Goal: Communication & Community: Answer question/provide support

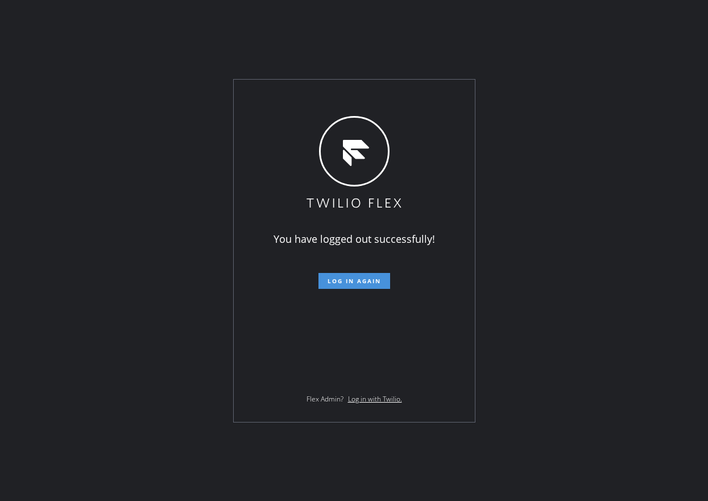
click at [347, 286] on button "Log in again" at bounding box center [354, 281] width 72 height 16
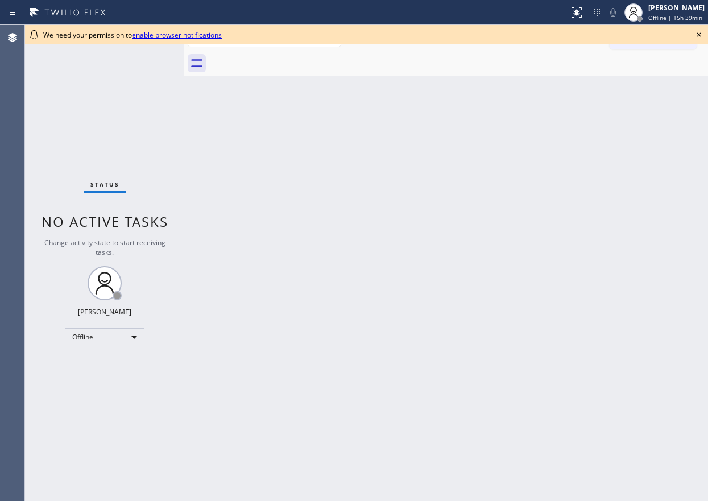
click at [617, 462] on div "Back to Dashboard Change Sender ID Customers Technicians Select a contact Outbo…" at bounding box center [445, 263] width 523 height 476
click at [699, 35] on icon at bounding box center [698, 34] width 5 height 5
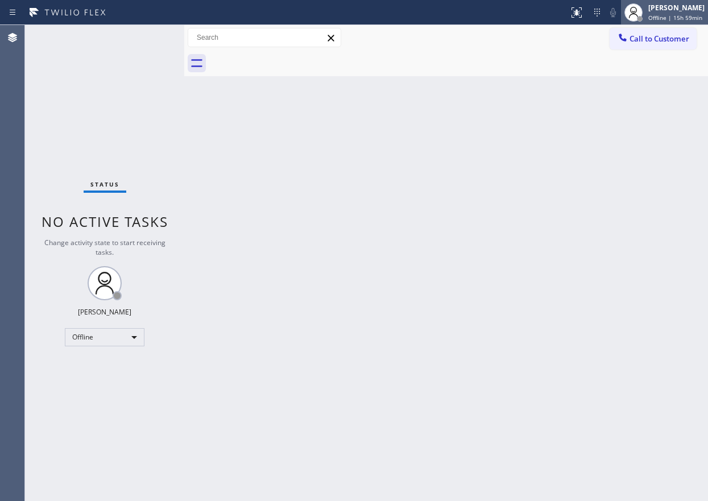
click at [674, 20] on span "Offline | 15h 59min" at bounding box center [675, 18] width 54 height 8
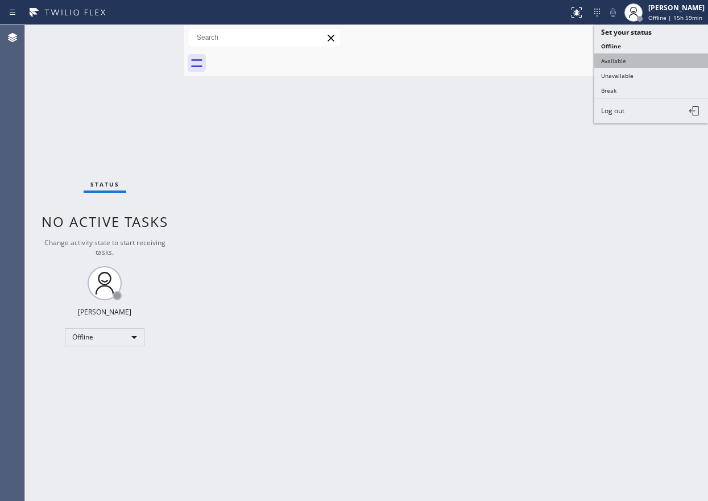
click at [651, 61] on button "Available" at bounding box center [651, 60] width 114 height 15
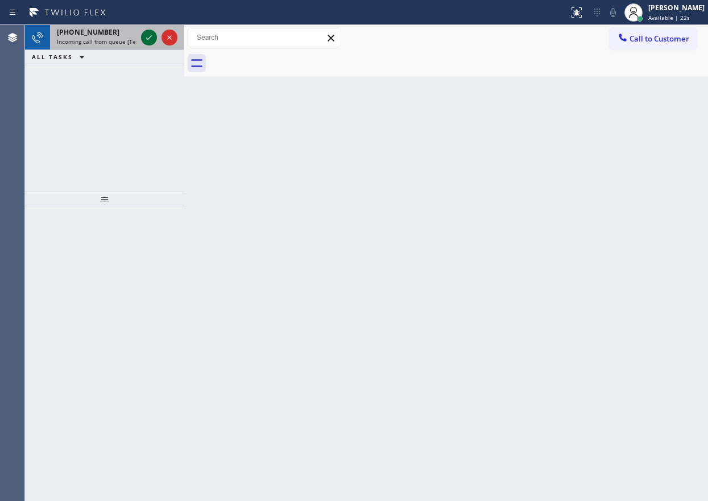
click at [150, 39] on icon at bounding box center [149, 38] width 14 height 14
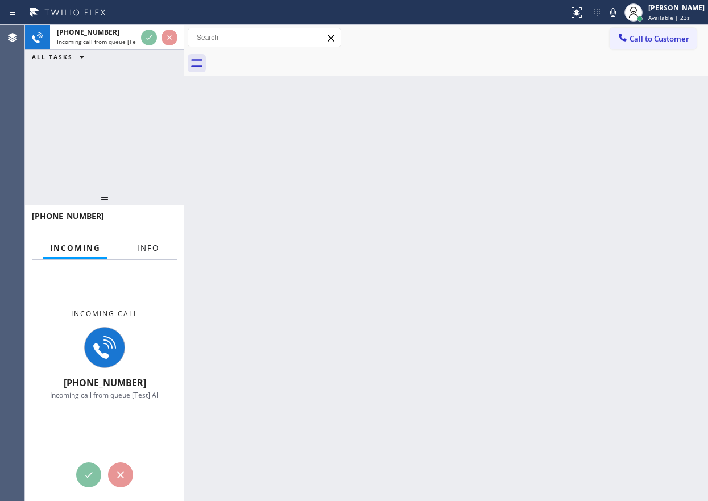
click at [149, 242] on button "Info" at bounding box center [148, 248] width 36 height 22
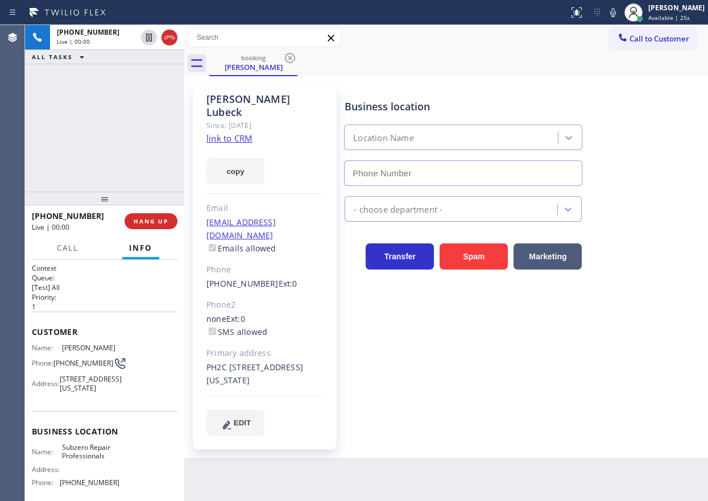
type input "(929) 203-9053"
click at [83, 460] on span "Subzero Repair Professionals" at bounding box center [90, 452] width 57 height 18
copy span "Subzero Repair Professionals"
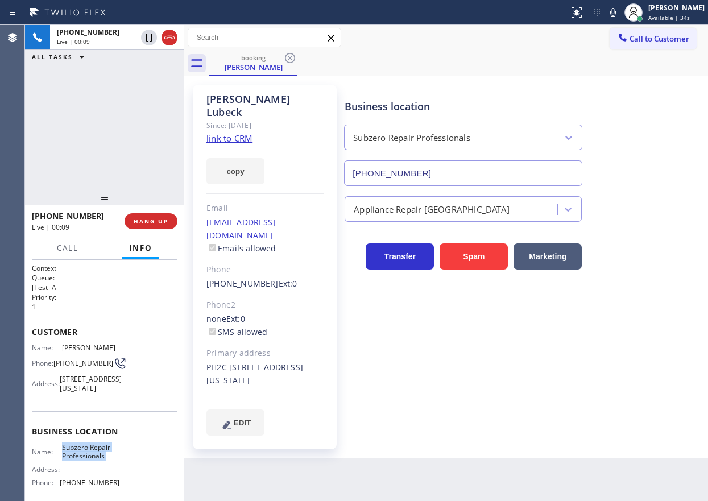
click at [215, 132] on link "link to CRM" at bounding box center [229, 137] width 46 height 11
click at [448, 169] on input "(929) 203-9053" at bounding box center [463, 173] width 238 height 26
click at [616, 13] on icon at bounding box center [613, 12] width 6 height 9
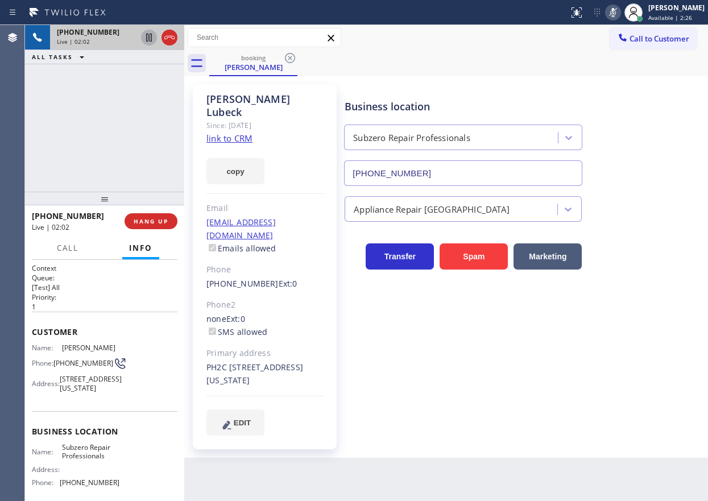
click at [147, 35] on icon at bounding box center [149, 38] width 6 height 8
click at [633, 356] on div "Business location Subzero Repair Professionals (929) 203-9053 Appliance Repair …" at bounding box center [523, 260] width 363 height 344
click at [616, 10] on icon at bounding box center [613, 12] width 6 height 9
click at [144, 34] on icon at bounding box center [149, 38] width 14 height 14
click at [655, 103] on div "Business location Subzero Repair Professionals (929) 203-9053" at bounding box center [523, 134] width 363 height 103
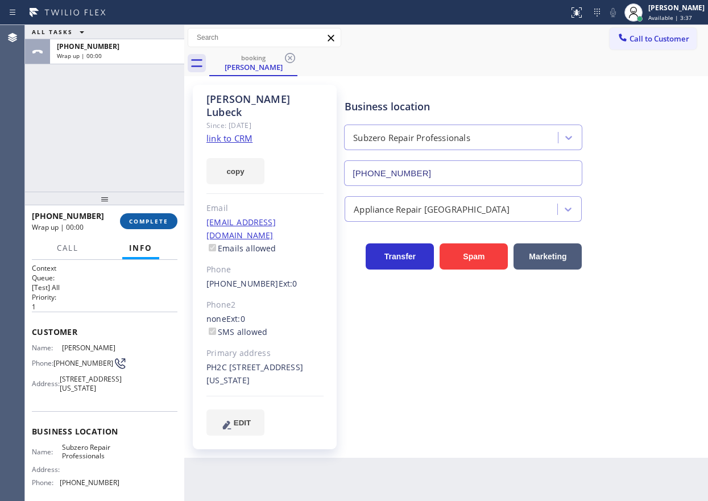
click at [158, 227] on button "COMPLETE" at bounding box center [148, 221] width 57 height 16
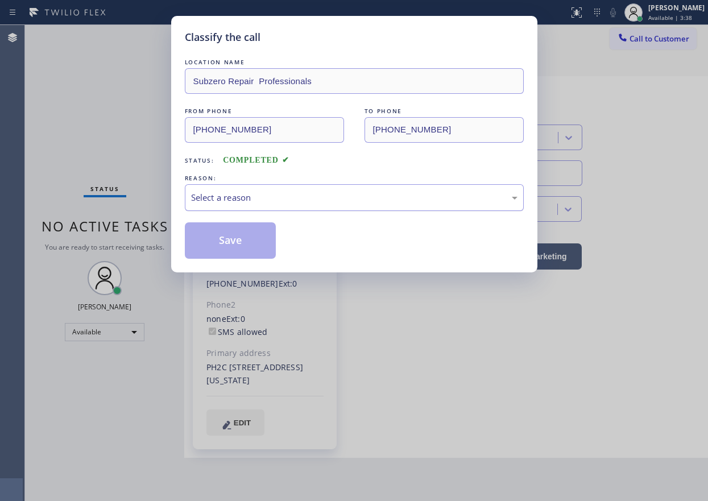
click at [255, 201] on div "Select a reason" at bounding box center [354, 197] width 326 height 13
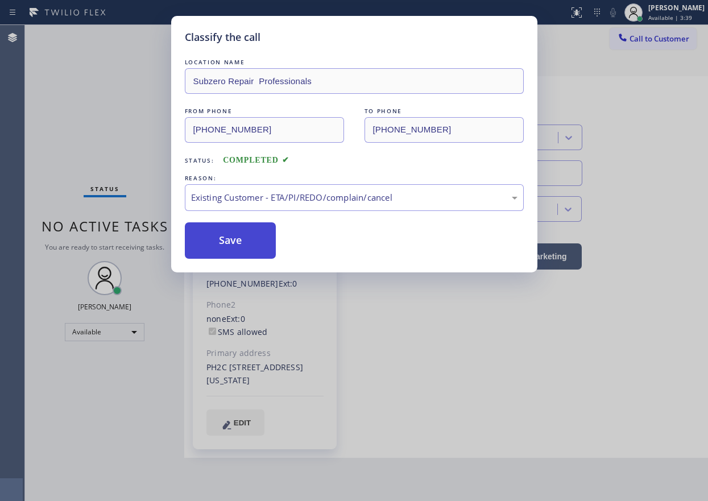
click at [223, 245] on button "Save" at bounding box center [231, 240] width 92 height 36
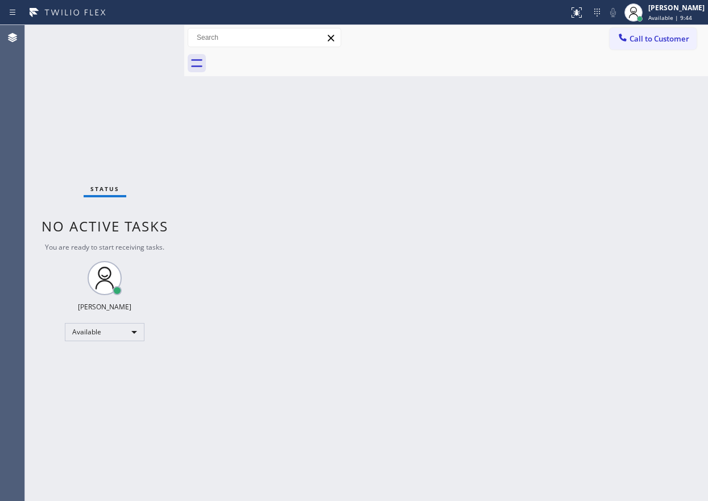
click at [531, 419] on div "Back to Dashboard Change Sender ID Customers Technicians Select a contact Outbo…" at bounding box center [445, 263] width 523 height 476
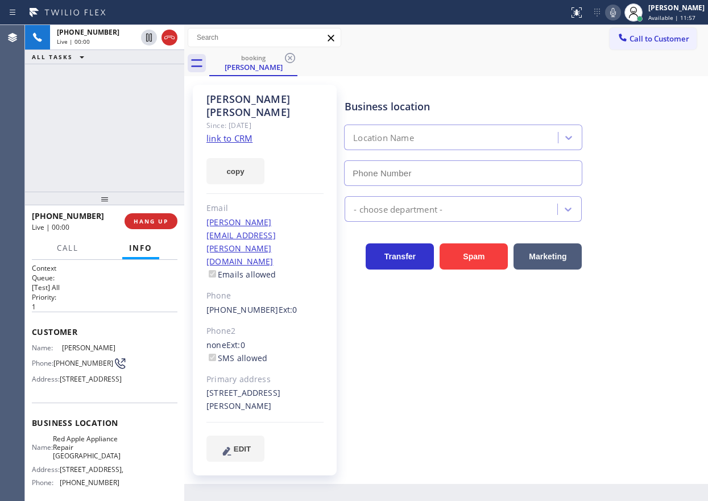
type input "(631) 402-9345"
click at [230, 132] on link "link to CRM" at bounding box center [229, 137] width 46 height 11
click at [86, 460] on span "Red Apple Appliance Repair Long Island" at bounding box center [87, 447] width 68 height 26
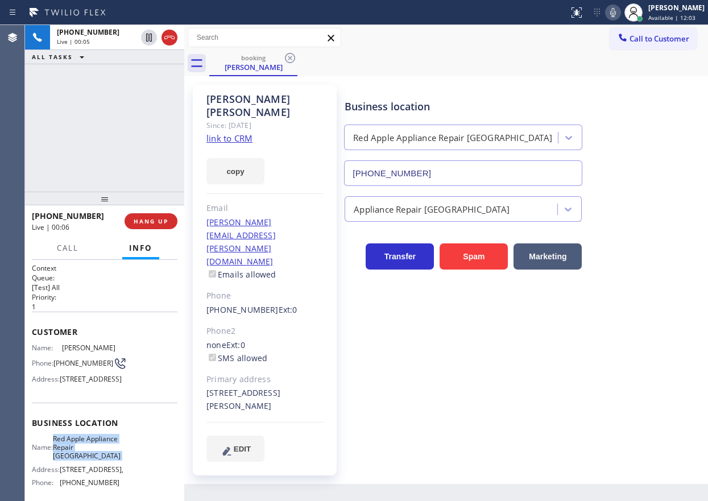
click at [86, 460] on span "Red Apple Appliance Repair Long Island" at bounding box center [87, 447] width 68 height 26
copy span "Red Apple Appliance Repair Long Island"
click at [437, 168] on input "(631) 402-9345" at bounding box center [463, 173] width 238 height 26
click at [438, 168] on input "(631) 402-9345" at bounding box center [463, 173] width 238 height 26
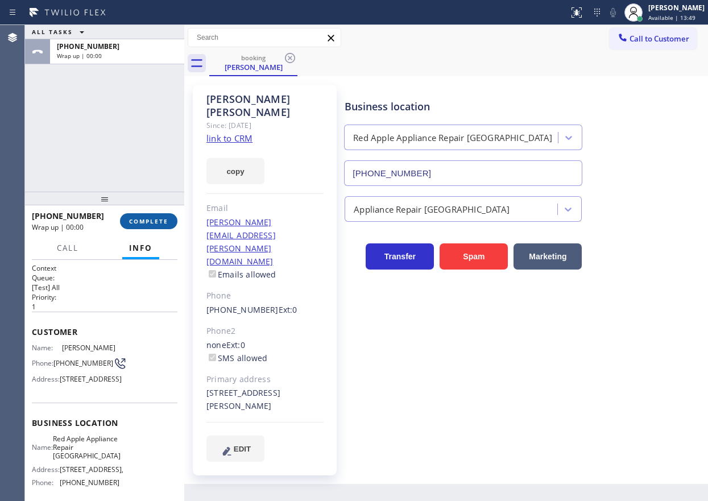
click at [161, 224] on span "COMPLETE" at bounding box center [148, 221] width 39 height 8
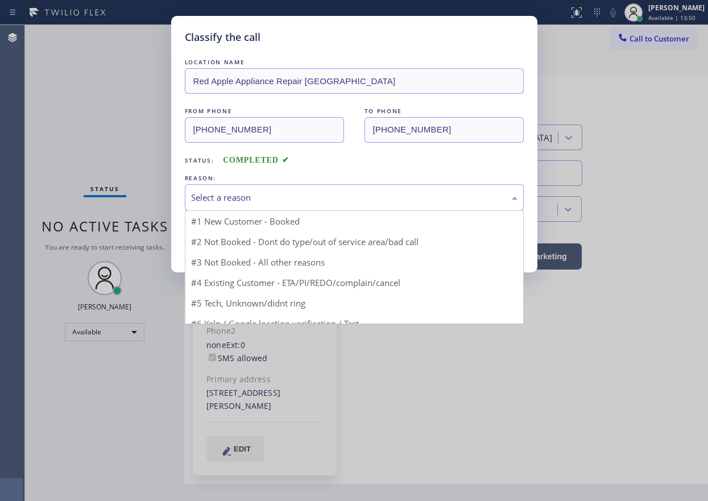
click at [301, 197] on div "Select a reason" at bounding box center [354, 197] width 326 height 13
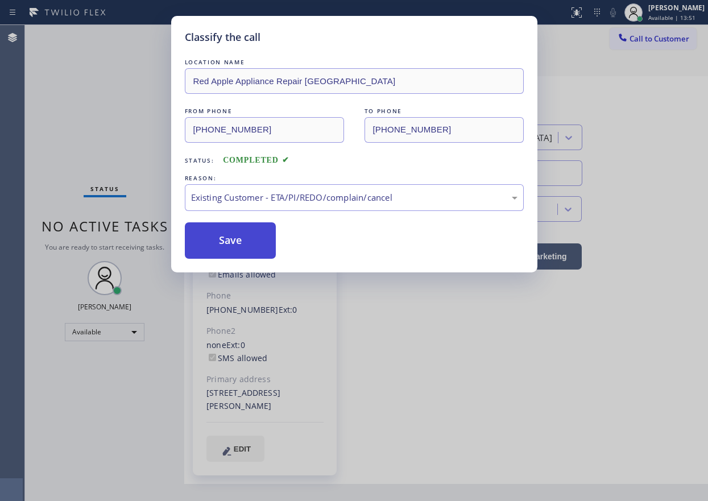
click at [231, 246] on button "Save" at bounding box center [231, 240] width 92 height 36
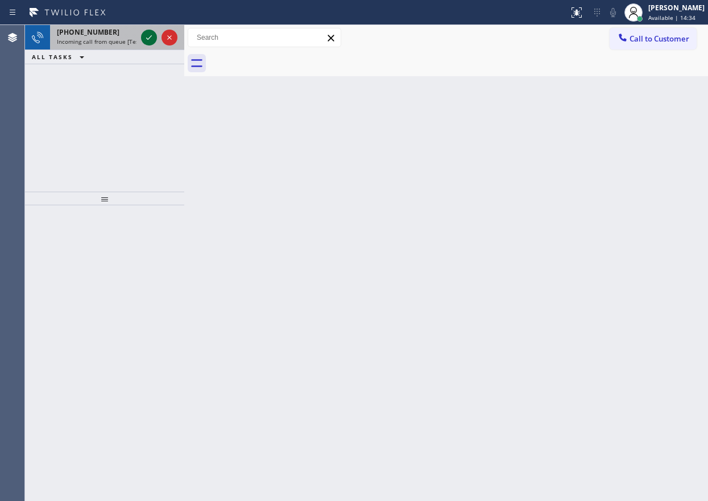
click at [151, 37] on icon at bounding box center [149, 37] width 6 height 5
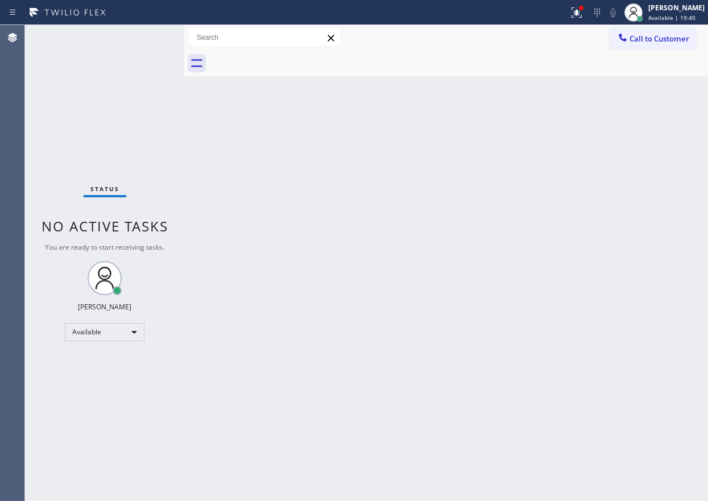
click at [522, 393] on div "Back to Dashboard Change Sender ID Customers Technicians Select a contact Outbo…" at bounding box center [445, 263] width 523 height 476
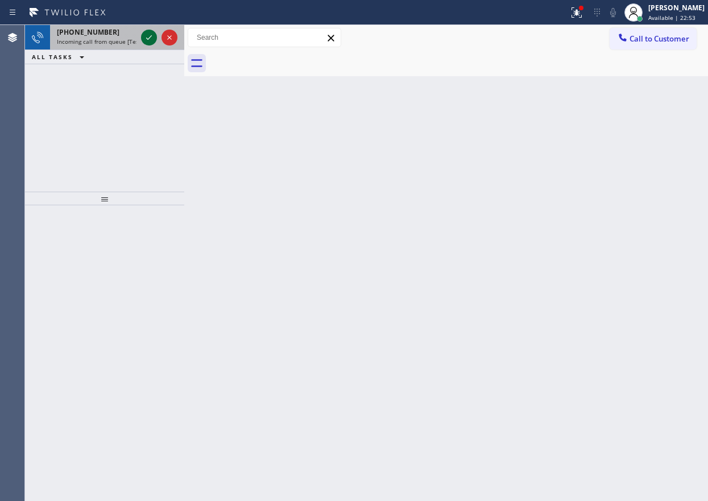
click at [147, 36] on icon at bounding box center [149, 38] width 14 height 14
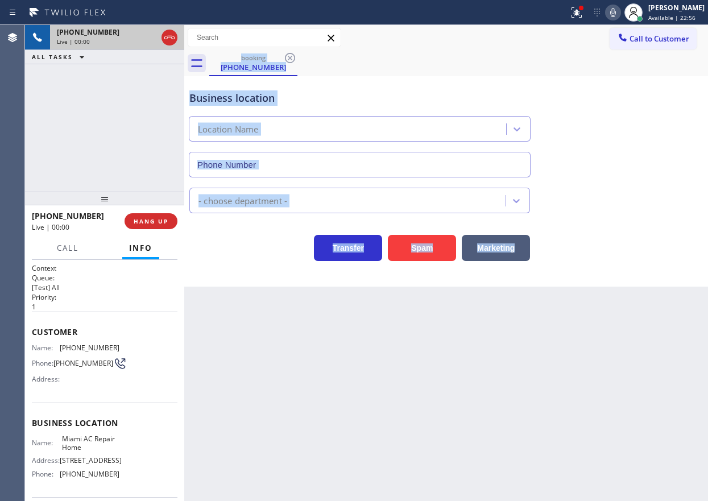
type input "(786) 228-7546"
click at [152, 219] on span "HANG UP" at bounding box center [151, 221] width 35 height 8
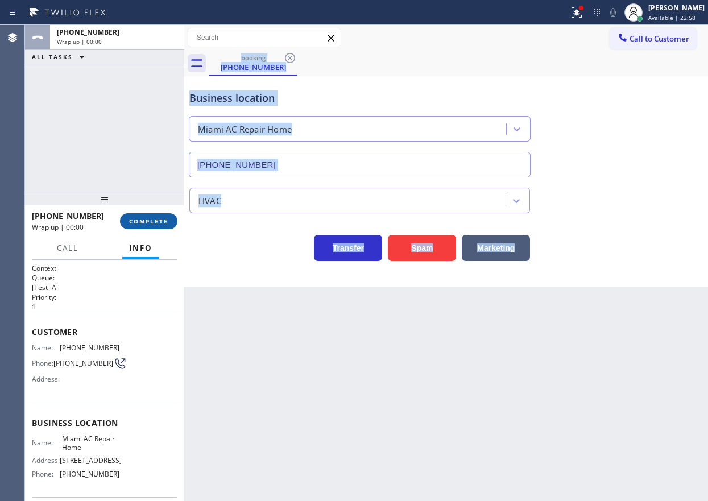
click at [153, 219] on span "COMPLETE" at bounding box center [148, 221] width 39 height 8
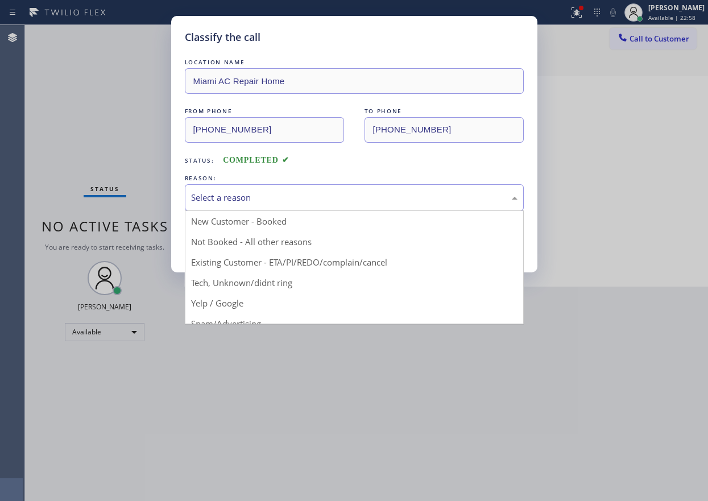
click at [279, 198] on div "Select a reason" at bounding box center [354, 197] width 326 height 13
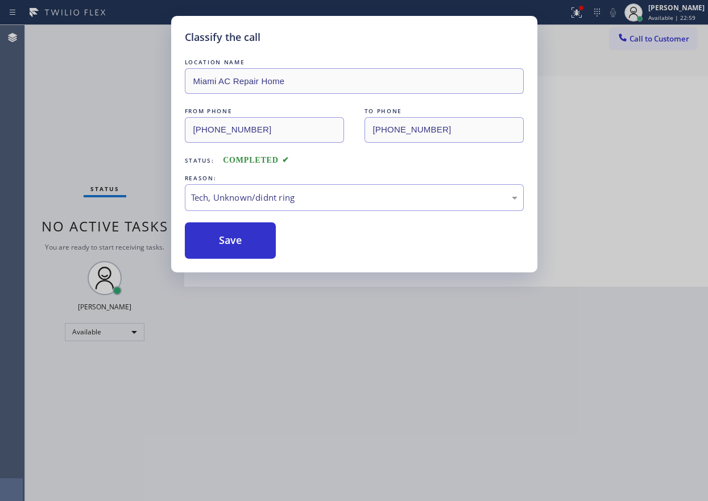
drag, startPoint x: 271, startPoint y: 284, endPoint x: 249, endPoint y: 251, distance: 38.9
click at [244, 247] on button "Save" at bounding box center [231, 240] width 92 height 36
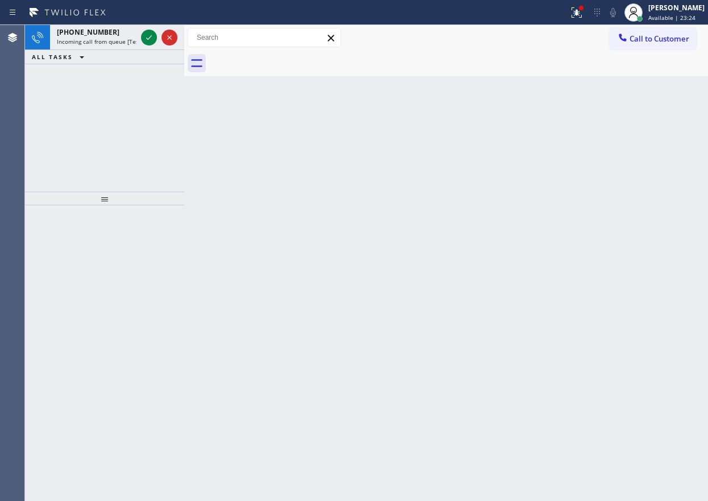
drag, startPoint x: 650, startPoint y: 303, endPoint x: 178, endPoint y: 70, distance: 526.4
click at [650, 303] on div "Back to Dashboard Change Sender ID Customers Technicians Select a contact Outbo…" at bounding box center [445, 263] width 523 height 476
click at [146, 31] on icon at bounding box center [149, 38] width 14 height 14
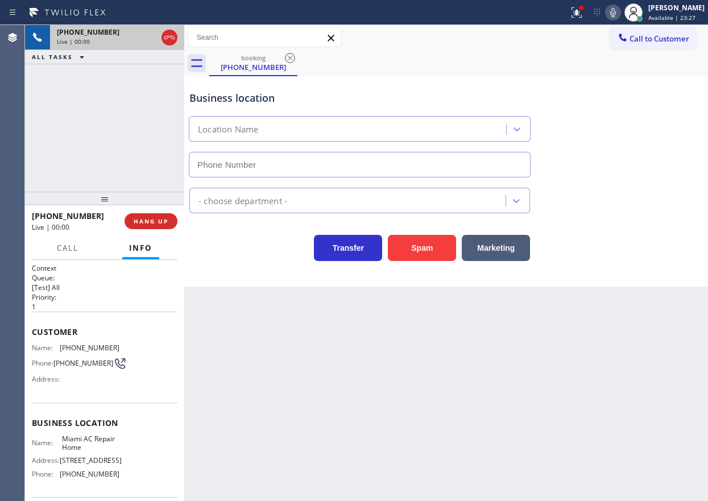
type input "(786) 228-7546"
click at [159, 223] on span "HANG UP" at bounding box center [151, 221] width 35 height 8
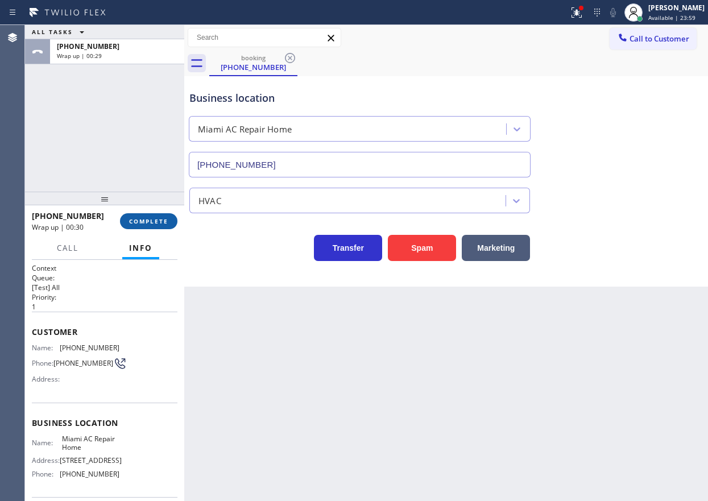
click at [151, 219] on span "COMPLETE" at bounding box center [148, 221] width 39 height 8
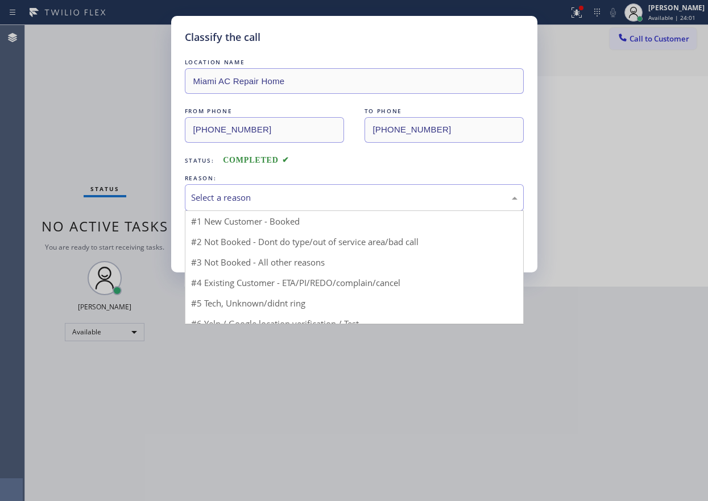
click at [275, 194] on div "Select a reason" at bounding box center [354, 197] width 326 height 13
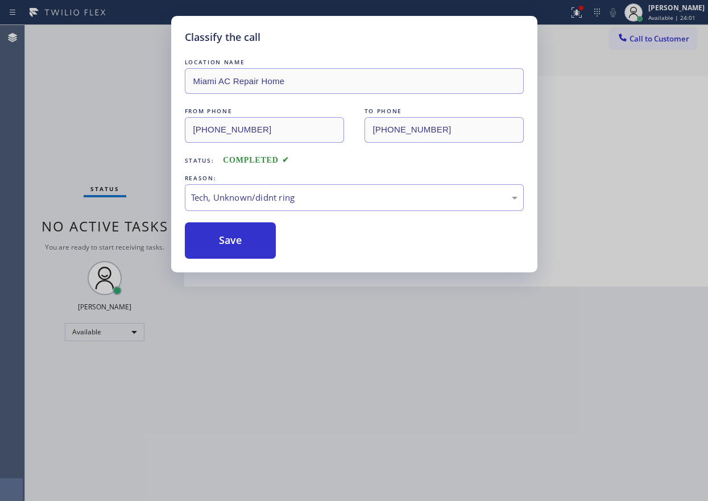
click at [246, 254] on button "Save" at bounding box center [231, 240] width 92 height 36
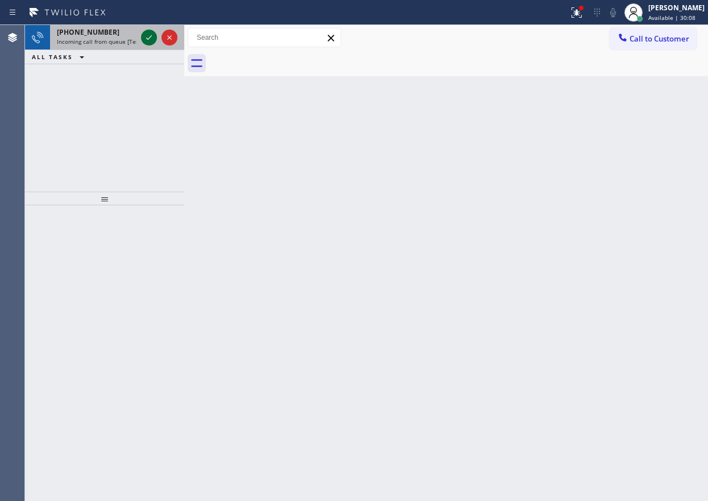
click at [148, 35] on icon at bounding box center [149, 38] width 14 height 14
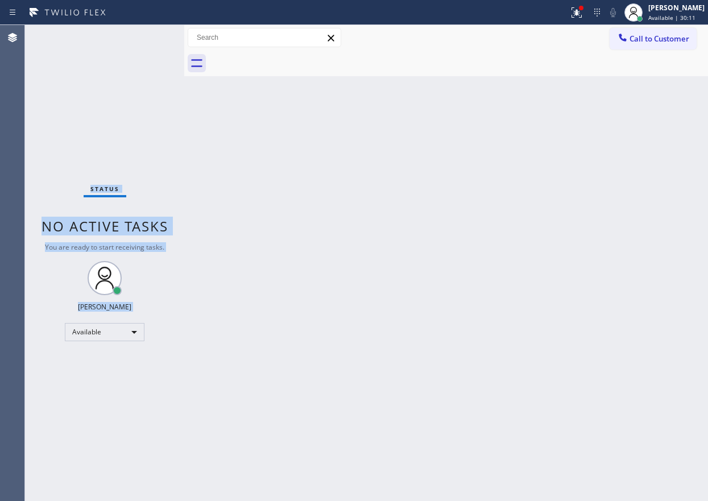
click at [146, 39] on div "Status No active tasks You are ready to start receiving tasks. [PERSON_NAME] Av…" at bounding box center [104, 263] width 159 height 476
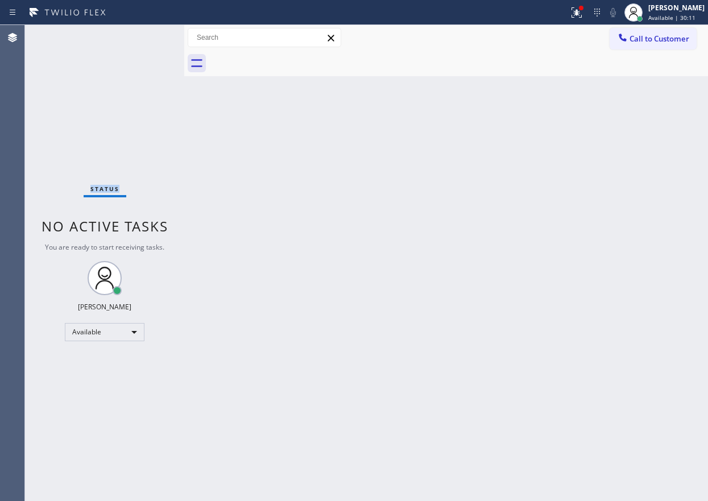
click at [146, 39] on div "Status No active tasks You are ready to start receiving tasks. [PERSON_NAME] Av…" at bounding box center [104, 263] width 159 height 476
click at [260, 148] on div "Back to Dashboard Change Sender ID Customers Technicians Select a contact Outbo…" at bounding box center [445, 263] width 523 height 476
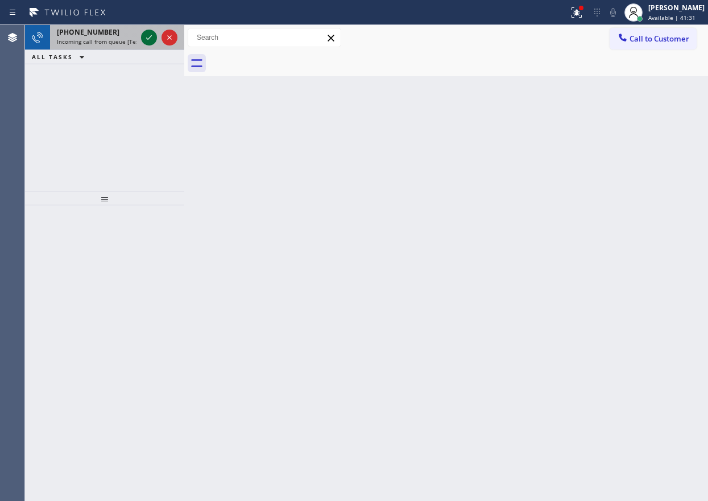
click at [147, 40] on icon at bounding box center [149, 38] width 14 height 14
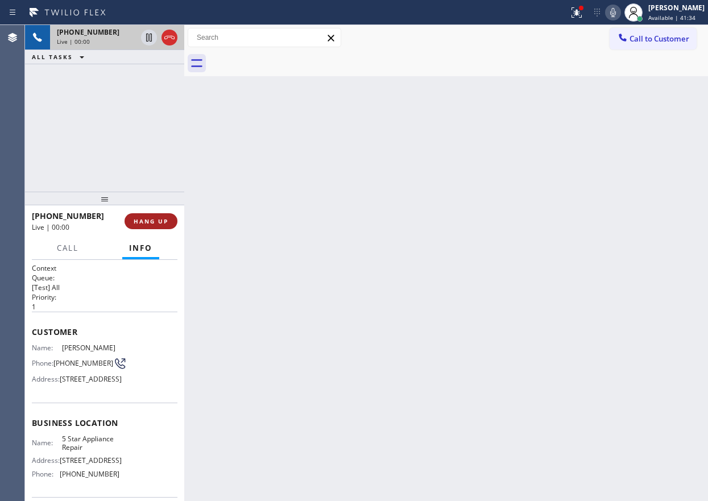
click at [147, 222] on span "HANG UP" at bounding box center [151, 221] width 35 height 8
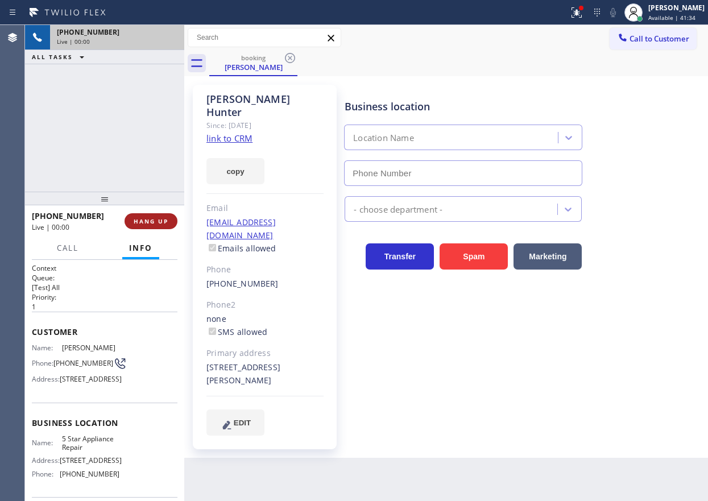
type input "(855) 731-4952"
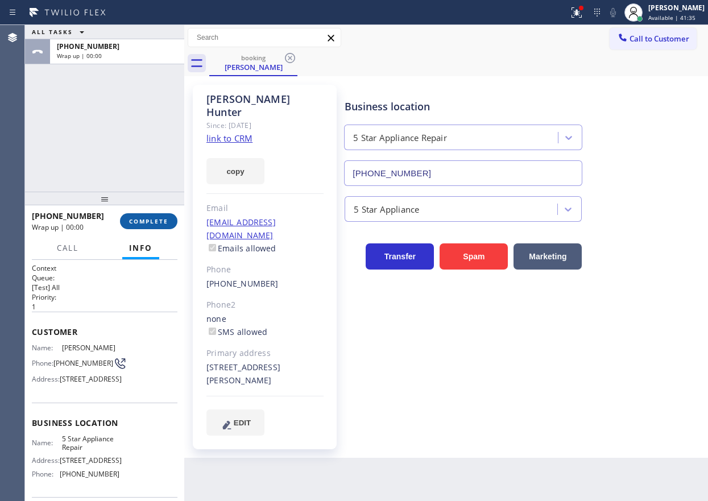
click at [147, 222] on span "COMPLETE" at bounding box center [148, 221] width 39 height 8
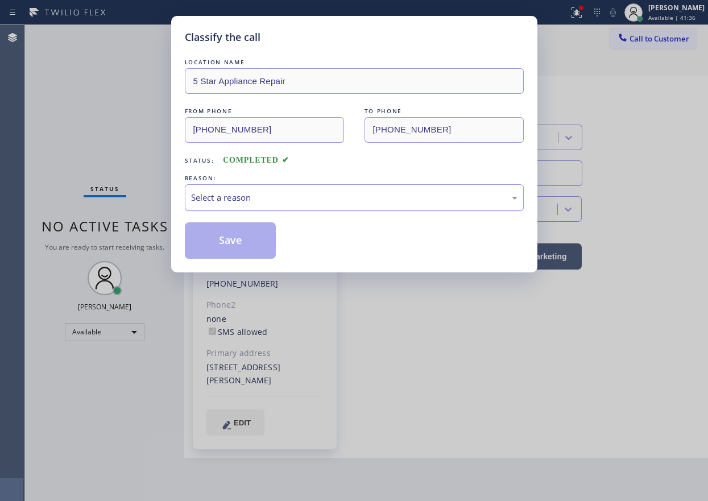
click at [253, 203] on div "Select a reason" at bounding box center [354, 197] width 326 height 13
click at [238, 246] on button "Save" at bounding box center [231, 240] width 92 height 36
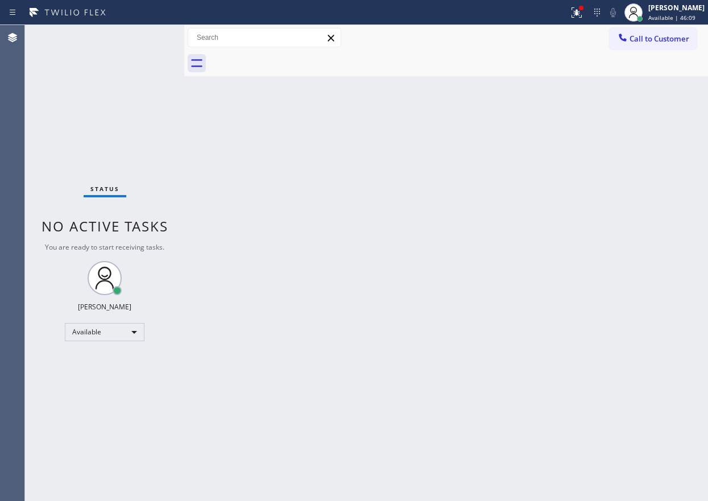
click at [367, 460] on div "Back to Dashboard Change Sender ID Customers Technicians Select a contact Outbo…" at bounding box center [445, 263] width 523 height 476
click at [584, 11] on div at bounding box center [580, 8] width 7 height 7
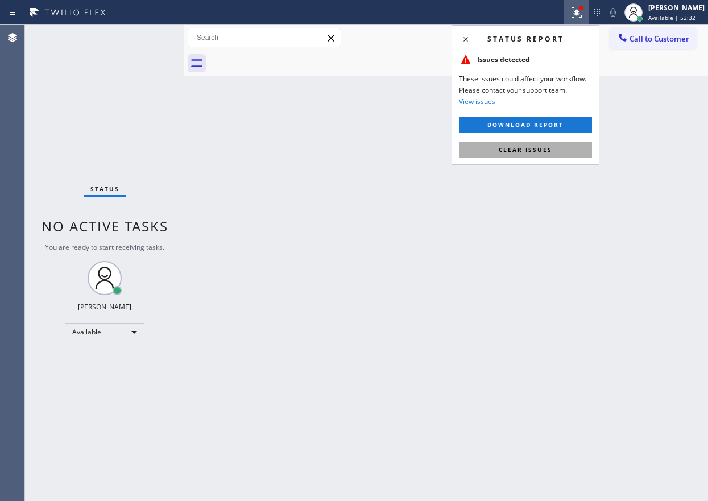
click at [565, 150] on button "Clear issues" at bounding box center [525, 150] width 133 height 16
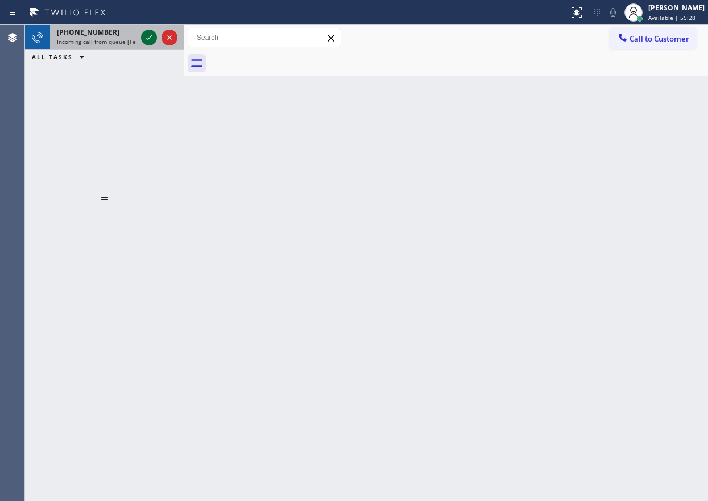
click at [151, 38] on icon at bounding box center [149, 38] width 14 height 14
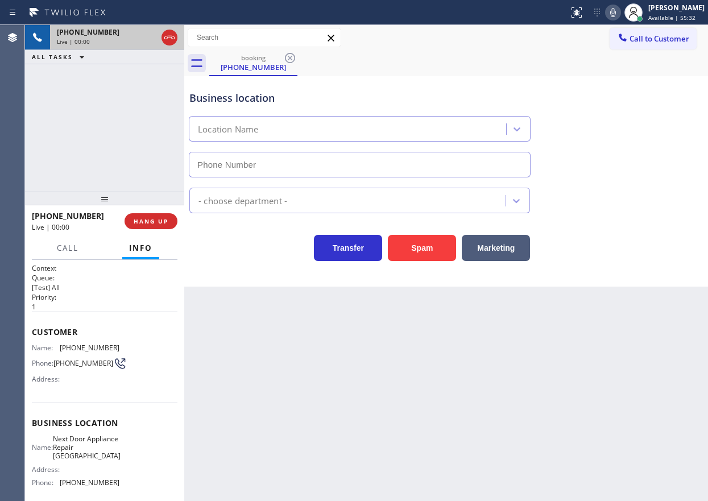
type input "(631) 203-1974"
click at [88, 451] on span "Next Door Appliance Repair Long Island" at bounding box center [87, 447] width 68 height 26
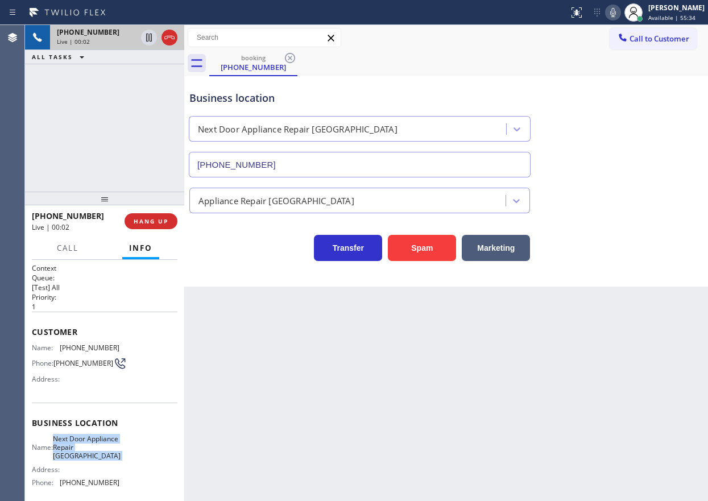
click at [88, 451] on span "Next Door Appliance Repair Long Island" at bounding box center [87, 447] width 68 height 26
copy span "Next Door Appliance Repair Long Island"
click at [377, 171] on input "(631) 203-1974" at bounding box center [360, 165] width 342 height 26
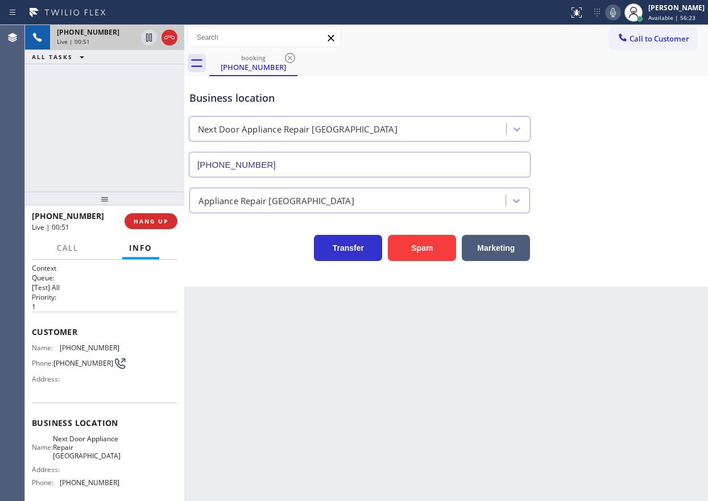
click at [89, 343] on span "(516) 220-9915" at bounding box center [90, 347] width 60 height 9
click at [89, 344] on span "(516) 220-9915" at bounding box center [90, 347] width 60 height 9
copy span "(516) 220-9915"
click at [620, 9] on icon at bounding box center [613, 13] width 14 height 14
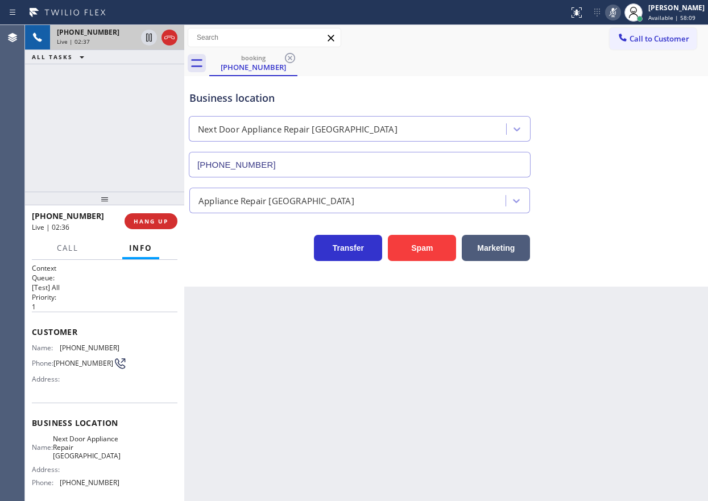
click at [601, 157] on div "Business location Next Door Appliance Repair Long Island (631) 203-1974" at bounding box center [446, 125] width 518 height 103
click at [147, 40] on icon at bounding box center [149, 38] width 14 height 14
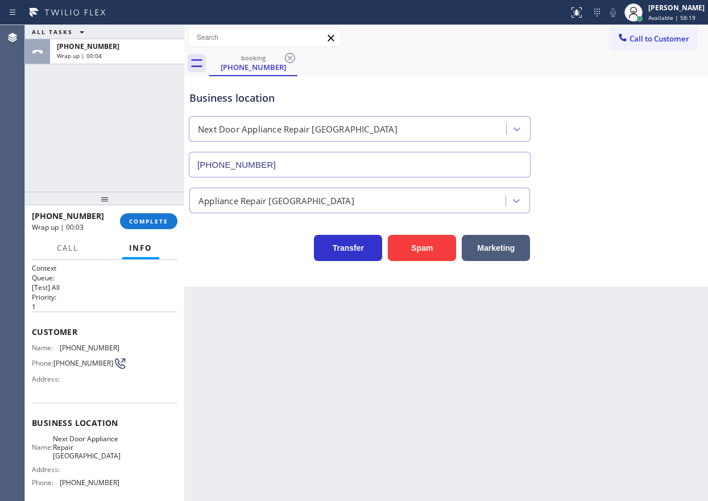
click at [651, 192] on div "Appliance Repair [GEOGRAPHIC_DATA]" at bounding box center [446, 198] width 518 height 30
click at [139, 226] on button "COMPLETE" at bounding box center [148, 221] width 57 height 16
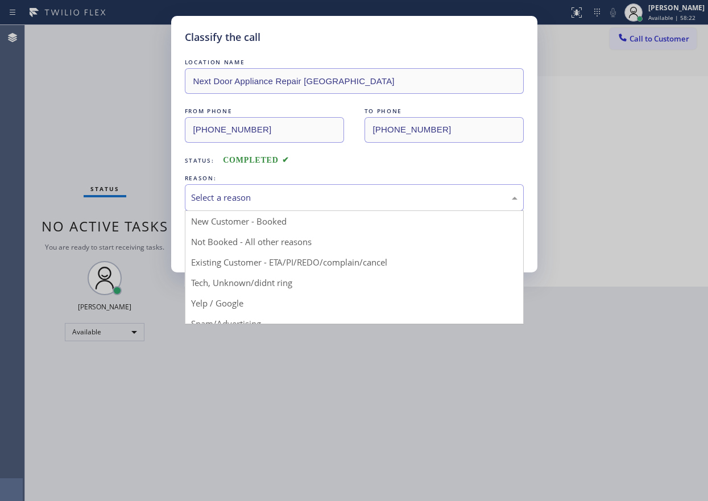
click at [302, 198] on div "Select a reason" at bounding box center [354, 197] width 326 height 13
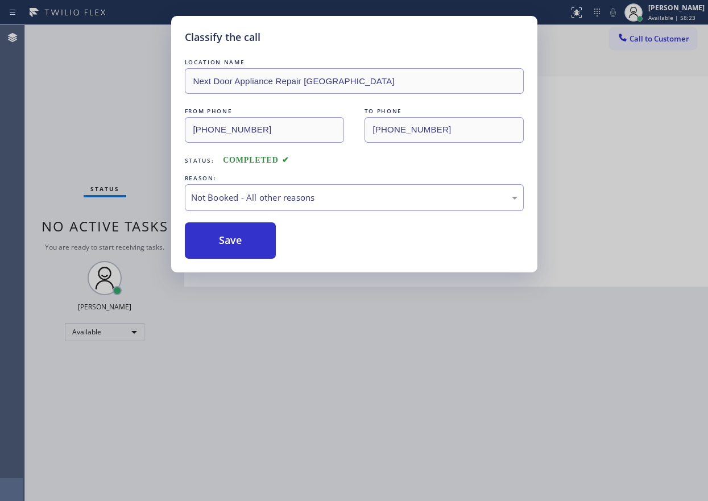
click at [213, 243] on button "Save" at bounding box center [231, 240] width 92 height 36
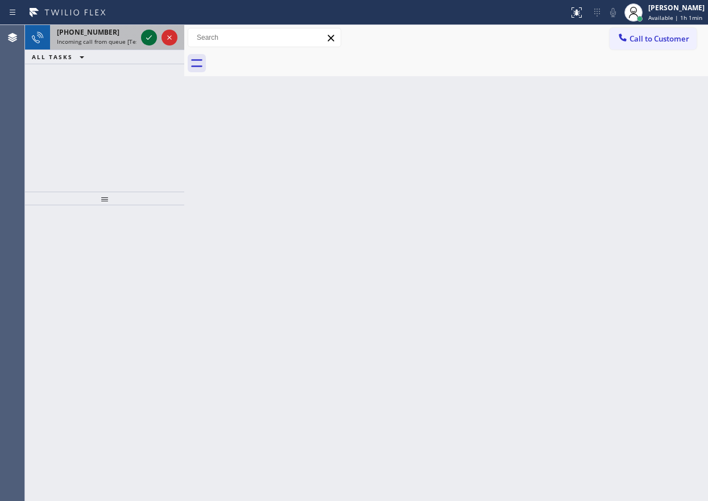
click at [149, 38] on icon at bounding box center [149, 37] width 6 height 5
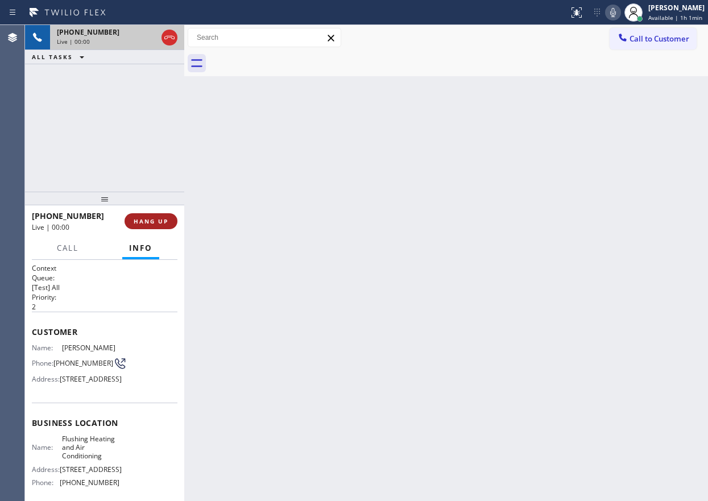
click at [157, 221] on span "HANG UP" at bounding box center [151, 221] width 35 height 8
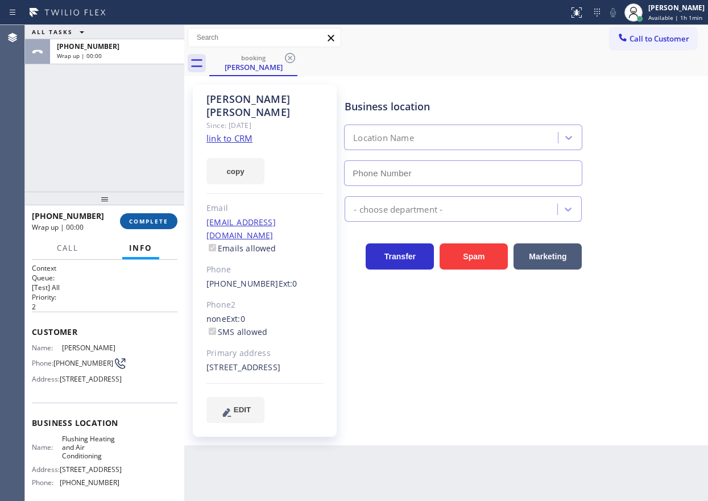
type input "(347) 690-7214"
click at [157, 221] on span "COMPLETE" at bounding box center [148, 221] width 39 height 8
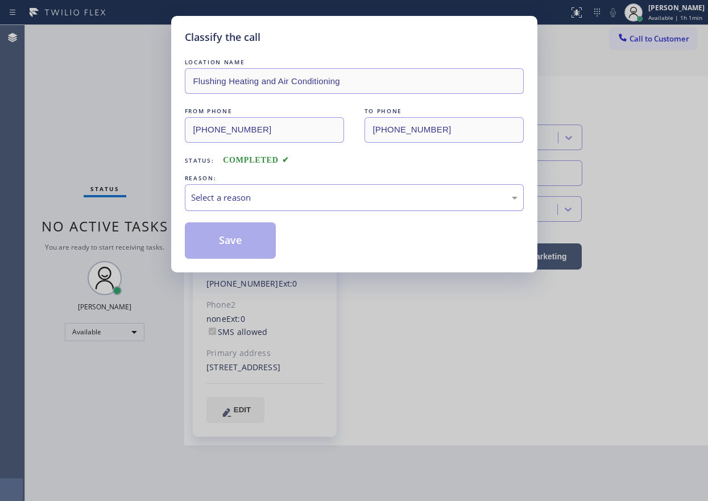
drag, startPoint x: 312, startPoint y: 188, endPoint x: 305, endPoint y: 194, distance: 9.7
click at [310, 189] on div "Select a reason" at bounding box center [354, 197] width 339 height 27
click at [220, 236] on button "Save" at bounding box center [231, 240] width 92 height 36
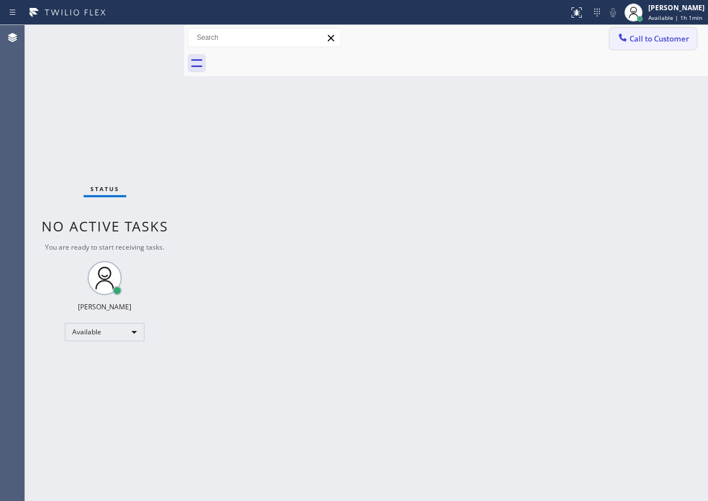
click at [639, 40] on span "Call to Customer" at bounding box center [659, 39] width 60 height 10
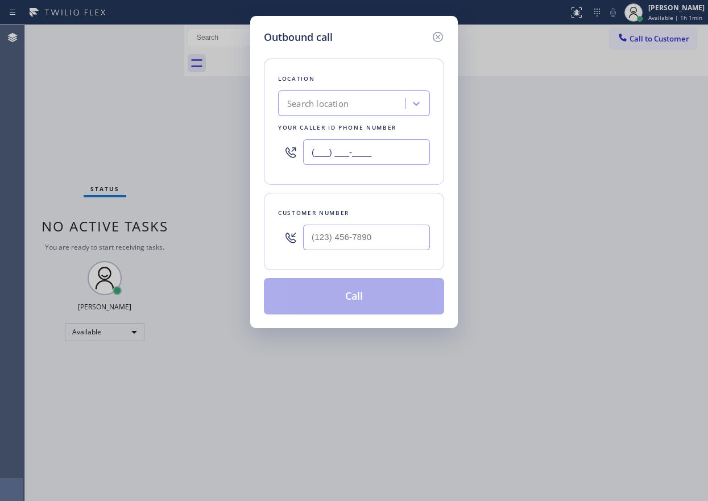
click at [390, 157] on input "(___) ___-____" at bounding box center [366, 152] width 127 height 26
paste input "631) 203-1974"
type input "(631) 203-1974"
click at [331, 225] on input "(___) ___-____" at bounding box center [366, 237] width 127 height 26
paste input "516) 220-9915"
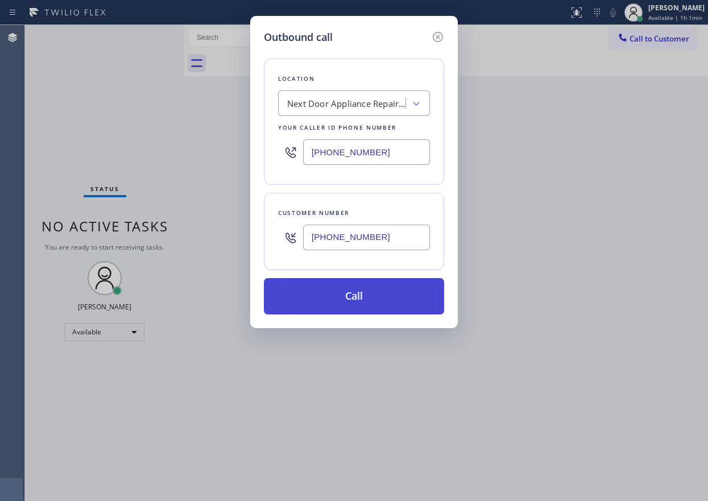
type input "(516) 220-9915"
click at [382, 290] on button "Call" at bounding box center [354, 296] width 180 height 36
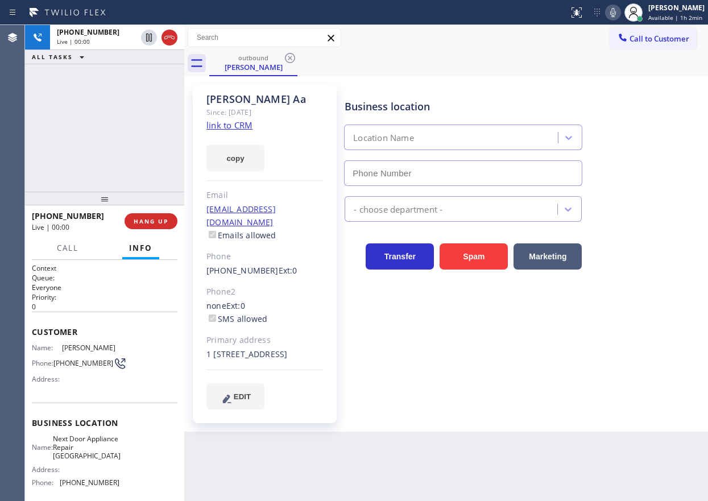
type input "(631) 203-1974"
click at [149, 221] on span "HANG UP" at bounding box center [151, 221] width 35 height 8
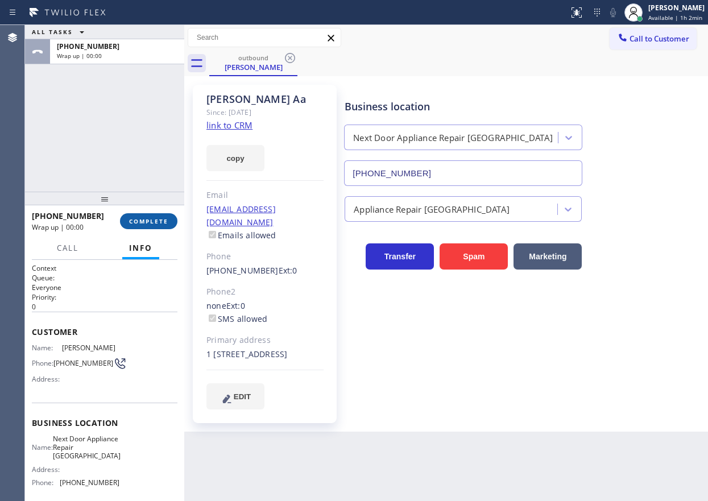
click at [149, 221] on span "COMPLETE" at bounding box center [148, 221] width 39 height 8
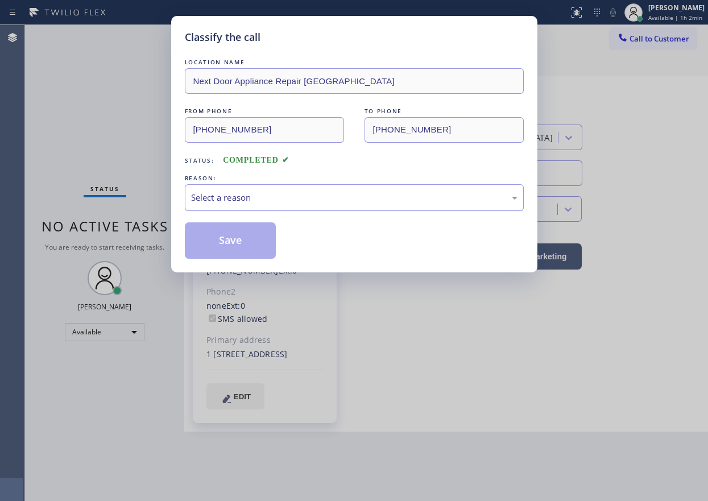
click at [265, 191] on div "Select a reason" at bounding box center [354, 197] width 326 height 13
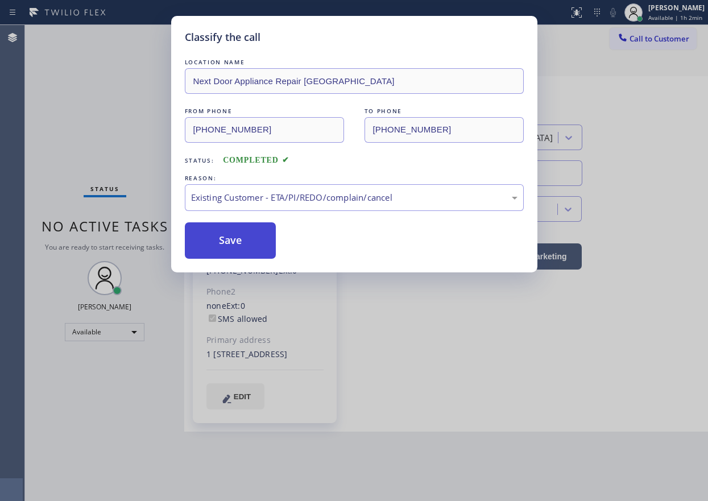
click at [230, 235] on button "Save" at bounding box center [231, 240] width 92 height 36
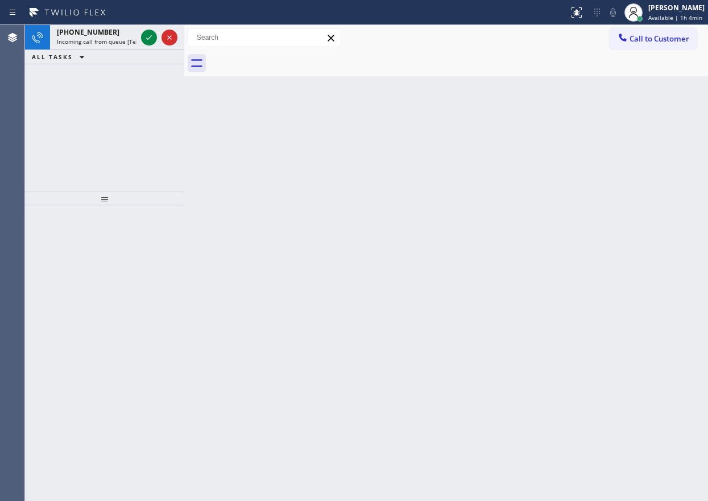
drag, startPoint x: 614, startPoint y: 134, endPoint x: 228, endPoint y: 78, distance: 389.9
click at [614, 134] on div "Back to Dashboard Change Sender ID Customers Technicians Select a contact Outbo…" at bounding box center [445, 263] width 523 height 476
click at [151, 40] on icon at bounding box center [149, 38] width 14 height 14
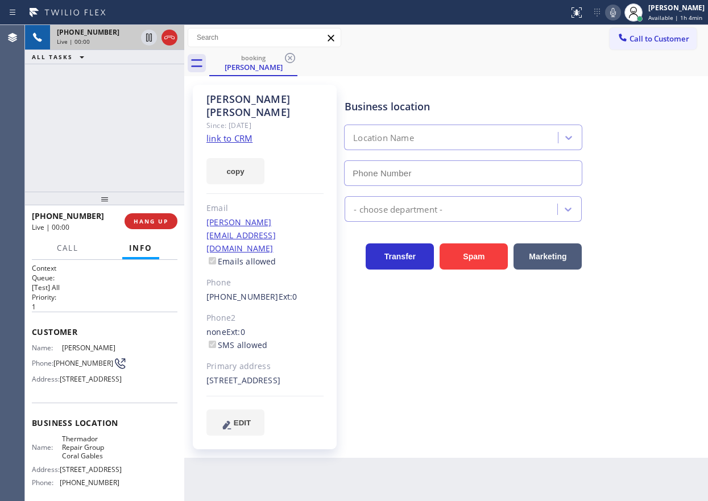
type input "(786) 661-1617"
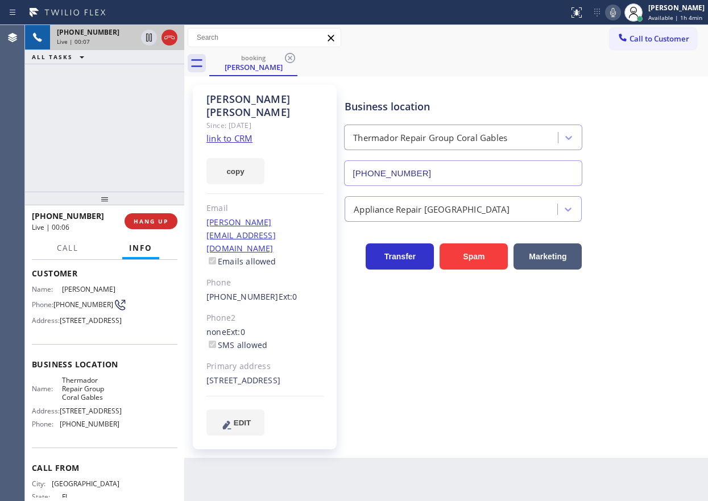
scroll to position [114, 0]
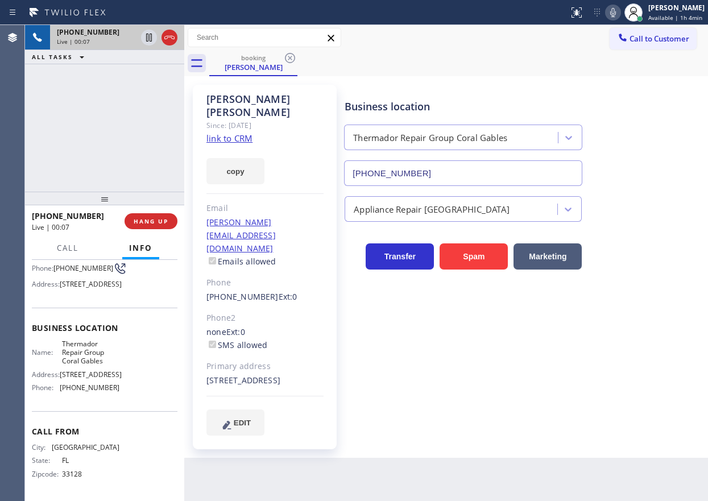
click at [90, 365] on span "Thermador Repair Group Coral Gables" at bounding box center [90, 352] width 57 height 26
copy span "Thermador Repair Group Coral Gables"
click at [415, 172] on input "(786) 661-1617" at bounding box center [463, 173] width 238 height 26
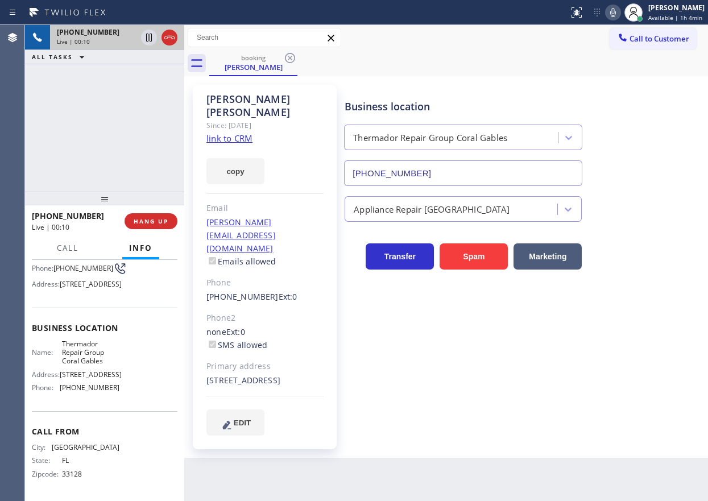
click at [415, 172] on input "(786) 661-1617" at bounding box center [463, 173] width 238 height 26
click at [244, 132] on link "link to CRM" at bounding box center [229, 137] width 46 height 11
click at [164, 221] on span "HANG UP" at bounding box center [151, 221] width 35 height 8
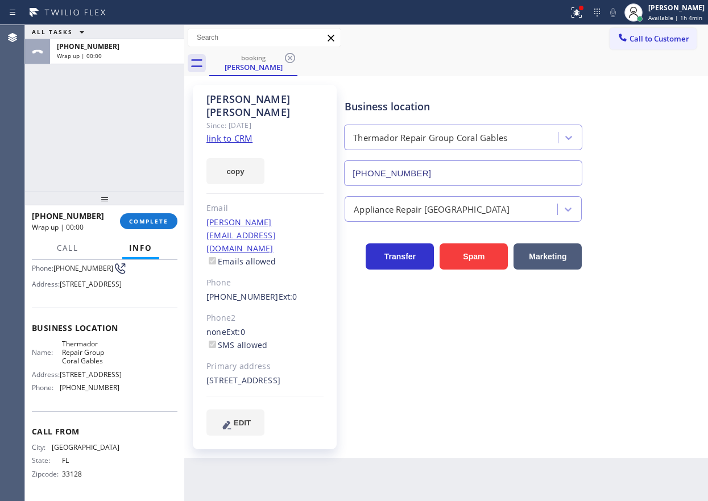
click at [169, 229] on div "+17863444579 Wrap up | 00:00 COMPLETE" at bounding box center [104, 221] width 145 height 30
click at [168, 219] on button "COMPLETE" at bounding box center [148, 221] width 57 height 16
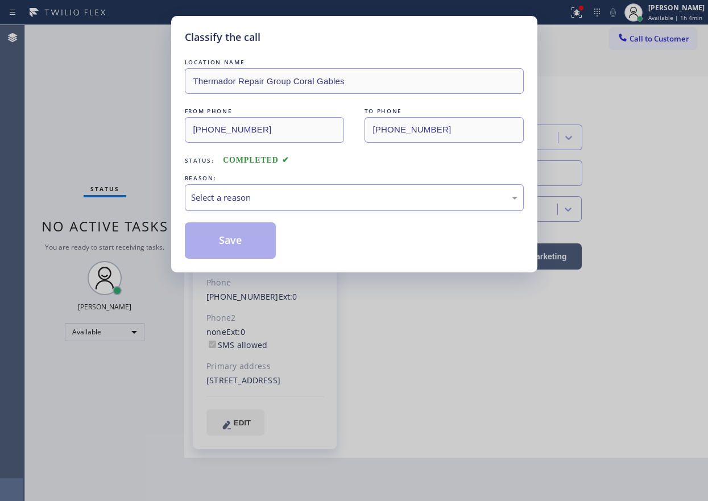
click at [264, 191] on div "Select a reason" at bounding box center [354, 197] width 326 height 13
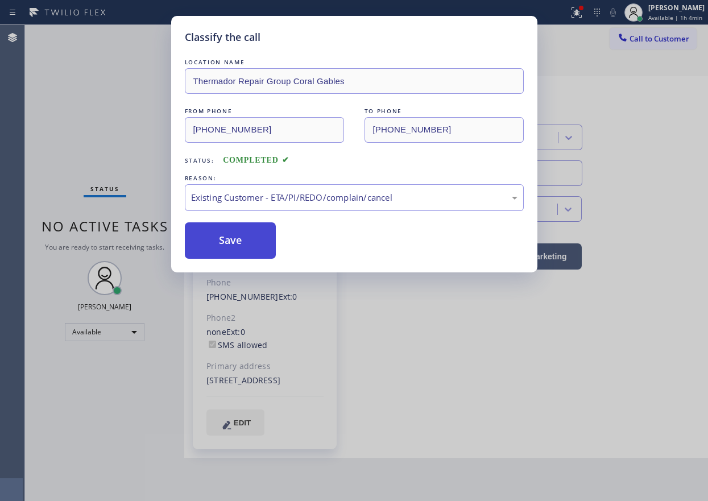
click at [252, 236] on button "Save" at bounding box center [231, 240] width 92 height 36
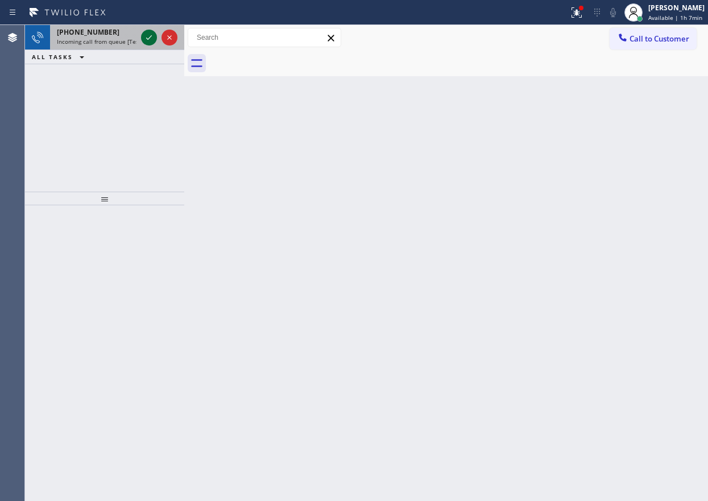
click at [146, 38] on icon at bounding box center [149, 38] width 14 height 14
click at [147, 36] on icon at bounding box center [149, 38] width 14 height 14
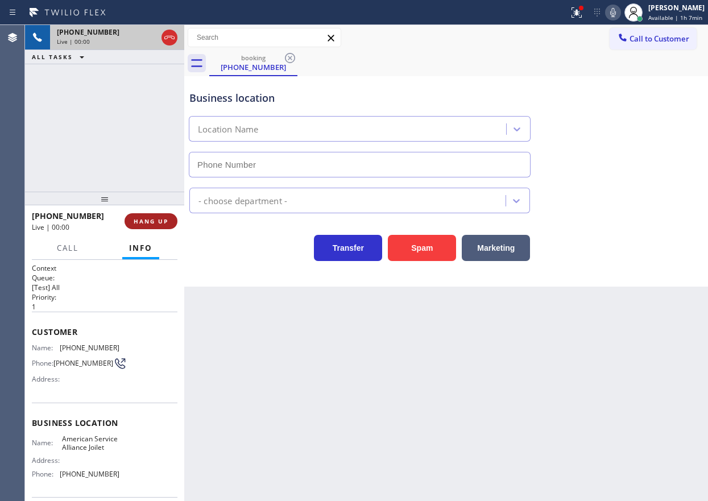
type input "(779) 212-7220"
click at [156, 226] on button "HANG UP" at bounding box center [150, 221] width 53 height 16
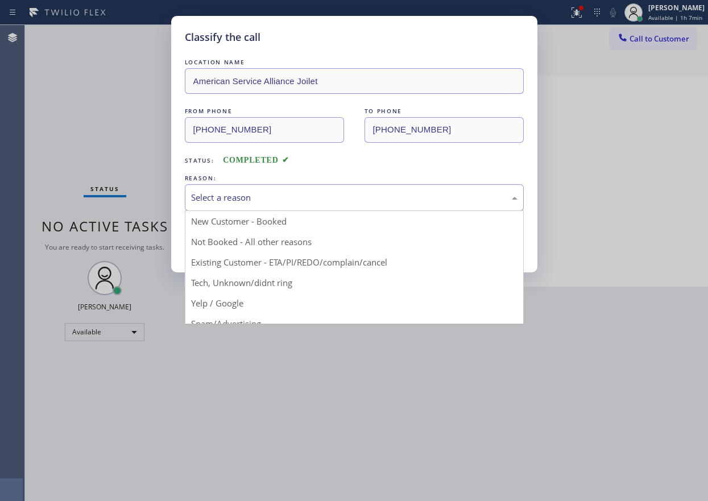
click at [224, 191] on div "Select a reason" at bounding box center [354, 197] width 326 height 13
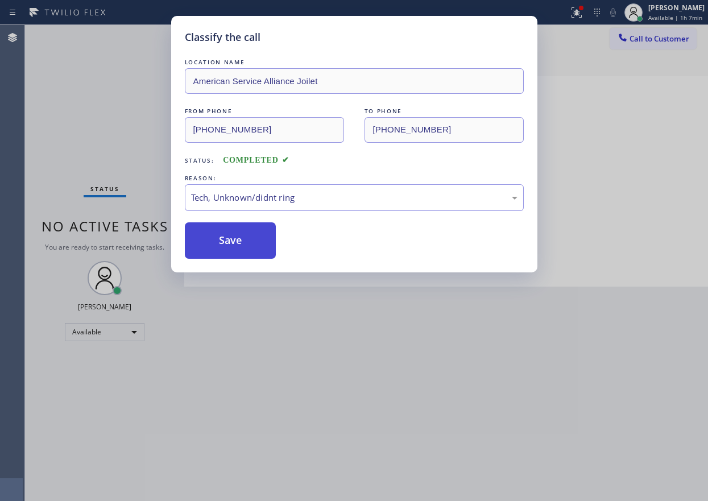
click at [228, 252] on button "Save" at bounding box center [231, 240] width 92 height 36
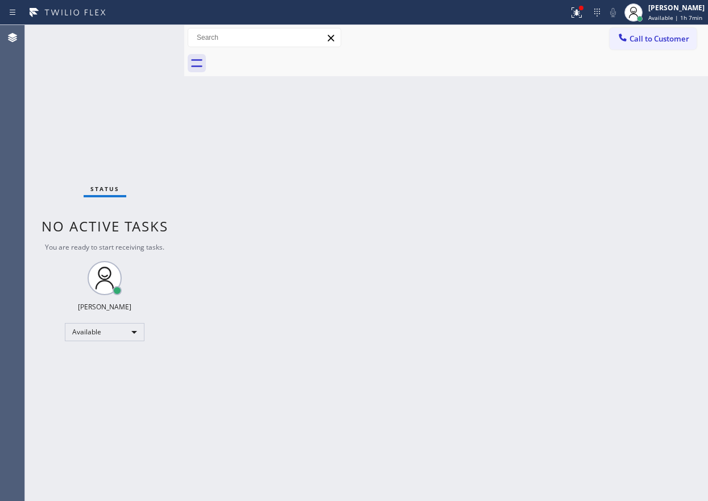
click at [72, 35] on div "Status No active tasks You are ready to start receiving tasks. [PERSON_NAME] Av…" at bounding box center [104, 263] width 159 height 476
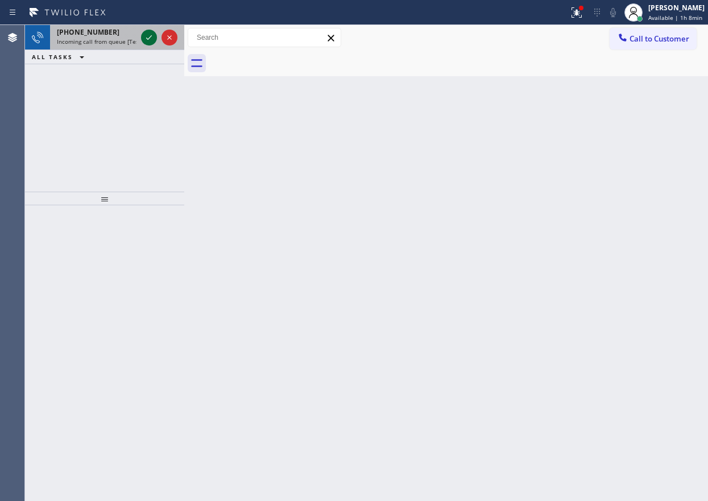
click at [147, 38] on icon at bounding box center [149, 37] width 6 height 5
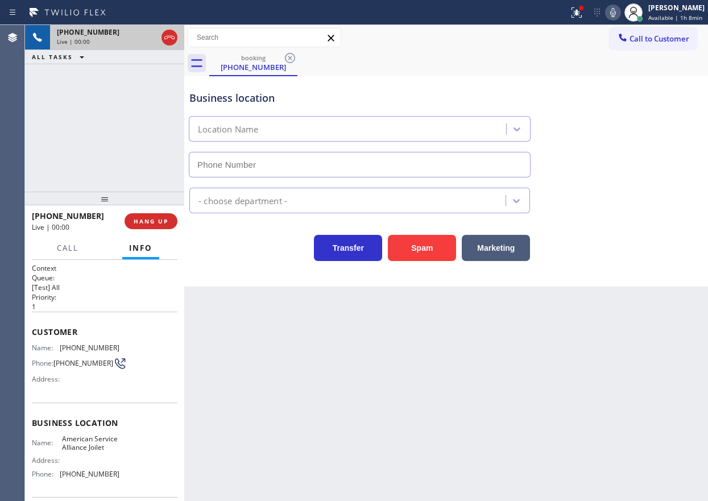
type input "(779) 212-7220"
click at [148, 221] on span "HANG UP" at bounding box center [151, 221] width 35 height 8
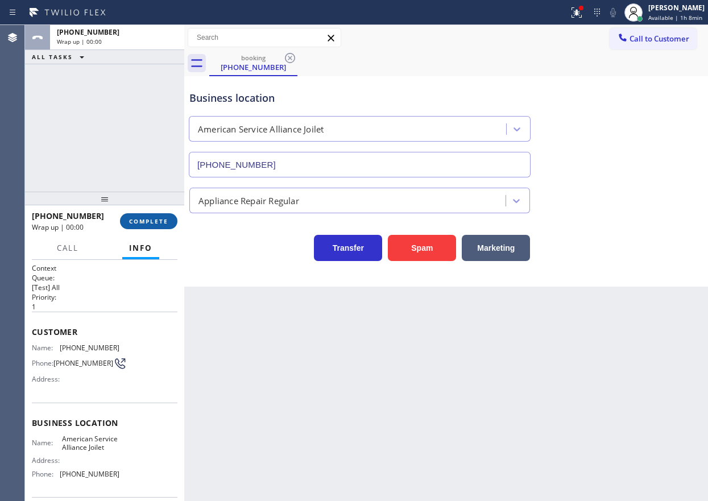
click at [153, 221] on span "COMPLETE" at bounding box center [148, 221] width 39 height 8
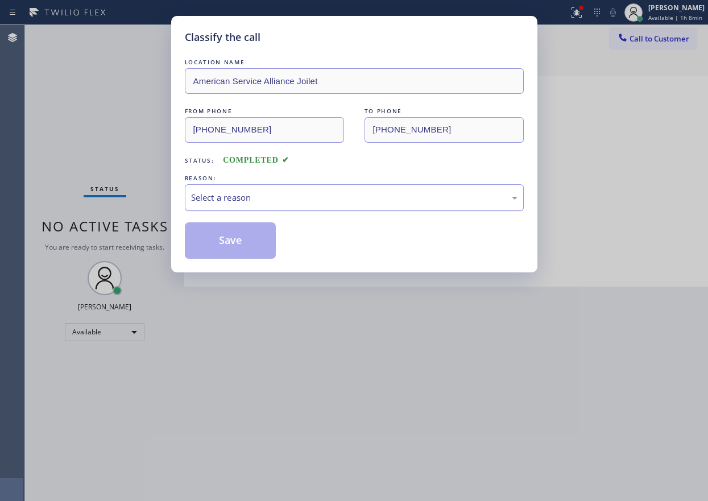
click at [319, 201] on div "Select a reason" at bounding box center [354, 197] width 326 height 13
click at [224, 247] on button "Save" at bounding box center [231, 240] width 92 height 36
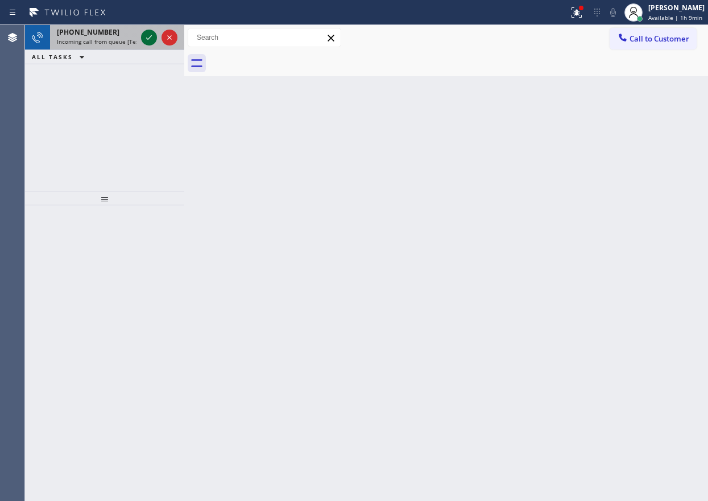
click at [145, 32] on icon at bounding box center [149, 38] width 14 height 14
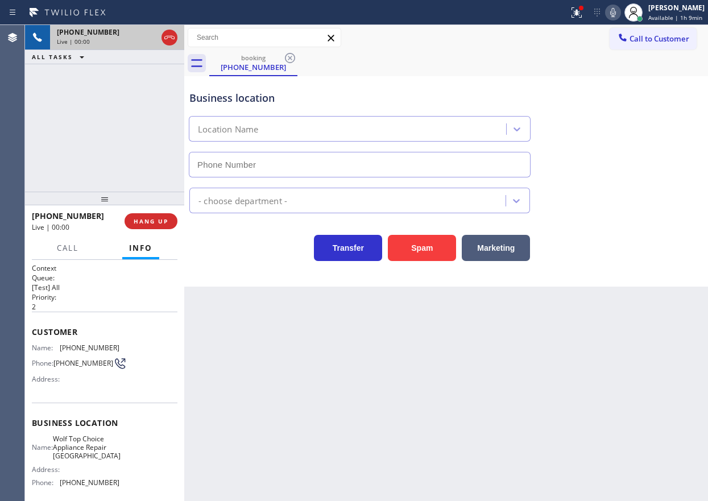
type input "(410) 291-8105"
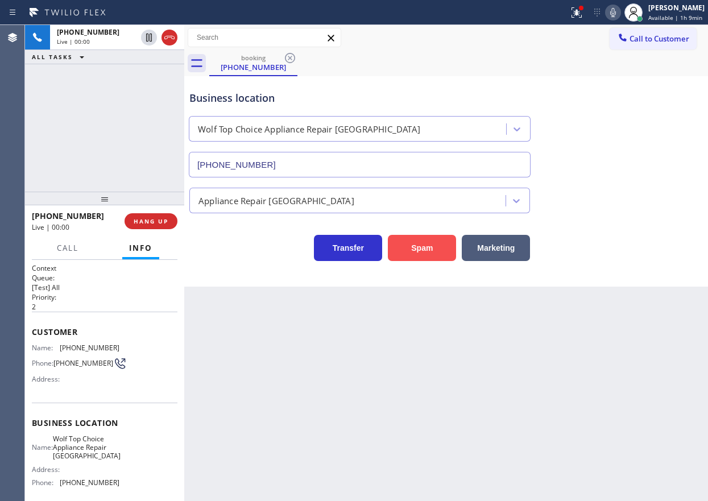
click at [417, 255] on button "Spam" at bounding box center [422, 248] width 68 height 26
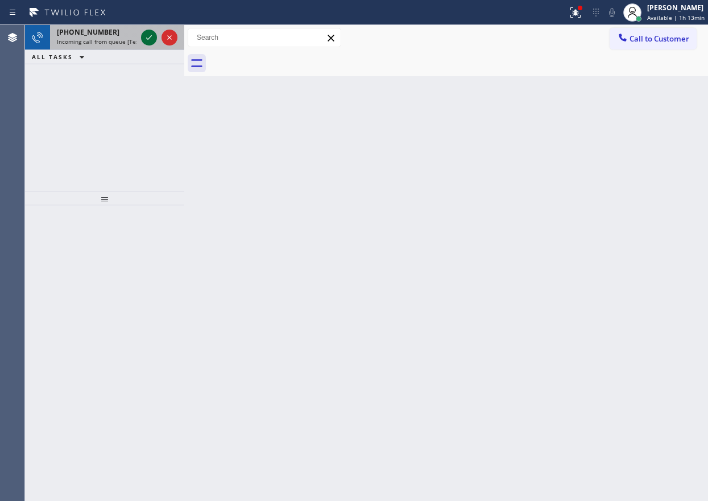
click at [145, 40] on icon at bounding box center [149, 38] width 14 height 14
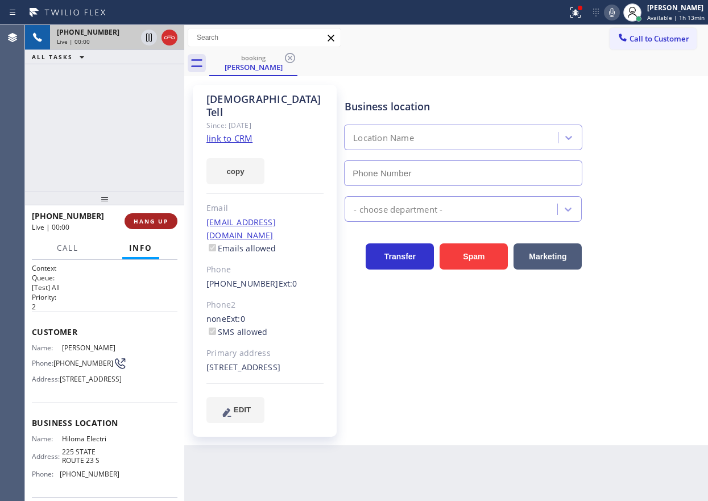
click at [152, 217] on span "HANG UP" at bounding box center [151, 221] width 35 height 8
type input "(862) 259-7148"
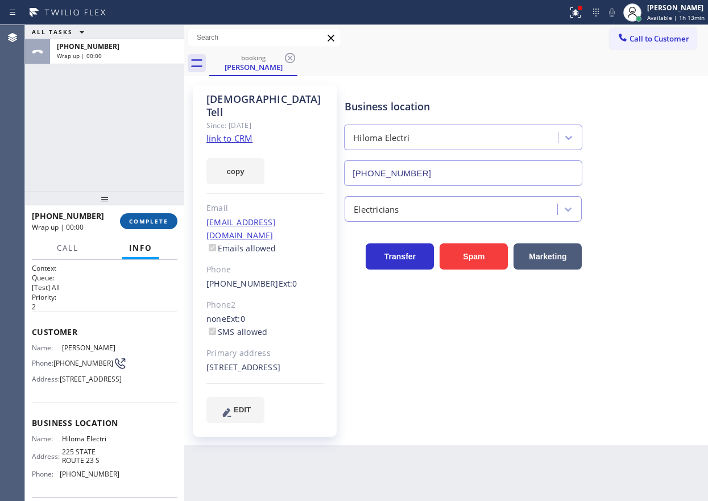
click at [152, 217] on span "COMPLETE" at bounding box center [148, 221] width 39 height 8
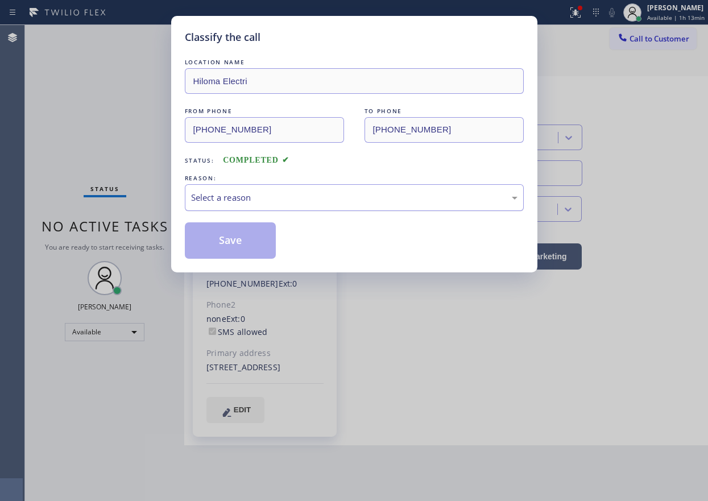
drag, startPoint x: 318, startPoint y: 189, endPoint x: 317, endPoint y: 206, distance: 17.1
click at [318, 189] on div "Select a reason" at bounding box center [354, 197] width 339 height 27
click at [249, 242] on button "Save" at bounding box center [231, 240] width 92 height 36
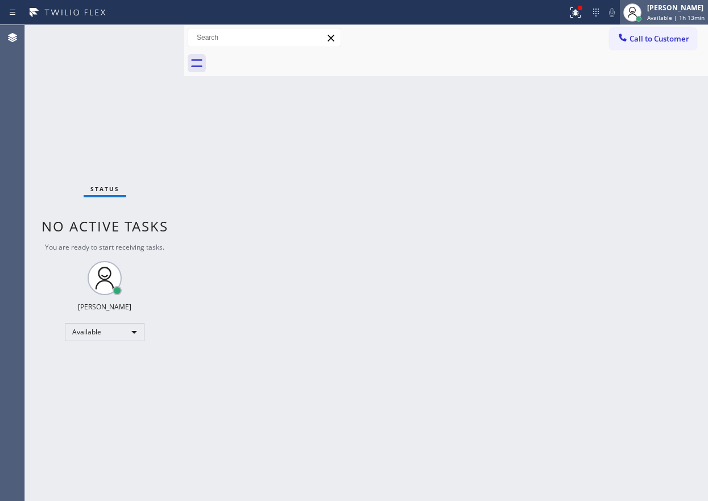
click at [665, 7] on div "[PERSON_NAME]" at bounding box center [675, 8] width 57 height 10
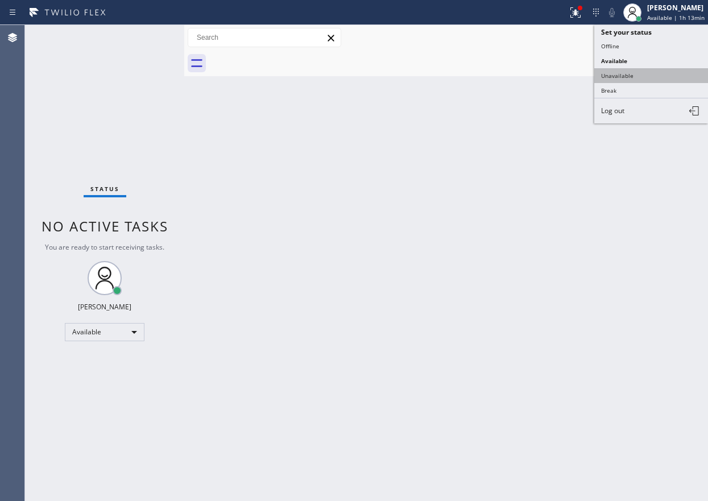
click at [660, 73] on button "Unavailable" at bounding box center [651, 75] width 114 height 15
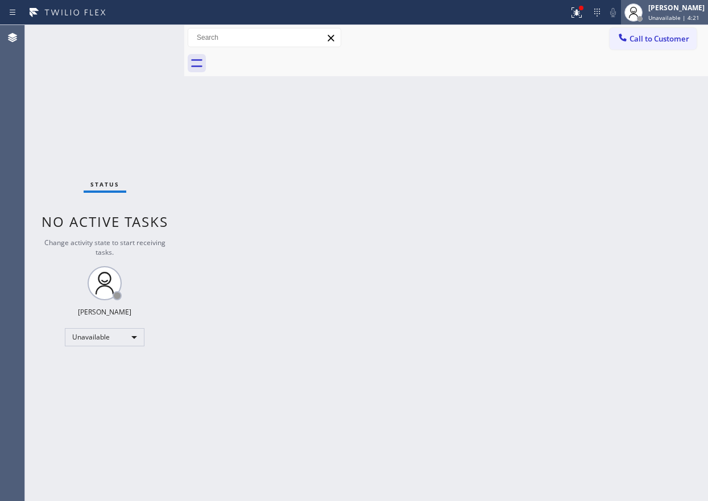
click at [670, 6] on div "[PERSON_NAME]" at bounding box center [676, 8] width 56 height 10
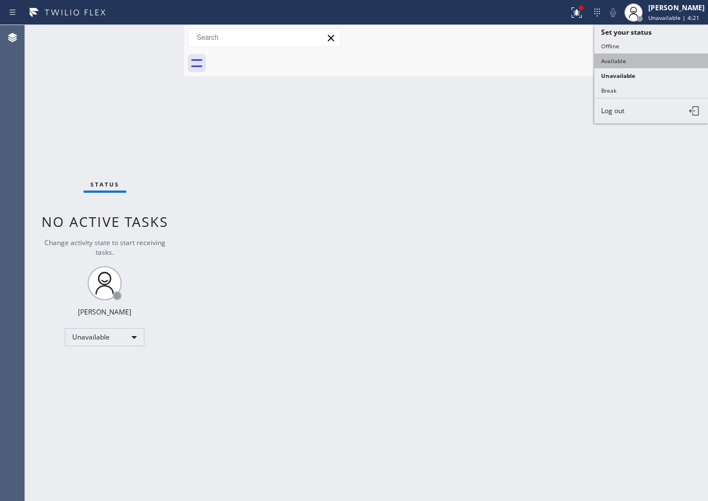
click at [631, 62] on button "Available" at bounding box center [651, 60] width 114 height 15
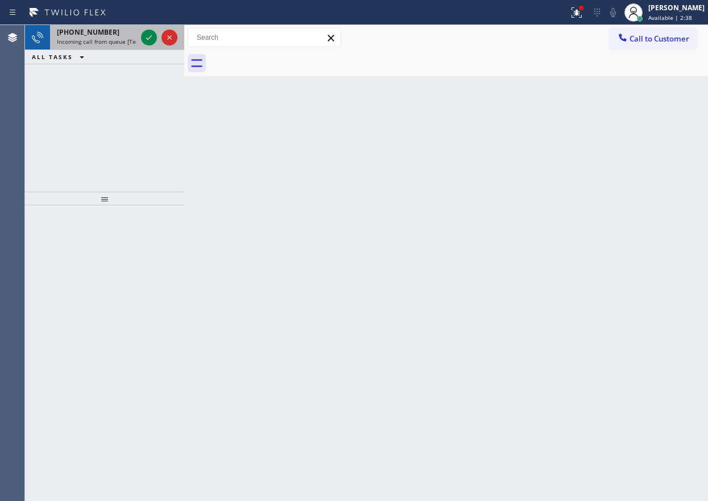
click at [135, 31] on div "+14753171328" at bounding box center [97, 32] width 80 height 10
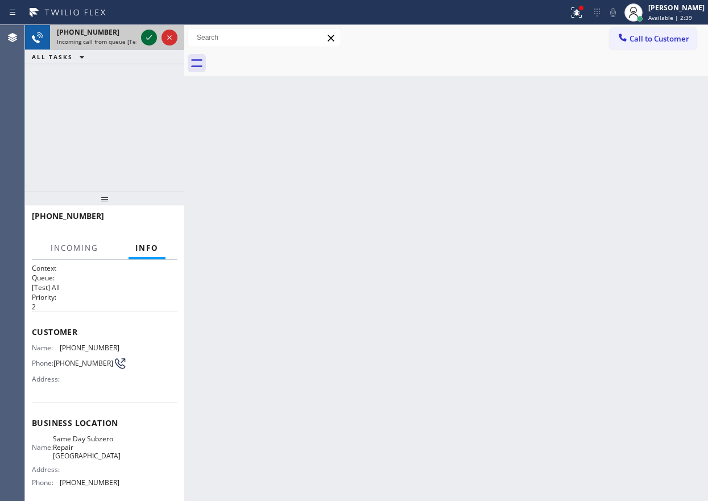
click at [142, 41] on div at bounding box center [149, 38] width 16 height 14
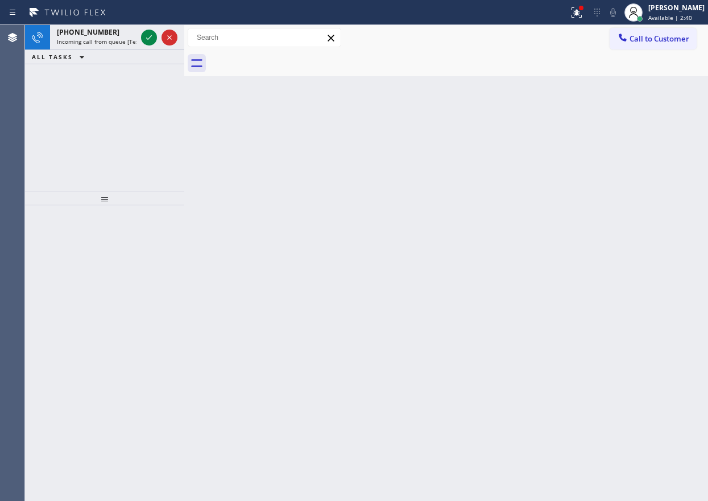
click at [146, 38] on icon at bounding box center [149, 38] width 14 height 14
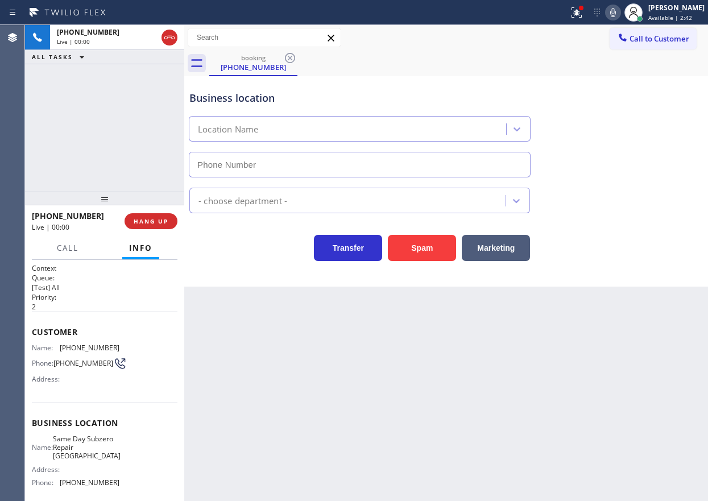
type input "(475) 244-7485"
click at [431, 256] on button "Spam" at bounding box center [422, 248] width 68 height 26
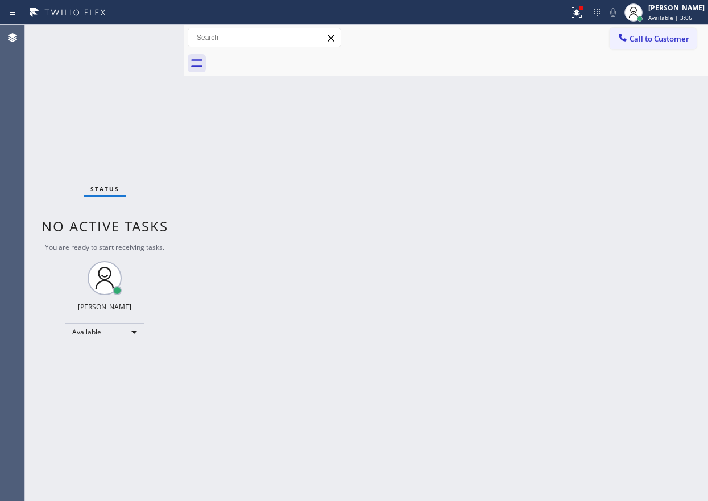
click at [608, 289] on div "Back to Dashboard Change Sender ID Customers Technicians Select a contact Outbo…" at bounding box center [445, 263] width 523 height 476
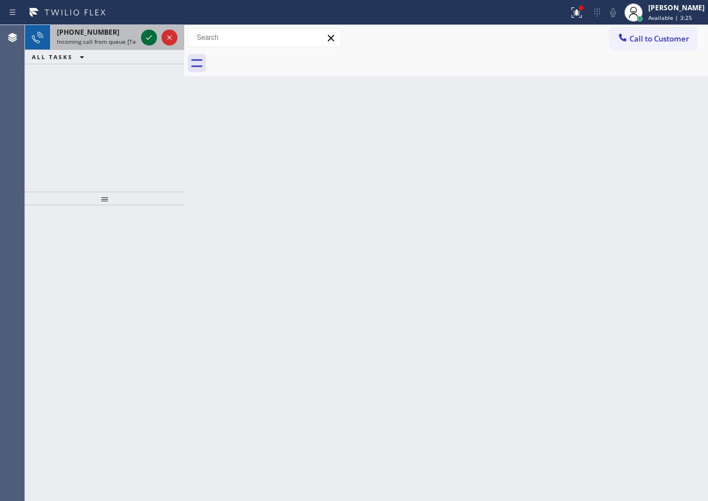
click at [147, 34] on icon at bounding box center [149, 38] width 14 height 14
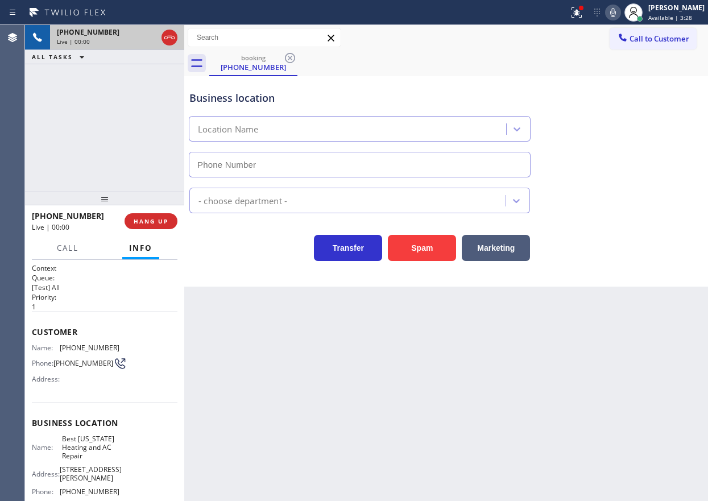
type input "(347) 404-5804"
click at [148, 215] on button "HANG UP" at bounding box center [150, 221] width 53 height 16
click at [148, 218] on span "HANG UP" at bounding box center [151, 221] width 35 height 8
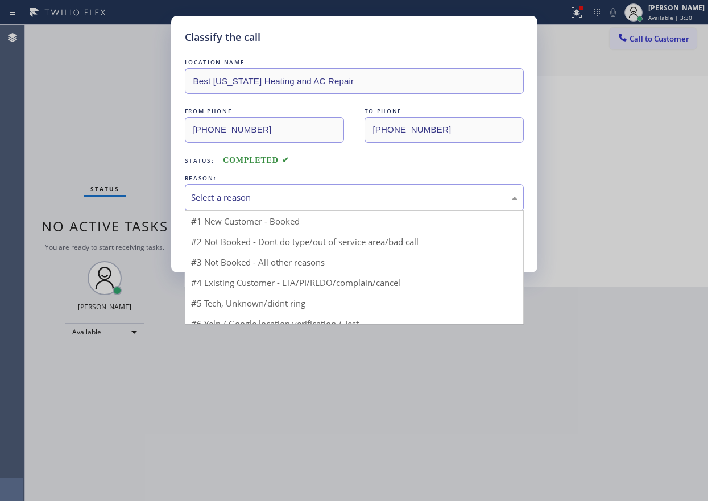
click at [246, 199] on div "Select a reason" at bounding box center [354, 197] width 326 height 13
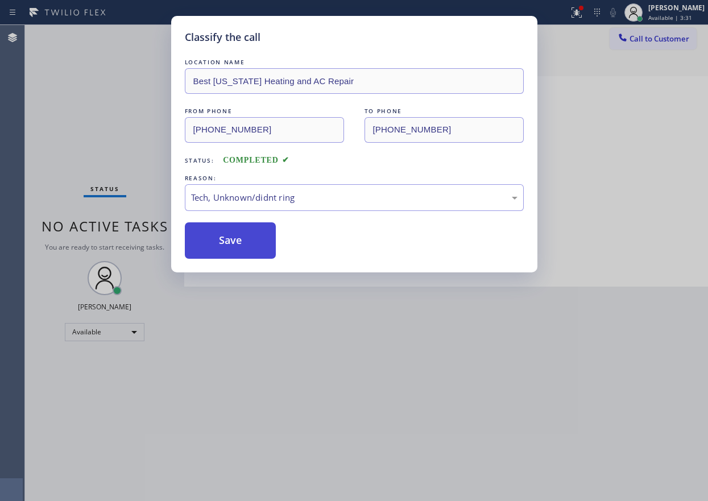
click at [228, 243] on button "Save" at bounding box center [231, 240] width 92 height 36
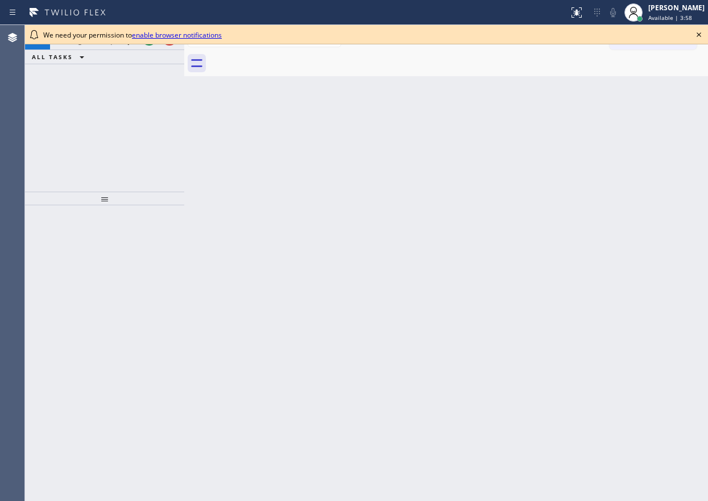
click at [697, 38] on icon at bounding box center [699, 35] width 14 height 14
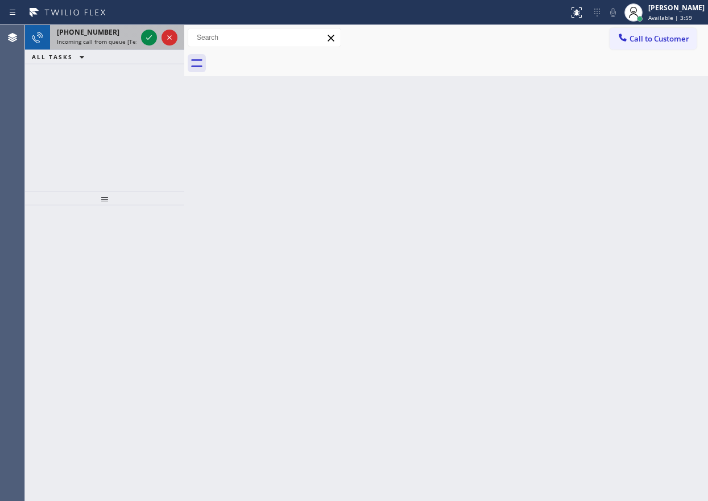
click at [78, 45] on span "Incoming call from queue [Test] All" at bounding box center [104, 42] width 94 height 8
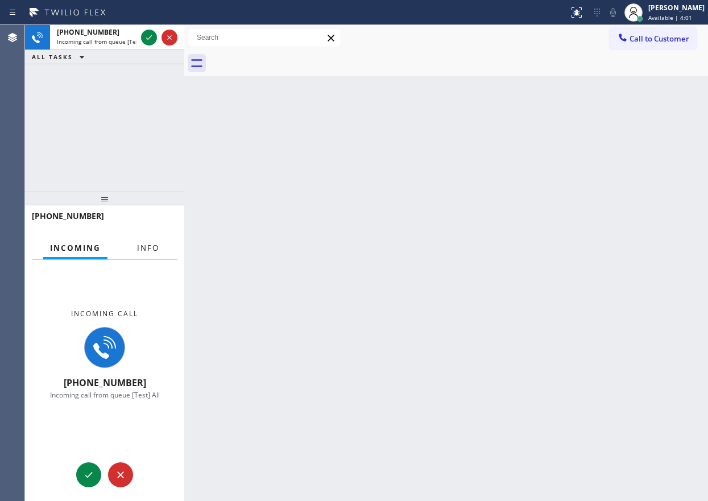
click at [156, 243] on span "Info" at bounding box center [148, 248] width 22 height 10
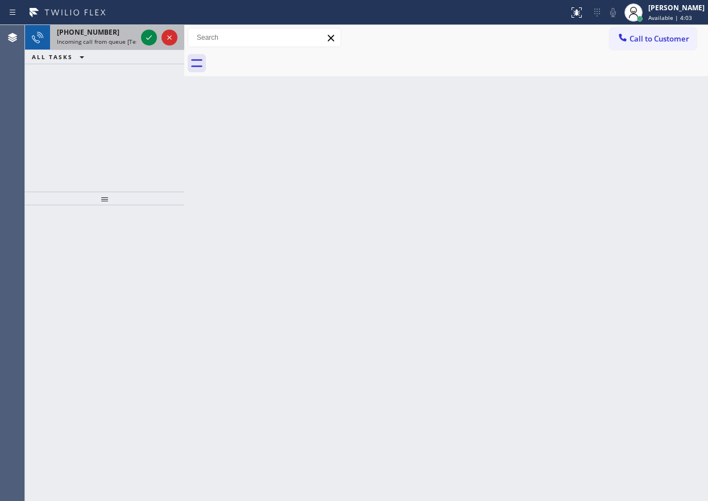
click at [100, 30] on span "+19178808739" at bounding box center [88, 32] width 63 height 10
click at [125, 41] on span "Incoming call from queue [Test] All" at bounding box center [104, 42] width 94 height 8
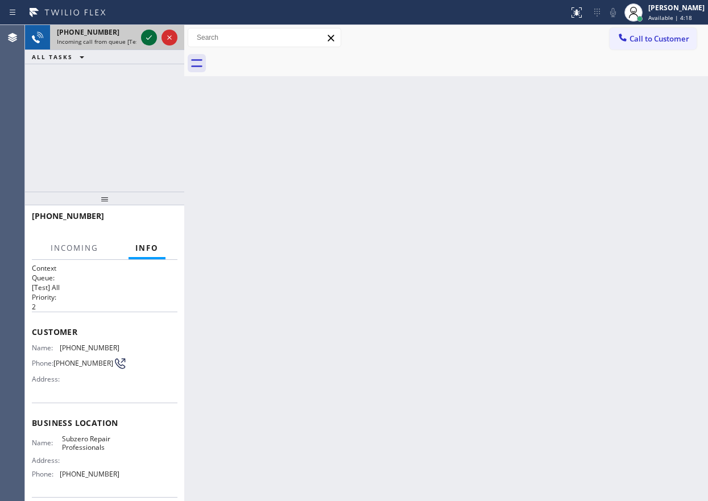
click at [151, 36] on icon at bounding box center [149, 38] width 14 height 14
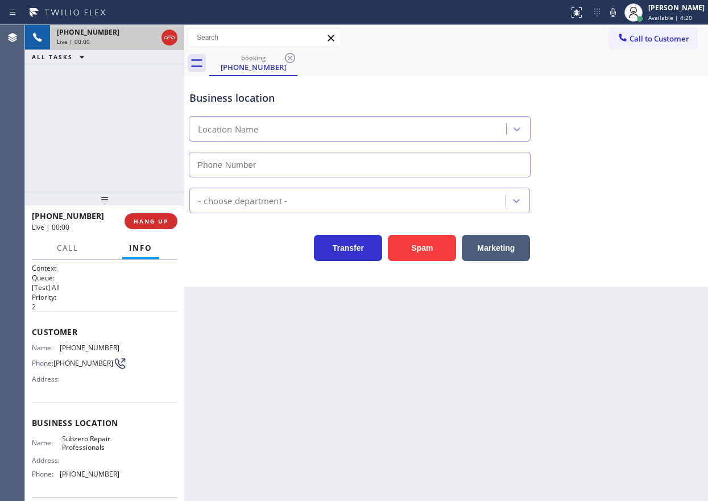
type input "(415) 914-8003"
click at [99, 450] on span "Subzero Repair Professionals" at bounding box center [90, 443] width 57 height 18
copy span "Subzero Repair Professionals"
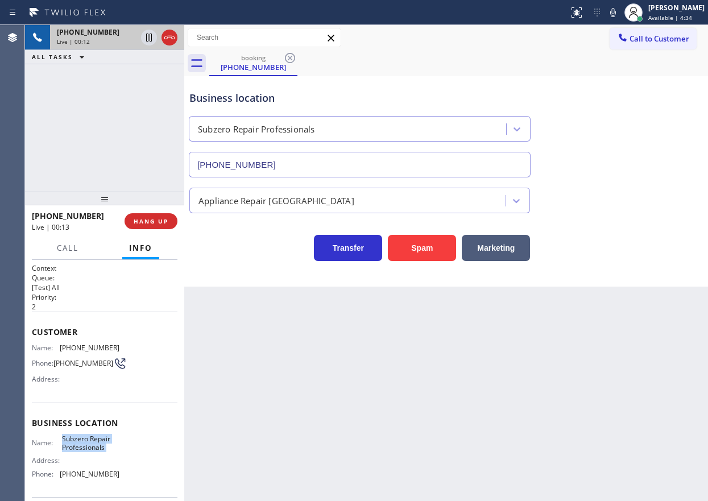
click at [340, 163] on input "(415) 914-8003" at bounding box center [360, 165] width 342 height 26
drag, startPoint x: 154, startPoint y: 223, endPoint x: 176, endPoint y: 246, distance: 31.4
click at [176, 246] on div "+14159716244 Live | 01:03 HANG UP Call Info +14159716244 Live Context Queue: [T…" at bounding box center [104, 353] width 159 height 296
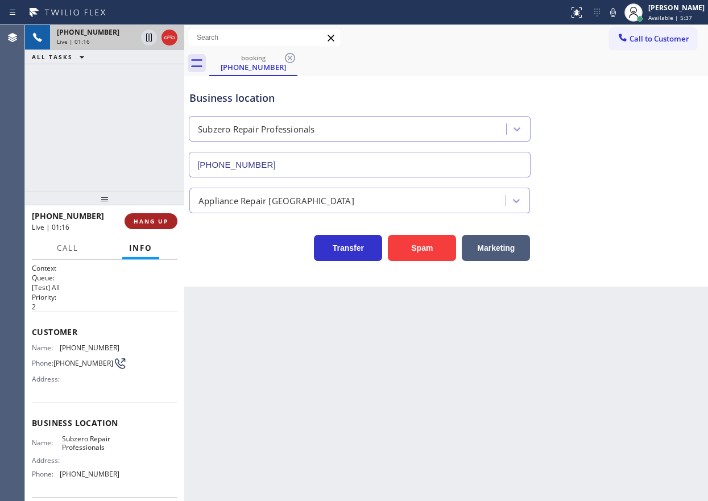
click at [164, 218] on span "HANG UP" at bounding box center [151, 221] width 35 height 8
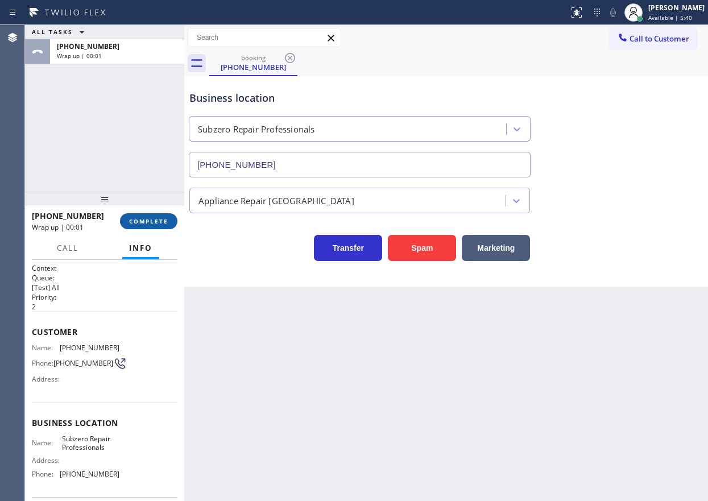
click at [138, 219] on span "COMPLETE" at bounding box center [148, 221] width 39 height 8
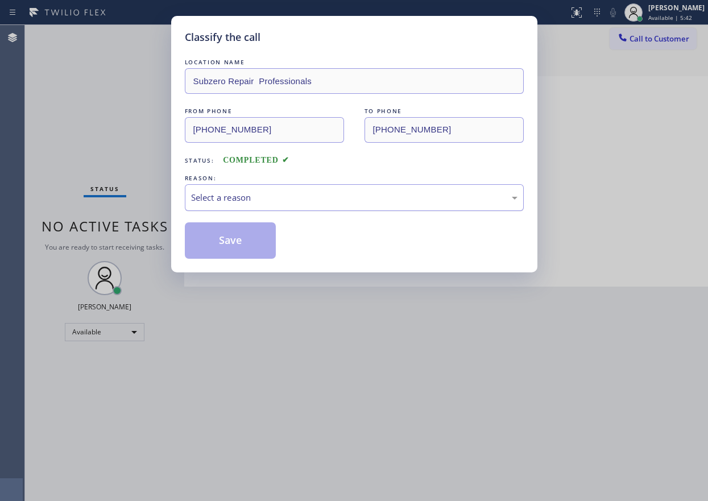
click at [247, 198] on div "Select a reason" at bounding box center [354, 197] width 326 height 13
click at [223, 259] on div "Classify the call LOCATION NAME Subzero Repair Professionals FROM PHONE (415) 9…" at bounding box center [354, 144] width 366 height 256
click at [223, 251] on button "Save" at bounding box center [231, 240] width 92 height 36
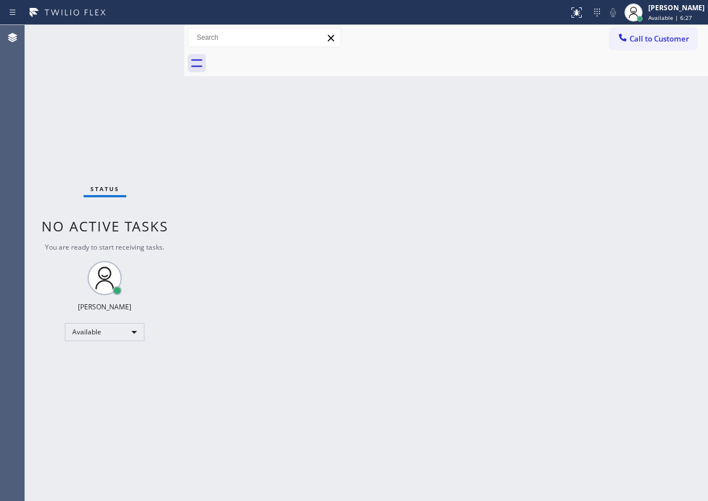
click at [150, 35] on div "Status No active tasks You are ready to start receiving tasks. [PERSON_NAME] Av…" at bounding box center [104, 263] width 159 height 476
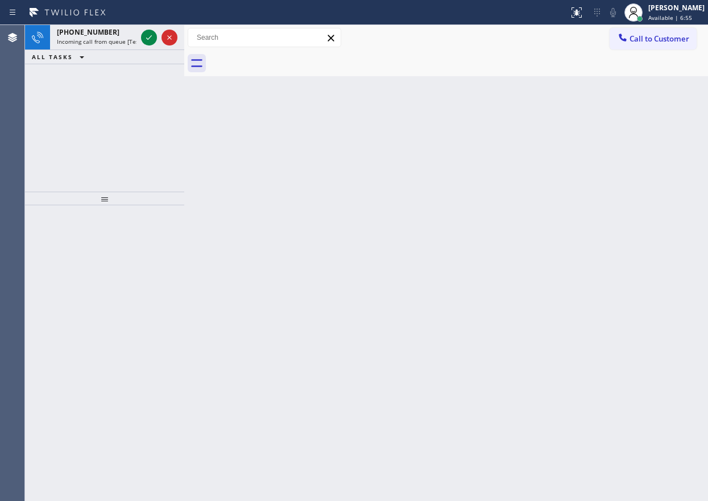
click at [626, 218] on div "Back to Dashboard Change Sender ID Customers Technicians Select a contact Outbo…" at bounding box center [445, 263] width 523 height 476
click at [146, 36] on icon at bounding box center [149, 38] width 14 height 14
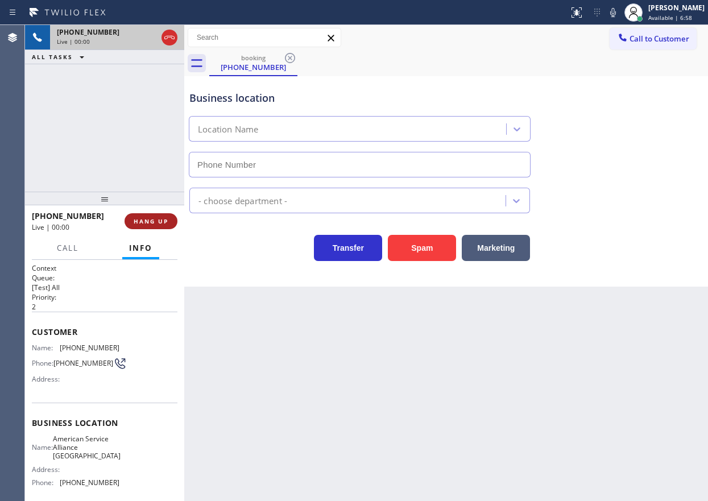
type input "(954) 835-4535"
click at [163, 220] on span "HANG UP" at bounding box center [151, 221] width 35 height 8
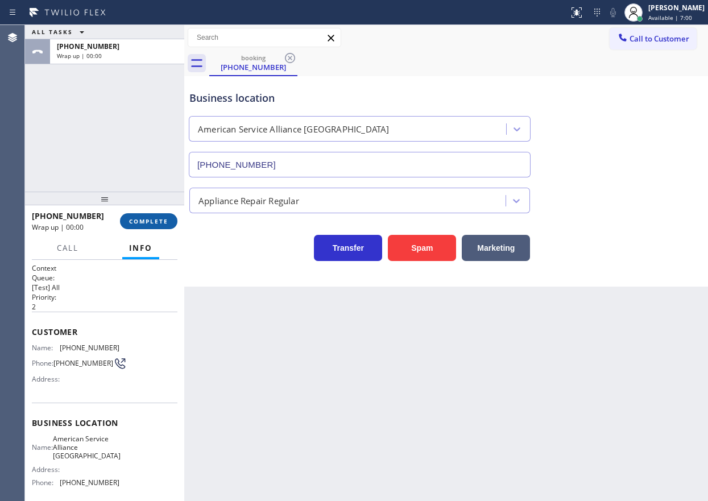
click at [163, 220] on span "COMPLETE" at bounding box center [148, 221] width 39 height 8
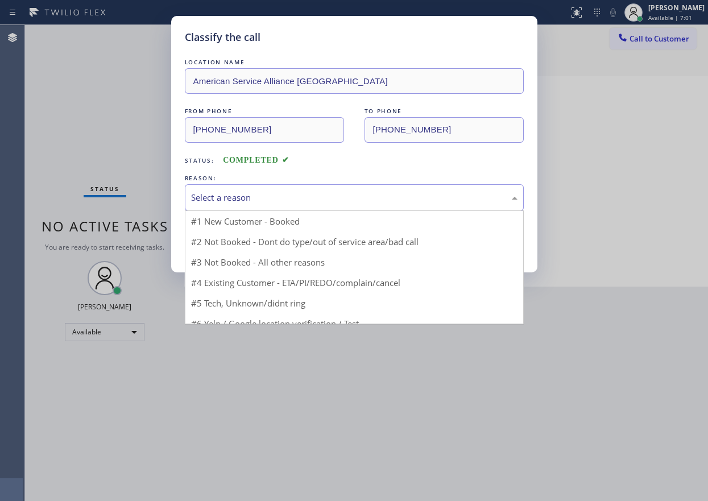
click at [300, 191] on div "Select a reason" at bounding box center [354, 197] width 326 height 13
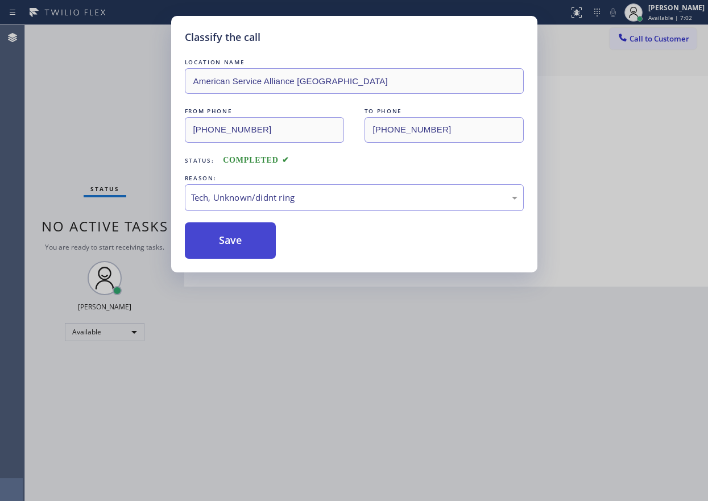
click at [239, 253] on button "Save" at bounding box center [231, 240] width 92 height 36
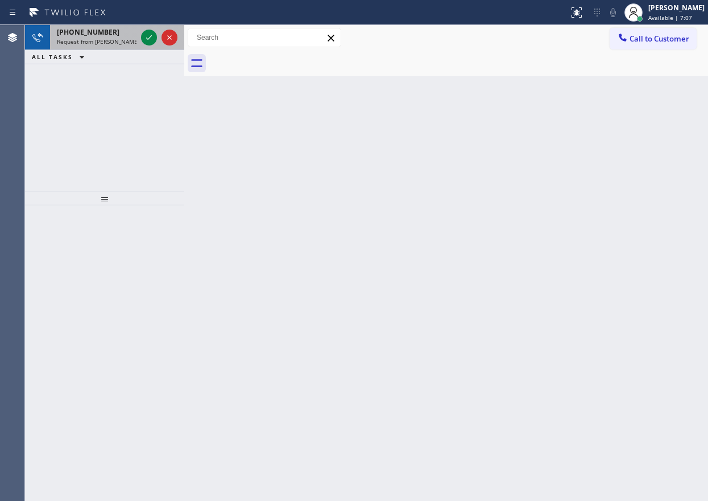
click at [72, 44] on span "Request from Reenan Colinares (direct)" at bounding box center [108, 42] width 103 height 8
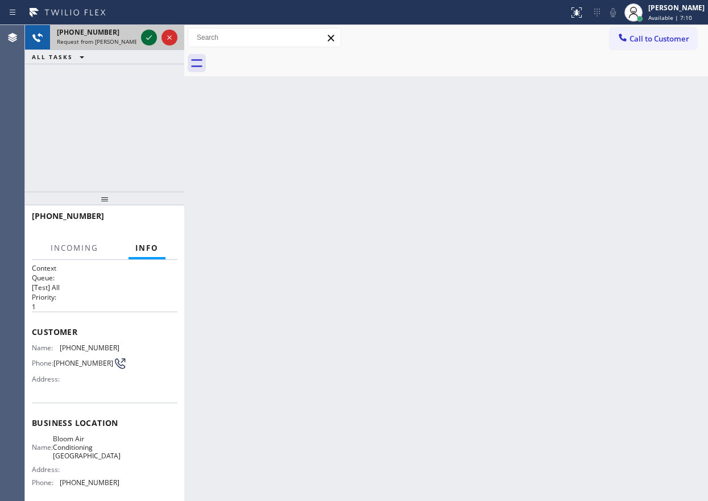
click at [146, 36] on icon at bounding box center [149, 38] width 14 height 14
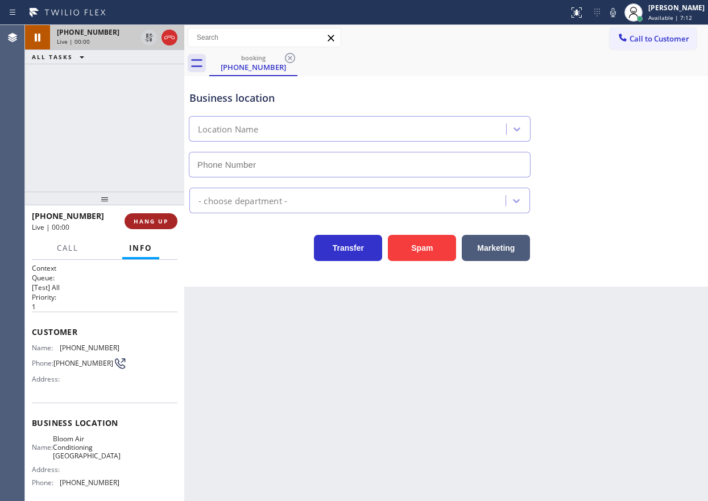
type input "(929) 605-4404"
click at [147, 218] on span "HANG UP" at bounding box center [151, 221] width 35 height 8
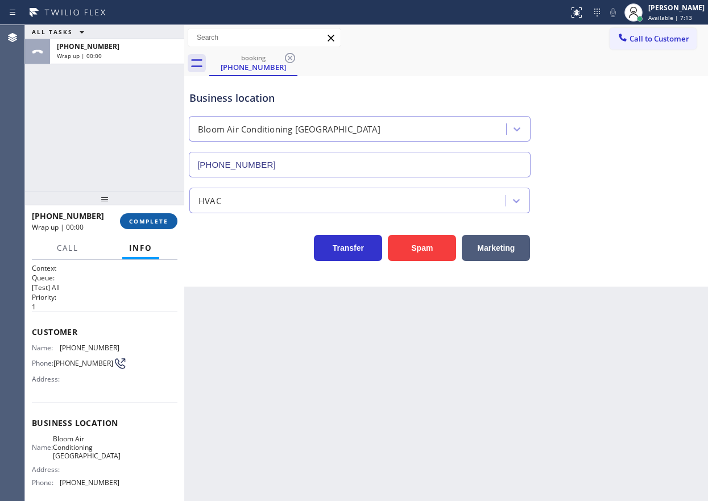
click at [147, 219] on span "COMPLETE" at bounding box center [148, 221] width 39 height 8
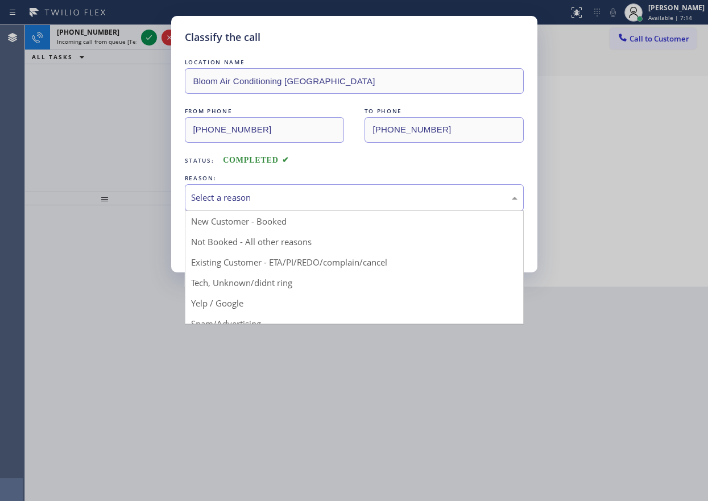
click at [329, 197] on div "Select a reason" at bounding box center [354, 197] width 326 height 13
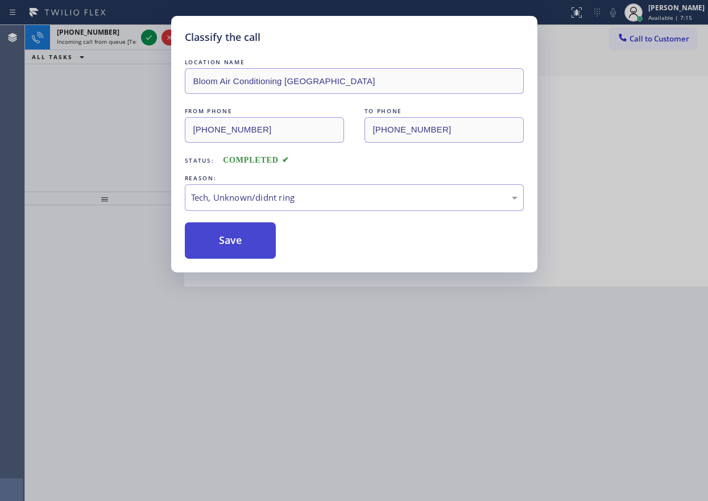
click at [215, 255] on button "Save" at bounding box center [231, 240] width 92 height 36
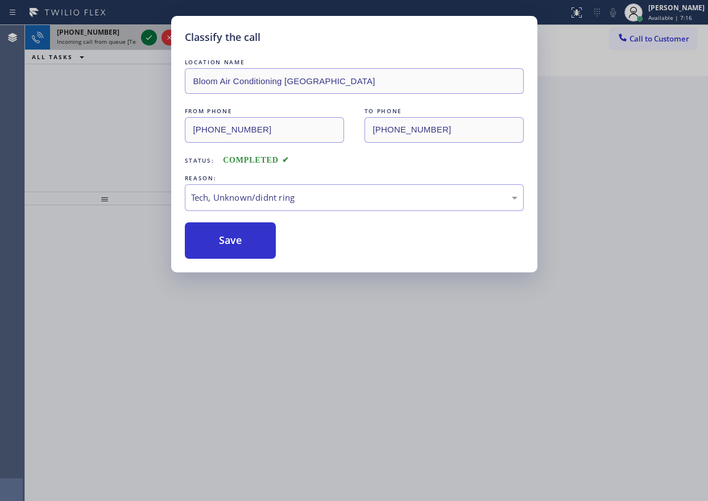
click at [143, 35] on icon at bounding box center [149, 38] width 14 height 14
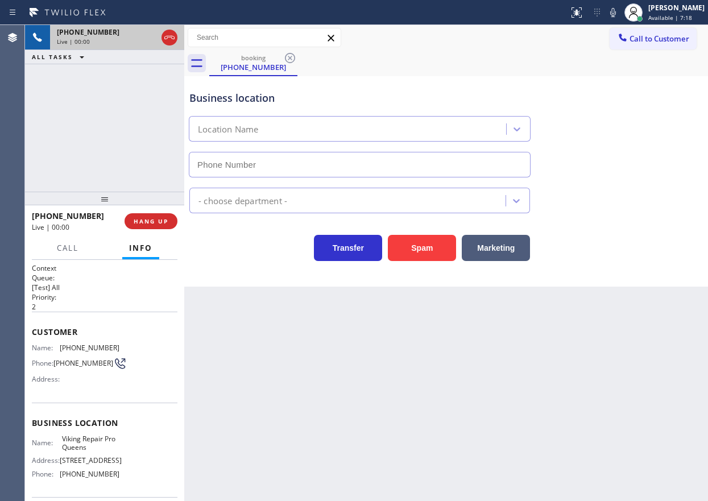
type input "(347) 697-4228"
click at [94, 440] on span "Viking Repair Pro Queens" at bounding box center [90, 443] width 57 height 18
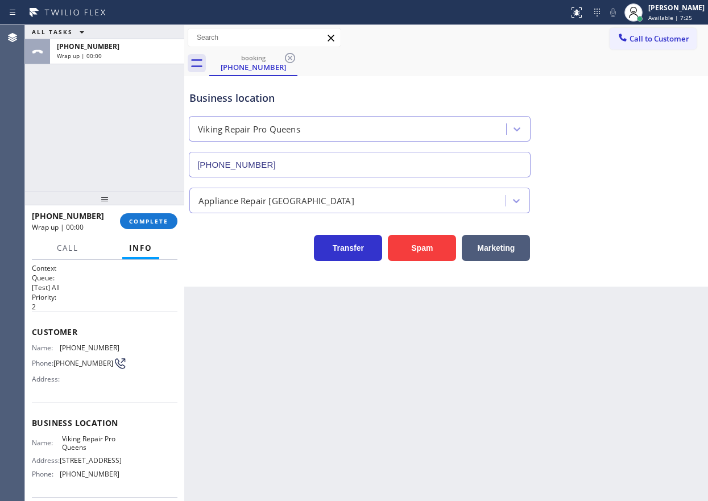
drag, startPoint x: 178, startPoint y: 222, endPoint x: 196, endPoint y: 217, distance: 18.9
click at [178, 222] on div "+13477147305 Wrap up | 00:00 COMPLETE" at bounding box center [104, 221] width 159 height 32
click at [135, 221] on span "COMPLETE" at bounding box center [148, 221] width 39 height 8
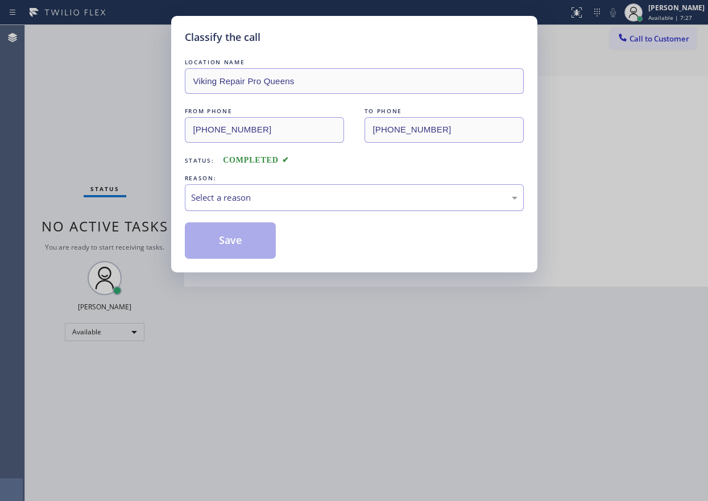
click at [267, 194] on div "Select a reason" at bounding box center [354, 197] width 326 height 13
click at [261, 240] on button "Save" at bounding box center [231, 240] width 92 height 36
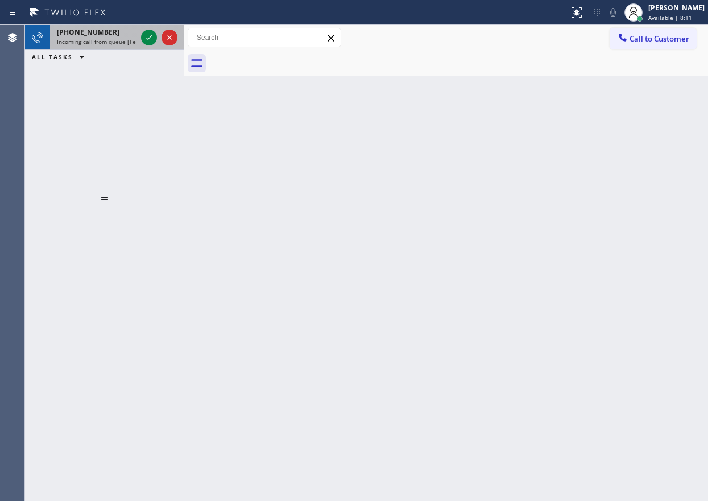
click at [94, 39] on span "Incoming call from queue [Test] All" at bounding box center [104, 42] width 94 height 8
click at [79, 40] on span "Incoming call from queue [Test] All" at bounding box center [104, 42] width 94 height 8
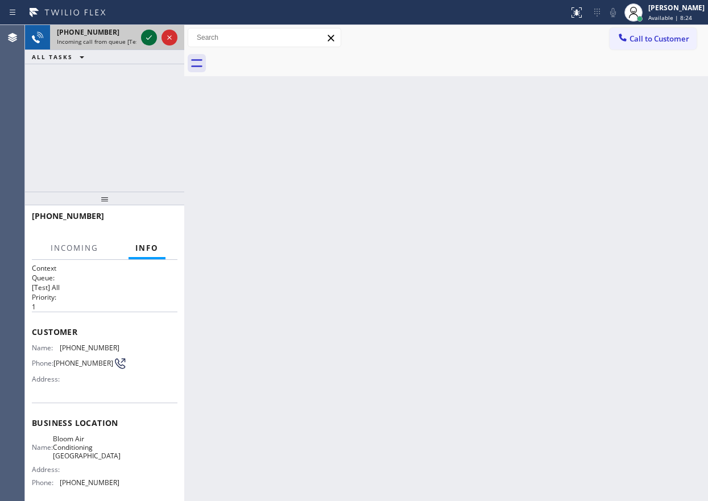
click at [148, 37] on icon at bounding box center [149, 38] width 14 height 14
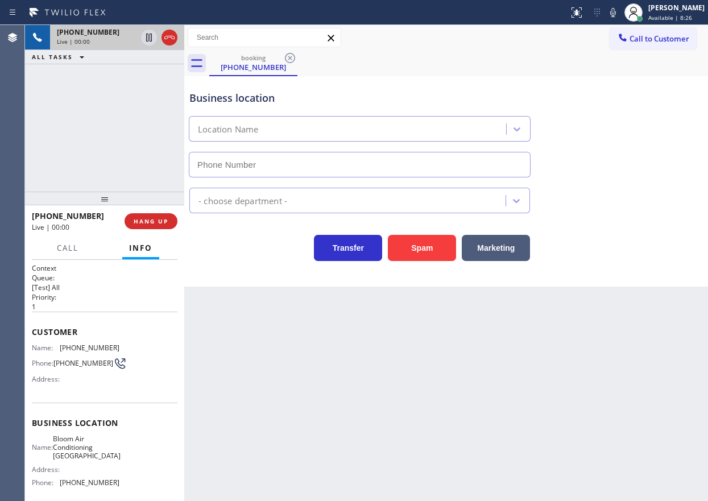
type input "(929) 605-4404"
click at [163, 208] on div "+12018850358 Live | 00:00 HANG UP" at bounding box center [104, 221] width 145 height 30
click at [163, 218] on span "HANG UP" at bounding box center [151, 221] width 35 height 8
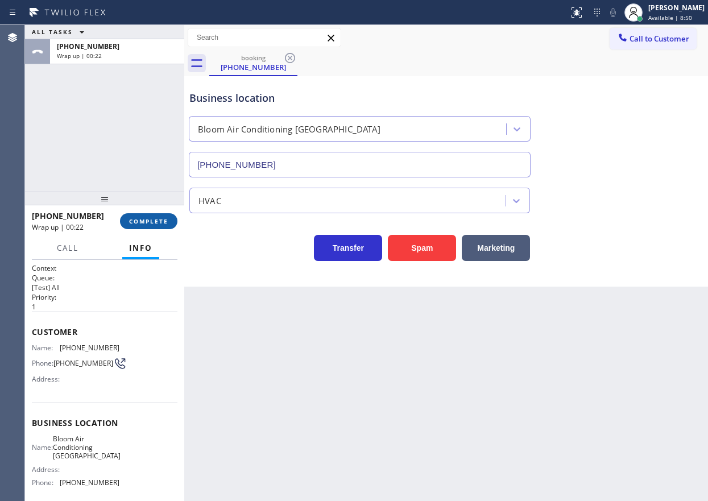
click at [163, 222] on span "COMPLETE" at bounding box center [148, 221] width 39 height 8
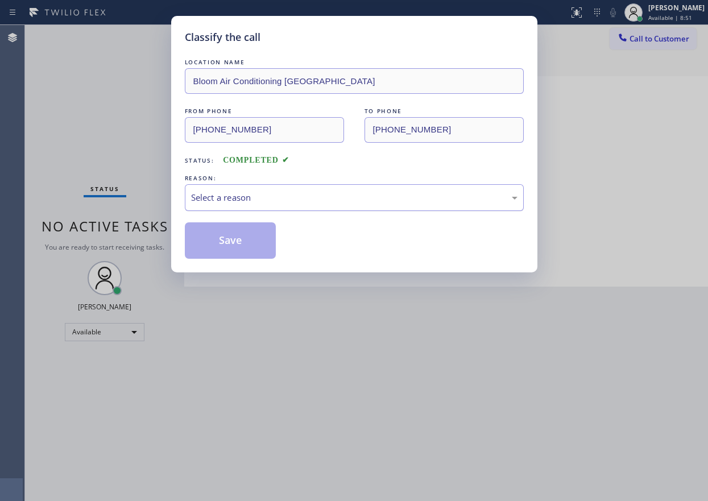
click at [287, 189] on div "Select a reason" at bounding box center [354, 197] width 339 height 27
click at [239, 252] on button "Save" at bounding box center [231, 240] width 92 height 36
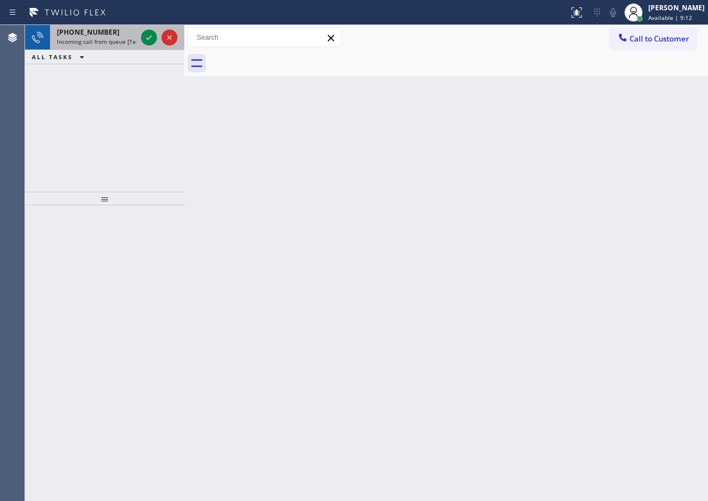
click at [87, 41] on span "Incoming call from queue [Test] All" at bounding box center [104, 42] width 94 height 8
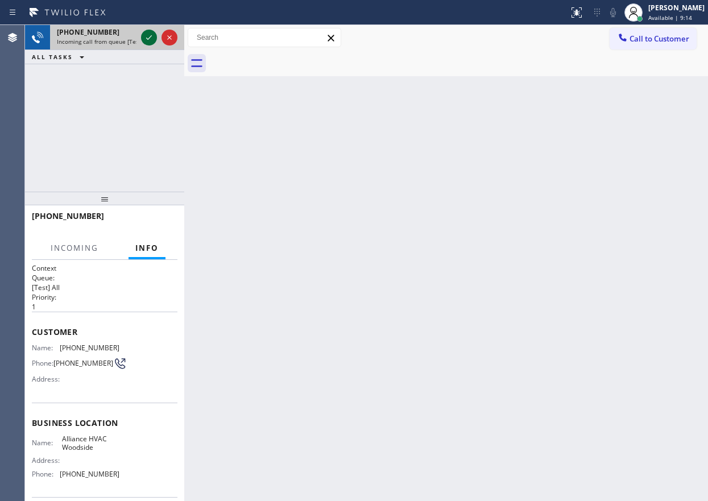
click at [149, 43] on icon at bounding box center [149, 38] width 14 height 14
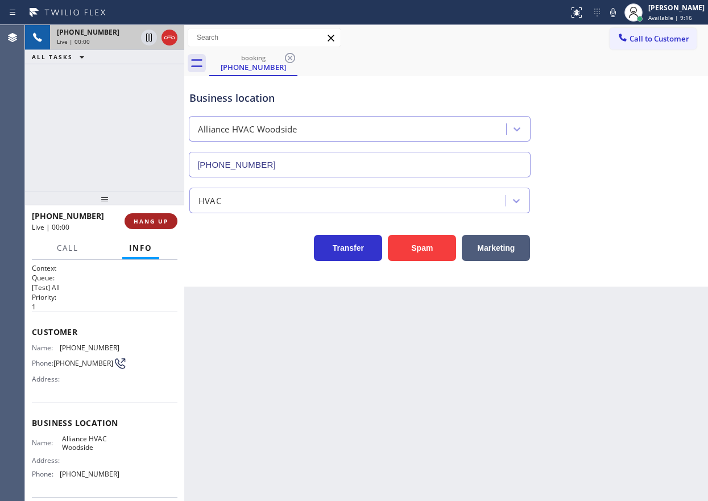
type input "(718) 550-2824"
click at [157, 222] on span "HANG UP" at bounding box center [151, 221] width 35 height 8
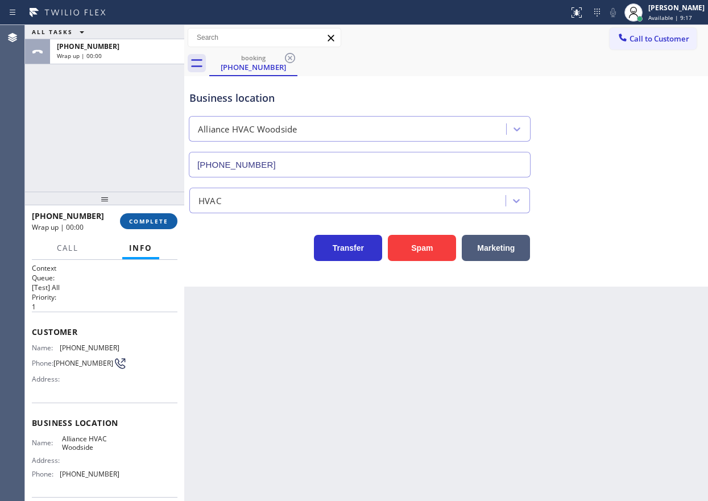
click at [157, 222] on span "COMPLETE" at bounding box center [148, 221] width 39 height 8
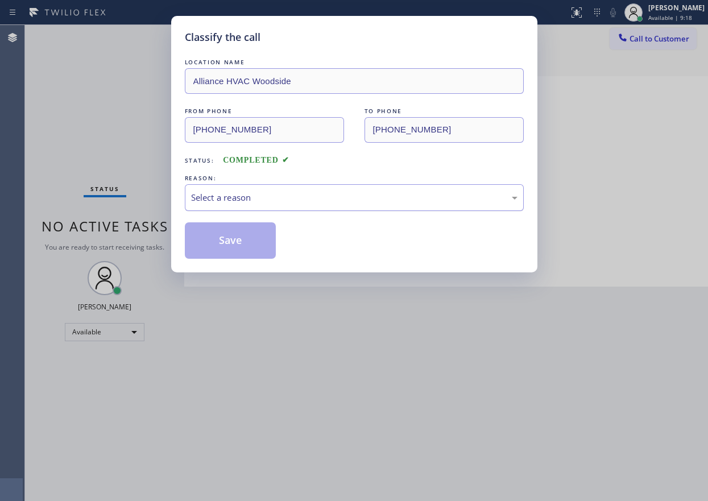
click at [284, 191] on div "Select a reason" at bounding box center [354, 197] width 326 height 13
click at [238, 244] on button "Save" at bounding box center [231, 240] width 92 height 36
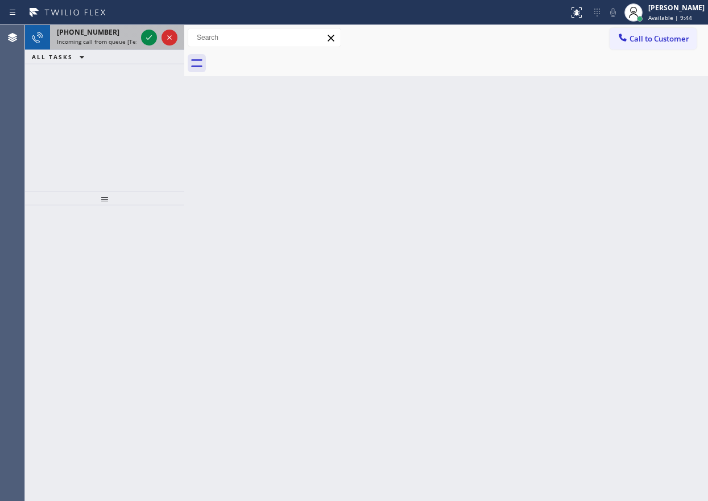
click at [93, 47] on div "+12018850358 Incoming call from queue [Test] All" at bounding box center [94, 37] width 89 height 25
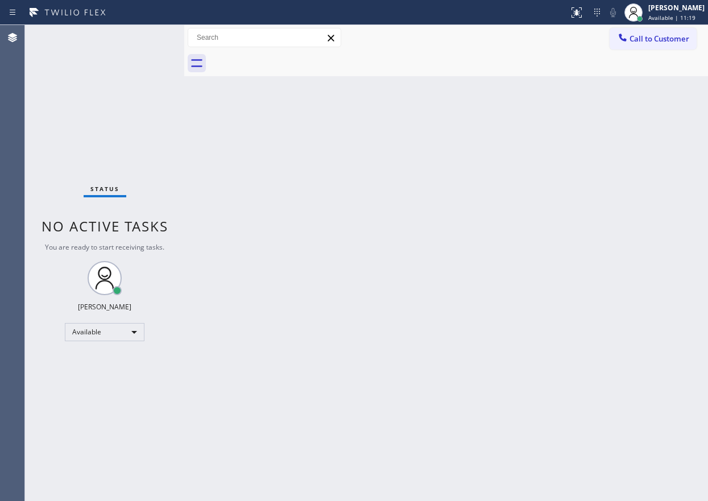
click at [574, 294] on div "Back to Dashboard Change Sender ID Customers Technicians Select a contact Outbo…" at bounding box center [445, 263] width 523 height 476
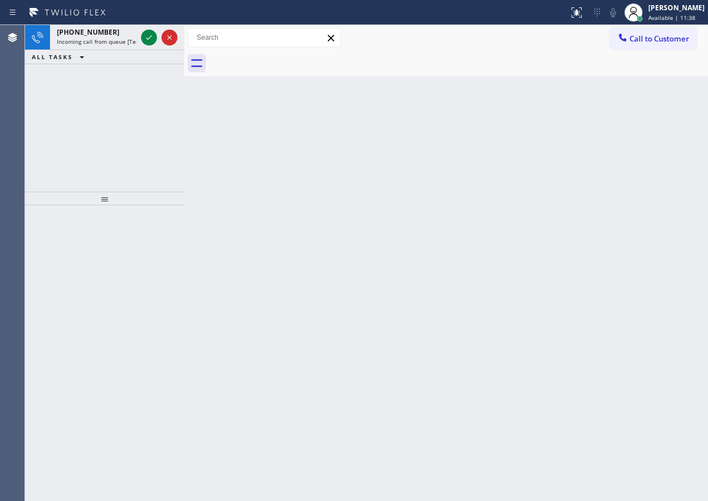
drag, startPoint x: 647, startPoint y: 217, endPoint x: 488, endPoint y: 161, distance: 168.6
click at [647, 217] on div "Back to Dashboard Change Sender ID Customers Technicians Select a contact Outbo…" at bounding box center [445, 263] width 523 height 476
click at [148, 38] on icon at bounding box center [149, 38] width 14 height 14
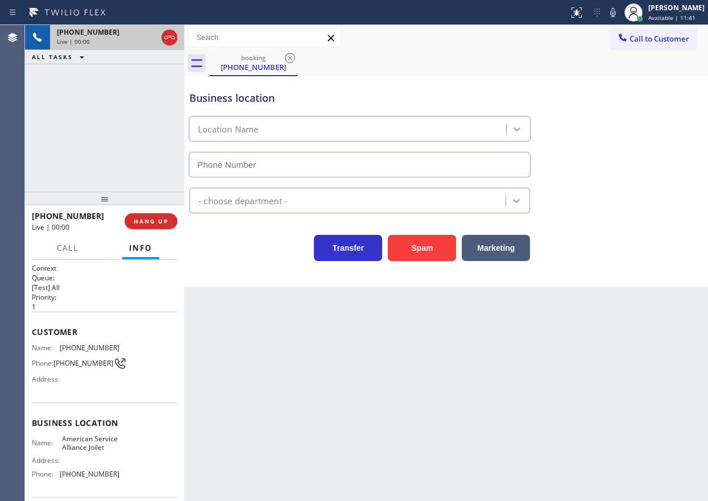
type input "(779) 212-7220"
click at [85, 452] on span "American Service Alliance Joilet" at bounding box center [90, 443] width 57 height 18
copy span "American Service Alliance Joilet"
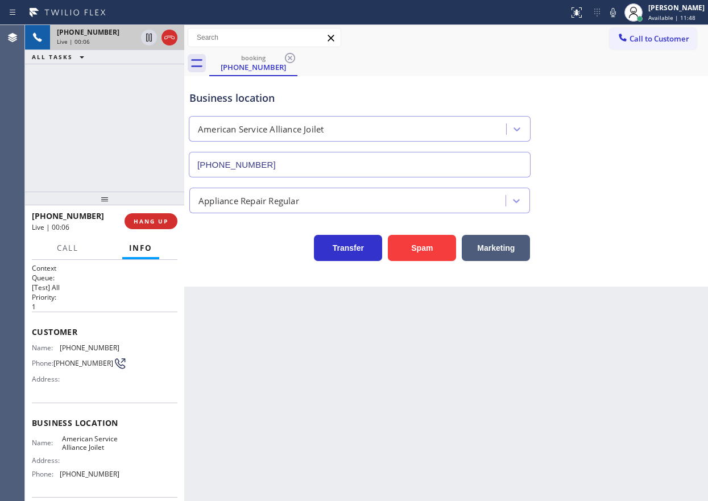
click at [423, 167] on input "(779) 212-7220" at bounding box center [360, 165] width 342 height 26
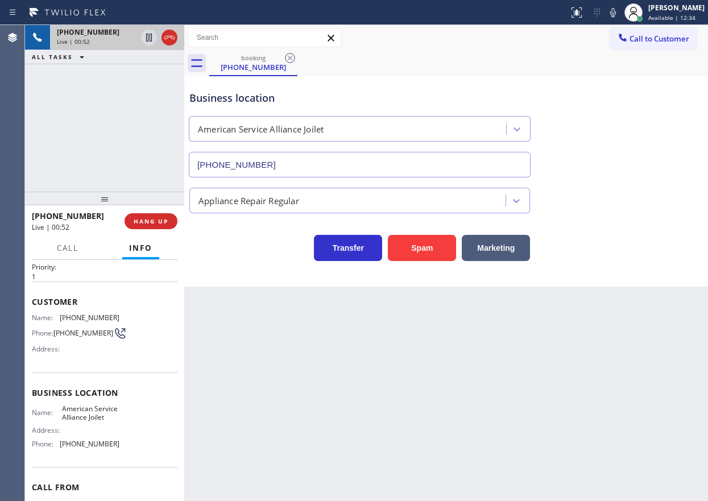
scroll to position [57, 0]
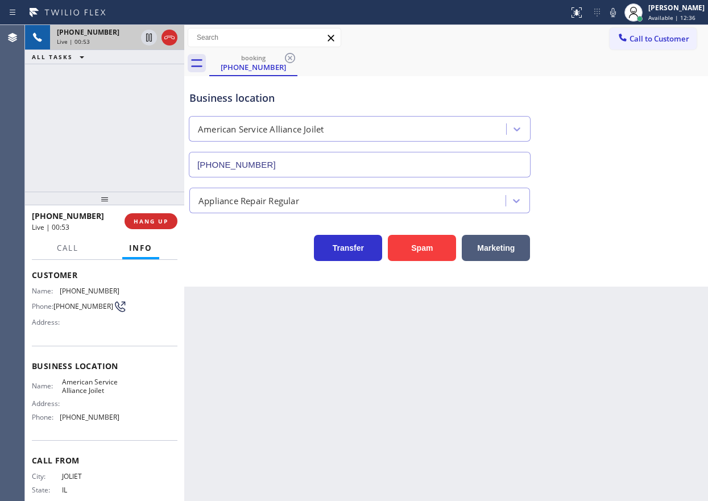
click at [82, 293] on span "(815) 514-8738" at bounding box center [90, 290] width 60 height 9
copy span "(815) 514-8738"
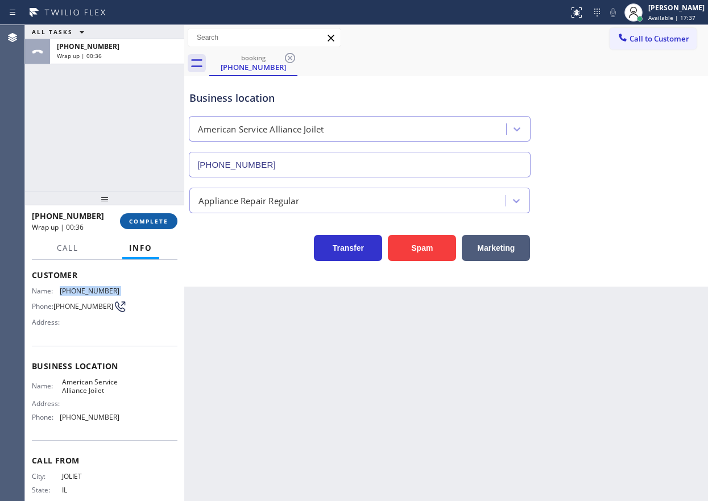
drag, startPoint x: 140, startPoint y: 216, endPoint x: 176, endPoint y: 217, distance: 36.4
click at [140, 217] on button "COMPLETE" at bounding box center [148, 221] width 57 height 16
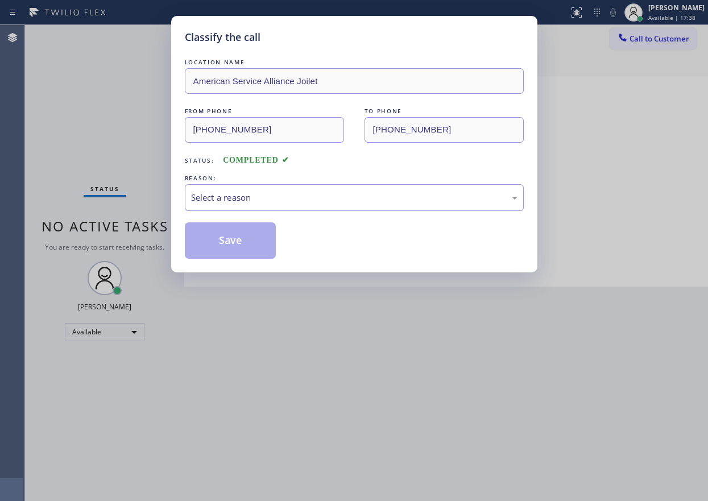
click at [277, 203] on div "Select a reason" at bounding box center [354, 197] width 326 height 13
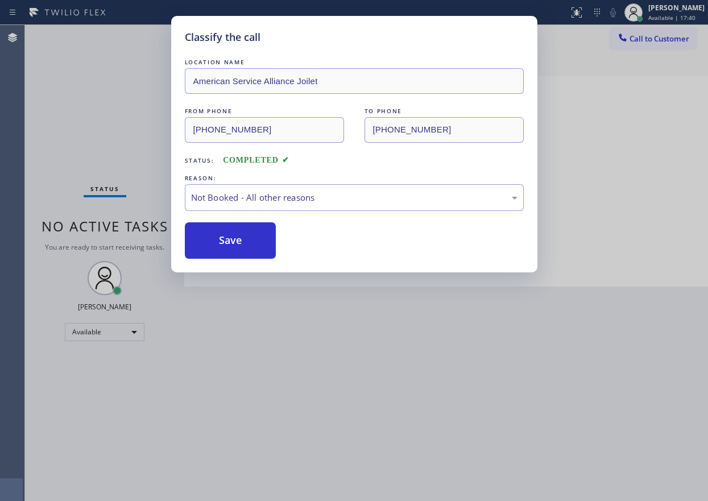
click at [246, 246] on button "Save" at bounding box center [231, 240] width 92 height 36
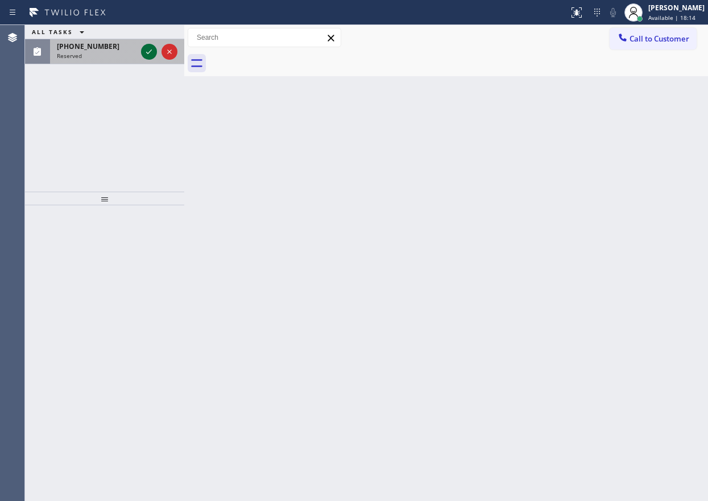
click at [153, 49] on icon at bounding box center [149, 52] width 14 height 14
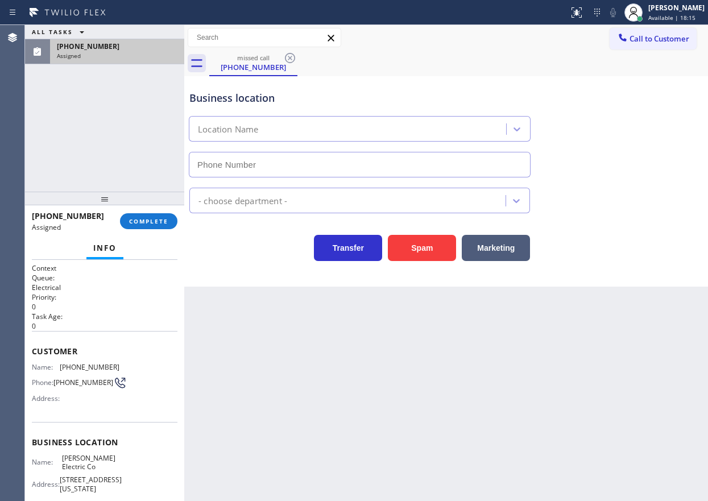
type input "(551) 354-0944"
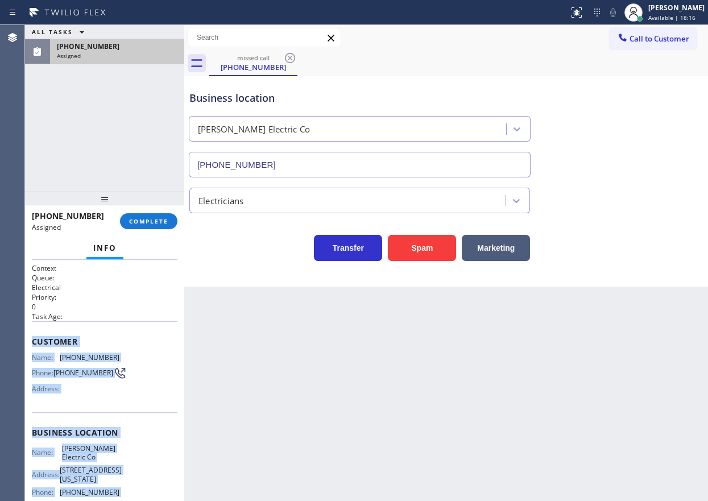
scroll to position [126, 0]
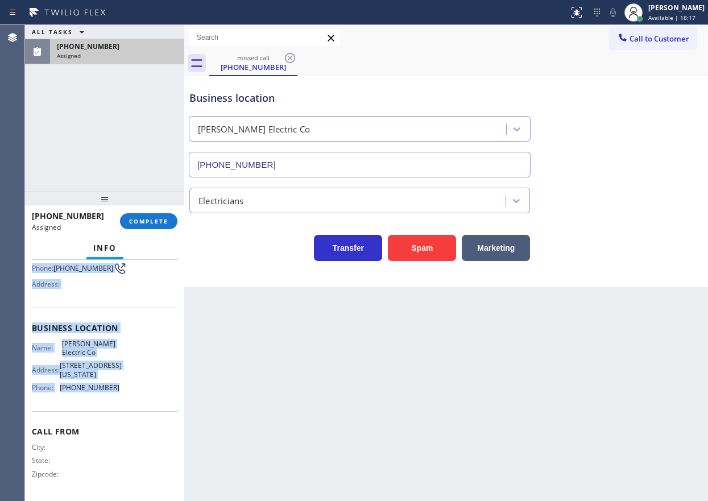
drag, startPoint x: 31, startPoint y: 337, endPoint x: 148, endPoint y: 393, distance: 129.7
click at [148, 393] on div "Context Queue: Electrical Priority: 0 Task Age: Customer Name: (818) 585-0104 P…" at bounding box center [104, 380] width 159 height 241
copy div "Customer Name: (818) 585-0104 Phone: (818) 585-0104 Address: Business location …"
drag, startPoint x: 148, startPoint y: 215, endPoint x: 223, endPoint y: 223, distance: 75.5
click at [149, 215] on button "COMPLETE" at bounding box center [148, 221] width 57 height 16
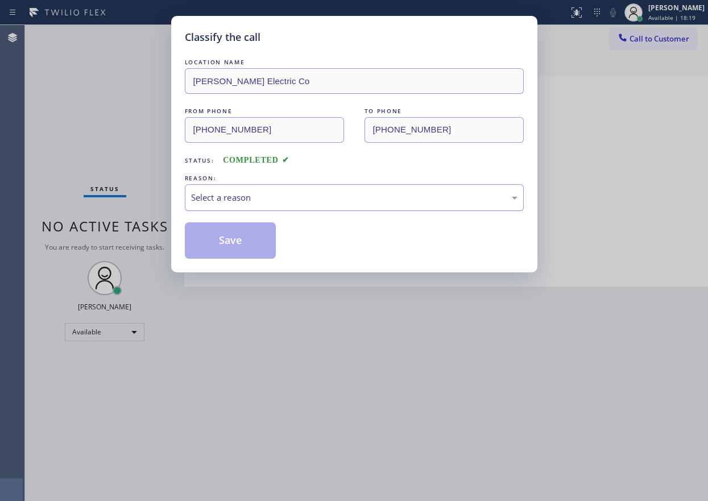
click at [241, 206] on div "Select a reason" at bounding box center [354, 197] width 339 height 27
click at [212, 238] on button "Save" at bounding box center [231, 240] width 92 height 36
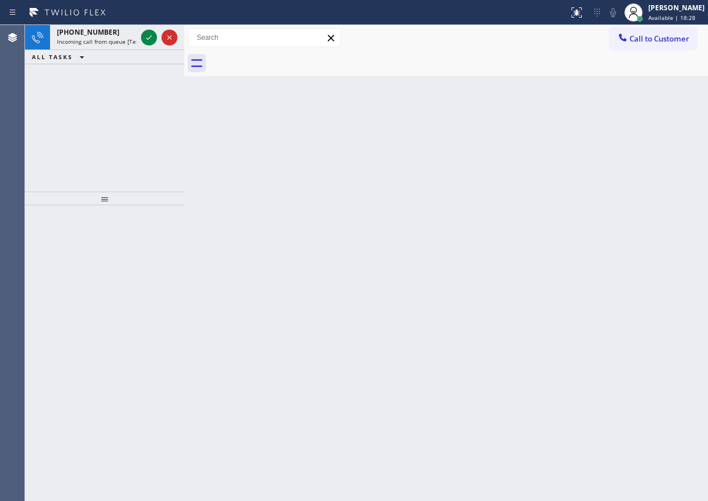
drag, startPoint x: 626, startPoint y: 243, endPoint x: 406, endPoint y: 180, distance: 228.8
click at [625, 243] on div "Back to Dashboard Change Sender ID Customers Technicians Select a contact Outbo…" at bounding box center [445, 263] width 523 height 476
click at [149, 35] on icon at bounding box center [149, 38] width 14 height 14
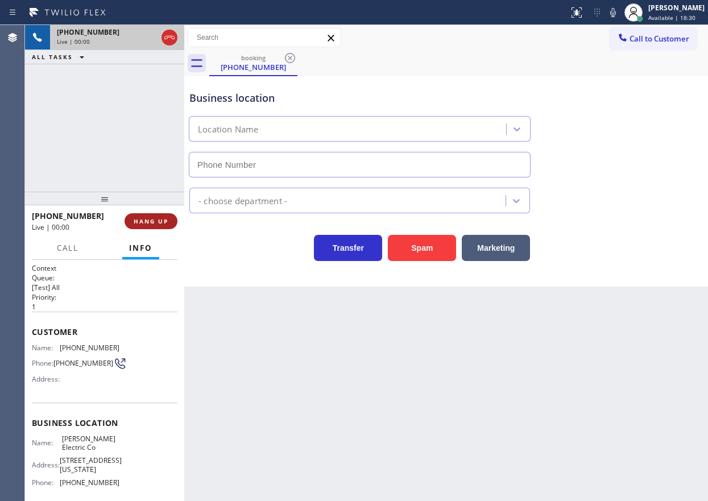
type input "(551) 354-0944"
click at [150, 217] on span "HANG UP" at bounding box center [151, 221] width 35 height 8
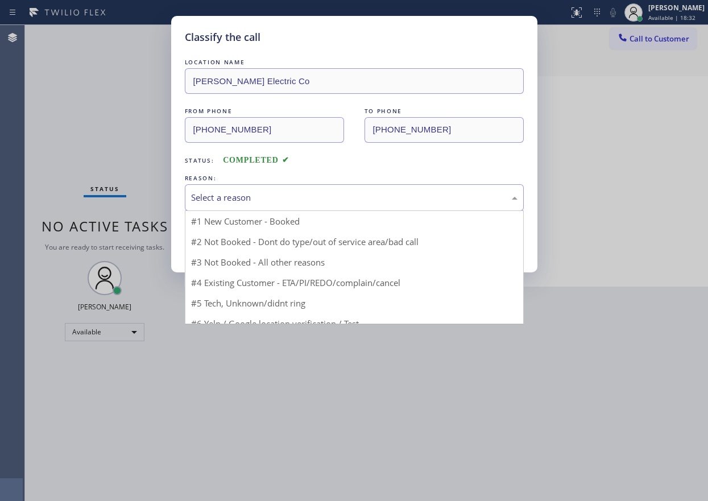
click at [303, 200] on div "Select a reason" at bounding box center [354, 197] width 326 height 13
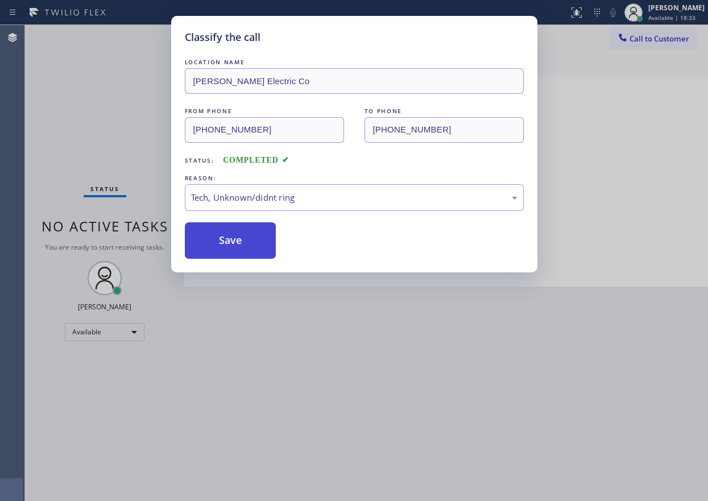
click at [239, 237] on button "Save" at bounding box center [231, 240] width 92 height 36
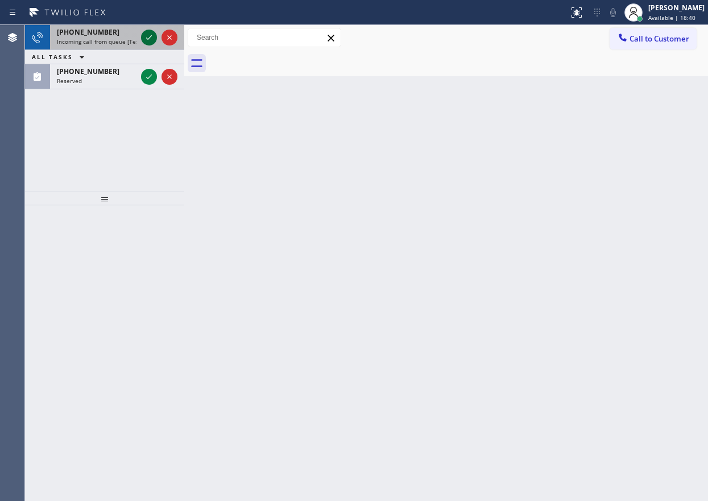
click at [145, 41] on icon at bounding box center [149, 38] width 14 height 14
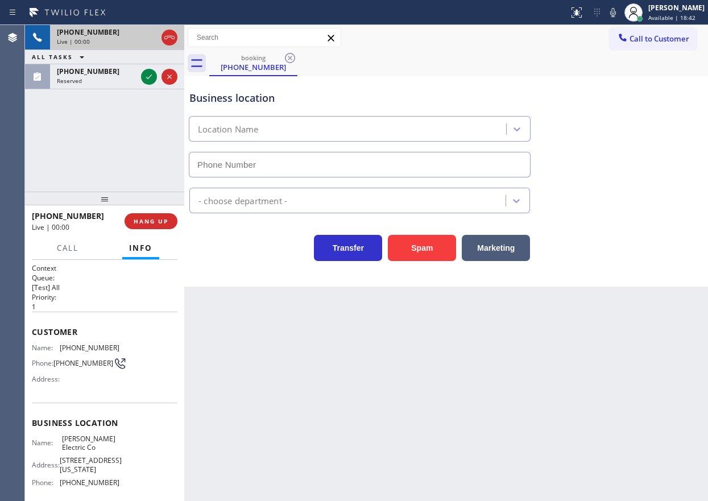
type input "(551) 354-0944"
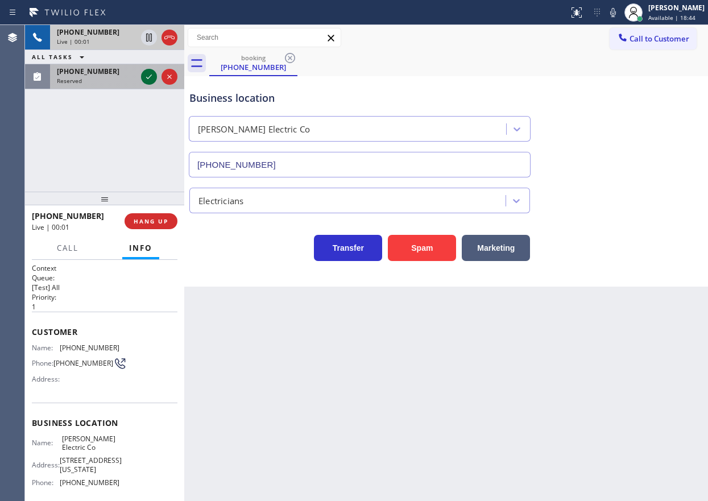
click at [149, 76] on icon at bounding box center [149, 77] width 14 height 14
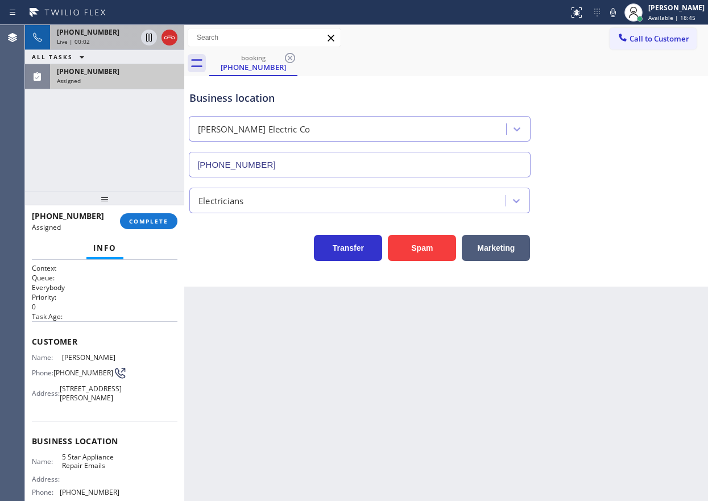
click at [46, 389] on div "Address: 3518 Hamlet Pl, Chevy Chase, MD 20815, USA" at bounding box center [76, 393] width 88 height 18
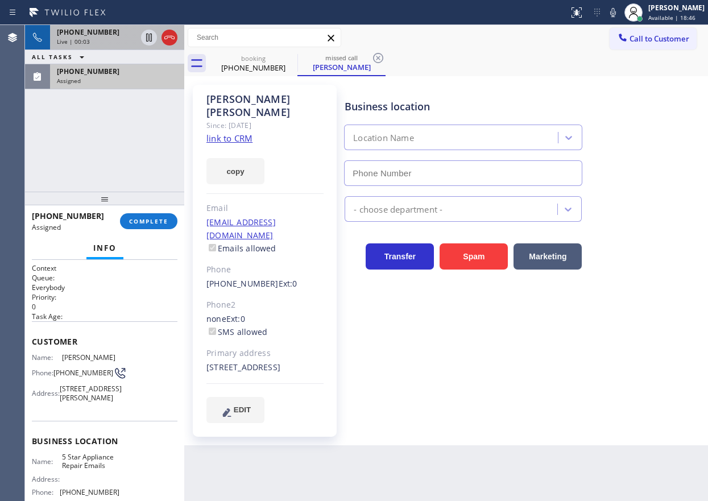
type input "(844) 735-4685"
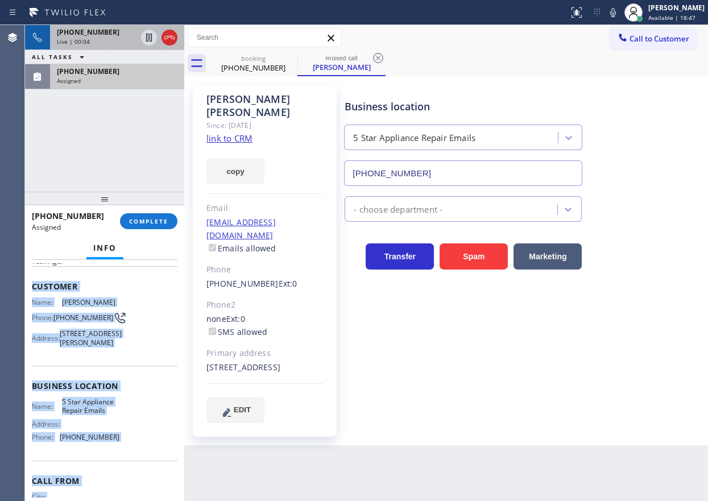
scroll to position [117, 0]
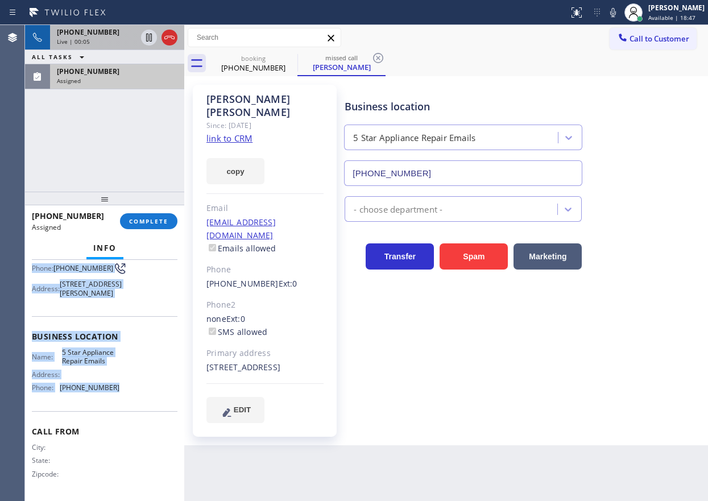
drag, startPoint x: 34, startPoint y: 339, endPoint x: 133, endPoint y: 398, distance: 115.2
click at [133, 398] on div "Context Queue: Everybody Priority: 0 Task Age: Customer Name: Lewis Shea Phone:…" at bounding box center [104, 328] width 145 height 339
copy div "Customer Name: Lewis Shea Phone: (202) 276-3098 Address: 3518 Hamlet Pl, Chevy …"
click at [169, 215] on button "COMPLETE" at bounding box center [148, 221] width 57 height 16
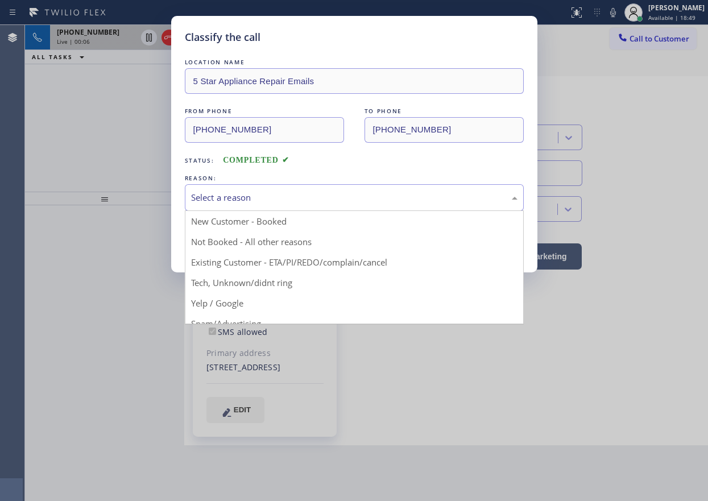
click at [267, 194] on div "Select a reason" at bounding box center [354, 197] width 326 height 13
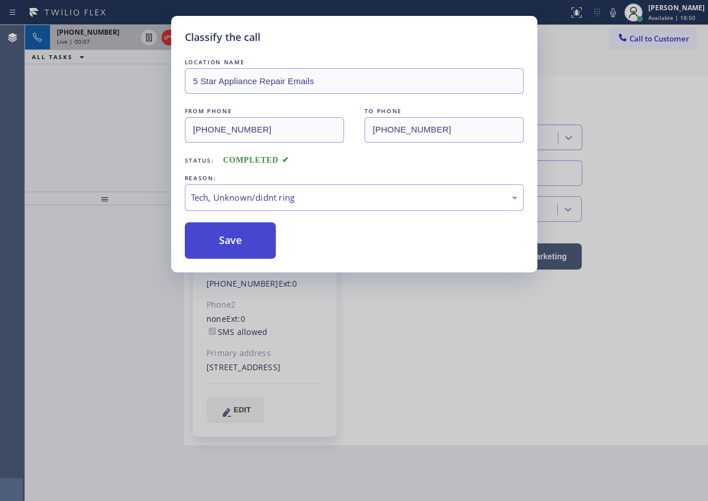
click at [224, 240] on button "Save" at bounding box center [231, 240] width 92 height 36
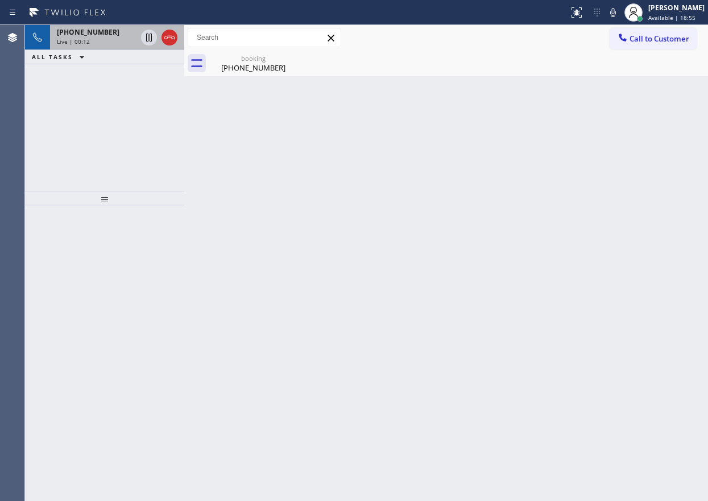
click at [606, 150] on div "Back to Dashboard Change Sender ID Customers Technicians Select a contact Outbo…" at bounding box center [445, 263] width 523 height 476
click at [249, 59] on div "booking" at bounding box center [253, 58] width 86 height 9
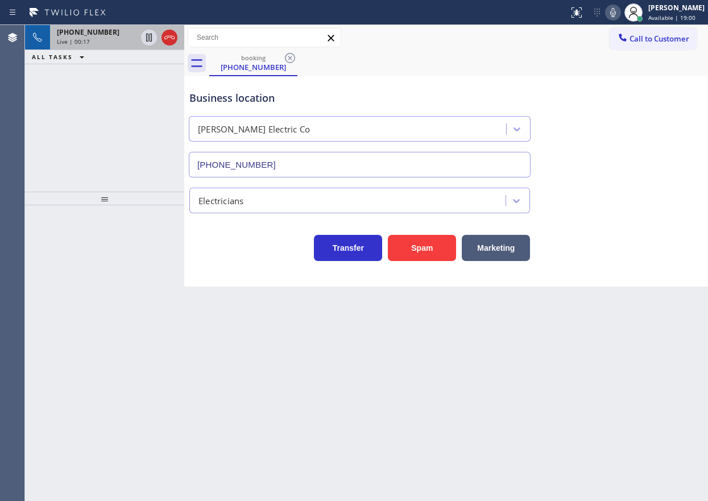
click at [616, 15] on icon at bounding box center [613, 12] width 6 height 9
click at [63, 41] on span "Live | 00:26" at bounding box center [73, 42] width 33 height 8
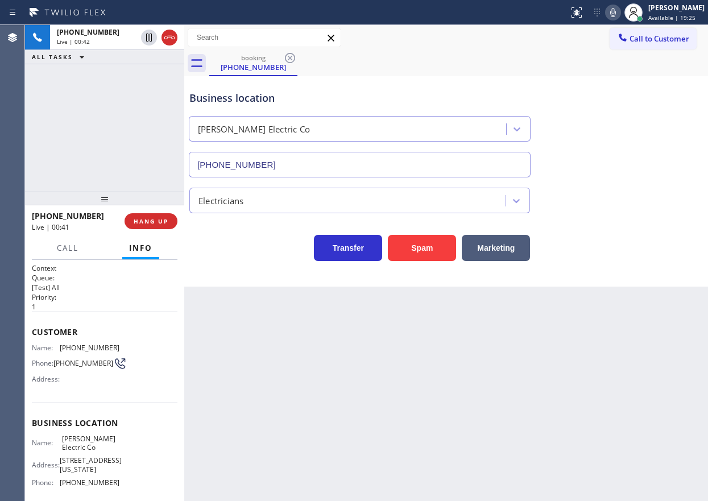
click at [73, 442] on span "Barnett Electric Co" at bounding box center [90, 443] width 57 height 18
copy span "Barnett Electric Co"
click at [326, 174] on input "(551) 354-0944" at bounding box center [360, 165] width 342 height 26
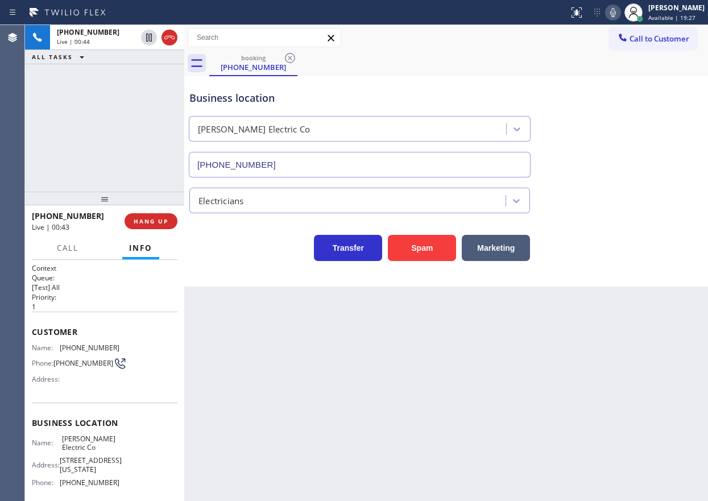
click at [327, 174] on input "(551) 354-0944" at bounding box center [360, 165] width 342 height 26
click at [103, 342] on div "Customer Name: (818) 585-0104 Phone: (818) 585-0104 Address:" at bounding box center [104, 356] width 145 height 91
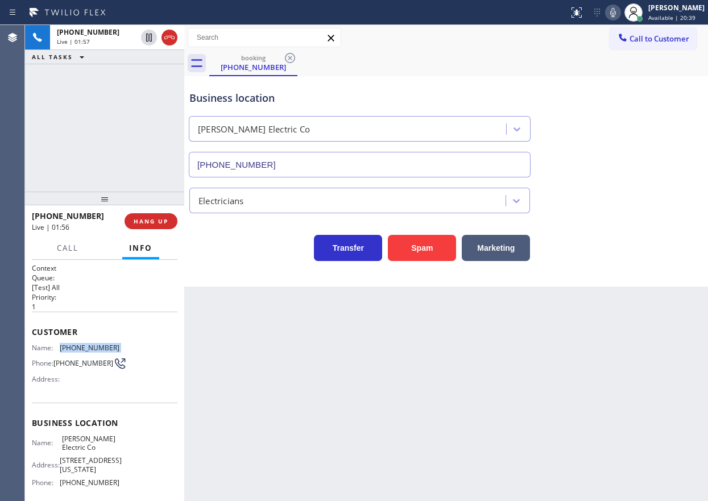
copy span "(818) 585-0104"
drag, startPoint x: 143, startPoint y: 37, endPoint x: 546, endPoint y: 39, distance: 403.0
click at [144, 36] on icon at bounding box center [149, 38] width 14 height 14
click at [620, 15] on icon at bounding box center [613, 13] width 14 height 14
click at [616, 15] on icon at bounding box center [613, 12] width 6 height 9
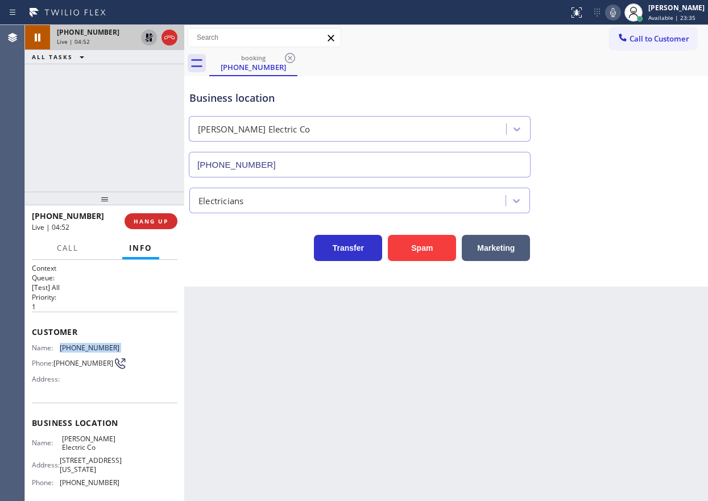
click at [145, 36] on icon at bounding box center [149, 38] width 14 height 14
click at [69, 251] on span "Call" at bounding box center [68, 248] width 22 height 10
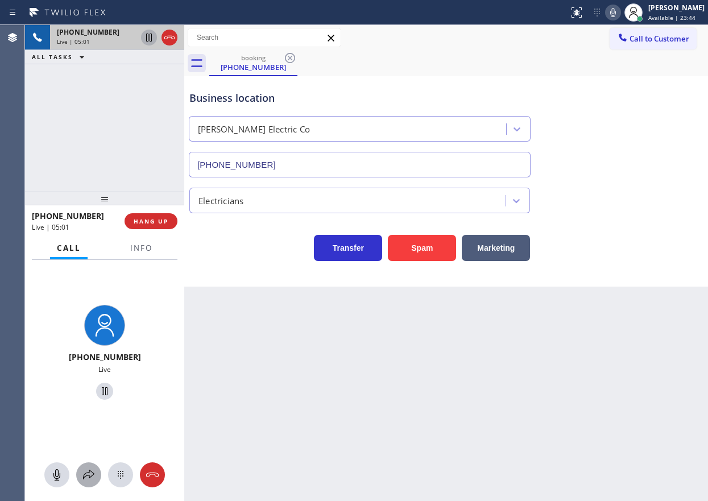
click at [93, 468] on icon at bounding box center [89, 475] width 14 height 14
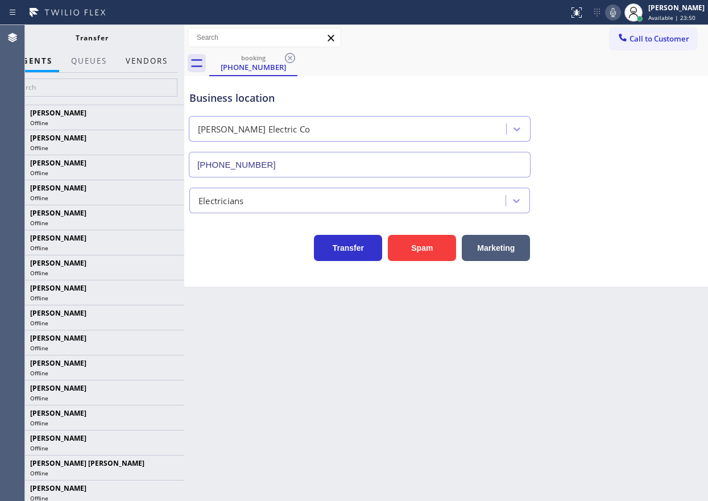
click at [137, 65] on button "Vendors" at bounding box center [147, 61] width 56 height 22
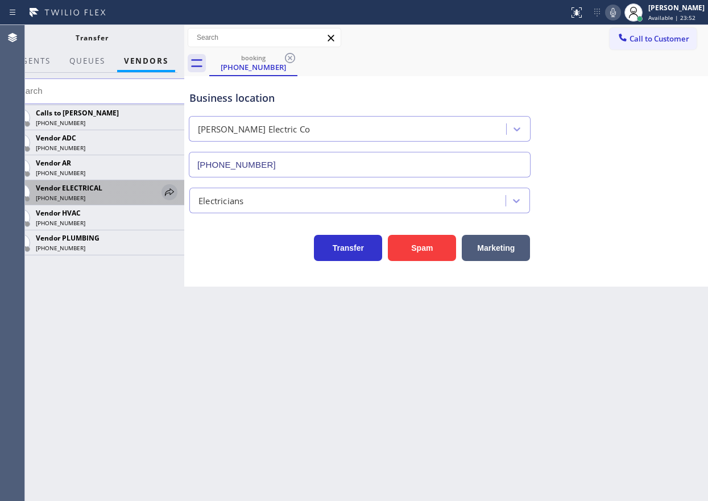
click at [174, 189] on icon at bounding box center [170, 192] width 14 height 14
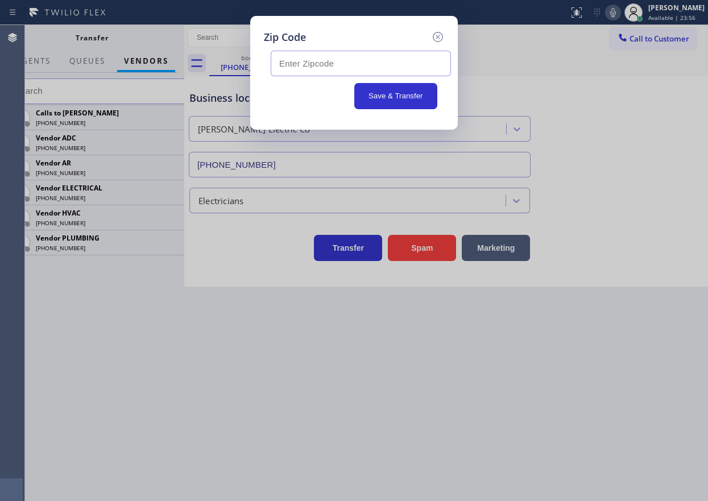
click at [348, 57] on input "text" at bounding box center [361, 64] width 180 height 26
paste input "07052"
type input "07052"
click at [408, 96] on button "Save & Transfer" at bounding box center [396, 96] width 84 height 26
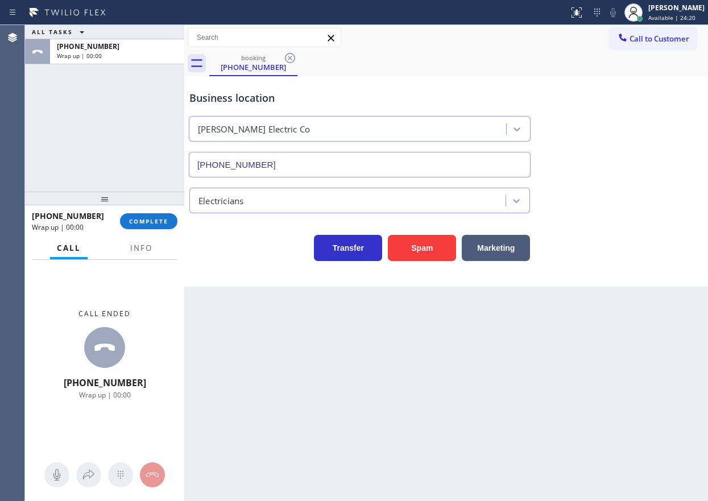
click at [152, 221] on span "COMPLETE" at bounding box center [148, 221] width 39 height 8
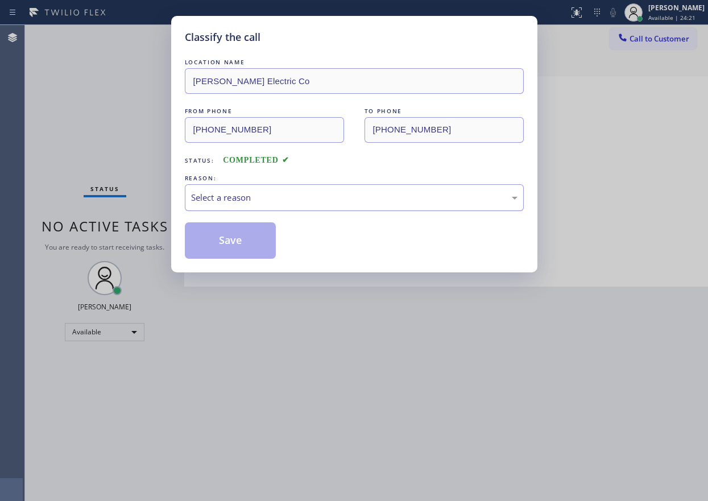
click at [320, 197] on div "Select a reason" at bounding box center [354, 197] width 326 height 13
click at [243, 202] on div "Tech, Unknown/didnt ring" at bounding box center [354, 197] width 326 height 13
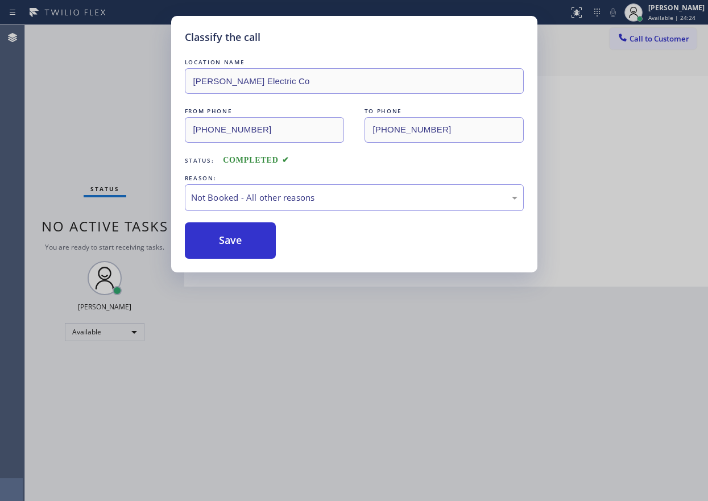
click at [227, 235] on button "Save" at bounding box center [231, 240] width 92 height 36
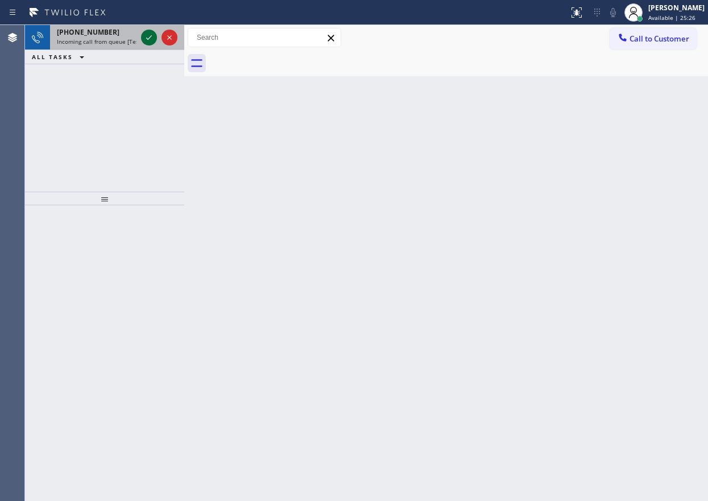
click at [149, 36] on icon at bounding box center [149, 38] width 14 height 14
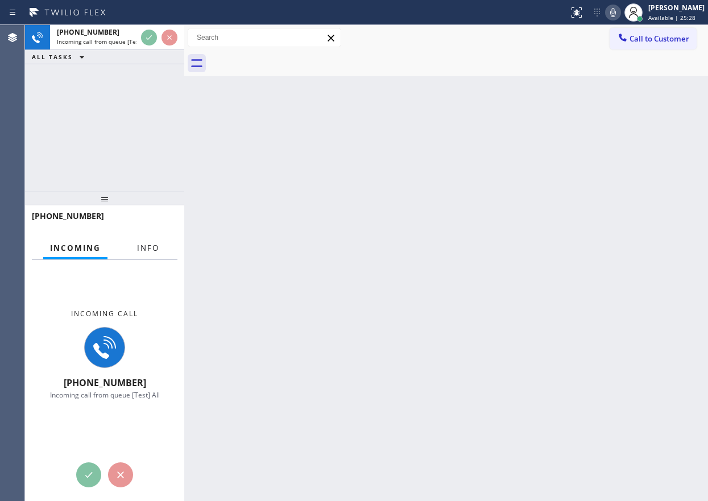
click at [147, 246] on span "Info" at bounding box center [148, 248] width 22 height 10
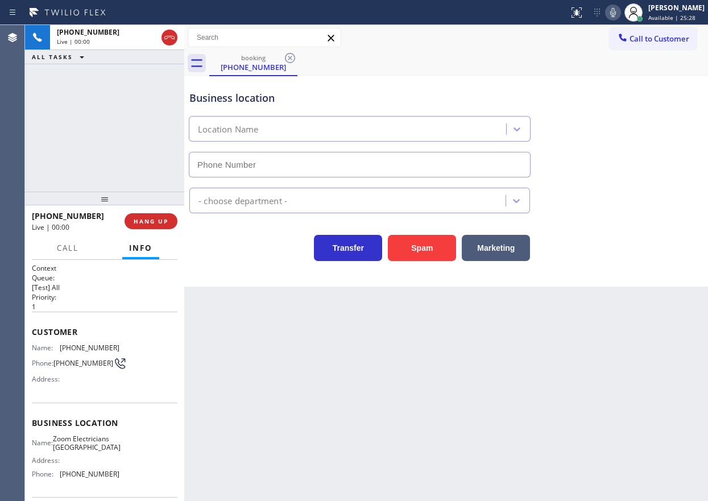
type input "(805) 995-4906"
click at [165, 223] on span "HANG UP" at bounding box center [151, 221] width 35 height 8
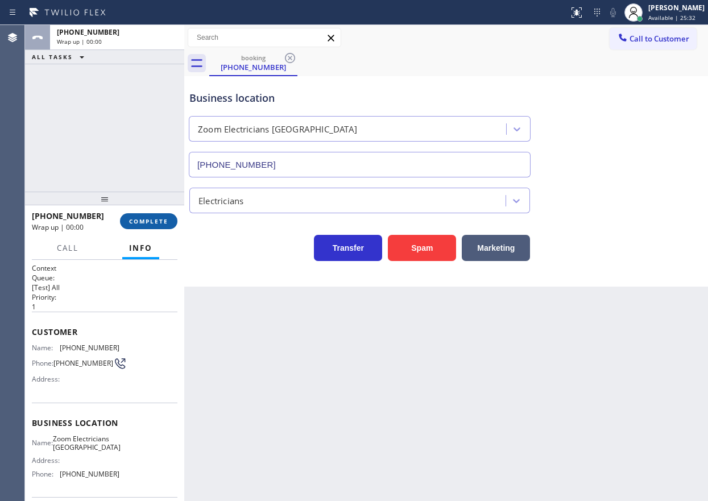
click at [165, 223] on span "COMPLETE" at bounding box center [148, 221] width 39 height 8
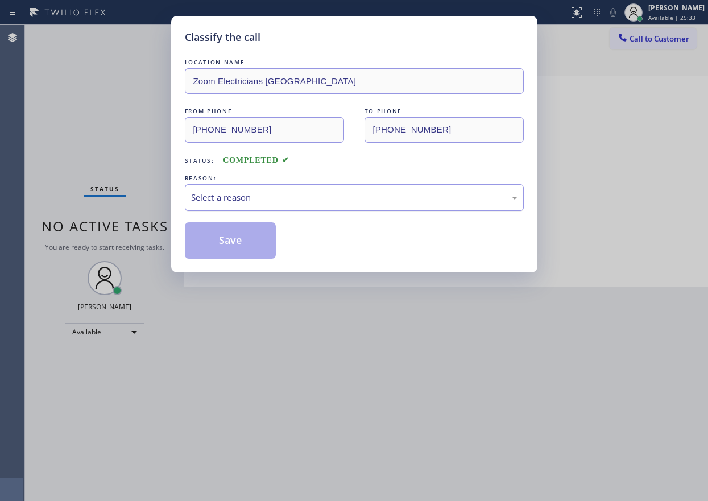
click at [280, 197] on div "Select a reason" at bounding box center [354, 197] width 326 height 13
click at [236, 245] on button "Save" at bounding box center [231, 240] width 92 height 36
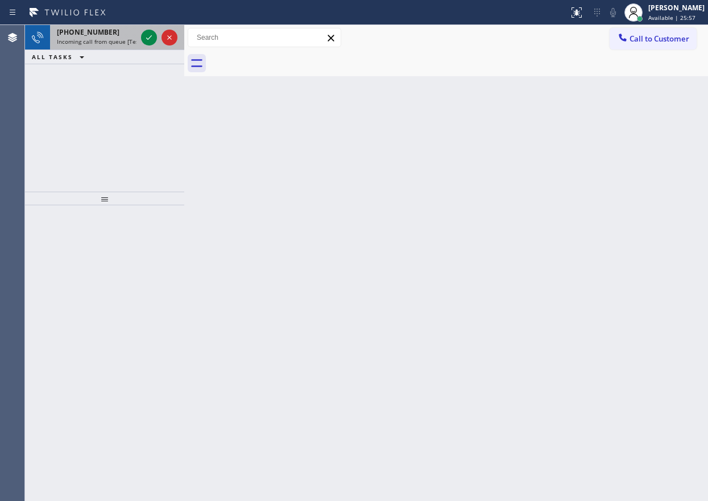
click at [101, 42] on span "Incoming call from queue [Test] All" at bounding box center [104, 42] width 94 height 8
click at [95, 40] on span "Incoming call from queue [Test] All" at bounding box center [104, 42] width 94 height 8
drag, startPoint x: 602, startPoint y: 231, endPoint x: 396, endPoint y: 134, distance: 228.8
click at [602, 231] on div "Back to Dashboard Change Sender ID Customers Technicians Select a contact Outbo…" at bounding box center [445, 263] width 523 height 476
click at [111, 33] on div "+19782062860" at bounding box center [97, 32] width 80 height 10
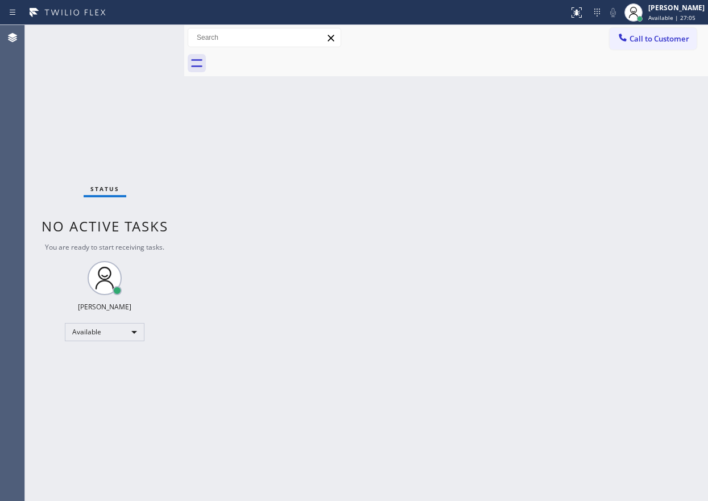
click at [384, 207] on div "Back to Dashboard Change Sender ID Customers Technicians Select a contact Outbo…" at bounding box center [445, 263] width 523 height 476
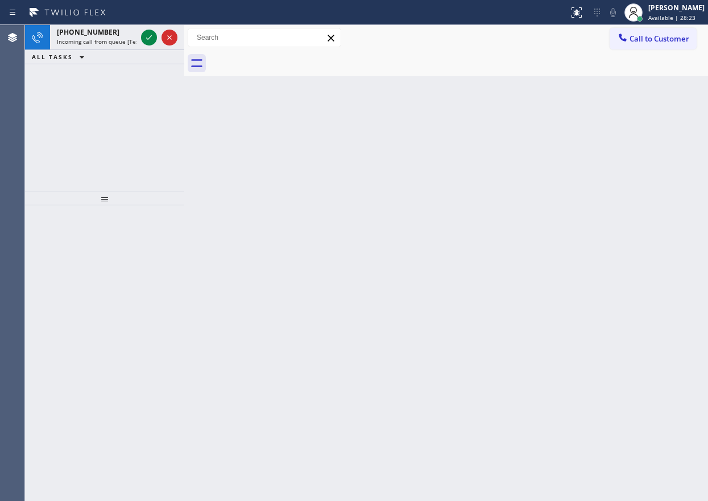
click at [595, 229] on div "Back to Dashboard Change Sender ID Customers Technicians Select a contact Outbo…" at bounding box center [445, 263] width 523 height 476
click at [148, 35] on icon at bounding box center [149, 38] width 14 height 14
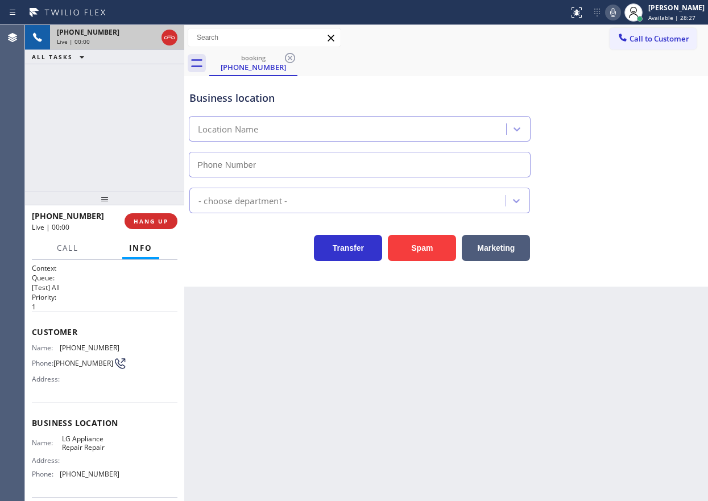
type input "(855) 441-8057"
click at [86, 447] on span "LG Appliance Repair Repair" at bounding box center [90, 443] width 57 height 18
copy span "LG Appliance Repair Repair"
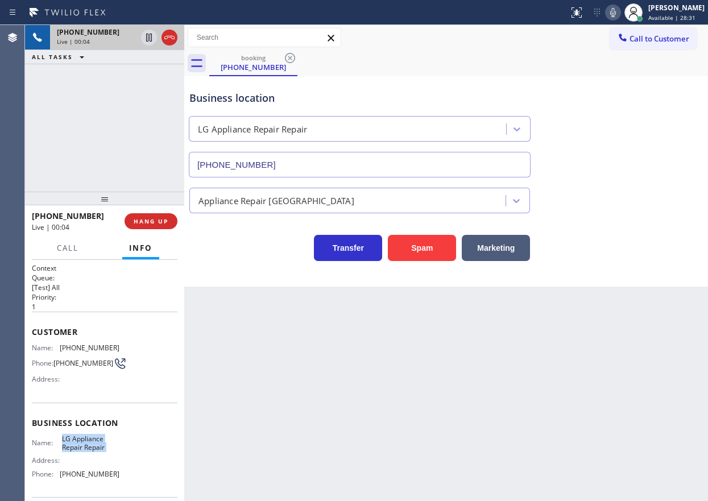
click at [389, 168] on input "(855) 441-8057" at bounding box center [360, 165] width 342 height 26
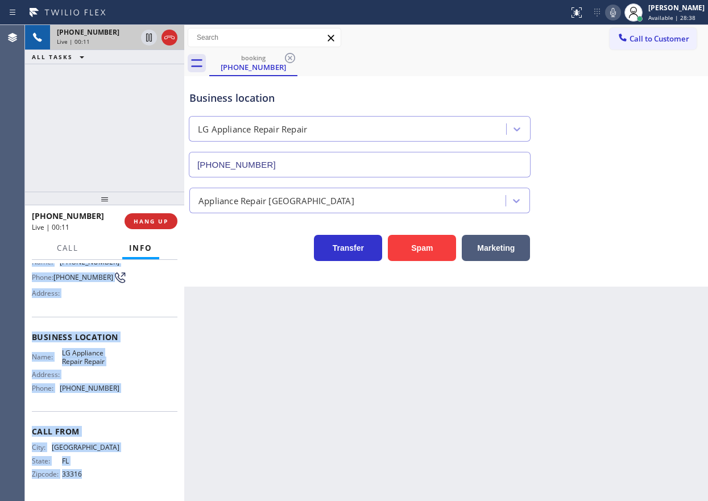
scroll to position [99, 0]
drag, startPoint x: 43, startPoint y: 355, endPoint x: 139, endPoint y: 377, distance: 98.6
click at [139, 377] on div "Context Queue: [Test] All Priority: 1 Customer Name: (954) 600-3542 Phone: (954…" at bounding box center [104, 380] width 159 height 241
drag, startPoint x: 629, startPoint y: 190, endPoint x: 630, endPoint y: 147, distance: 43.8
click at [629, 190] on div "Appliance Repair [GEOGRAPHIC_DATA]" at bounding box center [446, 198] width 518 height 30
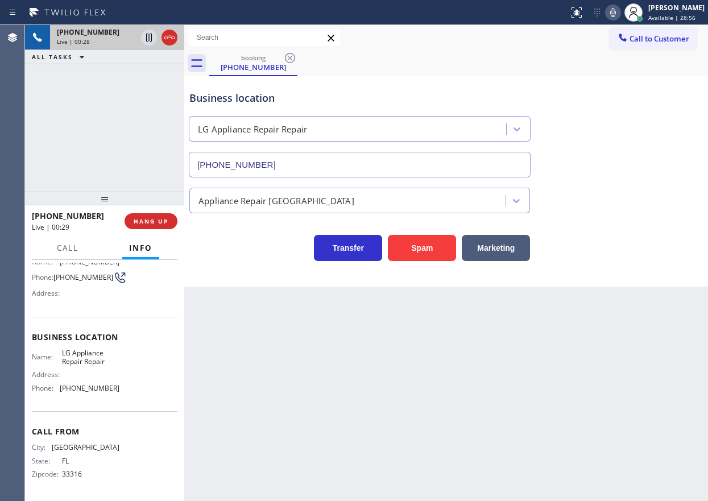
click at [617, 15] on icon at bounding box center [613, 13] width 14 height 14
click at [61, 252] on span "Call" at bounding box center [68, 248] width 22 height 10
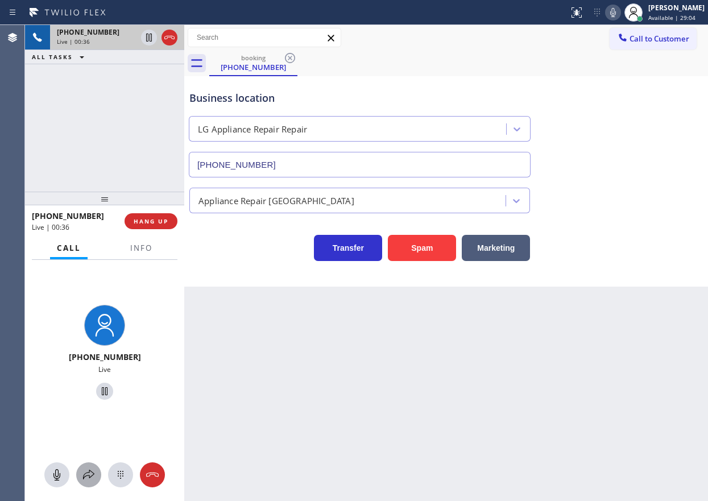
click at [95, 479] on div at bounding box center [88, 475] width 25 height 14
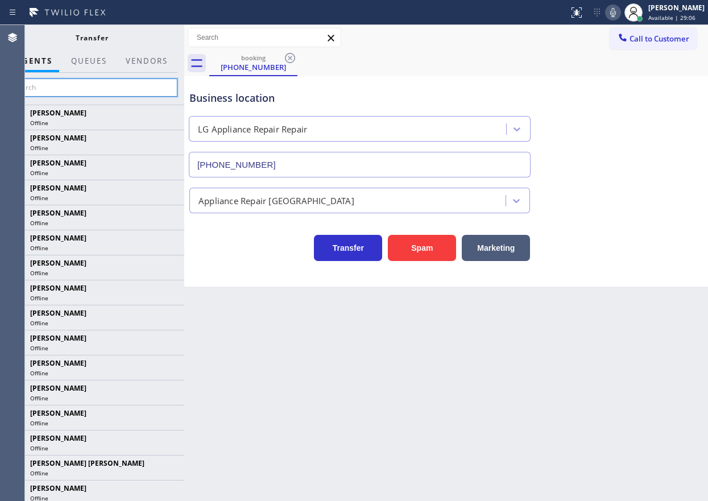
click at [93, 87] on input "text" at bounding box center [91, 87] width 171 height 18
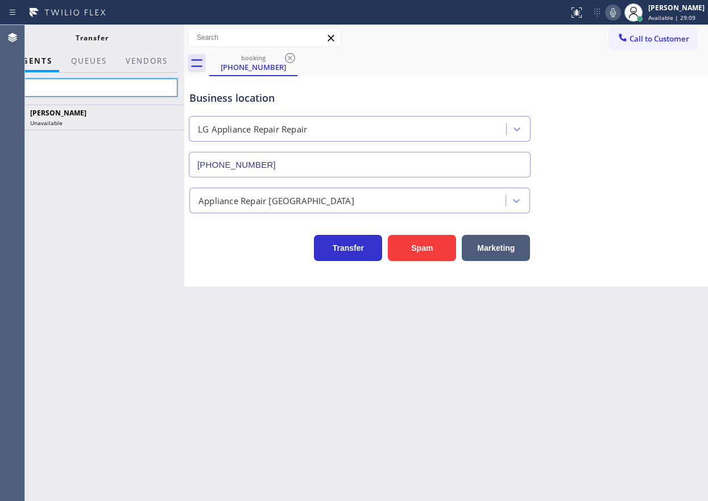
click at [120, 88] on input "fel" at bounding box center [91, 87] width 171 height 18
type input "f"
type input "fel"
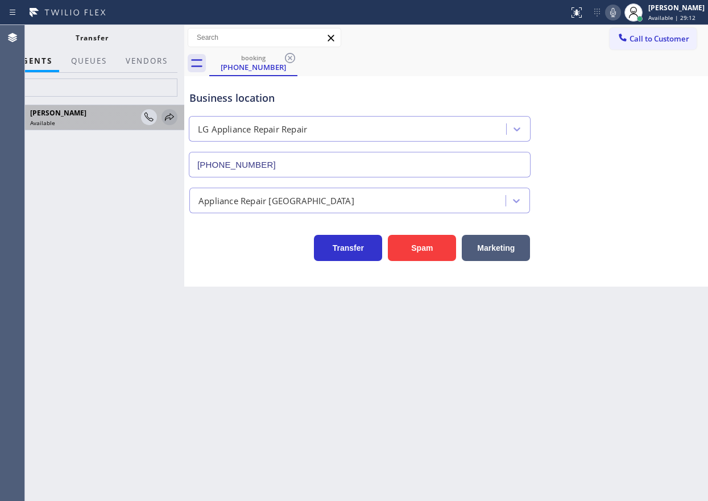
click at [172, 114] on icon at bounding box center [170, 117] width 14 height 14
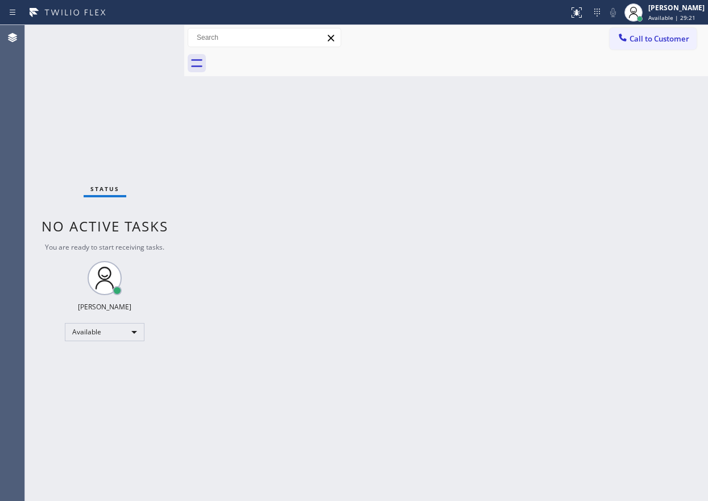
click at [622, 177] on div "Back to Dashboard Change Sender ID Customers Technicians Select a contact Outbo…" at bounding box center [445, 263] width 523 height 476
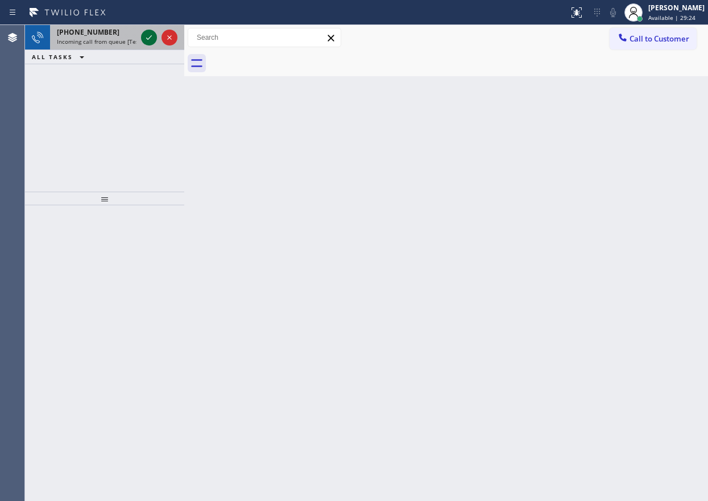
click at [150, 41] on icon at bounding box center [149, 38] width 14 height 14
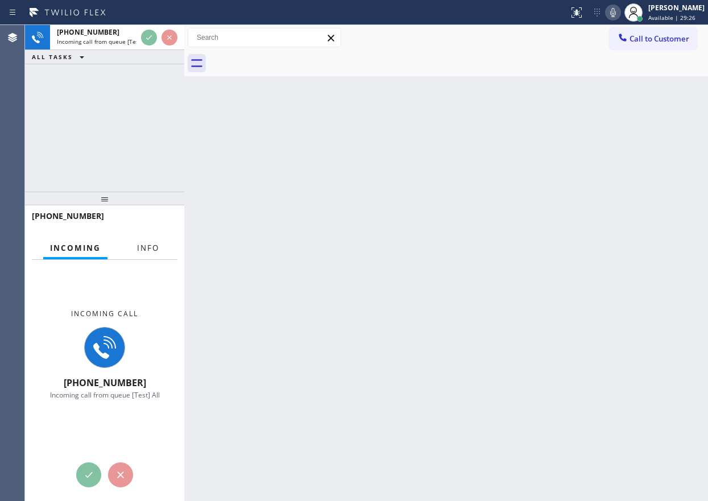
click at [148, 244] on span "Info" at bounding box center [148, 248] width 22 height 10
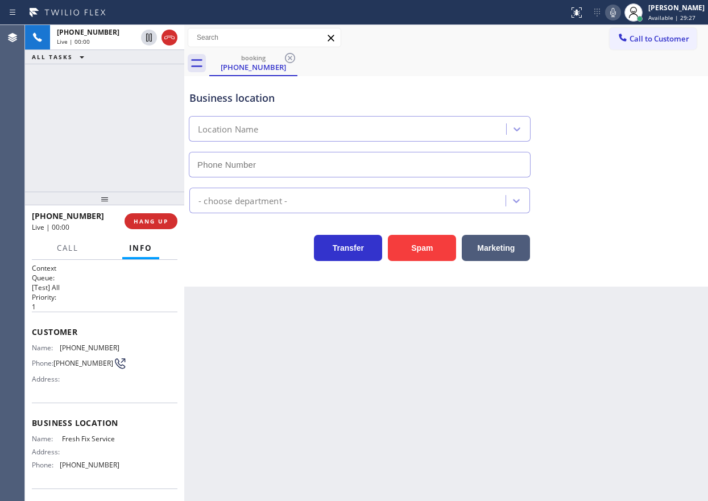
type input "(786) 244-7116"
click at [429, 250] on button "Spam" at bounding box center [422, 248] width 68 height 26
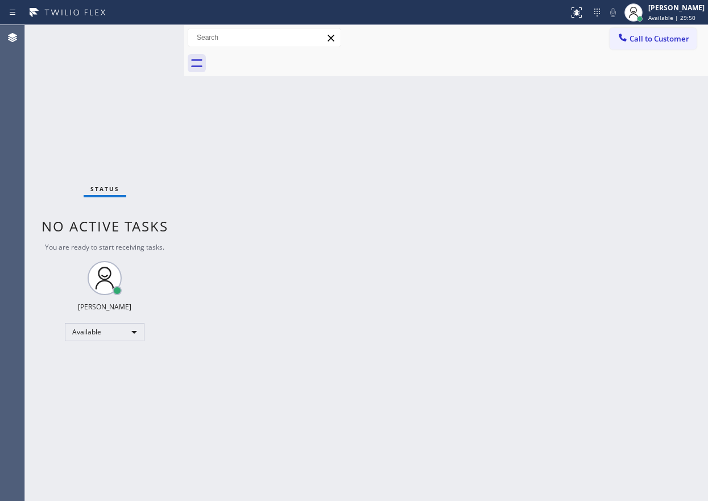
drag, startPoint x: 611, startPoint y: 218, endPoint x: 560, endPoint y: 218, distance: 50.6
click at [611, 218] on div "Back to Dashboard Change Sender ID Customers Technicians Select a contact Outbo…" at bounding box center [445, 263] width 523 height 476
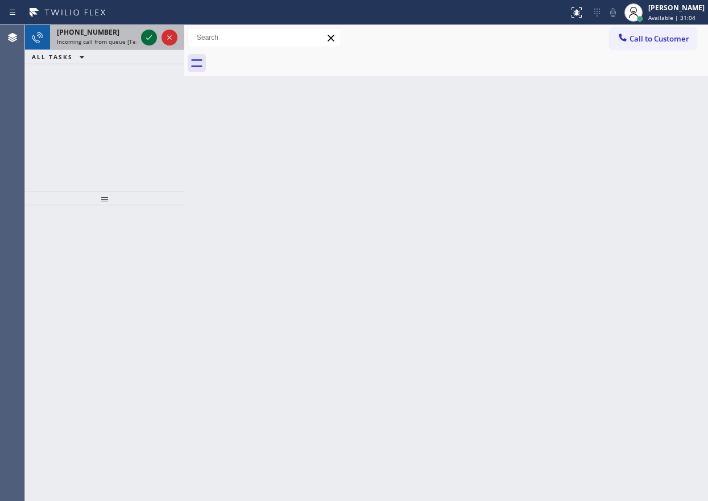
click at [149, 38] on icon at bounding box center [149, 38] width 14 height 14
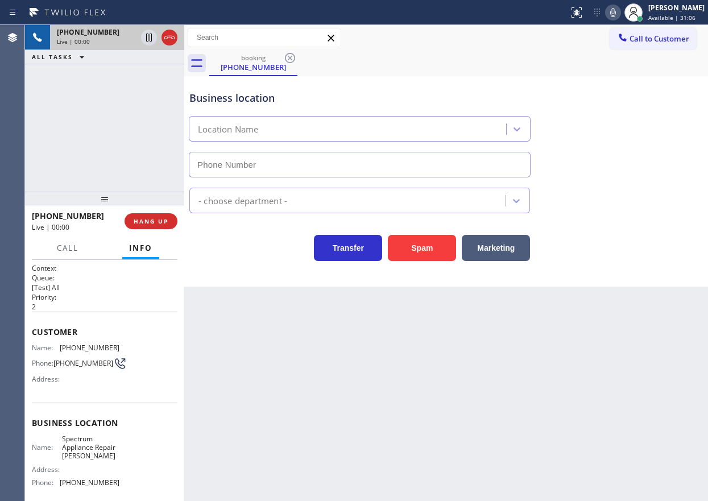
type input "(708) 616-1662"
click at [426, 253] on button "Spam" at bounding box center [422, 248] width 68 height 26
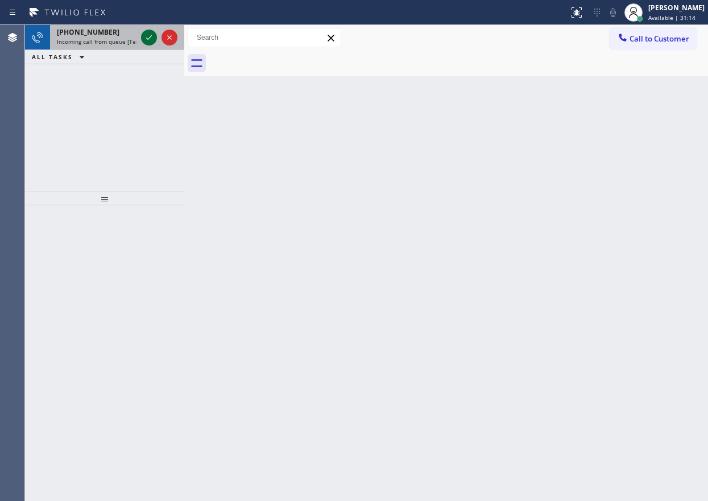
click at [149, 37] on icon at bounding box center [149, 38] width 14 height 14
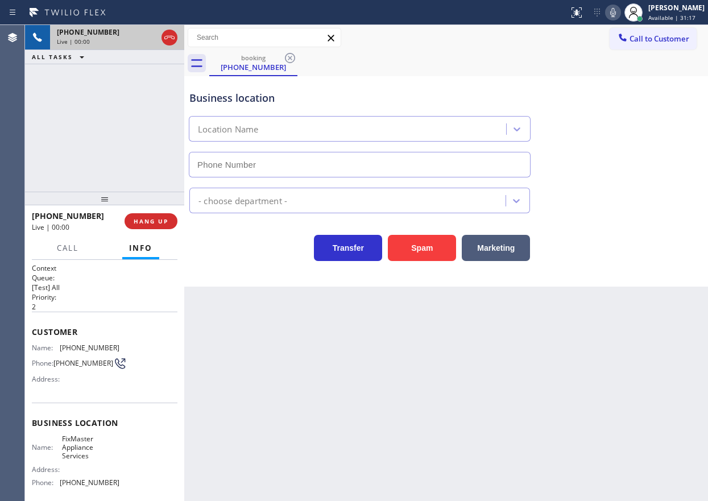
type input "(737) 387-3753"
click at [407, 251] on button "Spam" at bounding box center [422, 248] width 68 height 26
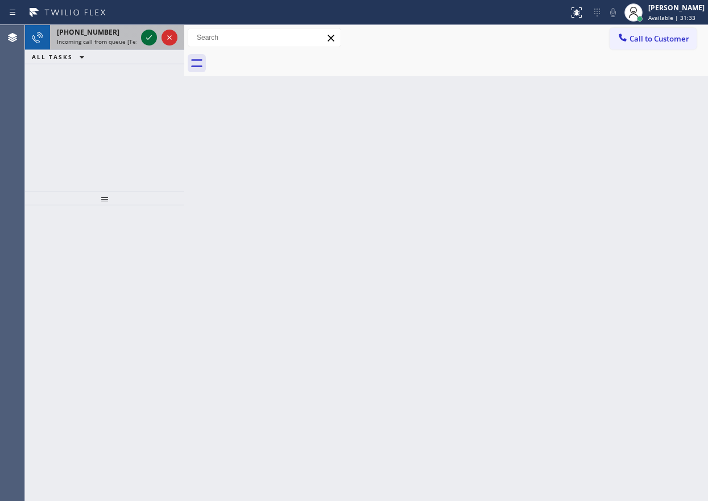
click at [150, 40] on icon at bounding box center [149, 38] width 14 height 14
click at [148, 31] on icon at bounding box center [149, 38] width 14 height 14
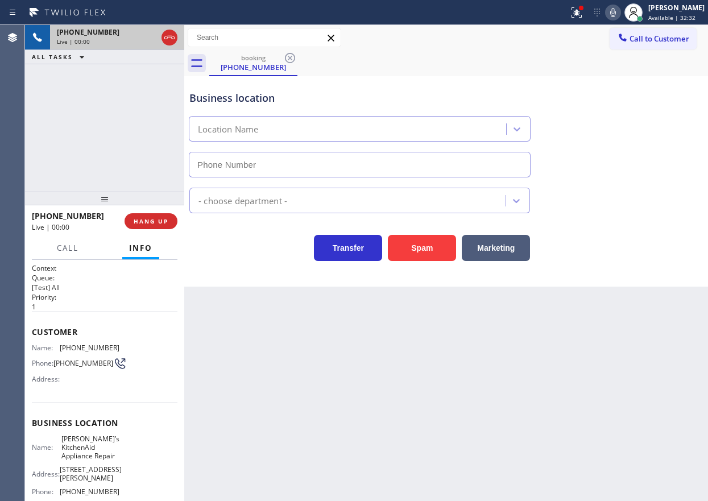
type input "(551) 227-2017"
click at [98, 442] on span "Dan’s KitchenAid Appliance Repair" at bounding box center [90, 447] width 58 height 26
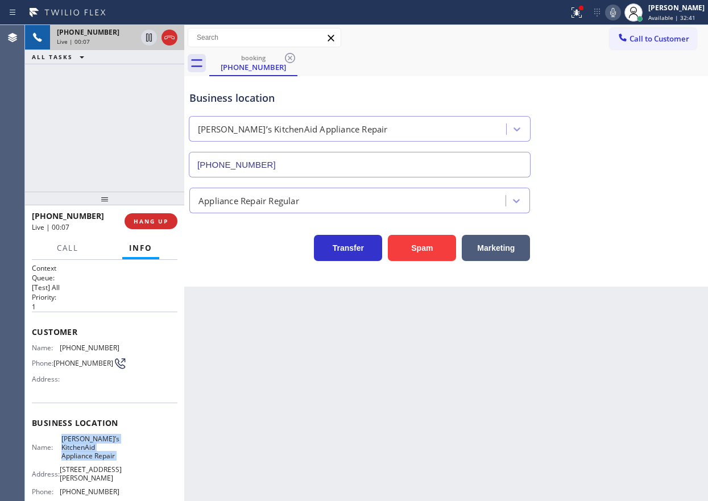
click at [98, 442] on span "Dan’s KitchenAid Appliance Repair" at bounding box center [90, 447] width 58 height 26
copy span "Dan’s KitchenAid Appliance Repair"
click at [313, 167] on input "(551) 227-2017" at bounding box center [360, 165] width 342 height 26
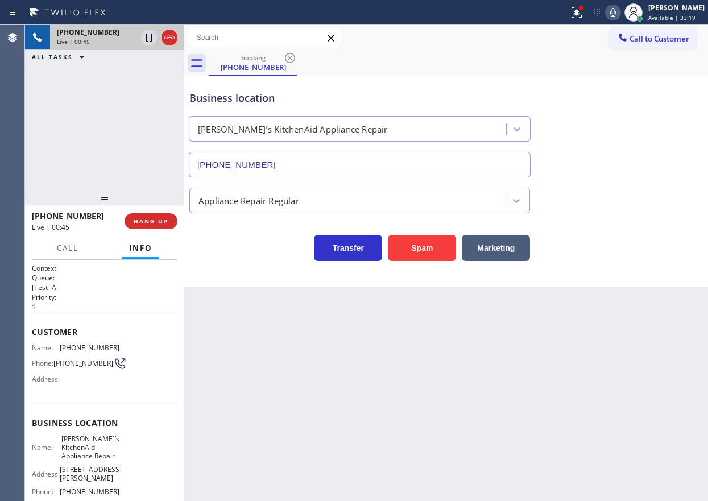
click at [76, 346] on span "(973) 902-3000" at bounding box center [90, 347] width 60 height 9
copy span "(973) 902-3000"
click at [145, 35] on icon at bounding box center [149, 38] width 14 height 14
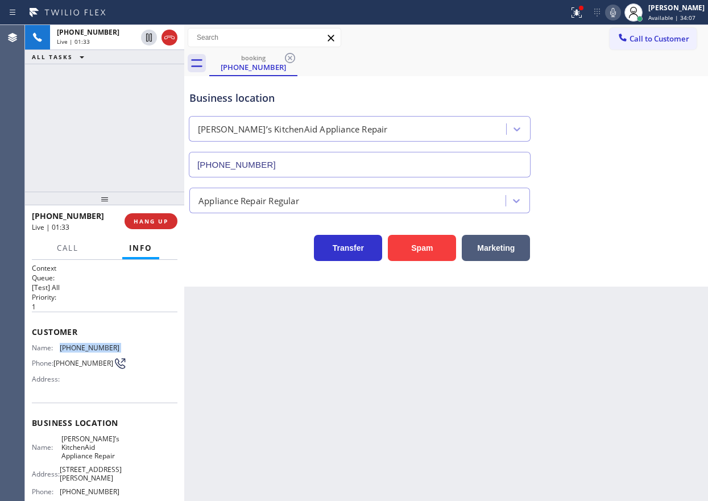
click at [620, 14] on icon at bounding box center [613, 13] width 14 height 14
click at [147, 34] on icon at bounding box center [149, 38] width 8 height 8
click at [620, 7] on icon at bounding box center [613, 13] width 14 height 14
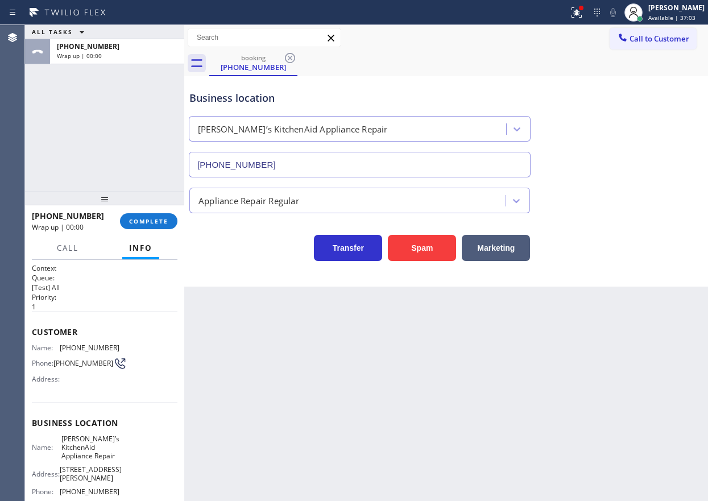
click at [151, 209] on div "+19739023000 Wrap up | 00:00 COMPLETE" at bounding box center [104, 221] width 145 height 30
click at [151, 218] on span "COMPLETE" at bounding box center [148, 221] width 39 height 8
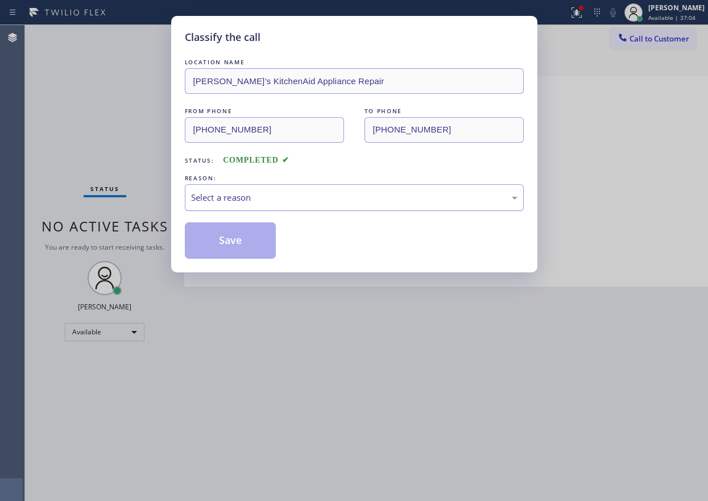
click at [259, 199] on div "Select a reason" at bounding box center [354, 197] width 326 height 13
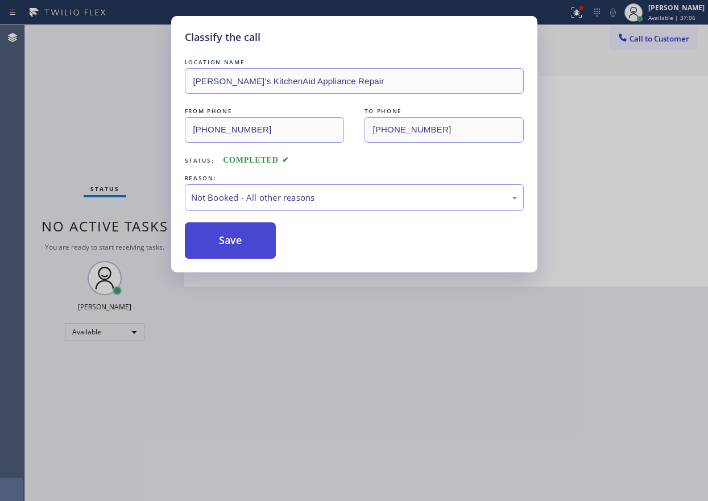
click at [240, 243] on button "Save" at bounding box center [231, 240] width 92 height 36
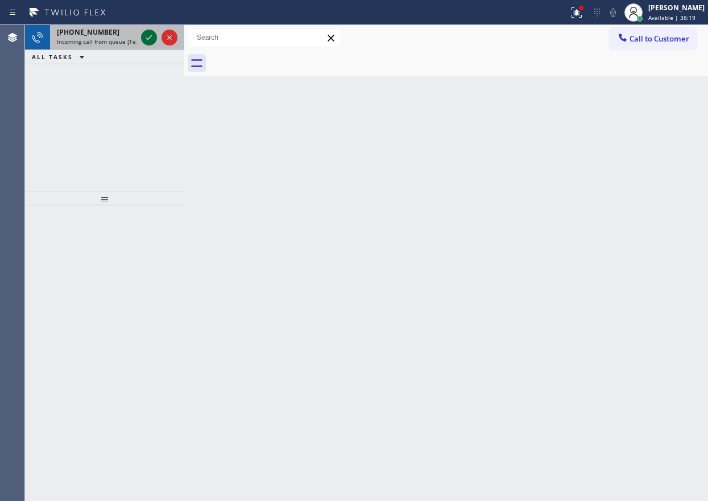
click at [144, 39] on icon at bounding box center [149, 38] width 14 height 14
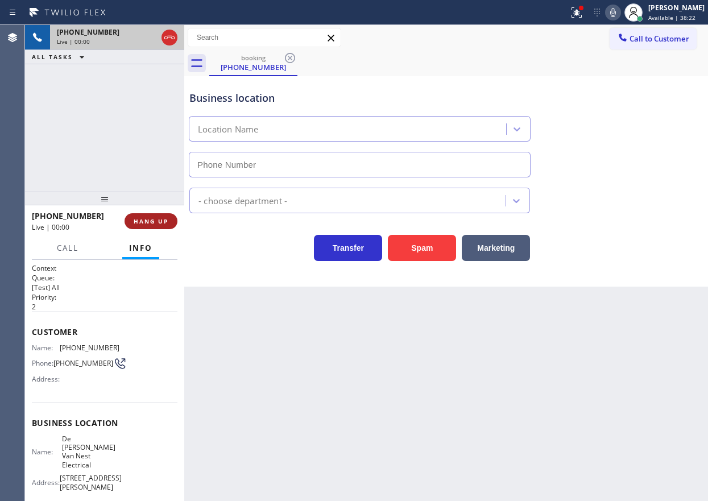
type input "(862) 356-5912"
drag, startPoint x: 423, startPoint y: 251, endPoint x: 449, endPoint y: 191, distance: 64.9
click at [424, 251] on button "Spam" at bounding box center [422, 248] width 68 height 26
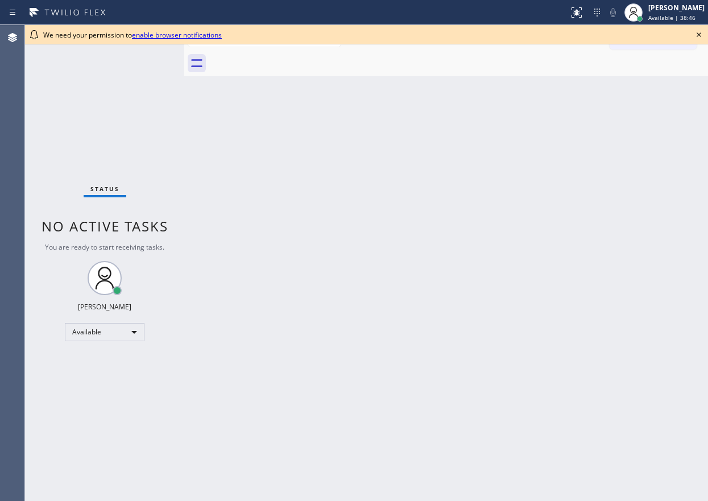
click at [652, 98] on div "Back to Dashboard Change Sender ID Customers Technicians Select a contact Outbo…" at bounding box center [445, 263] width 523 height 476
click at [697, 38] on icon at bounding box center [699, 35] width 14 height 14
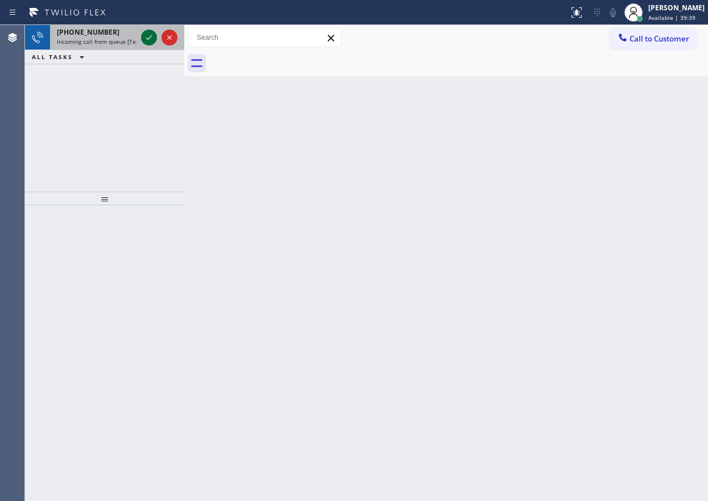
click at [147, 40] on icon at bounding box center [149, 38] width 14 height 14
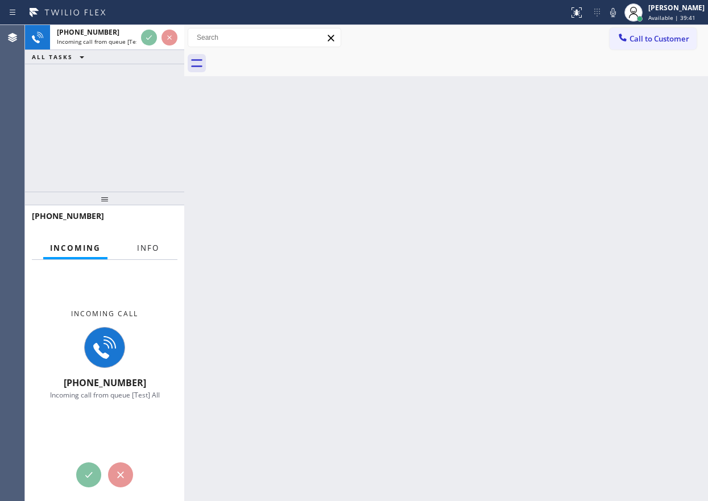
click at [145, 248] on span "Info" at bounding box center [148, 248] width 22 height 10
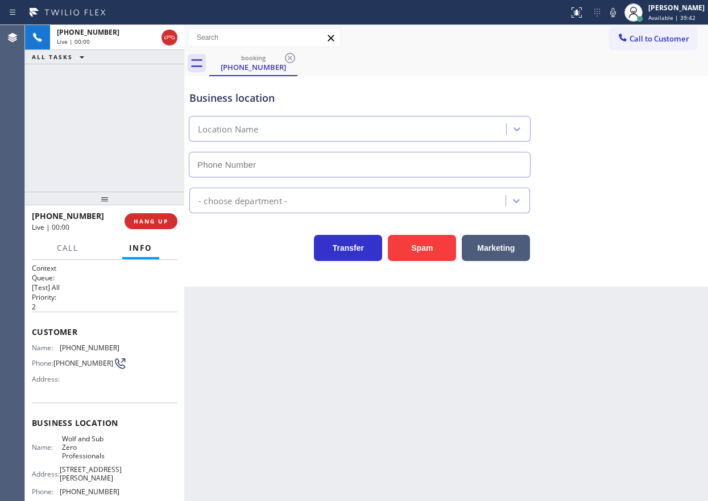
type input "[PHONE_NUMBER]"
click at [425, 250] on button "Spam" at bounding box center [422, 248] width 68 height 26
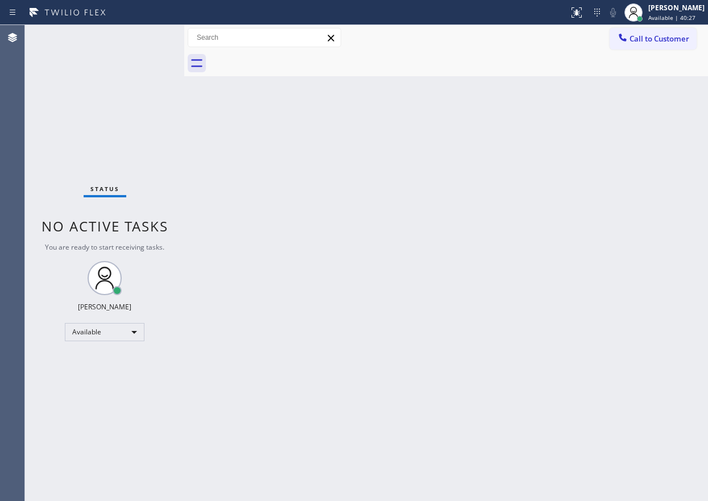
click at [148, 34] on div "Status No active tasks You are ready to start receiving tasks. [PERSON_NAME] Av…" at bounding box center [104, 263] width 159 height 476
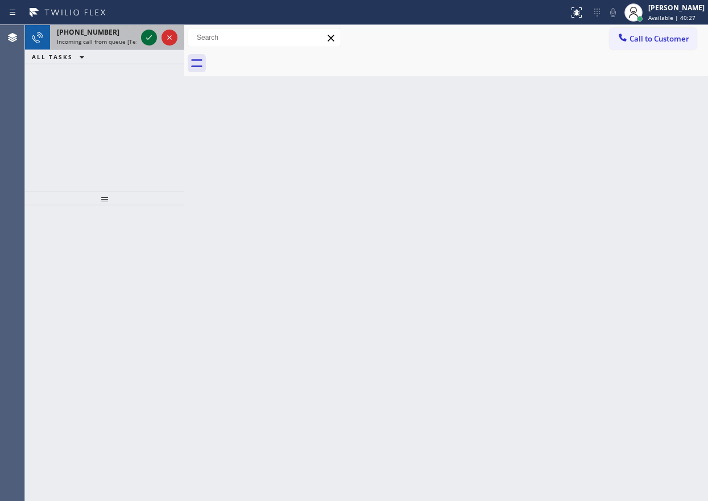
click at [148, 34] on icon at bounding box center [149, 38] width 14 height 14
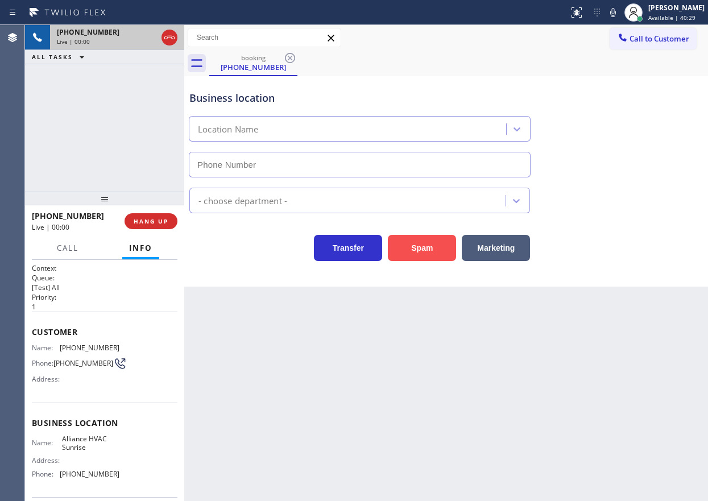
type input "[PHONE_NUMBER]"
click at [400, 237] on button "Spam" at bounding box center [422, 248] width 68 height 26
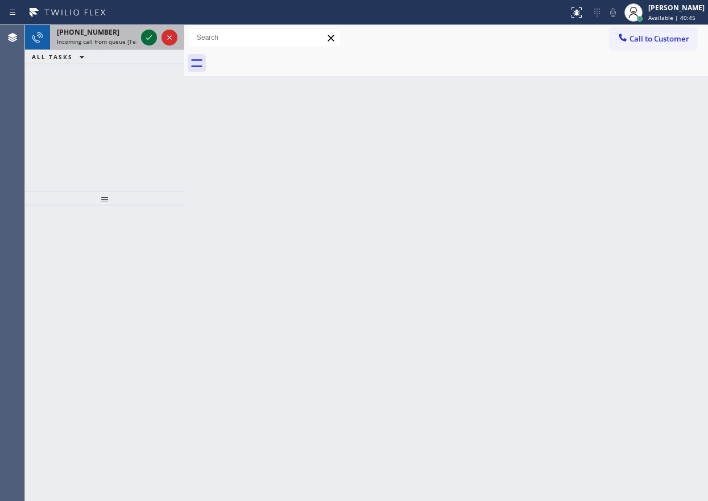
click at [151, 35] on icon at bounding box center [149, 38] width 14 height 14
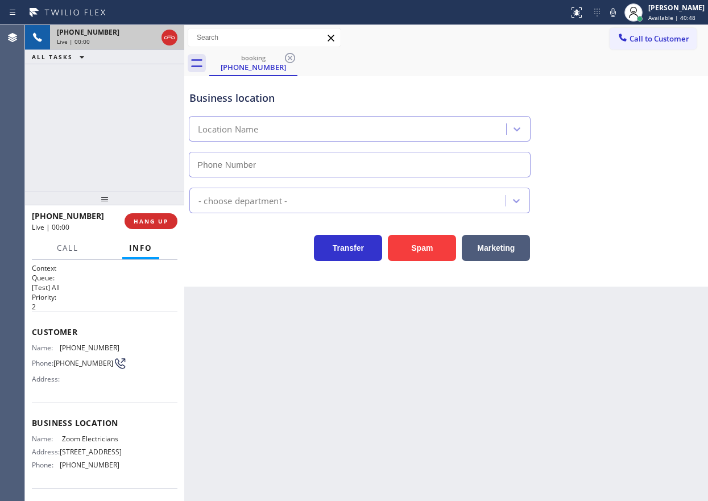
type input "[PHONE_NUMBER]"
click at [409, 244] on button "Spam" at bounding box center [422, 248] width 68 height 26
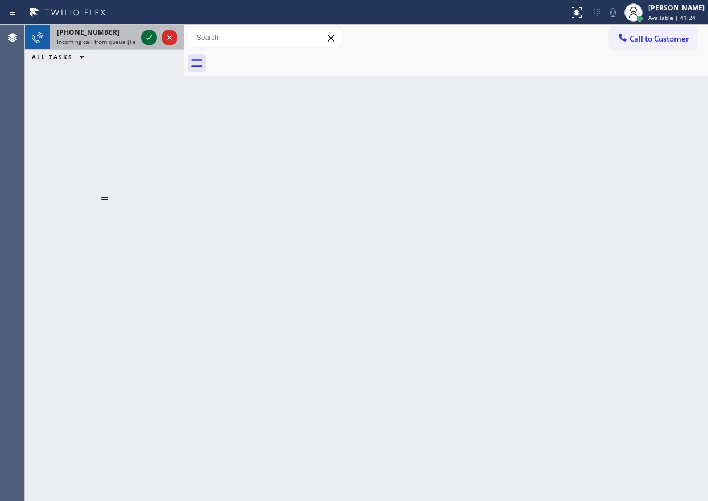
click at [148, 40] on icon at bounding box center [149, 38] width 14 height 14
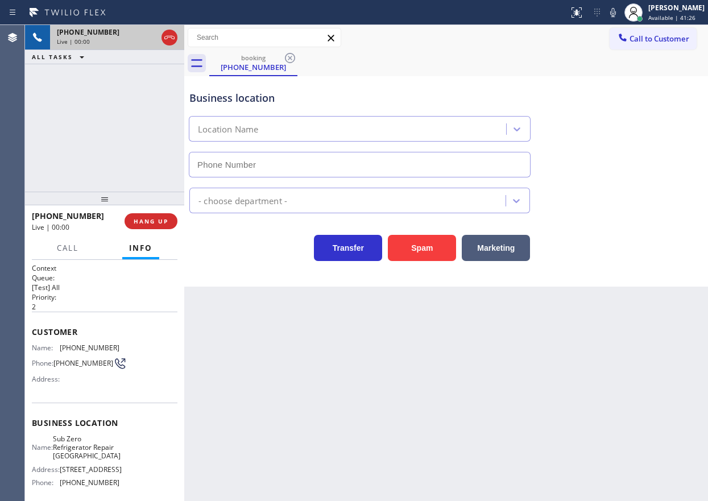
type input "[PHONE_NUMBER]"
click at [92, 448] on span "Sub Zero Refrigerator Repair [GEOGRAPHIC_DATA]" at bounding box center [87, 447] width 68 height 26
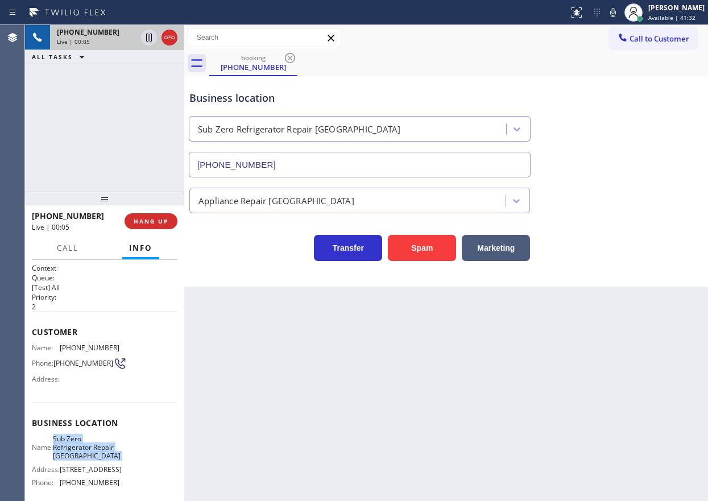
click at [92, 448] on span "Sub Zero Refrigerator Repair [GEOGRAPHIC_DATA]" at bounding box center [87, 447] width 68 height 26
copy span "Sub Zero Refrigerator Repair [GEOGRAPHIC_DATA]"
click at [286, 171] on input "[PHONE_NUMBER]" at bounding box center [360, 165] width 342 height 26
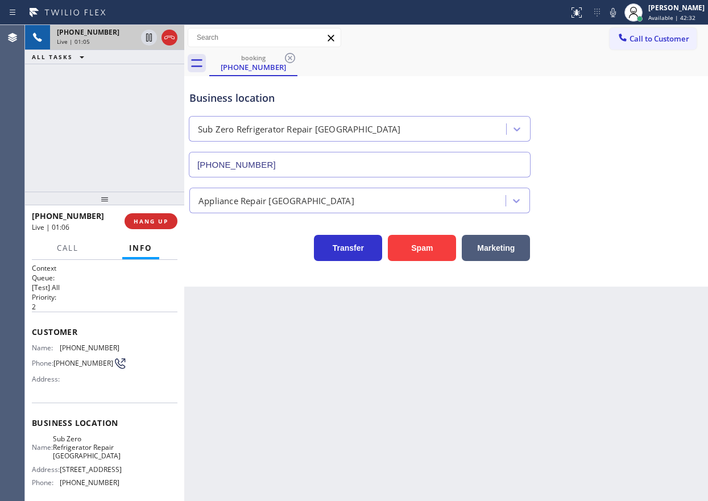
click at [87, 342] on div "Customer Name: [PHONE_NUMBER] Phone: [PHONE_NUMBER] Address:" at bounding box center [104, 356] width 145 height 91
copy span "[PHONE_NUMBER]"
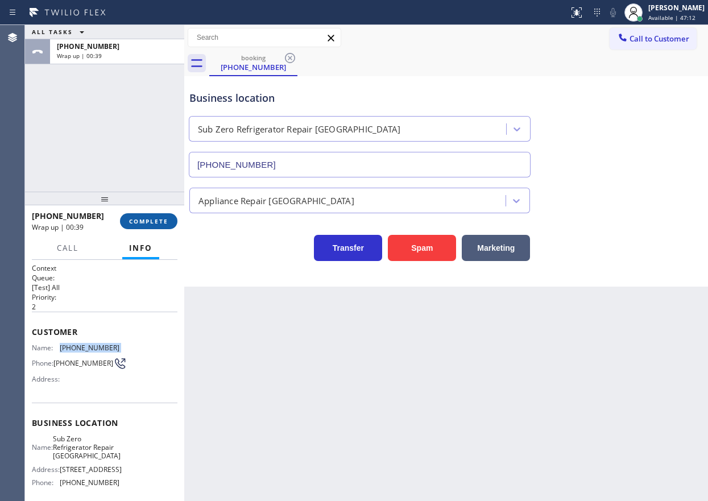
click at [156, 218] on span "COMPLETE" at bounding box center [148, 221] width 39 height 8
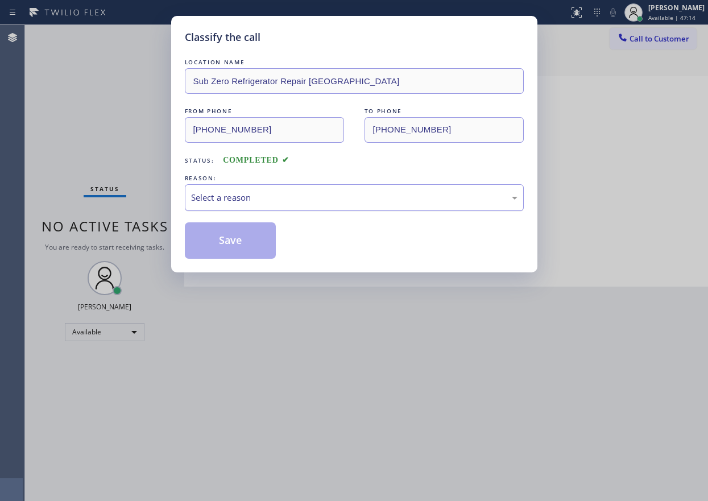
drag, startPoint x: 319, startPoint y: 188, endPoint x: 280, endPoint y: 209, distance: 44.8
click at [319, 188] on div "Select a reason" at bounding box center [354, 197] width 339 height 27
click at [239, 228] on button "Save" at bounding box center [231, 240] width 92 height 36
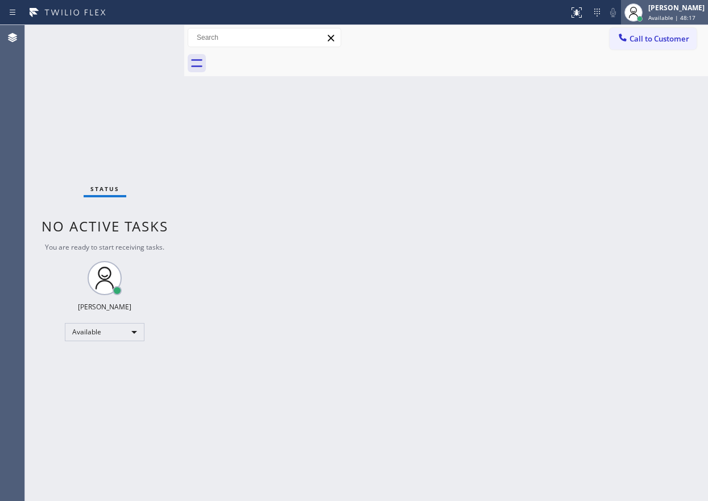
click at [673, 8] on div "[PERSON_NAME]" at bounding box center [676, 8] width 56 height 10
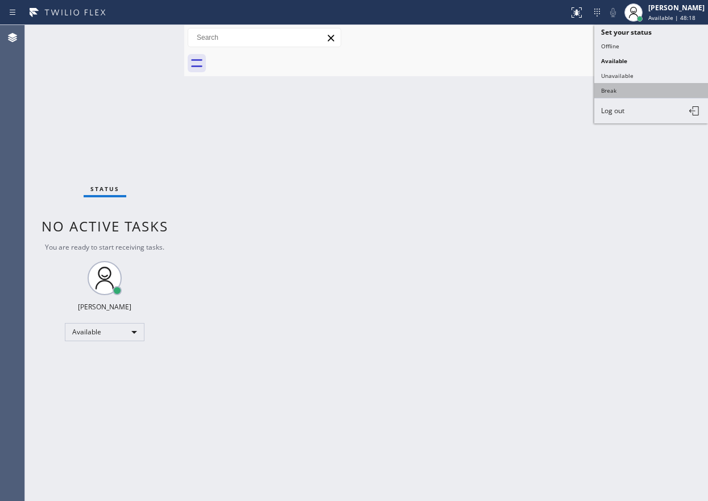
click at [631, 89] on button "Break" at bounding box center [651, 90] width 114 height 15
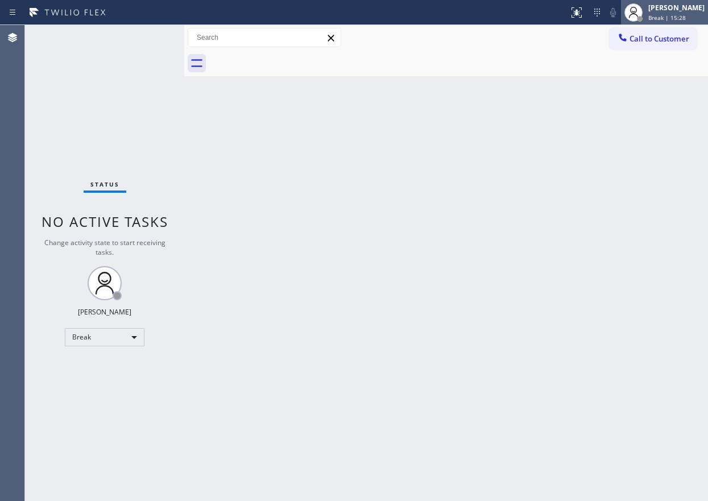
click at [700, 19] on div "Break | 15:28" at bounding box center [676, 18] width 56 height 8
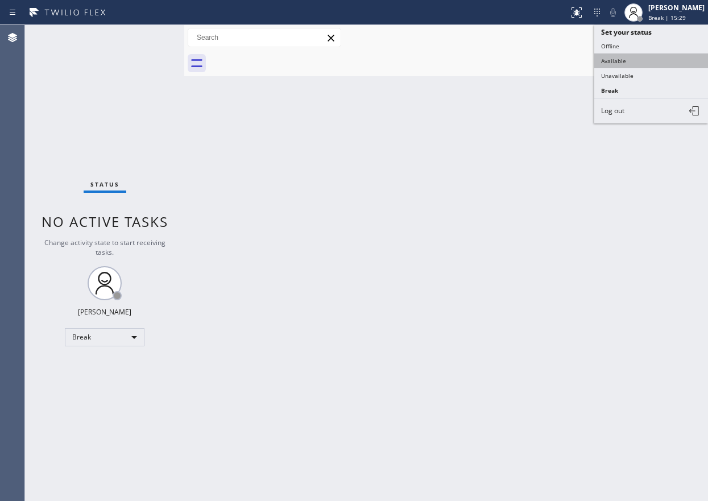
click at [637, 61] on button "Available" at bounding box center [651, 60] width 114 height 15
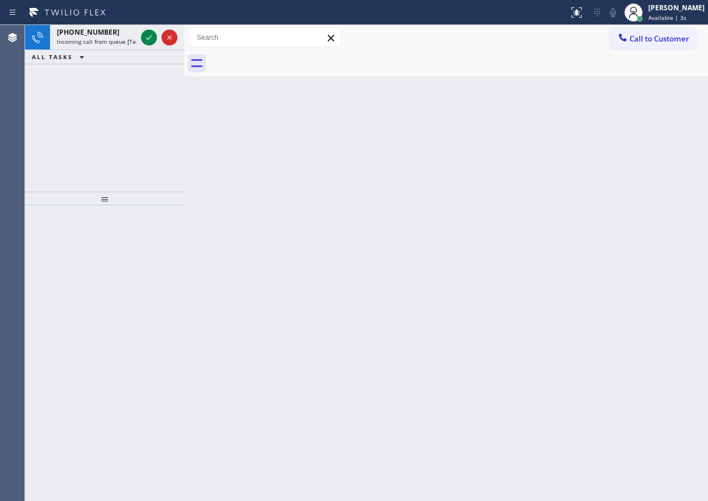
drag, startPoint x: 654, startPoint y: 128, endPoint x: 572, endPoint y: 105, distance: 84.5
click at [653, 128] on div "Back to Dashboard Change Sender ID Customers Technicians Select a contact Outbo…" at bounding box center [445, 263] width 523 height 476
click at [143, 38] on icon at bounding box center [149, 38] width 14 height 14
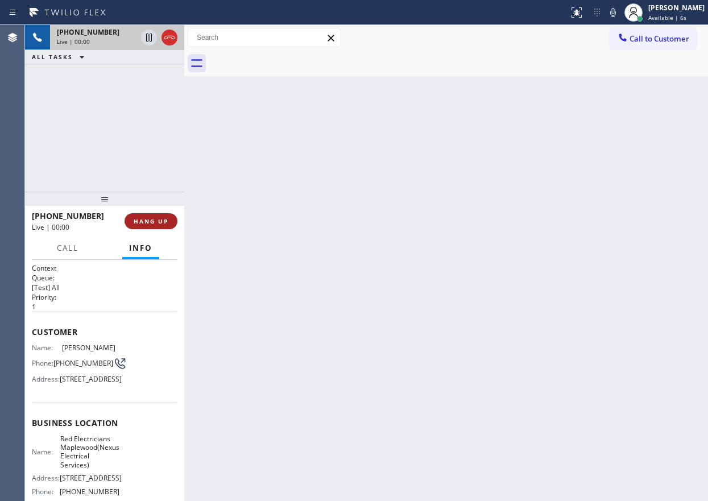
click at [163, 217] on span "HANG UP" at bounding box center [151, 221] width 35 height 8
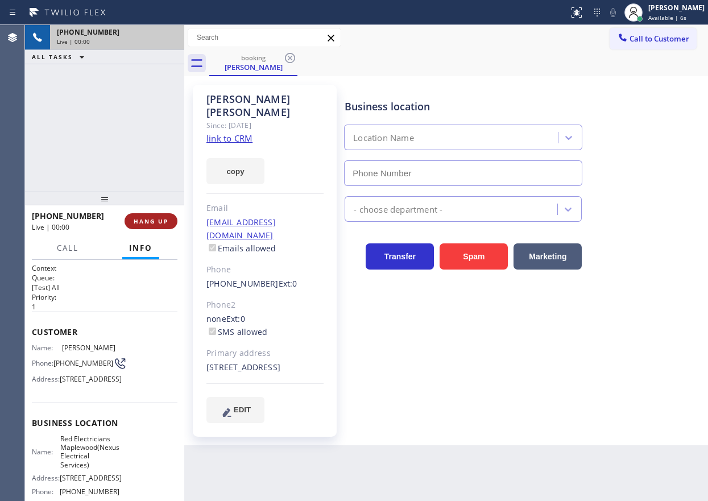
type input "[PHONE_NUMBER]"
click at [163, 217] on span "HANG UP" at bounding box center [151, 221] width 35 height 8
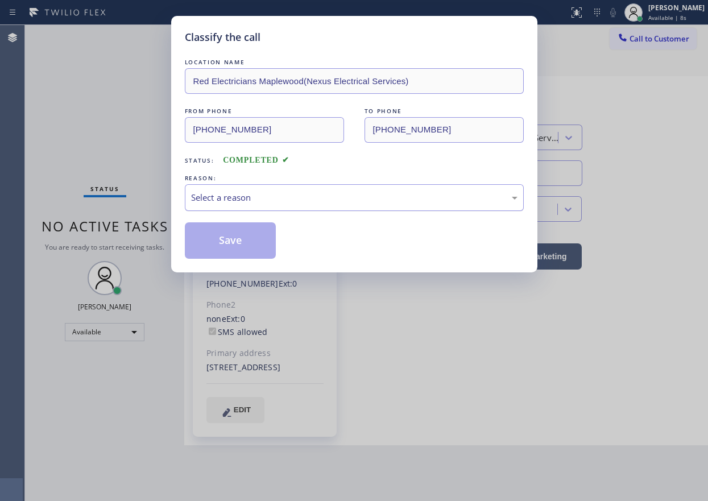
click at [293, 201] on div "Select a reason" at bounding box center [354, 197] width 326 height 13
click at [235, 235] on button "Save" at bounding box center [231, 240] width 92 height 36
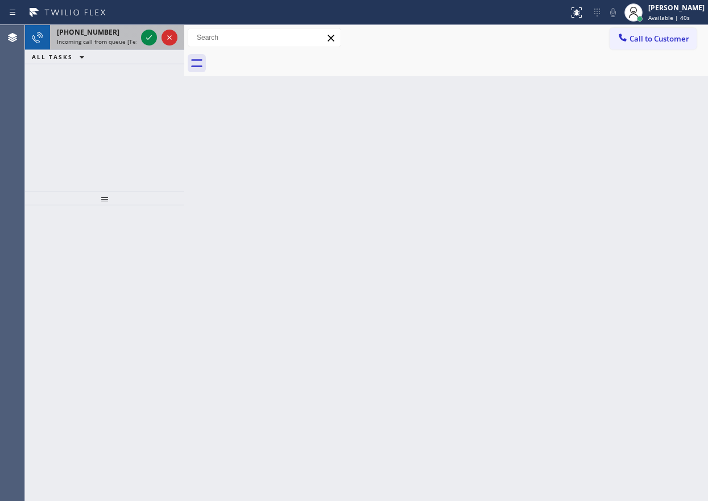
click at [82, 42] on span "Incoming call from queue [Test] All" at bounding box center [104, 42] width 94 height 8
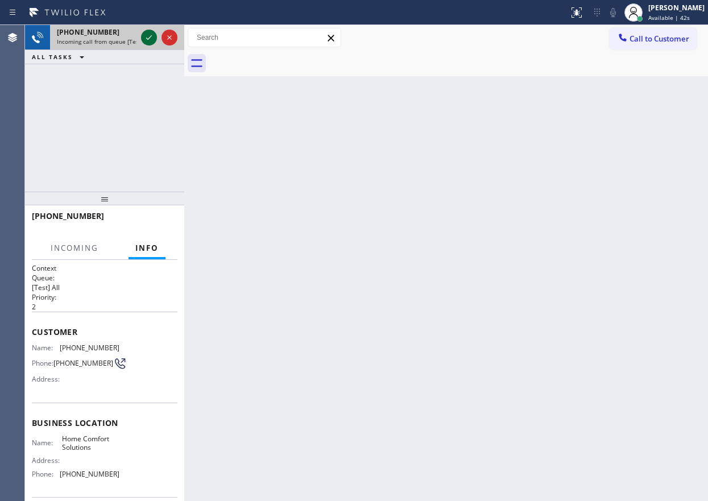
click at [144, 35] on icon at bounding box center [149, 38] width 14 height 14
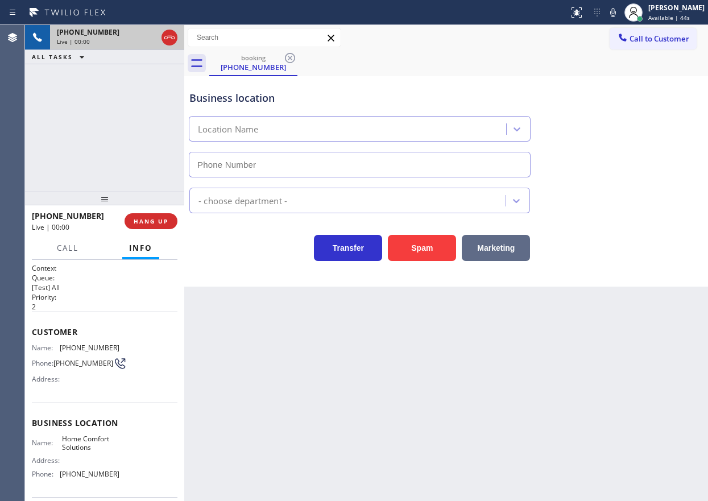
type input "[PHONE_NUMBER]"
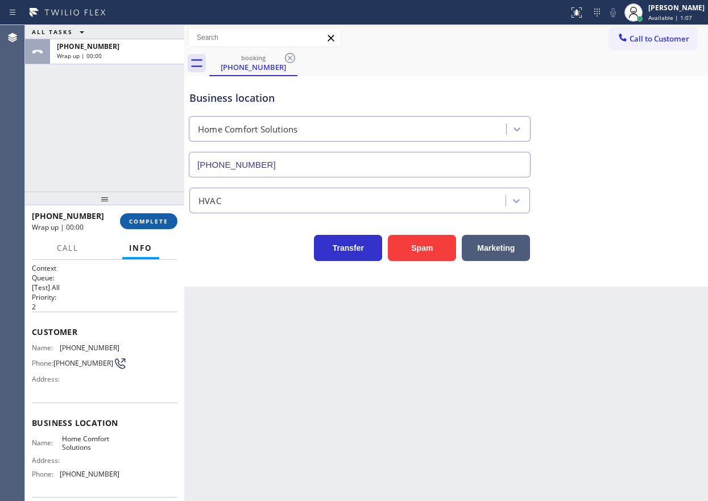
click at [130, 217] on span "COMPLETE" at bounding box center [148, 221] width 39 height 8
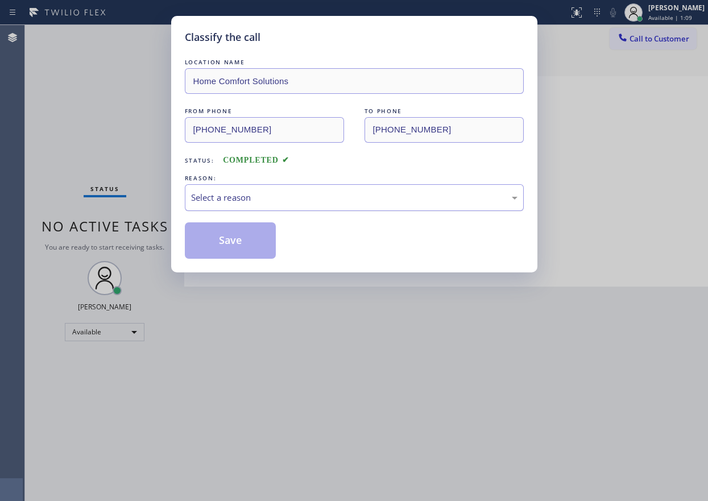
drag, startPoint x: 283, startPoint y: 189, endPoint x: 276, endPoint y: 209, distance: 20.7
click at [282, 190] on div "Select a reason" at bounding box center [354, 197] width 339 height 27
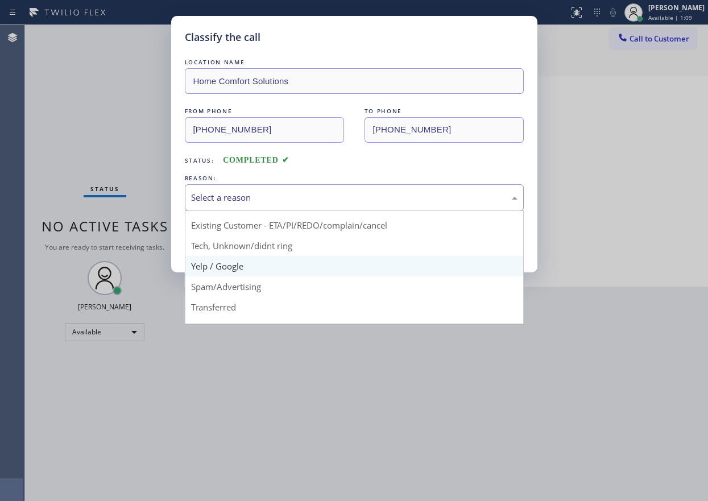
scroll to position [57, 0]
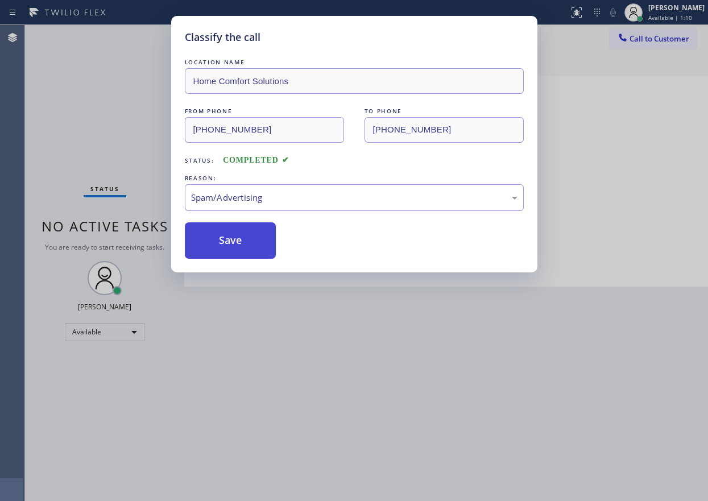
click at [232, 250] on button "Save" at bounding box center [231, 240] width 92 height 36
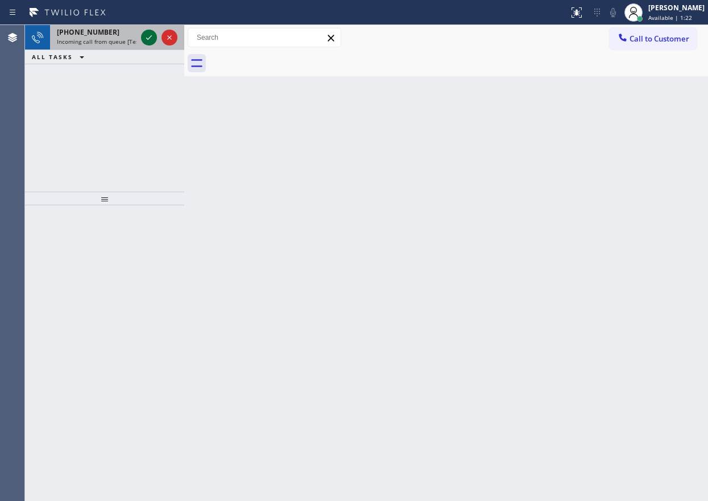
click at [147, 36] on icon at bounding box center [149, 38] width 14 height 14
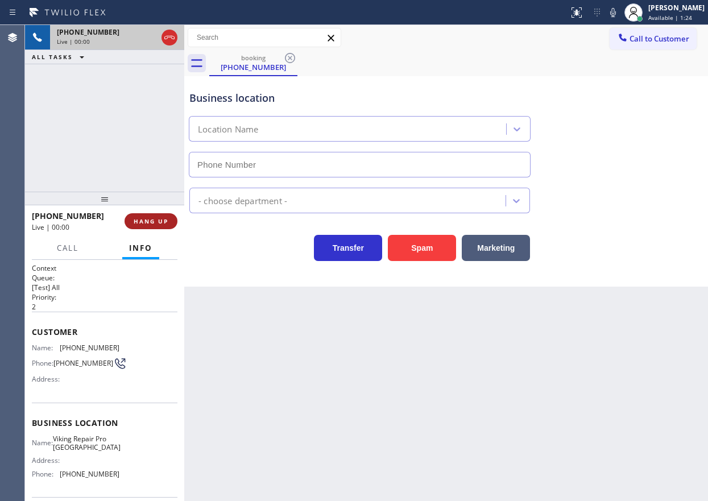
type input "(703) 570-5169"
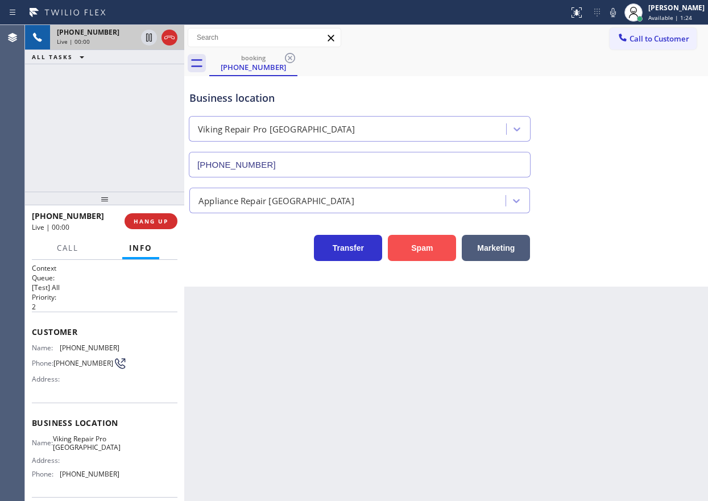
click at [419, 239] on button "Spam" at bounding box center [422, 248] width 68 height 26
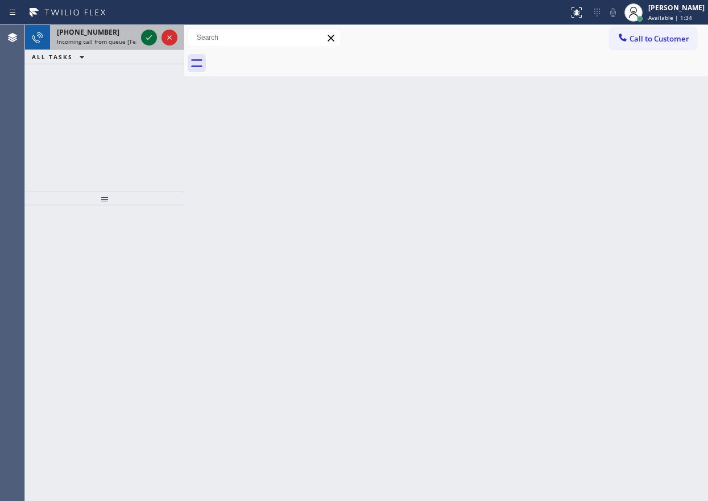
click at [146, 36] on icon at bounding box center [149, 38] width 14 height 14
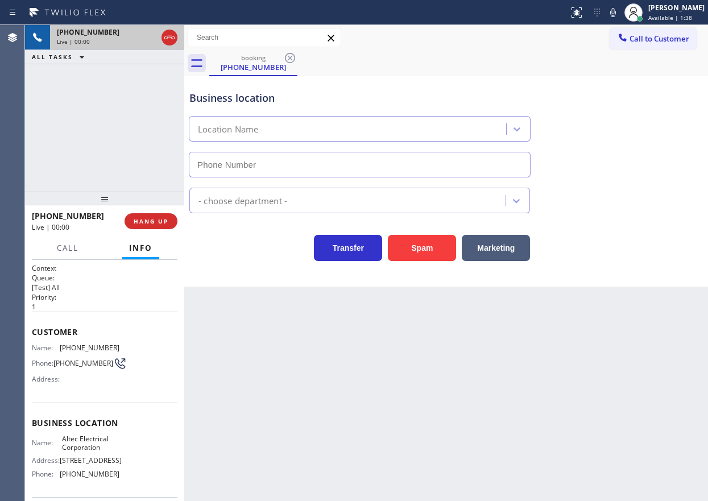
type input "(848) 345-5319"
click at [425, 248] on button "Spam" at bounding box center [422, 248] width 68 height 26
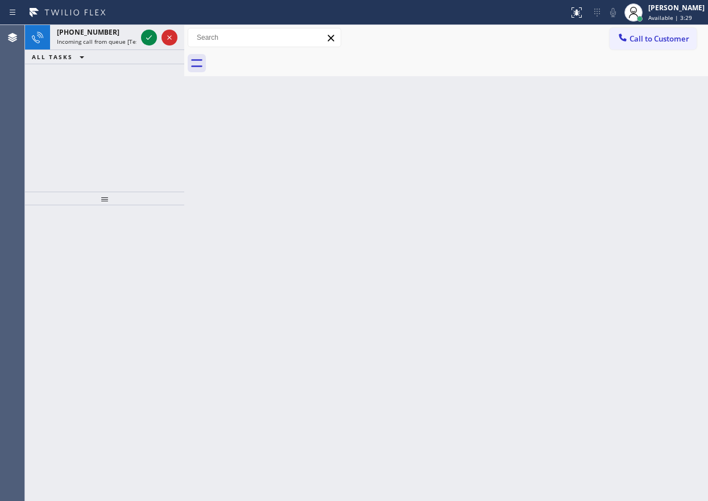
click at [597, 246] on div "Back to Dashboard Change Sender ID Customers Technicians Select a contact Outbo…" at bounding box center [445, 263] width 523 height 476
click at [150, 34] on icon at bounding box center [149, 38] width 14 height 14
click at [144, 36] on icon at bounding box center [149, 38] width 14 height 14
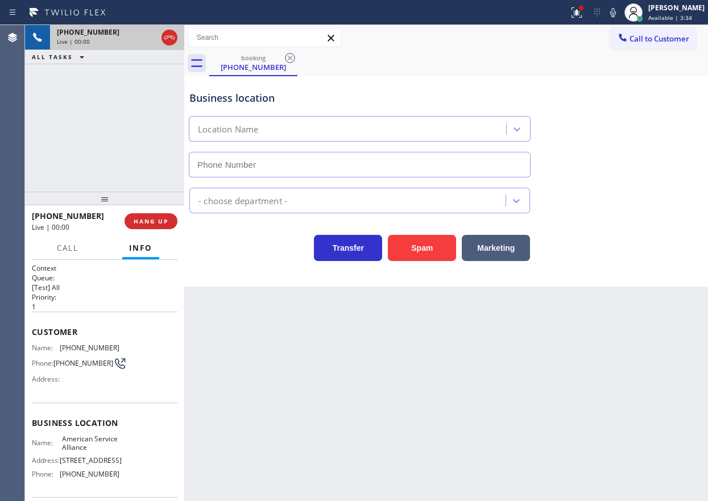
type input "(888) 859-4448"
click at [387, 255] on div "Spam" at bounding box center [419, 245] width 74 height 32
click at [407, 253] on button "Spam" at bounding box center [422, 248] width 68 height 26
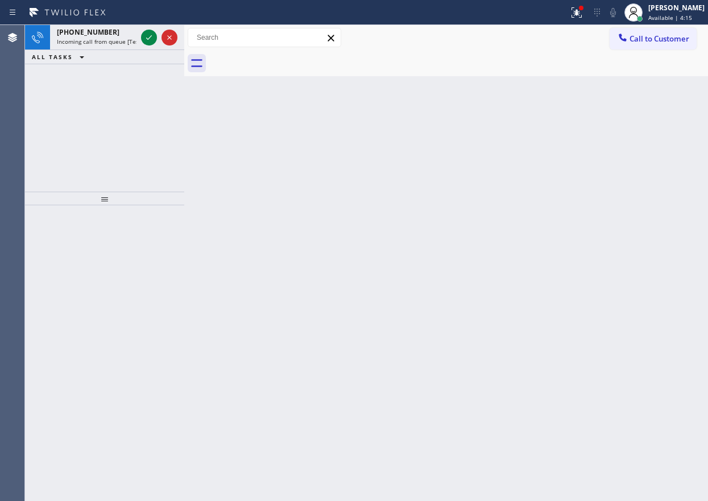
click at [627, 118] on div "Back to Dashboard Change Sender ID Customers Technicians Select a contact Outbo…" at bounding box center [445, 263] width 523 height 476
click at [143, 36] on icon at bounding box center [149, 38] width 14 height 14
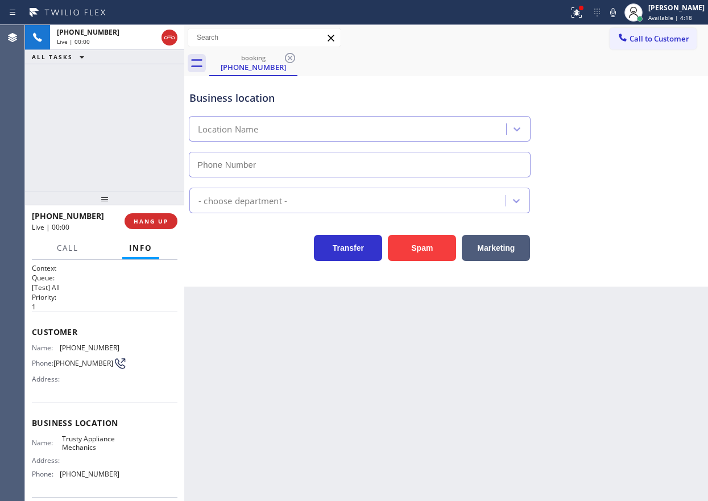
type input "(631) 515-6122"
click at [432, 246] on button "Spam" at bounding box center [422, 248] width 68 height 26
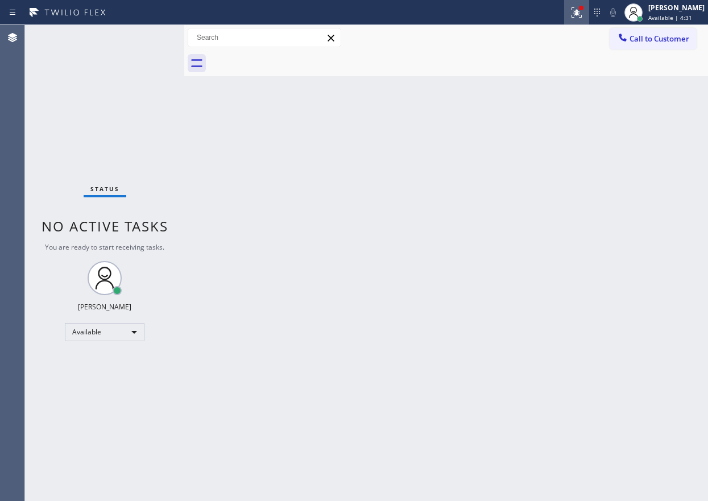
click at [583, 14] on icon at bounding box center [576, 13] width 14 height 14
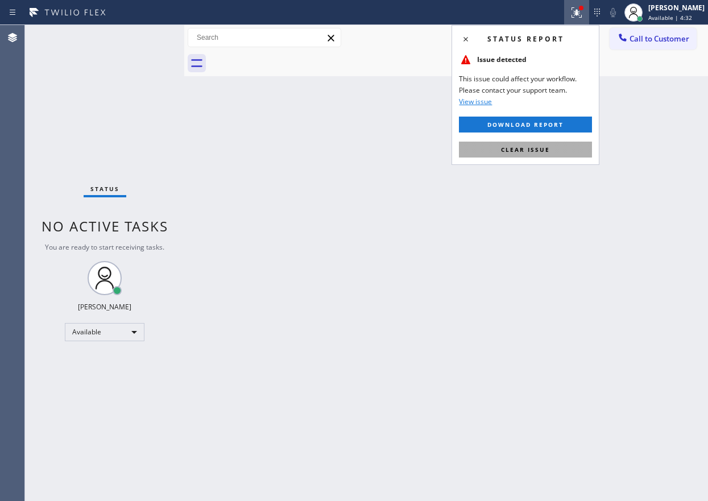
click at [550, 153] on button "Clear issue" at bounding box center [525, 150] width 133 height 16
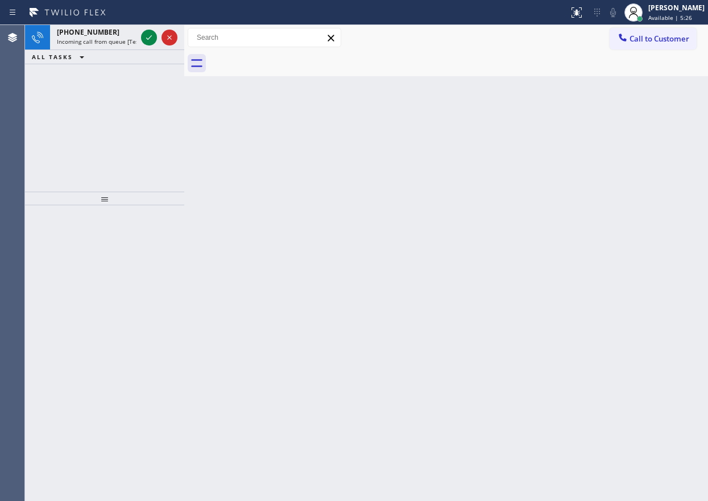
click at [600, 162] on div "Back to Dashboard Change Sender ID Customers Technicians Select a contact Outbo…" at bounding box center [445, 263] width 523 height 476
click at [145, 37] on icon at bounding box center [149, 38] width 14 height 14
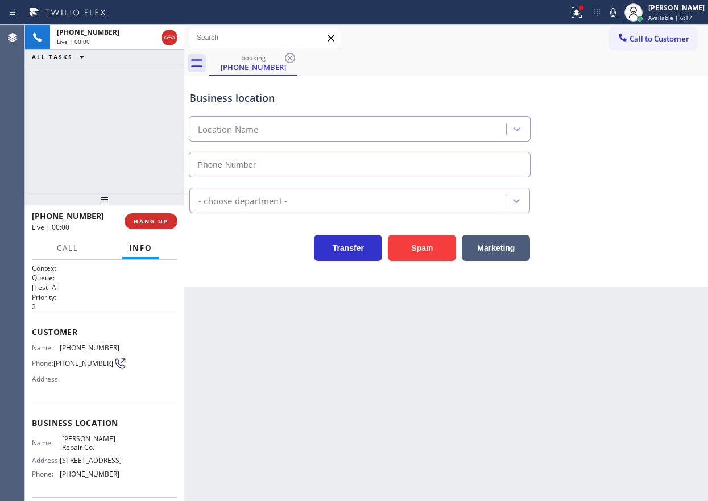
type input "(706) 584-2422"
click at [156, 218] on span "HANG UP" at bounding box center [151, 221] width 35 height 8
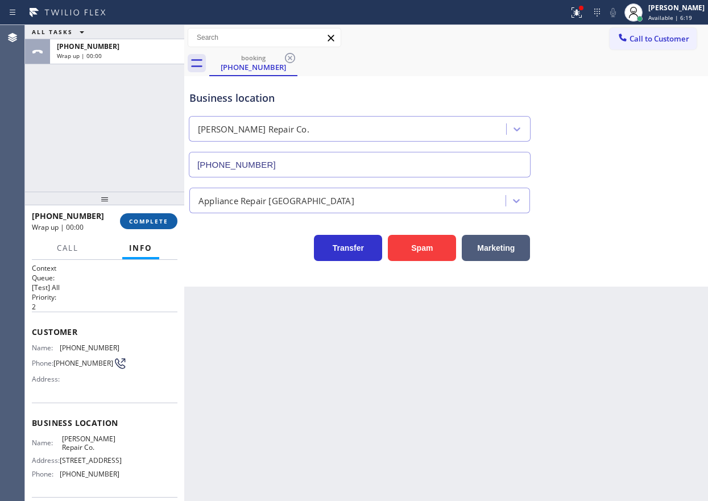
click at [155, 218] on span "COMPLETE" at bounding box center [148, 221] width 39 height 8
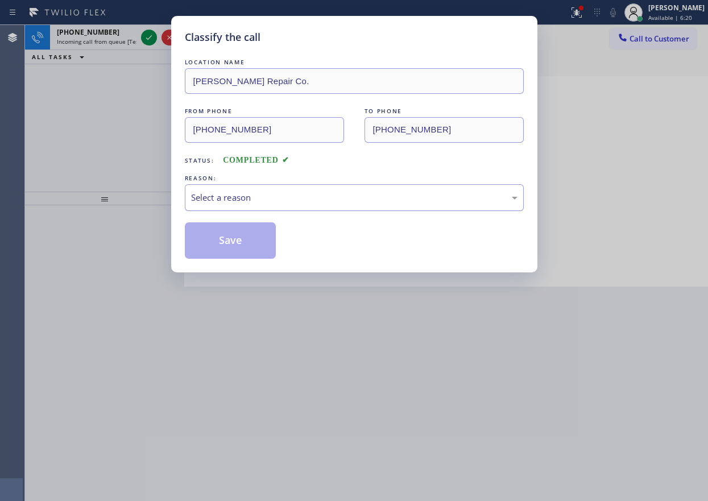
click at [271, 190] on div "Select a reason" at bounding box center [354, 197] width 339 height 27
click at [217, 230] on button "Save" at bounding box center [231, 240] width 92 height 36
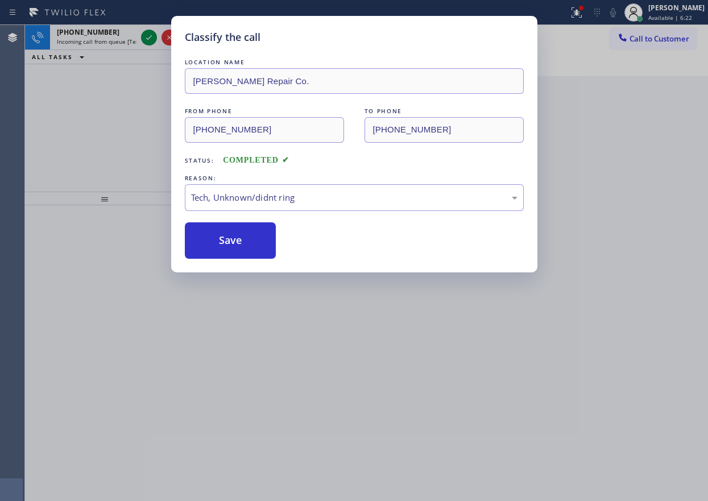
click at [152, 37] on icon at bounding box center [149, 38] width 14 height 14
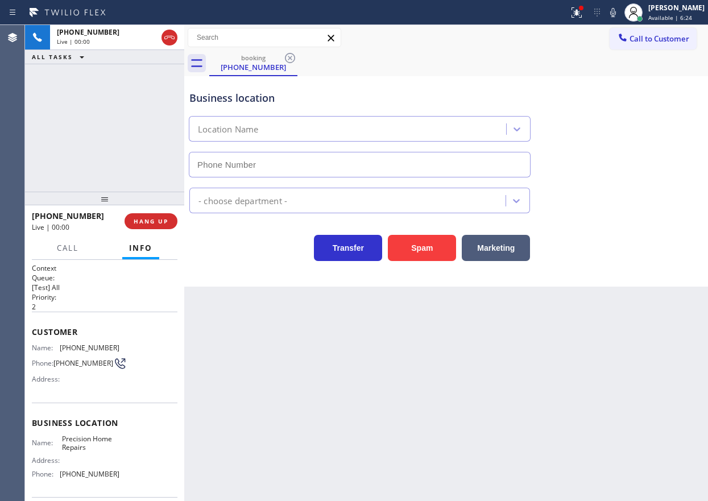
type input "(480) 739-3212"
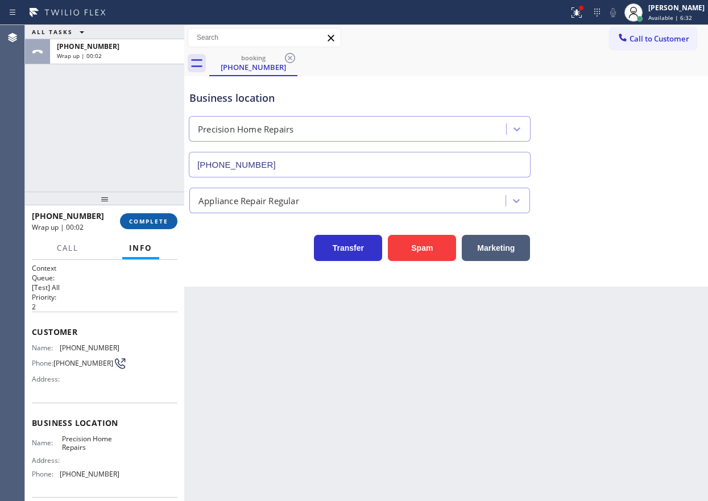
click at [156, 228] on button "COMPLETE" at bounding box center [148, 221] width 57 height 16
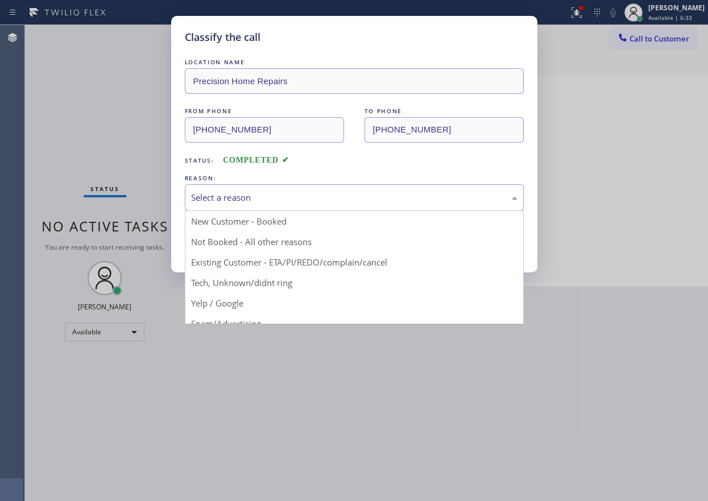
click at [297, 199] on div "Select a reason" at bounding box center [354, 197] width 326 height 13
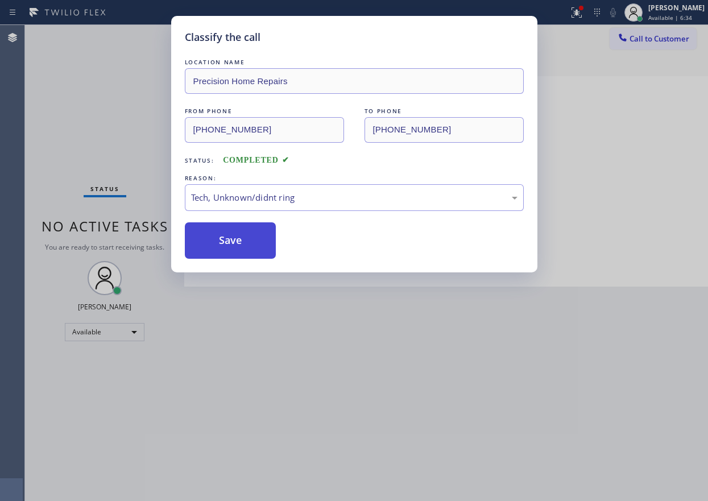
click at [265, 244] on button "Save" at bounding box center [231, 240] width 92 height 36
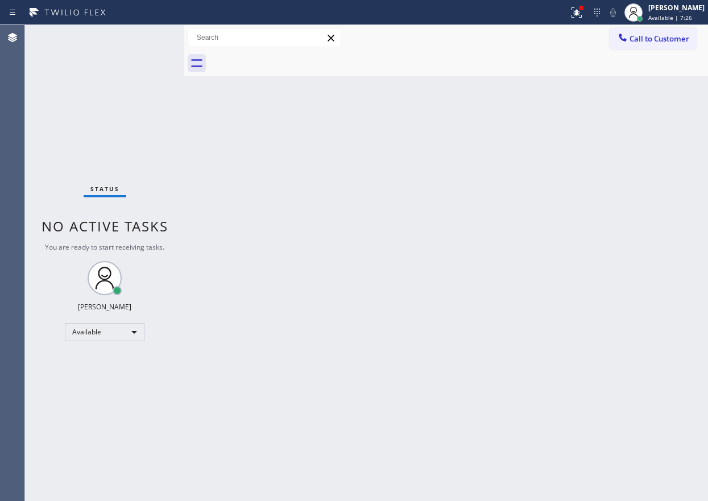
click at [625, 304] on div "Back to Dashboard Change Sender ID Customers Technicians Select a contact Outbo…" at bounding box center [445, 263] width 523 height 476
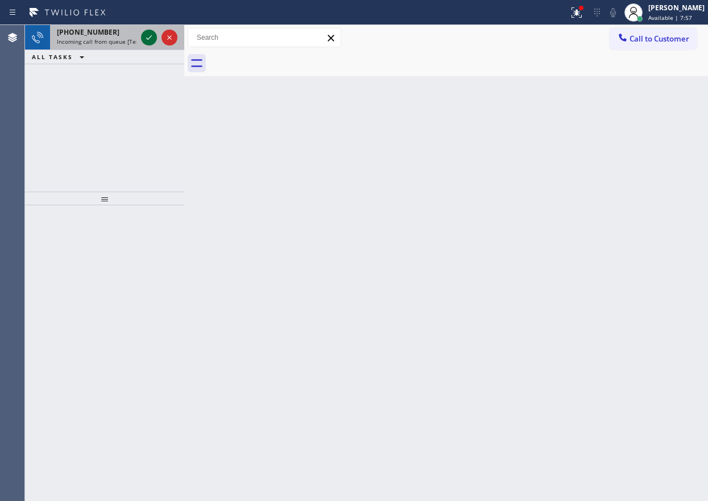
click at [153, 39] on icon at bounding box center [149, 38] width 14 height 14
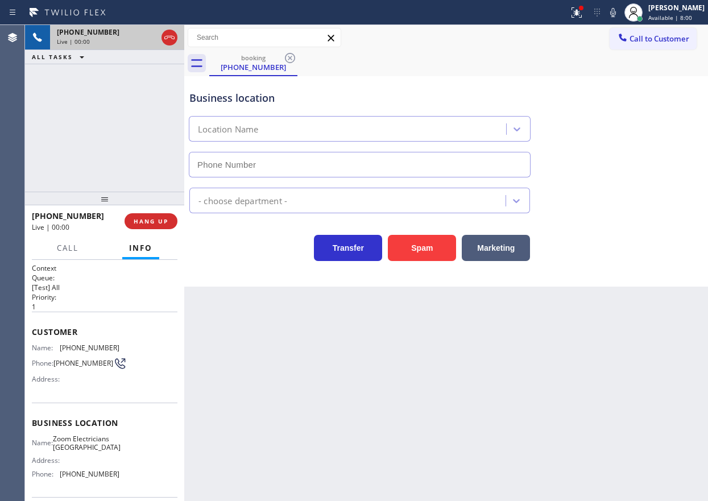
type input "(805) 519-8959"
click at [159, 223] on span "HANG UP" at bounding box center [151, 221] width 35 height 8
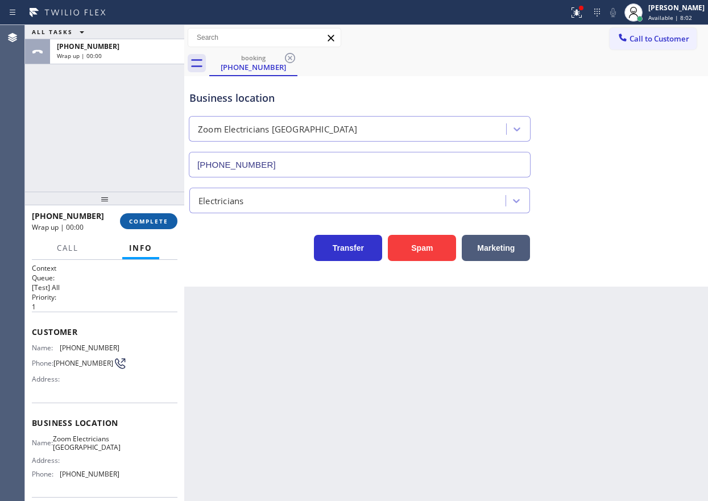
click at [159, 223] on span "COMPLETE" at bounding box center [148, 221] width 39 height 8
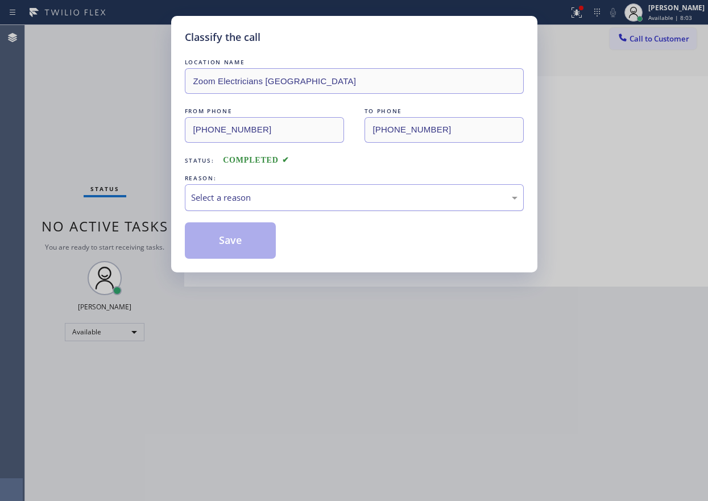
click at [334, 210] on div "Select a reason" at bounding box center [354, 197] width 339 height 27
click at [244, 242] on button "Save" at bounding box center [231, 240] width 92 height 36
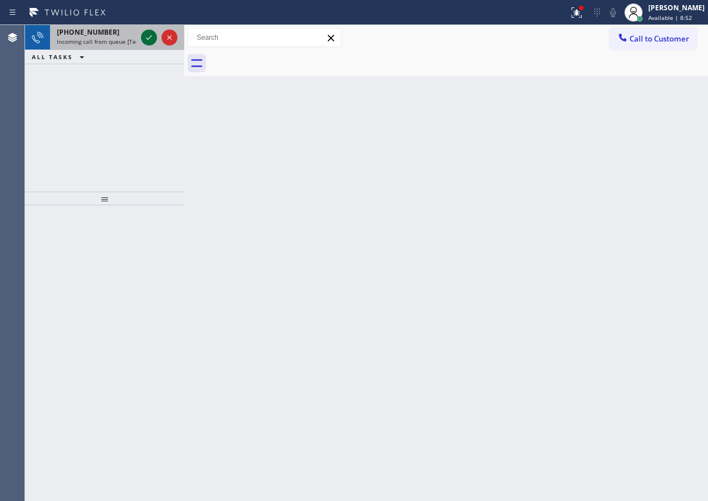
click at [150, 39] on icon at bounding box center [149, 38] width 14 height 14
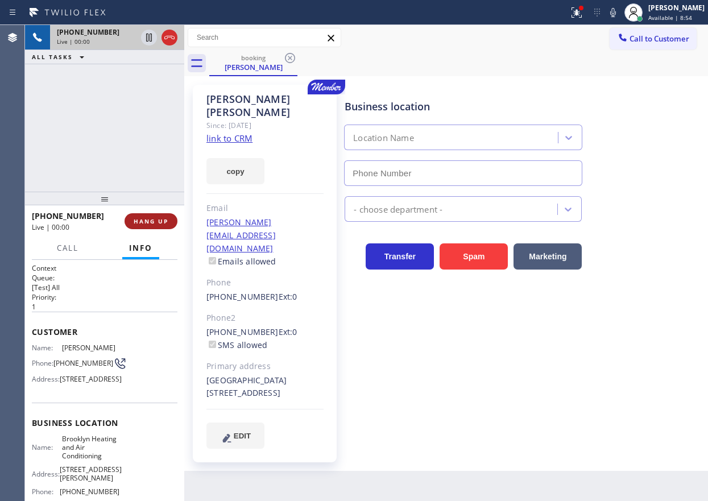
click at [158, 223] on span "HANG UP" at bounding box center [151, 221] width 35 height 8
type input "[PHONE_NUMBER]"
click at [158, 223] on span "HANG UP" at bounding box center [151, 221] width 35 height 8
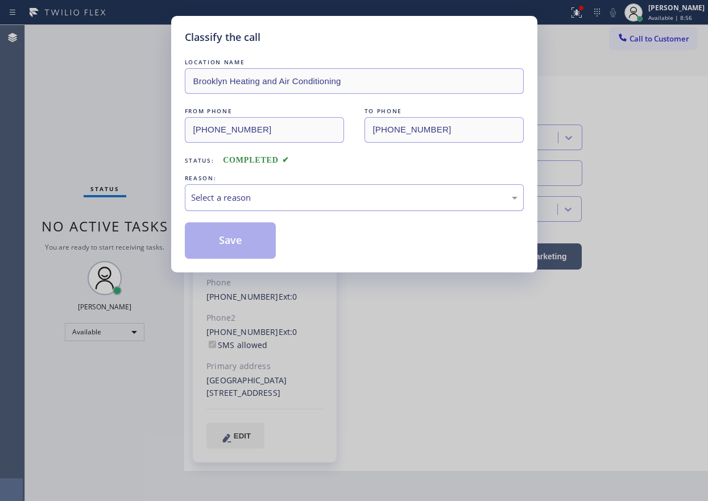
click at [303, 202] on div "Select a reason" at bounding box center [354, 197] width 326 height 13
click at [241, 246] on button "Save" at bounding box center [231, 240] width 92 height 36
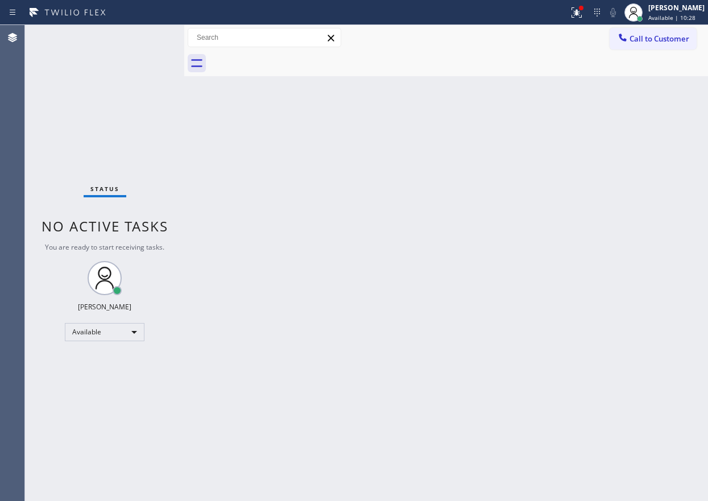
click at [501, 320] on div "Back to Dashboard Change Sender ID Customers Technicians Select a contact Outbo…" at bounding box center [445, 263] width 523 height 476
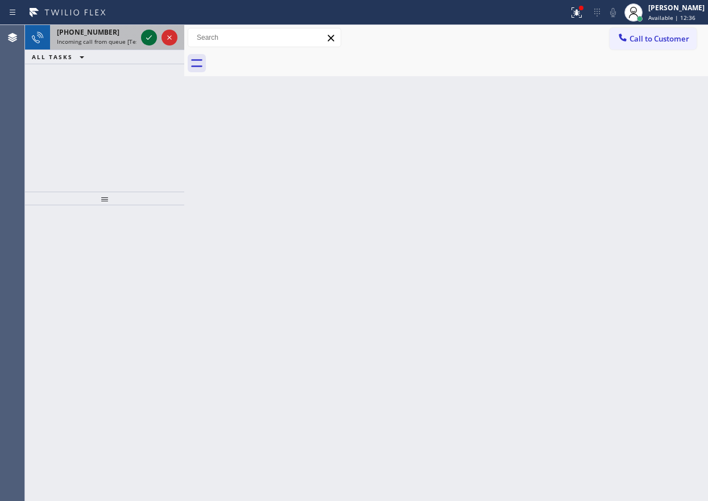
click at [146, 44] on icon at bounding box center [149, 38] width 14 height 14
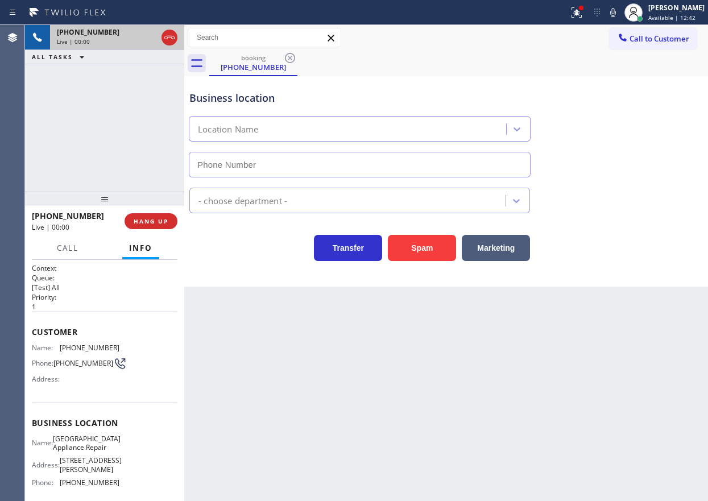
type input "(773) 830-4668"
click at [111, 446] on span "Calumet Heights Appliance Repair" at bounding box center [87, 443] width 68 height 18
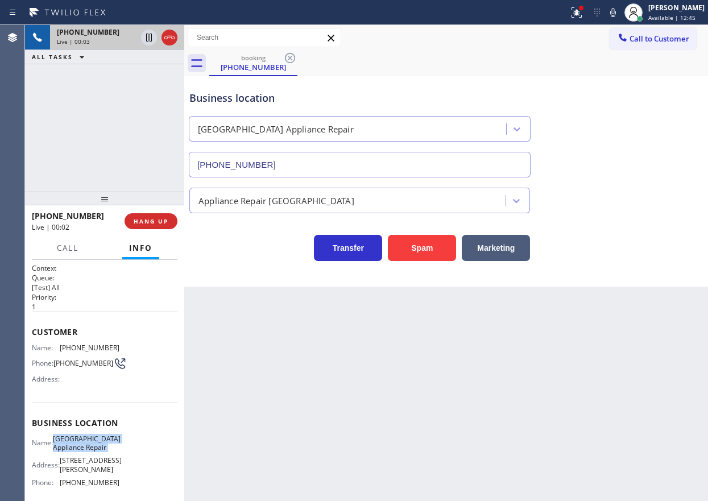
click at [111, 446] on span "Calumet Heights Appliance Repair" at bounding box center [87, 443] width 68 height 18
copy span "Calumet Heights Appliance Repair"
click at [363, 165] on input "(773) 830-4668" at bounding box center [360, 165] width 342 height 26
click at [363, 164] on input "(773) 830-4668" at bounding box center [360, 165] width 342 height 26
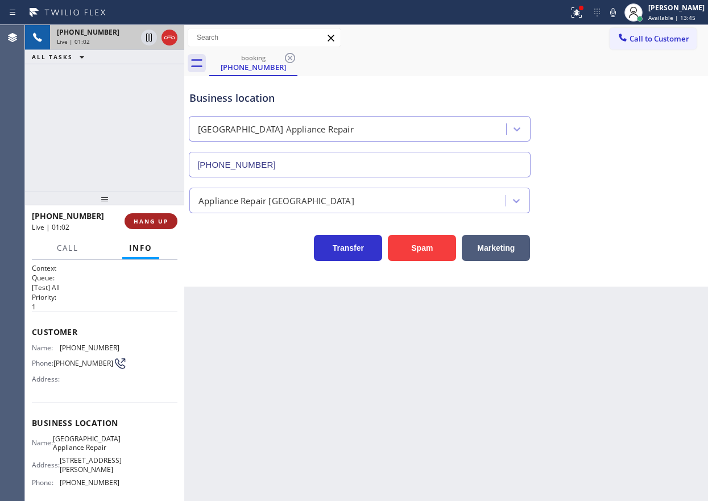
click at [160, 220] on span "HANG UP" at bounding box center [151, 221] width 35 height 8
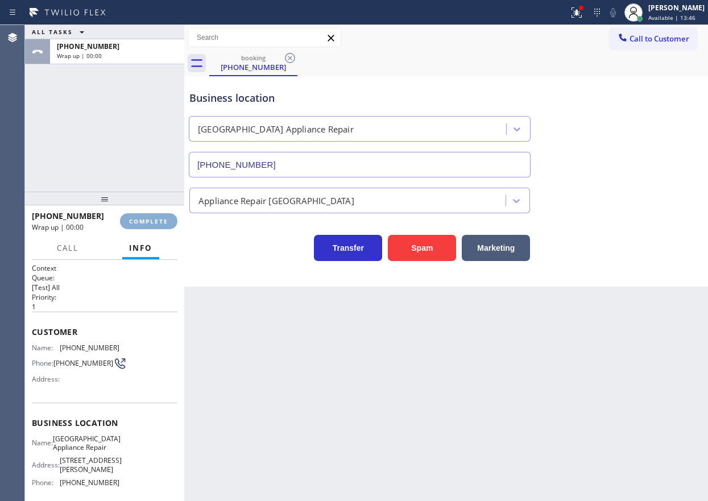
click at [152, 222] on span "COMPLETE" at bounding box center [148, 221] width 39 height 8
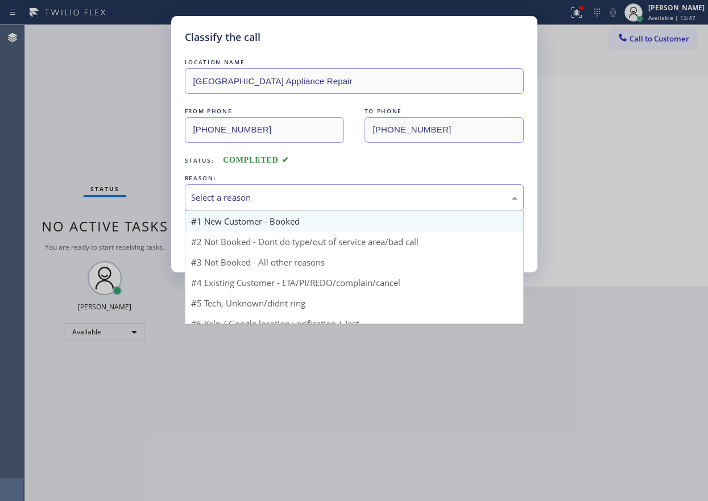
drag, startPoint x: 307, startPoint y: 185, endPoint x: 304, endPoint y: 227, distance: 42.2
click at [307, 186] on div "Select a reason" at bounding box center [354, 197] width 339 height 27
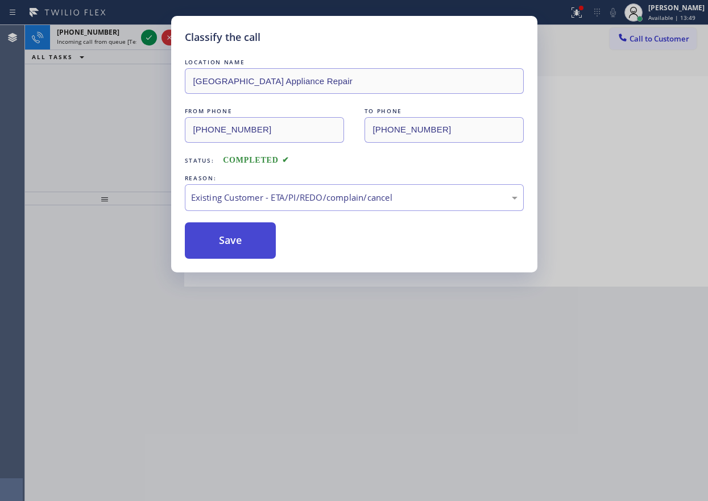
click at [248, 250] on button "Save" at bounding box center [231, 240] width 92 height 36
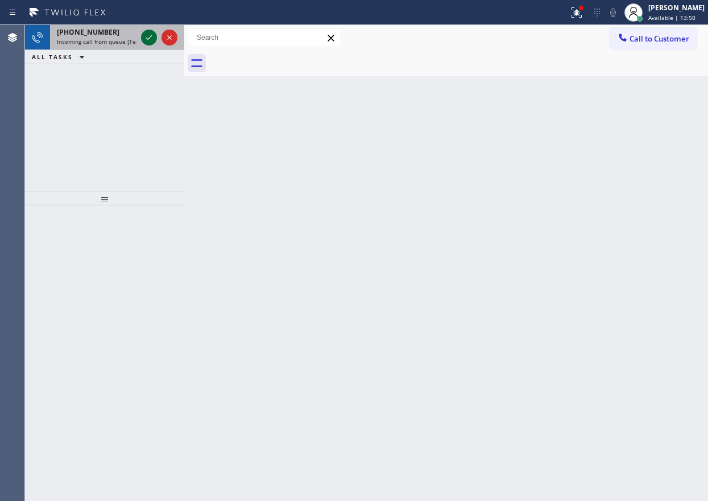
click at [148, 35] on icon at bounding box center [149, 38] width 14 height 14
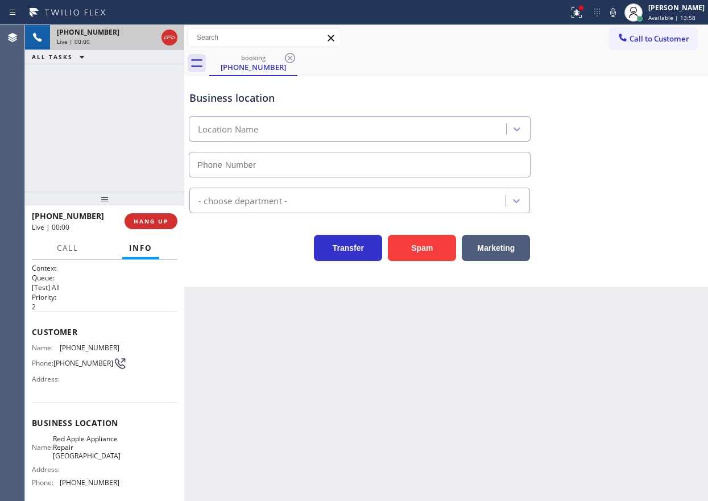
type input "(954) 807-2464"
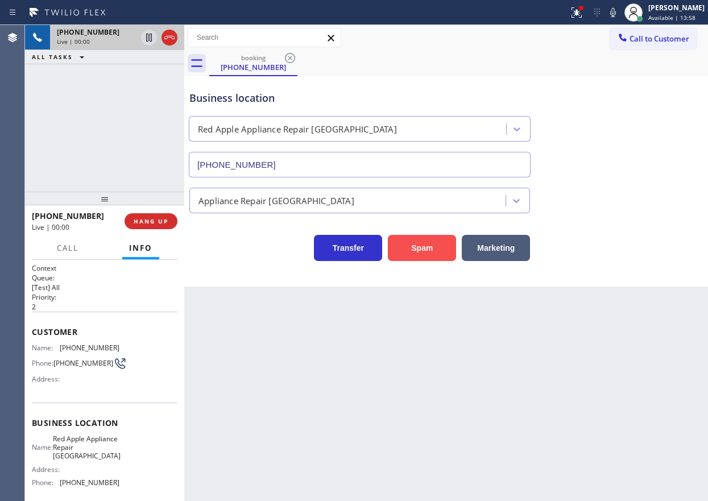
drag, startPoint x: 442, startPoint y: 240, endPoint x: 453, endPoint y: 241, distance: 11.4
click at [442, 240] on button "Spam" at bounding box center [422, 248] width 68 height 26
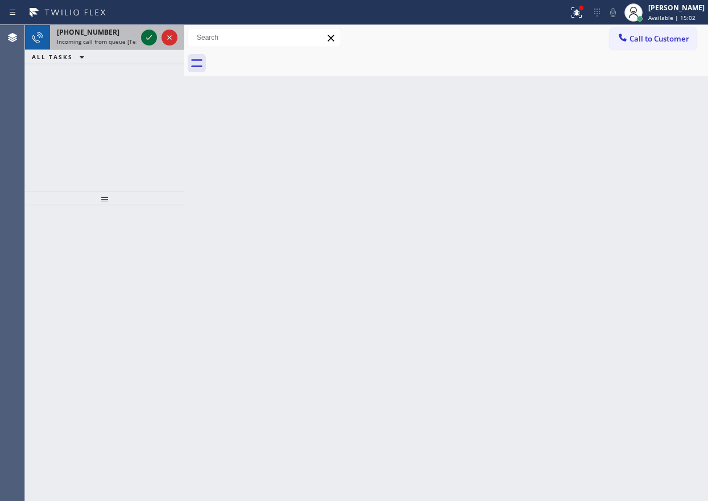
click at [147, 39] on icon at bounding box center [149, 37] width 6 height 5
click at [149, 39] on icon at bounding box center [149, 37] width 6 height 5
click at [149, 39] on icon at bounding box center [149, 38] width 14 height 14
click at [150, 38] on icon at bounding box center [149, 38] width 14 height 14
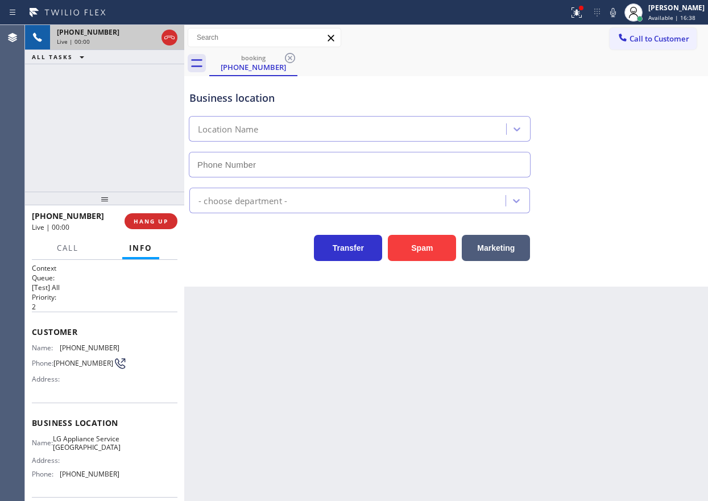
type input "(312) 779-6509"
click at [438, 248] on button "Spam" at bounding box center [422, 248] width 68 height 26
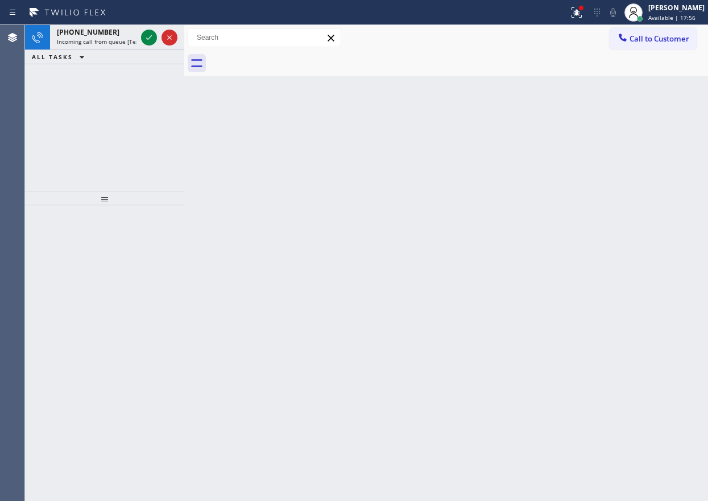
drag, startPoint x: 643, startPoint y: 200, endPoint x: 302, endPoint y: 50, distance: 372.6
click at [643, 200] on div "Back to Dashboard Change Sender ID Customers Technicians Select a contact Outbo…" at bounding box center [445, 263] width 523 height 476
click at [149, 36] on icon at bounding box center [149, 38] width 14 height 14
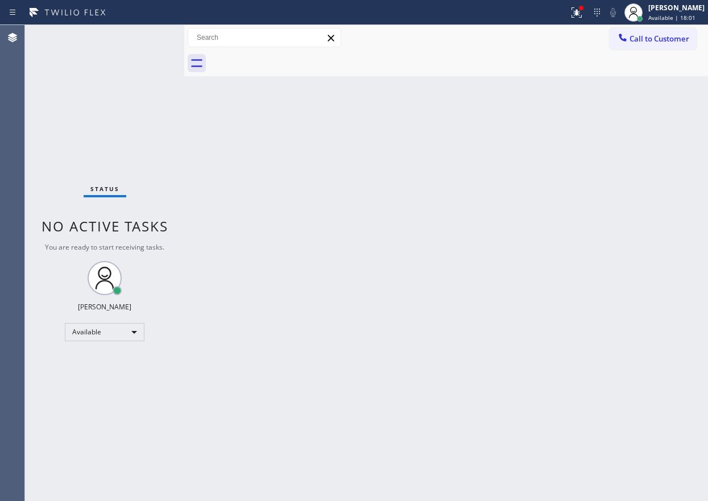
click at [419, 305] on div "Back to Dashboard Change Sender ID Customers Technicians Select a contact Outbo…" at bounding box center [445, 263] width 523 height 476
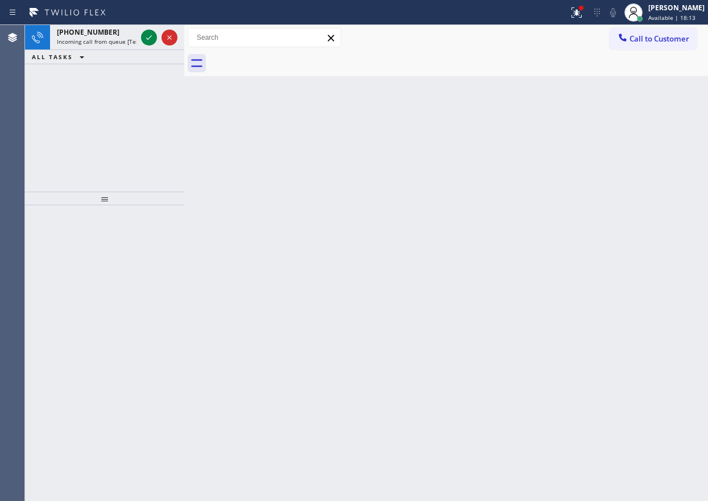
click at [616, 197] on div "Back to Dashboard Change Sender ID Customers Technicians Select a contact Outbo…" at bounding box center [445, 263] width 523 height 476
click at [148, 32] on icon at bounding box center [149, 38] width 14 height 14
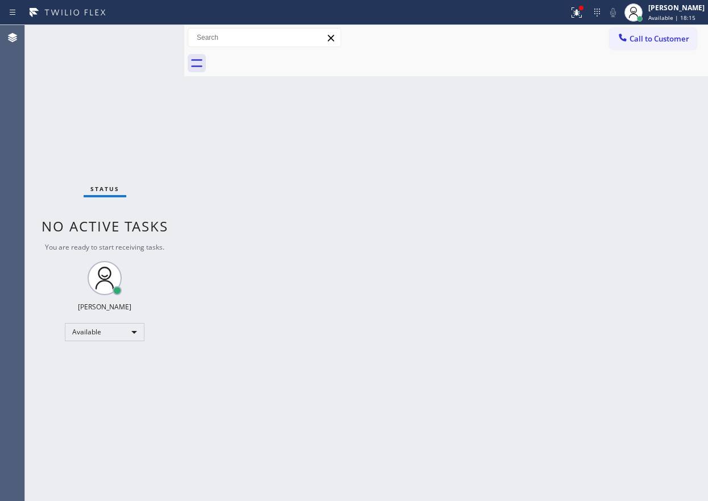
click at [148, 36] on div "Status No active tasks You are ready to start receiving tasks. [PERSON_NAME] Av…" at bounding box center [104, 263] width 159 height 476
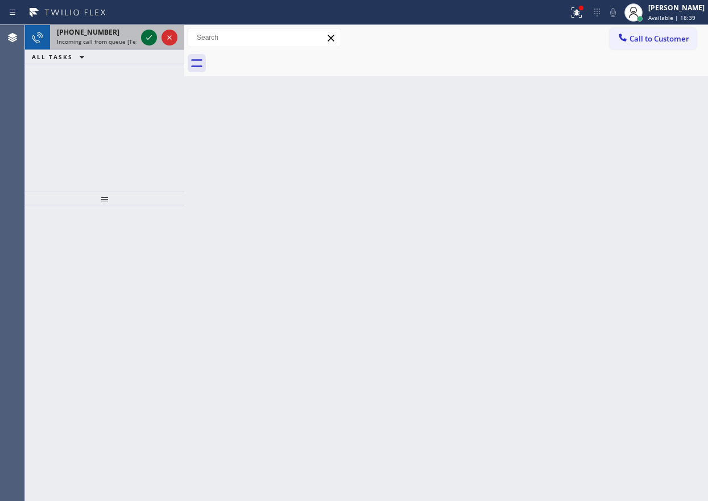
click at [144, 33] on icon at bounding box center [149, 38] width 14 height 14
click at [147, 39] on icon at bounding box center [149, 38] width 14 height 14
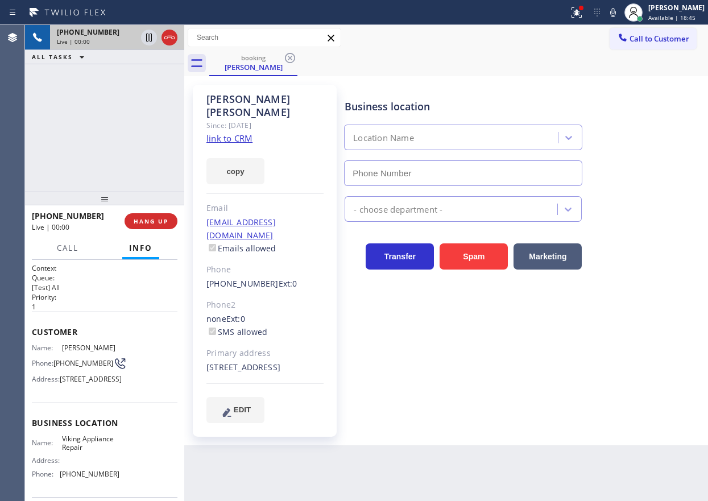
type input "(855) 393-3634"
click at [242, 145] on div "copy" at bounding box center [264, 164] width 117 height 39
click at [242, 132] on link "link to CRM" at bounding box center [229, 137] width 46 height 11
click at [84, 452] on span "Viking Appliance Repair" at bounding box center [90, 443] width 57 height 18
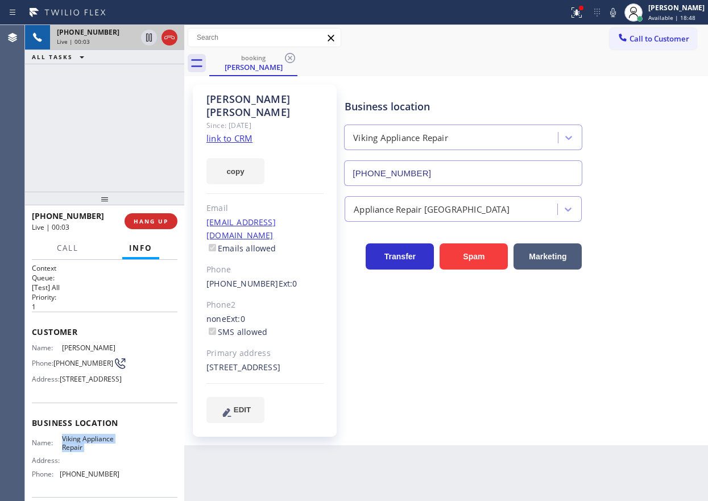
click at [84, 452] on span "Viking Appliance Repair" at bounding box center [90, 443] width 57 height 18
copy span "Viking Appliance Repair"
click at [400, 178] on input "(855) 393-3634" at bounding box center [463, 173] width 238 height 26
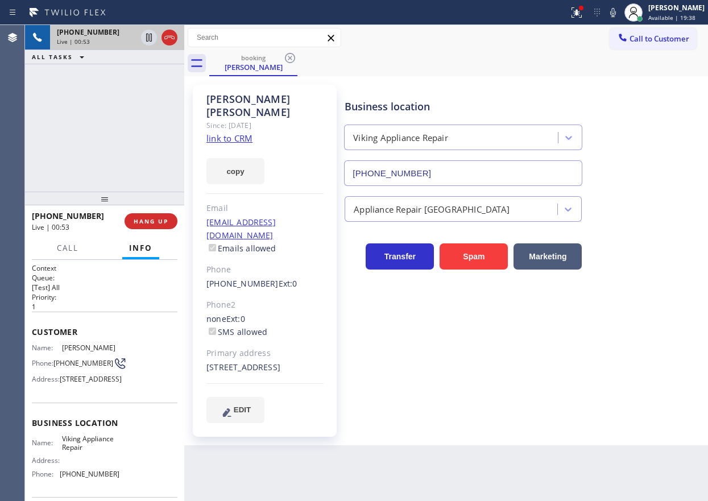
click at [76, 361] on span "(906) 360-1232" at bounding box center [83, 363] width 60 height 9
copy div "(906) 360-1232"
click at [255, 361] on div "581 Lakewood Lane Marquette, 49855 MI" at bounding box center [264, 367] width 117 height 13
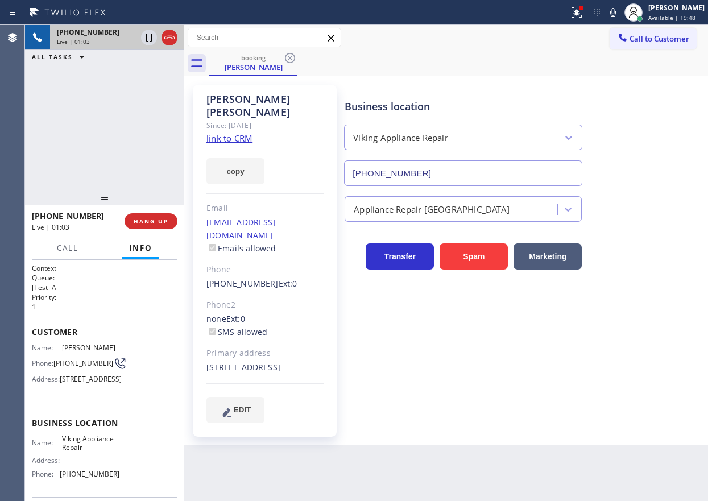
click at [255, 361] on div "581 Lakewood Lane Marquette, 49855 MI" at bounding box center [264, 367] width 117 height 13
copy div "49855"
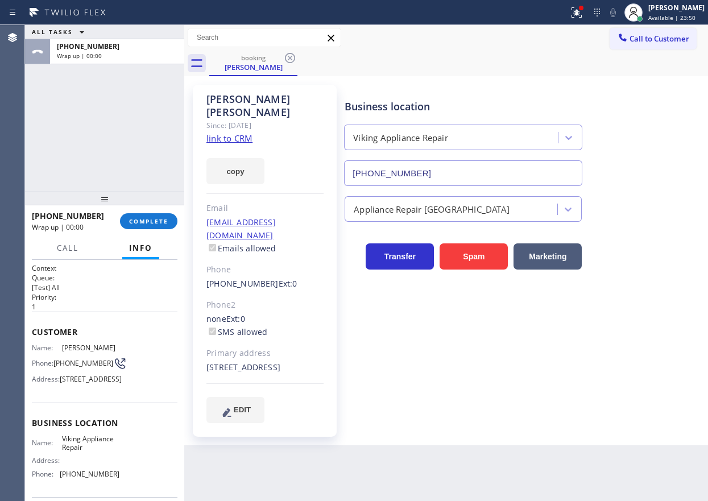
drag, startPoint x: 142, startPoint y: 217, endPoint x: 696, endPoint y: 214, distance: 554.2
click at [144, 217] on span "COMPLETE" at bounding box center [148, 221] width 39 height 8
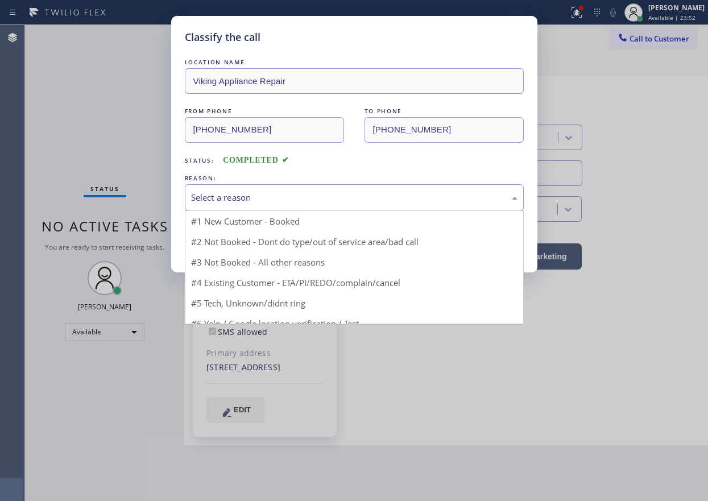
click at [310, 202] on div "Select a reason" at bounding box center [354, 197] width 326 height 13
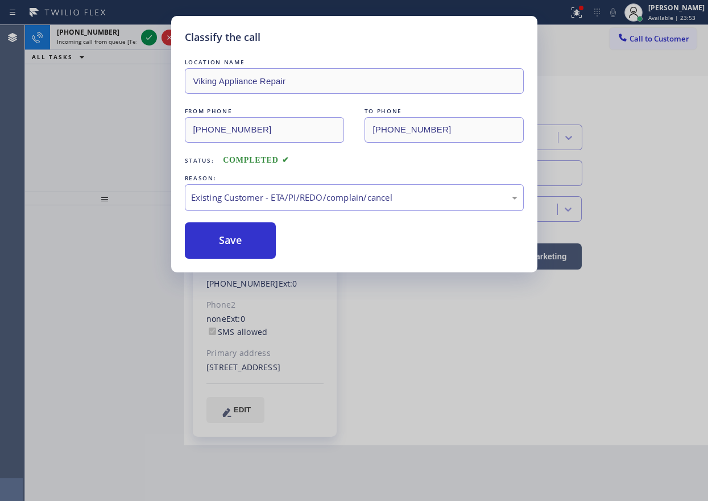
click at [242, 248] on button "Save" at bounding box center [231, 240] width 92 height 36
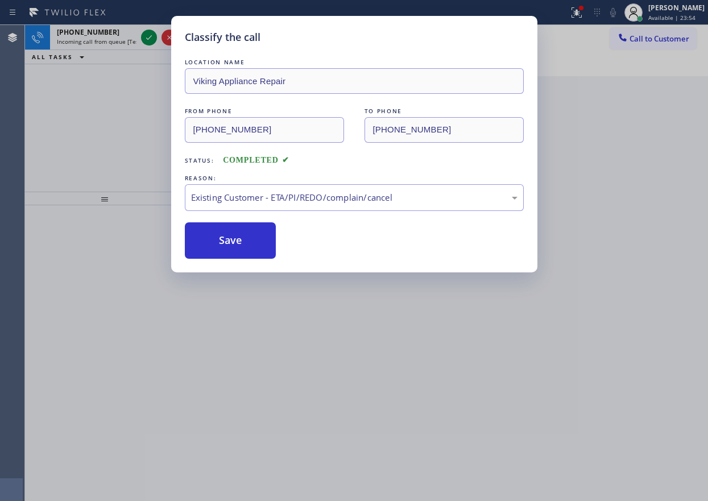
click at [152, 35] on div "Classify the call LOCATION NAME Sub Zero Refrigerator Repair Chicago FROM PHONE…" at bounding box center [366, 263] width 683 height 476
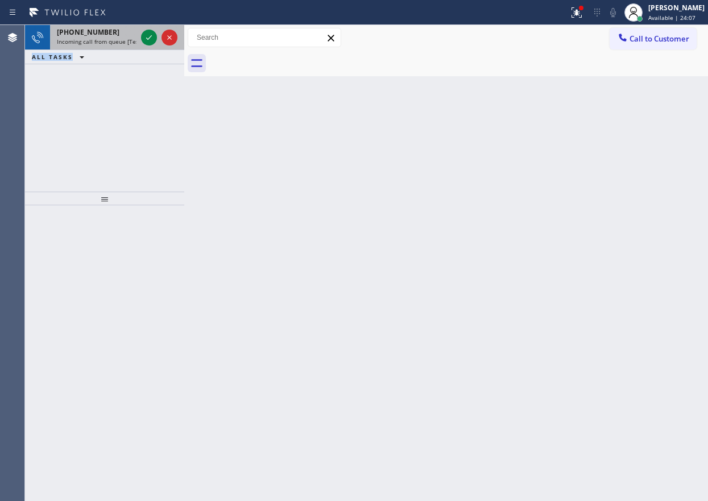
click at [143, 44] on div at bounding box center [159, 37] width 41 height 25
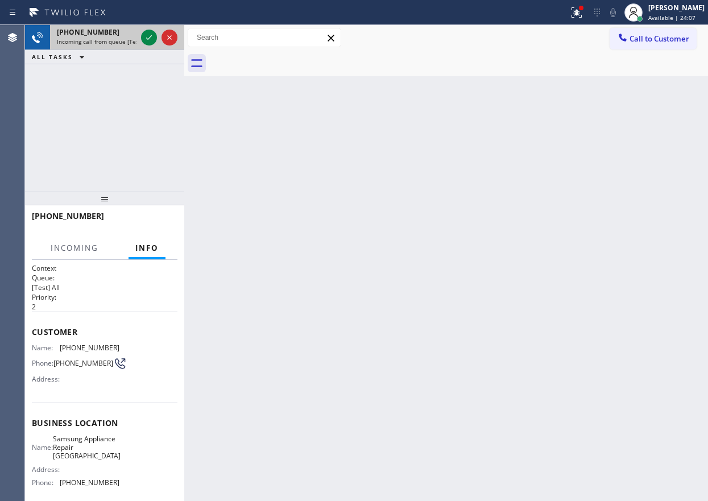
click at [143, 44] on div at bounding box center [159, 37] width 41 height 25
click at [145, 40] on icon at bounding box center [149, 38] width 14 height 14
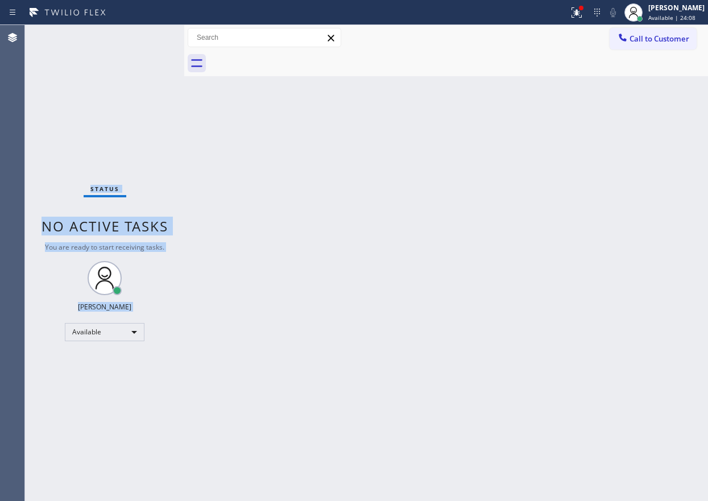
click at [145, 40] on div "Status No active tasks You are ready to start receiving tasks. [PERSON_NAME] Av…" at bounding box center [104, 263] width 159 height 476
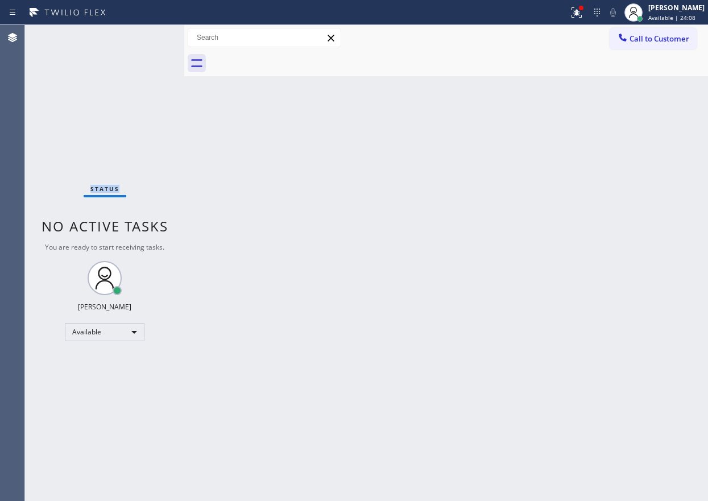
click at [145, 40] on div "Status No active tasks You are ready to start receiving tasks. [PERSON_NAME] Av…" at bounding box center [104, 263] width 159 height 476
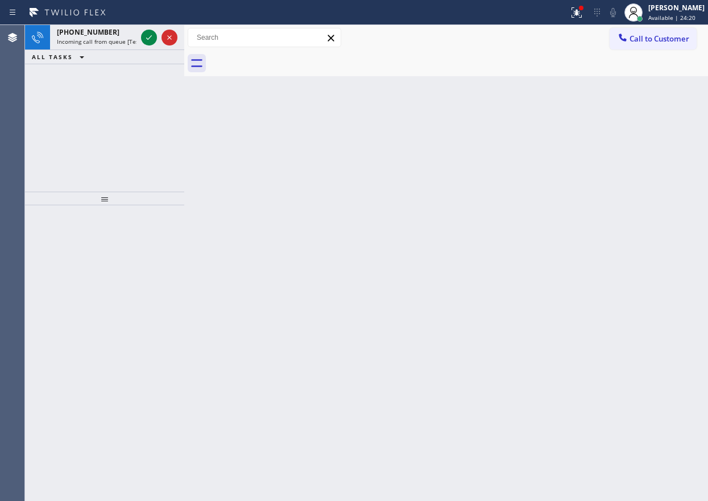
drag, startPoint x: 599, startPoint y: 145, endPoint x: 359, endPoint y: 106, distance: 242.9
click at [599, 145] on div "Back to Dashboard Change Sender ID Customers Technicians Select a contact Outbo…" at bounding box center [445, 263] width 523 height 476
click at [151, 37] on icon at bounding box center [149, 38] width 14 height 14
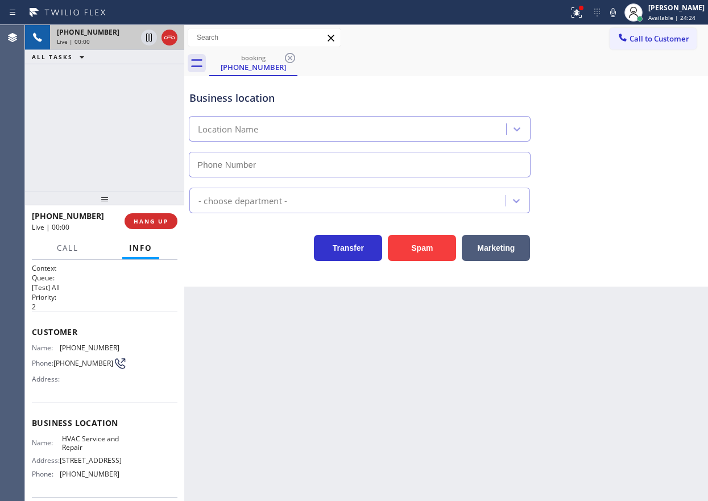
type input "(786) 220-5380"
click at [171, 218] on button "HANG UP" at bounding box center [150, 221] width 53 height 16
click at [171, 217] on button "HANG UP" at bounding box center [150, 221] width 53 height 16
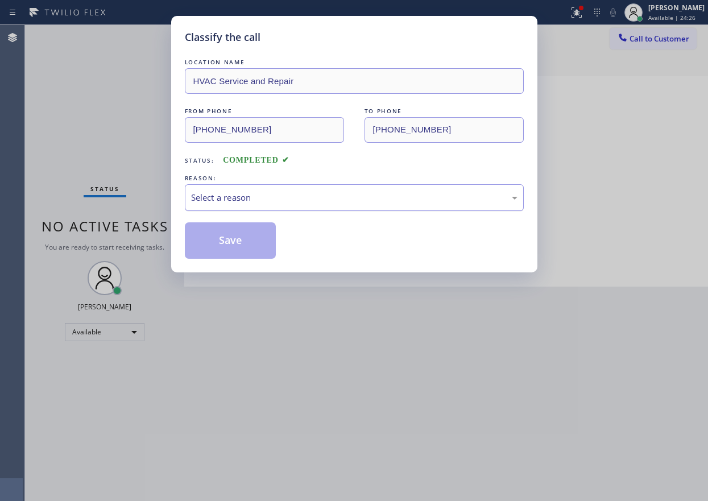
click at [294, 196] on div "Select a reason" at bounding box center [354, 197] width 326 height 13
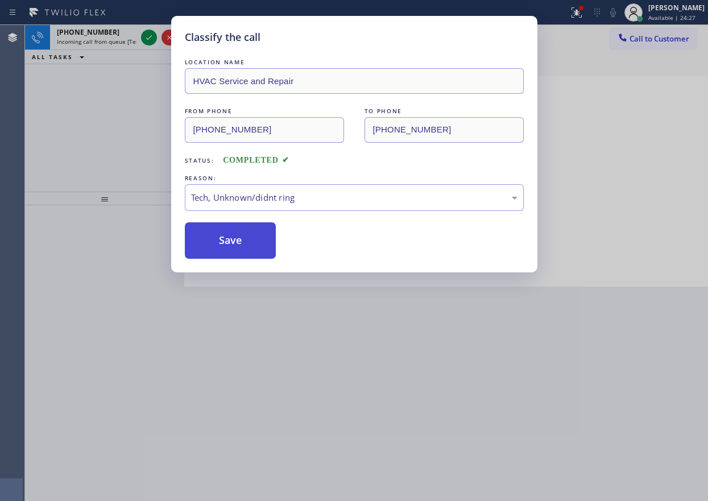
click at [252, 247] on button "Save" at bounding box center [231, 240] width 92 height 36
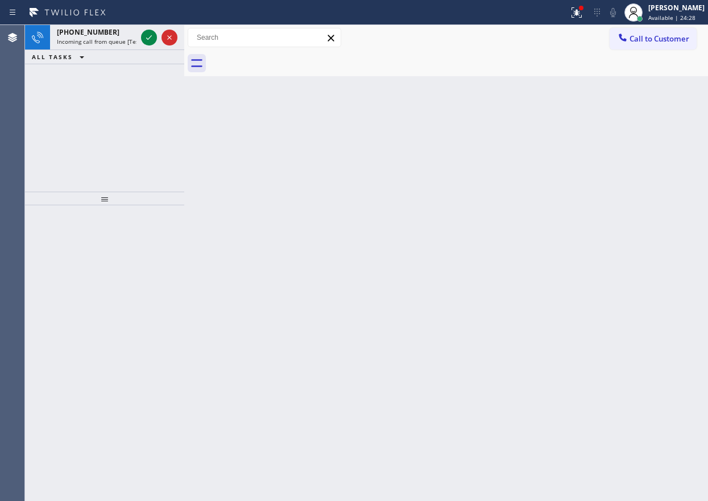
click at [89, 40] on span "Incoming call from queue [Test] All" at bounding box center [104, 42] width 94 height 8
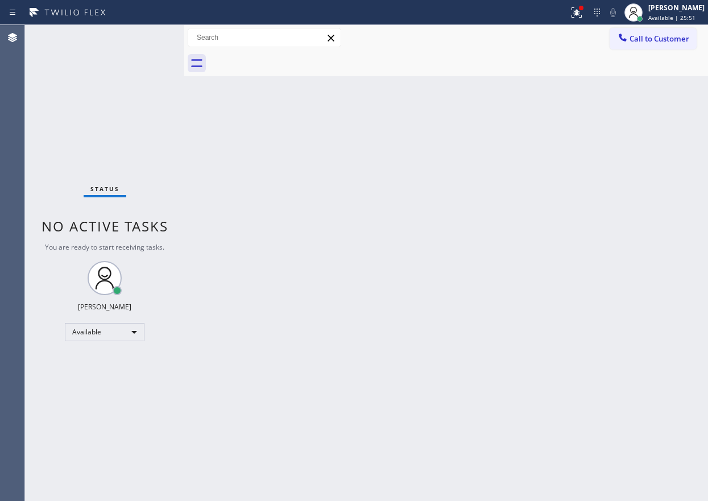
click at [149, 39] on div "Status No active tasks You are ready to start receiving tasks. [PERSON_NAME] Av…" at bounding box center [104, 263] width 159 height 476
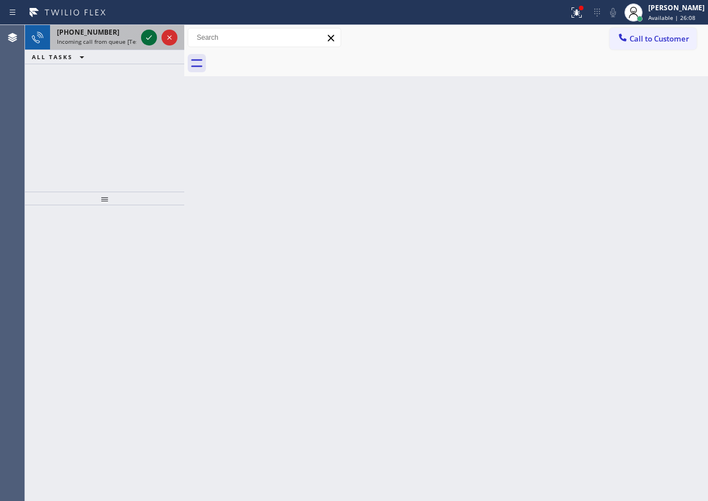
click at [150, 29] on div at bounding box center [159, 37] width 41 height 25
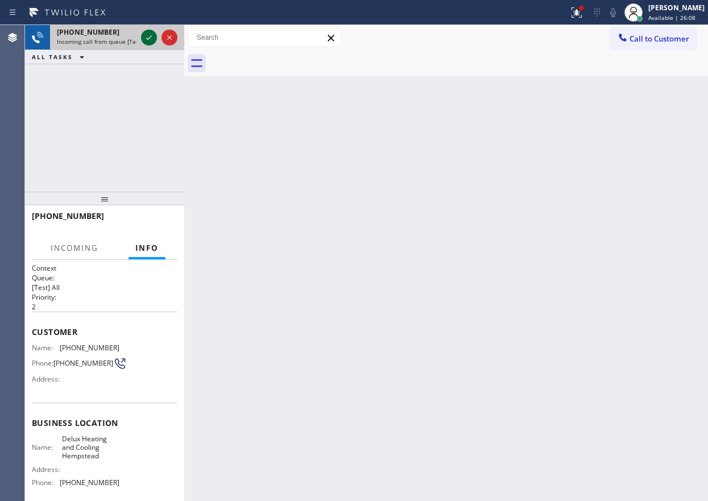
click at [147, 39] on icon at bounding box center [149, 37] width 6 height 5
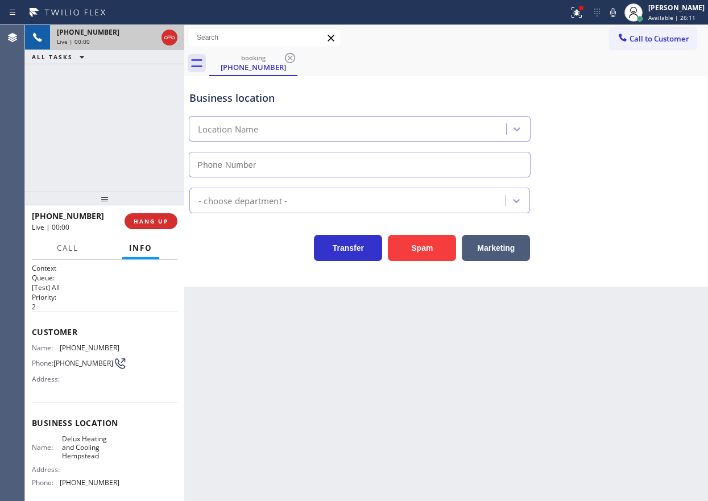
type input "(516) 494-7929"
click at [419, 242] on button "Spam" at bounding box center [422, 248] width 68 height 26
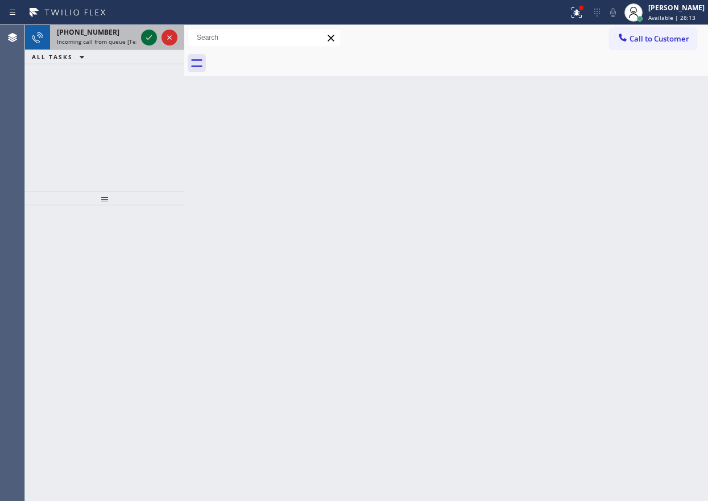
click at [150, 36] on icon at bounding box center [149, 38] width 14 height 14
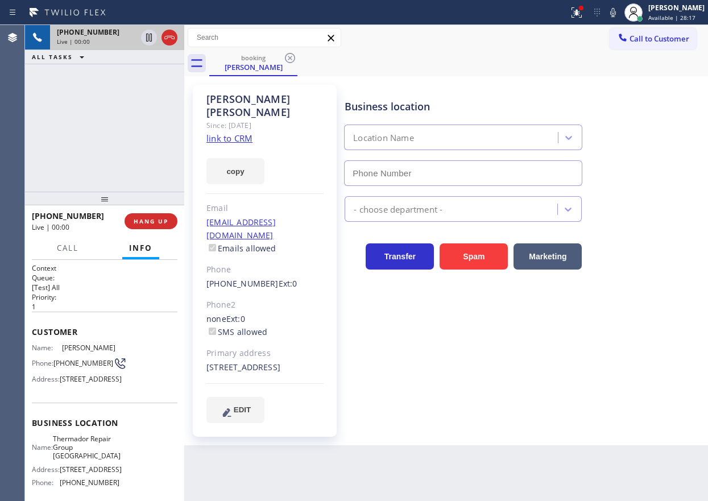
type input "(786) 465-6905"
click at [89, 491] on div "Name: Thermador Repair Group Miami Address: 200 S Biscayne Blvd Phone: (786) 46…" at bounding box center [76, 462] width 88 height 57
click at [90, 460] on span "Thermador Repair Group Miami" at bounding box center [87, 447] width 68 height 26
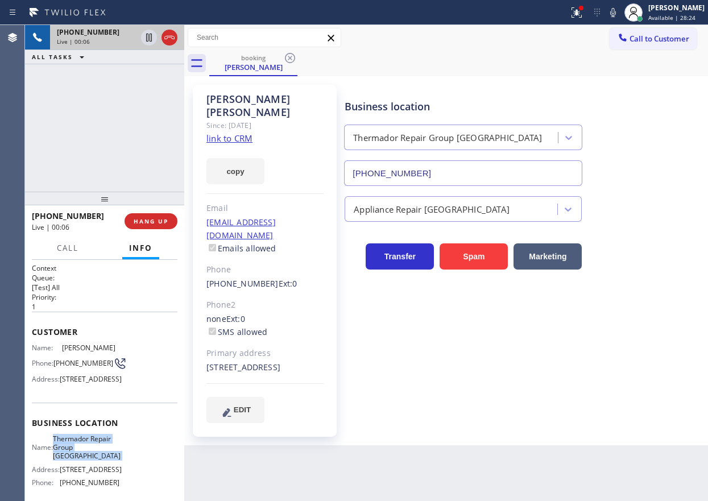
click at [90, 460] on span "Thermador Repair Group Miami" at bounding box center [87, 447] width 68 height 26
copy span "Thermador Repair Group Miami"
click at [466, 172] on input "(786) 465-6905" at bounding box center [463, 173] width 238 height 26
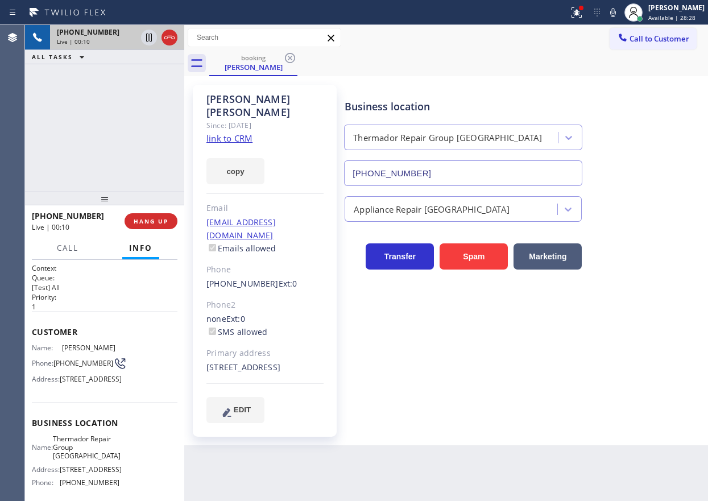
click at [240, 132] on link "link to CRM" at bounding box center [229, 137] width 46 height 11
click at [619, 12] on icon at bounding box center [613, 13] width 14 height 14
click at [580, 16] on icon at bounding box center [576, 13] width 14 height 14
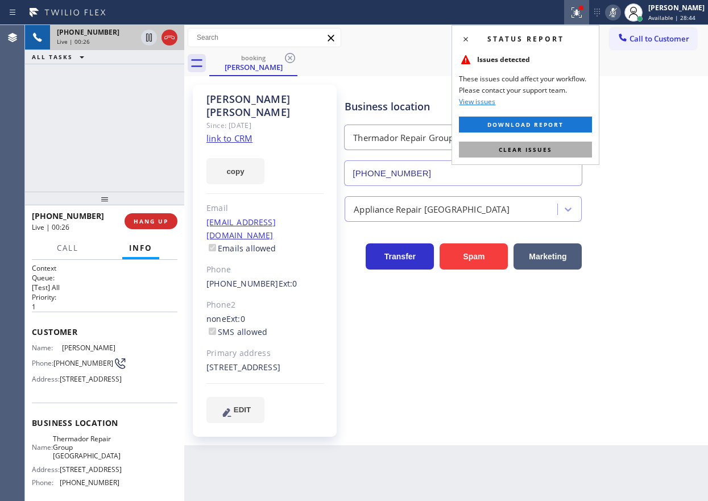
click at [554, 150] on button "Clear issues" at bounding box center [525, 150] width 133 height 16
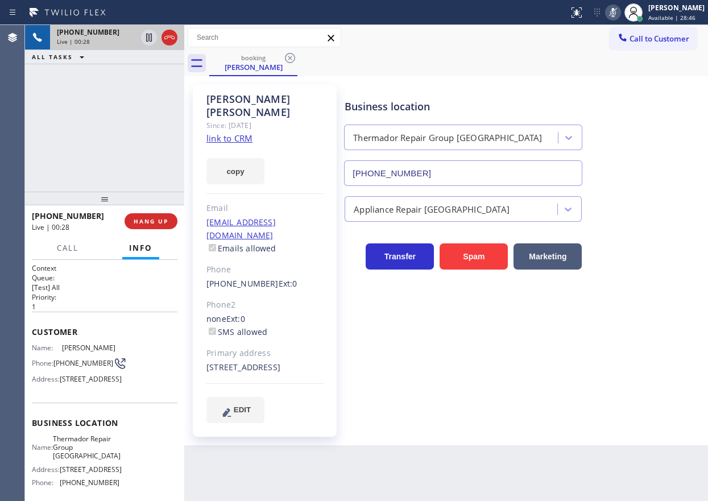
click at [620, 10] on icon at bounding box center [613, 13] width 14 height 14
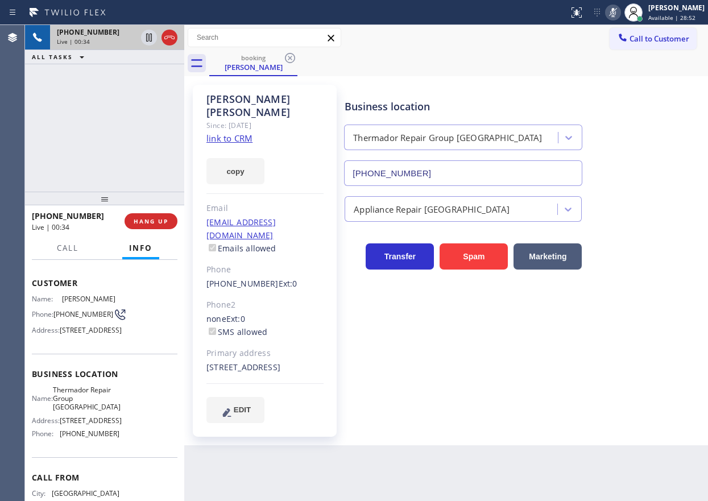
scroll to position [143, 0]
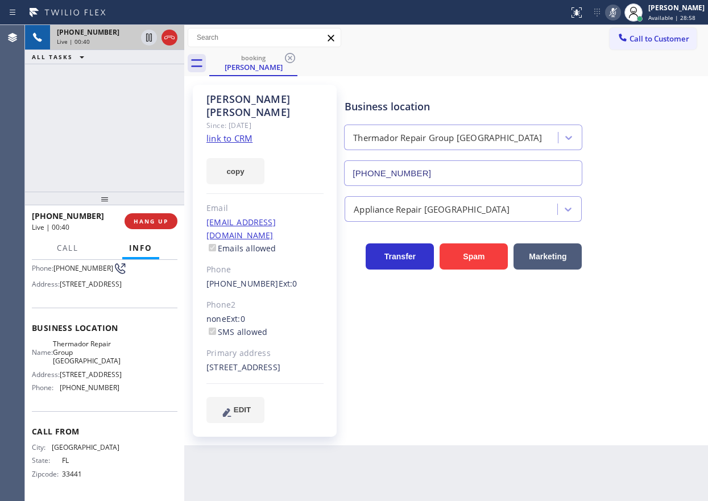
click at [620, 14] on icon at bounding box center [613, 13] width 14 height 14
drag, startPoint x: 622, startPoint y: 14, endPoint x: 626, endPoint y: 23, distance: 9.7
click at [620, 14] on icon at bounding box center [613, 13] width 14 height 14
click at [616, 13] on icon at bounding box center [613, 12] width 6 height 9
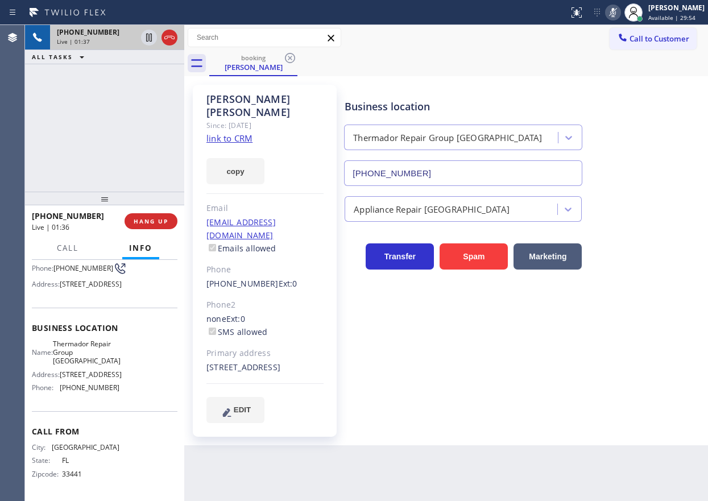
click at [620, 14] on icon at bounding box center [613, 13] width 14 height 14
click at [172, 221] on button "HANG UP" at bounding box center [150, 221] width 53 height 16
click at [153, 220] on span "HANG UP" at bounding box center [151, 221] width 35 height 8
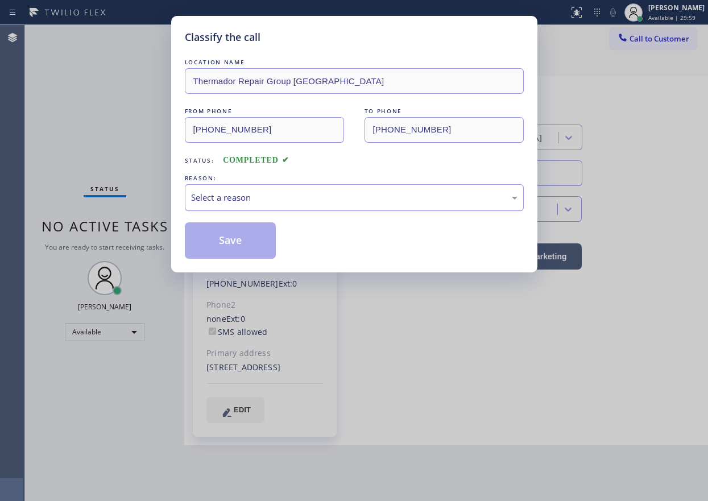
click at [263, 209] on div "Select a reason" at bounding box center [354, 197] width 339 height 27
click at [234, 241] on button "Save" at bounding box center [231, 240] width 92 height 36
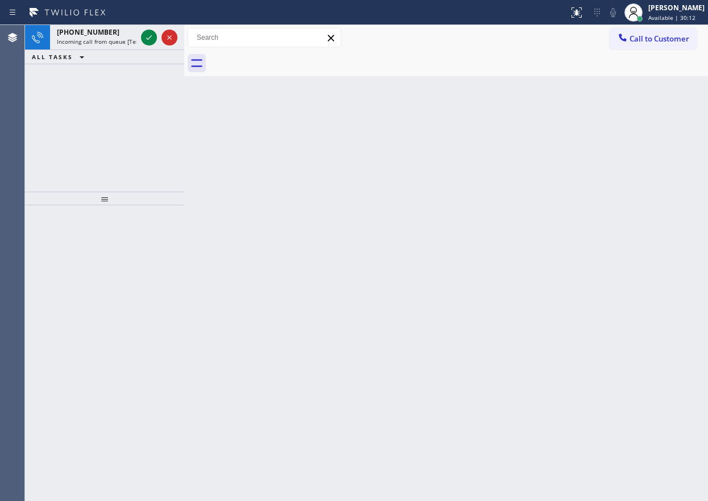
drag, startPoint x: 581, startPoint y: 144, endPoint x: 496, endPoint y: 116, distance: 90.2
click at [581, 144] on div "Back to Dashboard Change Sender ID Customers Technicians Select a contact Outbo…" at bounding box center [445, 263] width 523 height 476
click at [98, 39] on span "Incoming call from queue [Test] All" at bounding box center [104, 42] width 94 height 8
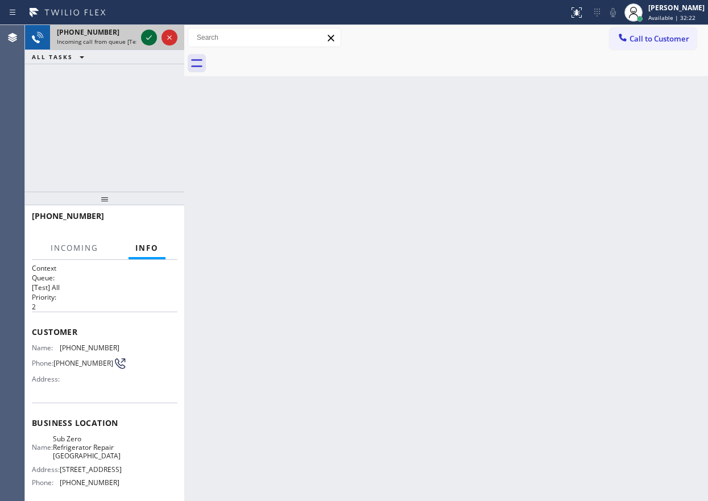
click at [152, 38] on icon at bounding box center [149, 38] width 14 height 14
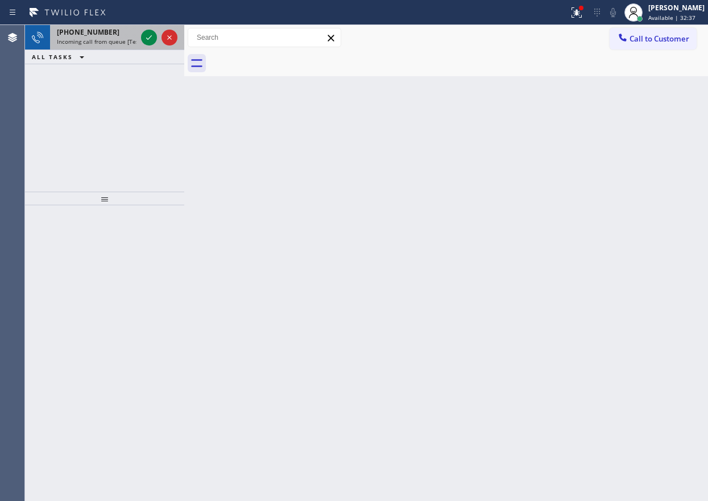
click at [76, 40] on span "Incoming call from queue [Test] All" at bounding box center [104, 42] width 94 height 8
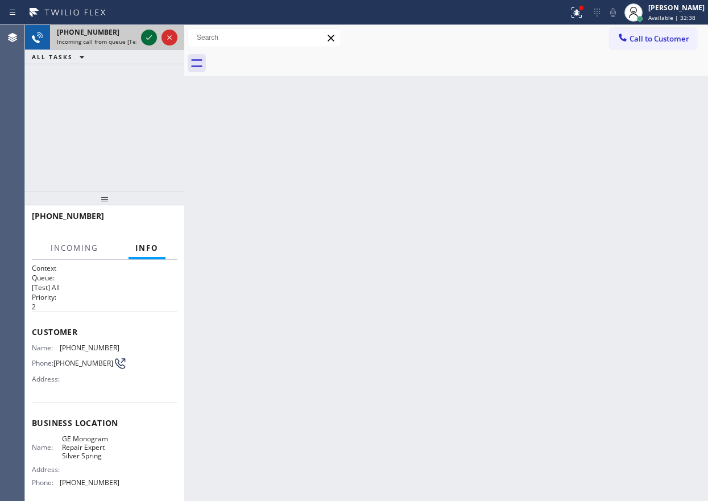
click at [147, 34] on icon at bounding box center [149, 38] width 14 height 14
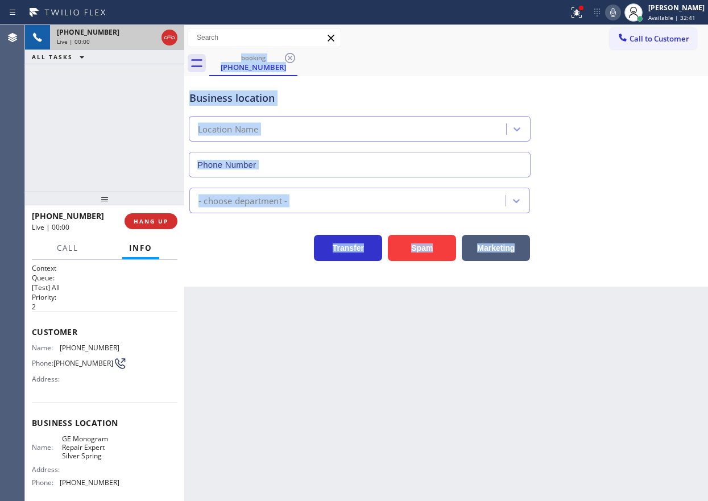
type input "(410) 291-1407"
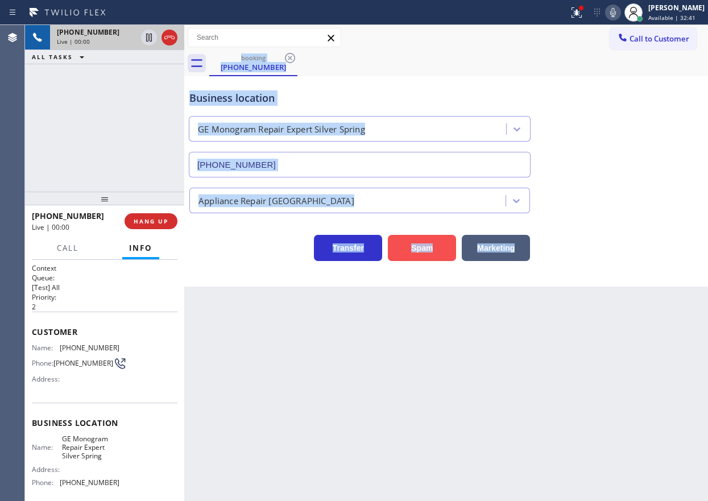
click at [409, 251] on button "Spam" at bounding box center [422, 248] width 68 height 26
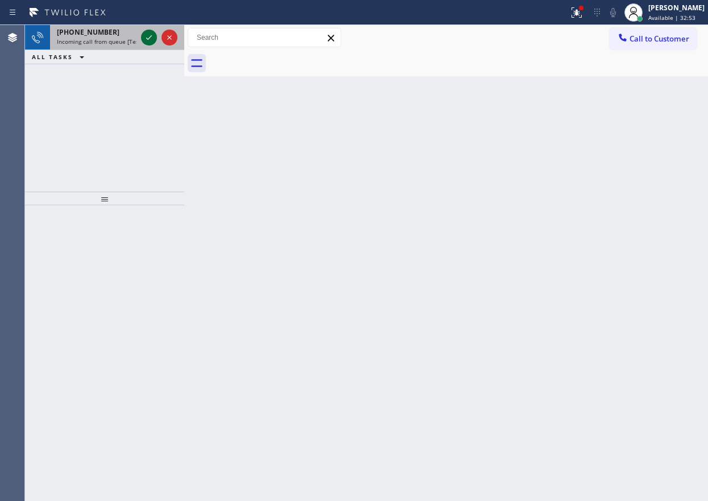
click at [144, 40] on icon at bounding box center [149, 38] width 14 height 14
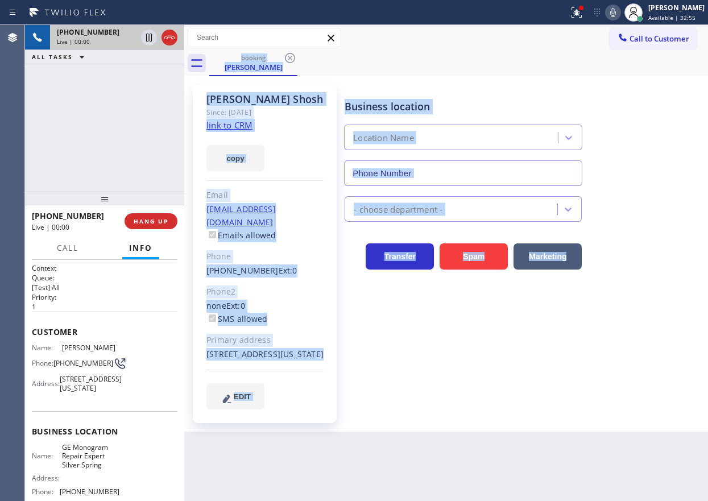
type input "(410) 291-1407"
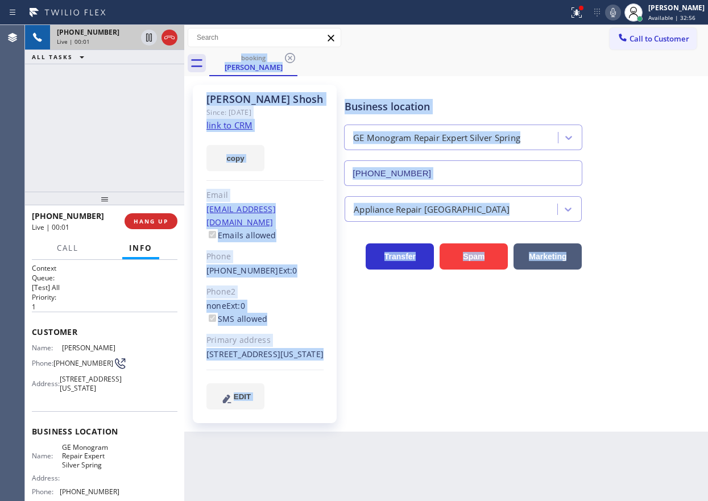
click at [493, 428] on div "Business location GE Monogram Repair Expert Silver Spring (410) 291-1407 Applia…" at bounding box center [523, 258] width 363 height 341
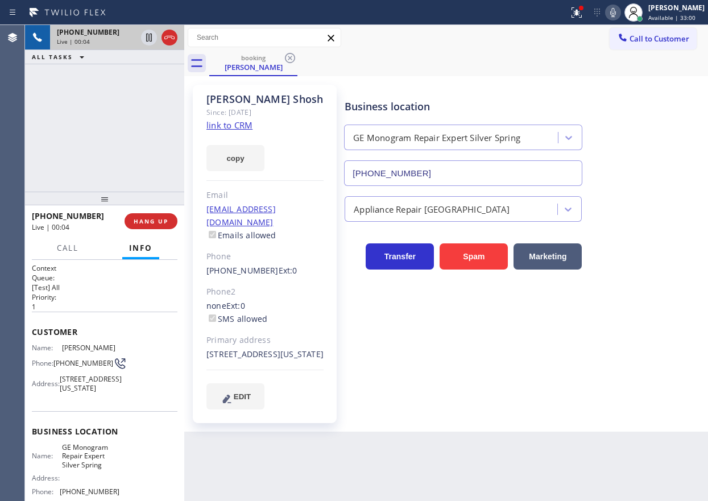
click at [229, 124] on link "link to CRM" at bounding box center [229, 124] width 46 height 11
click at [78, 469] on span "GE Monogram Repair Expert Silver Spring" at bounding box center [90, 456] width 57 height 26
copy span "GE Monogram Repair Expert Silver Spring"
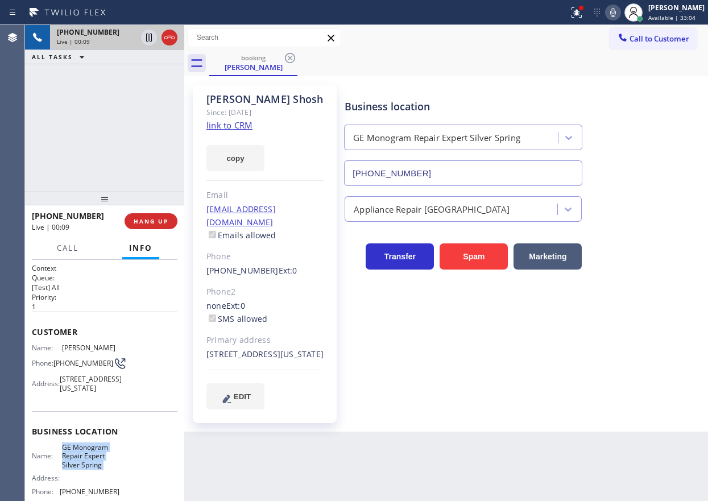
click at [439, 174] on input "(410) 291-1407" at bounding box center [463, 173] width 238 height 26
click at [147, 39] on icon at bounding box center [149, 38] width 14 height 14
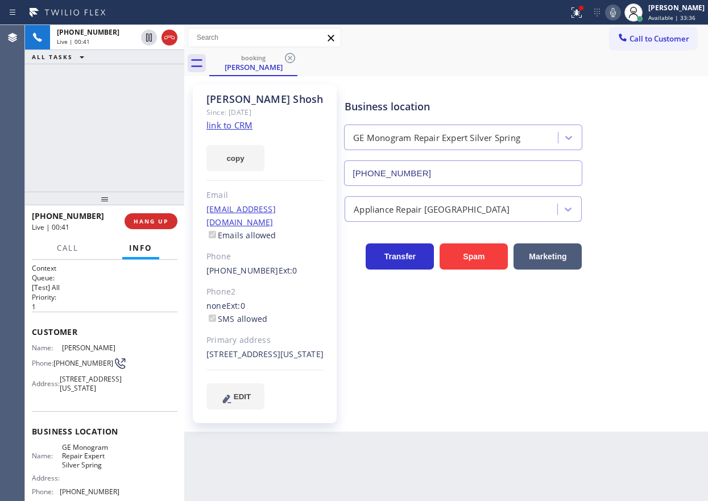
click at [620, 15] on icon at bounding box center [613, 13] width 14 height 14
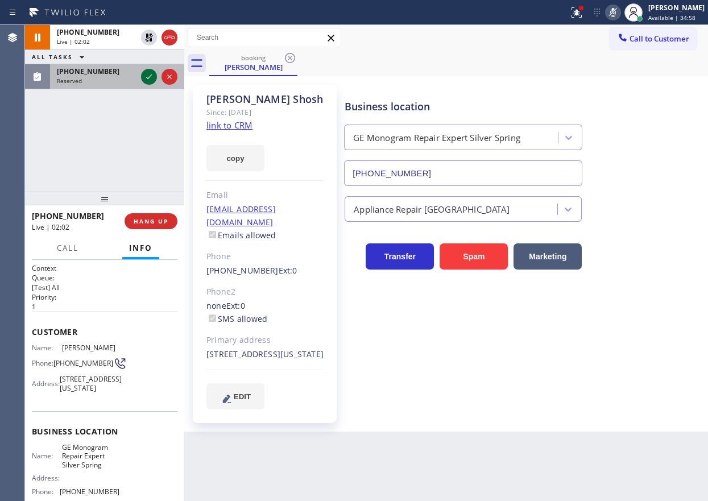
click at [149, 74] on icon at bounding box center [149, 77] width 14 height 14
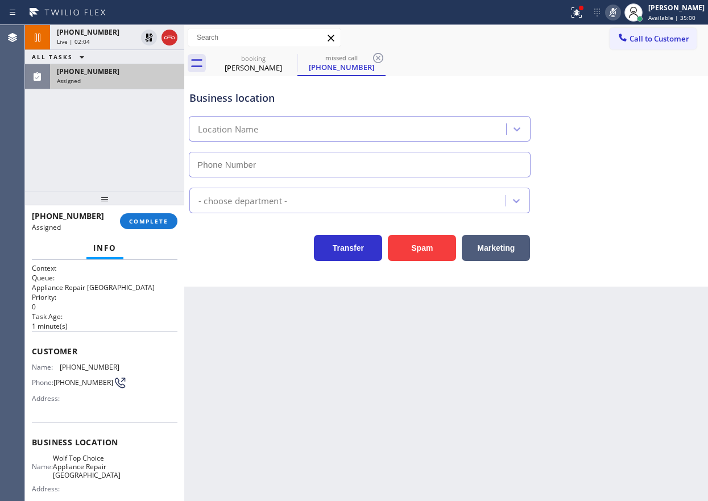
type input "(617) 683-1571"
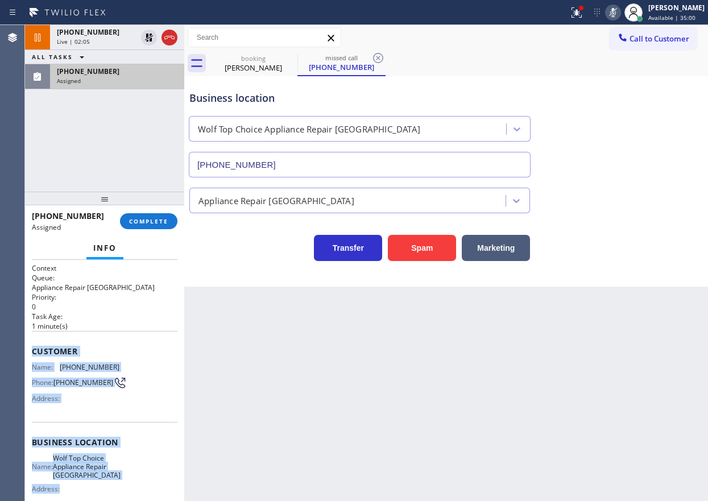
scroll to position [118, 0]
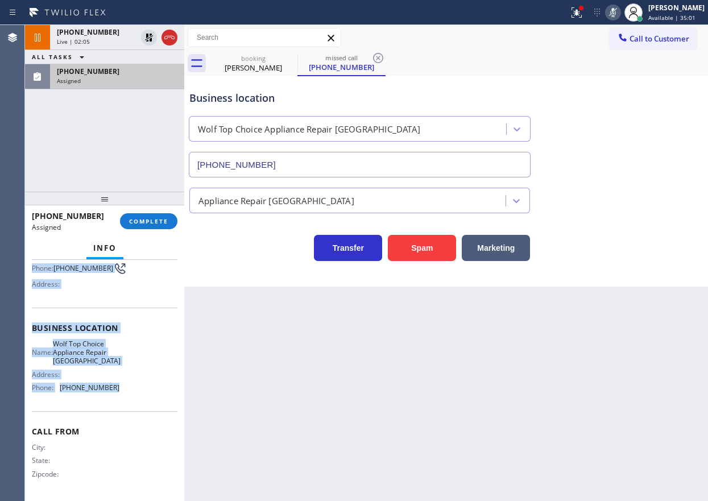
drag, startPoint x: 34, startPoint y: 348, endPoint x: 146, endPoint y: 327, distance: 114.5
click at [142, 382] on div "Context Queue: Appliance Repair High End Priority: 0 Task Age: 1 minute(s) Cust…" at bounding box center [104, 323] width 145 height 348
copy div "Customer Name: (508) 223-5681 Phone: (508) 223-5681 Address: Business location …"
click at [159, 217] on span "COMPLETE" at bounding box center [148, 221] width 39 height 8
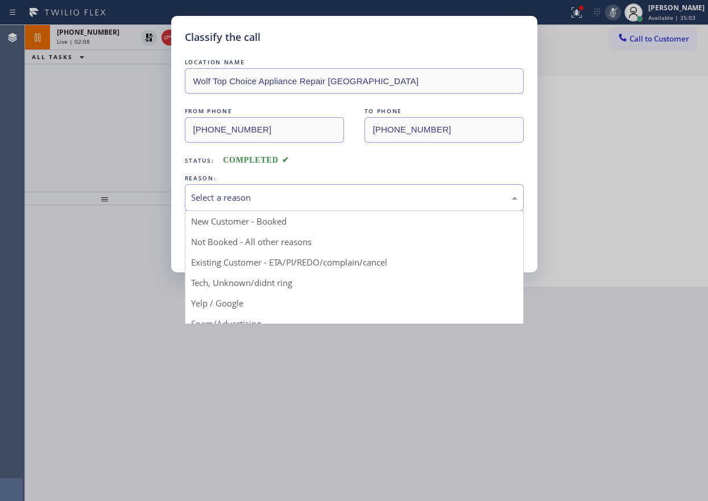
click at [300, 190] on div "Select a reason" at bounding box center [354, 197] width 339 height 27
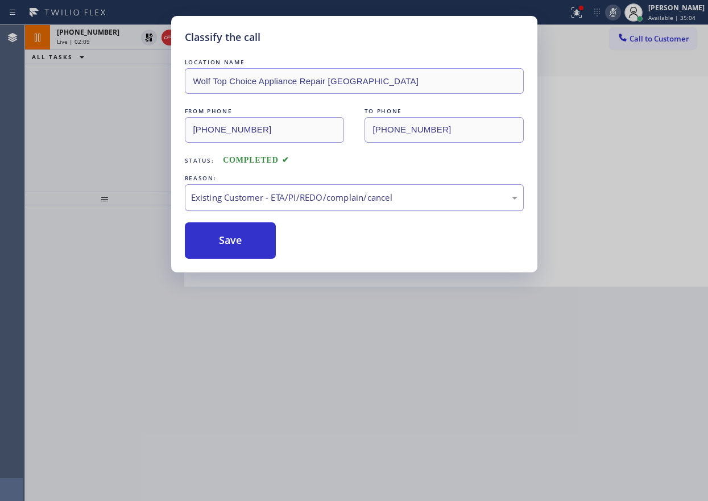
drag, startPoint x: 257, startPoint y: 186, endPoint x: 257, endPoint y: 198, distance: 11.4
click at [257, 195] on div "Existing Customer - ETA/PI/REDO/complain/cancel" at bounding box center [354, 197] width 339 height 27
click at [238, 243] on button "Save" at bounding box center [231, 240] width 92 height 36
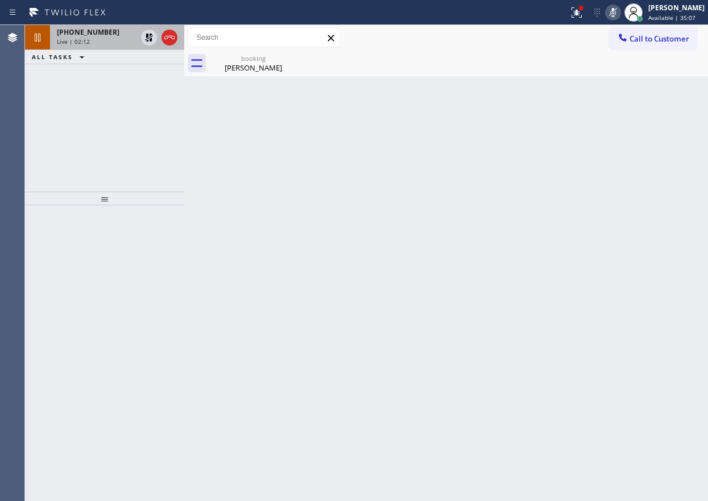
click at [102, 34] on span "+12022368067" at bounding box center [88, 32] width 63 height 10
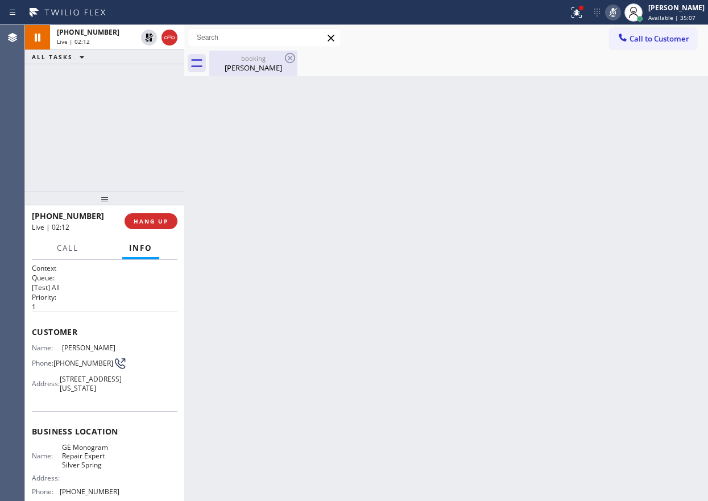
click at [247, 55] on div "booking" at bounding box center [253, 58] width 86 height 9
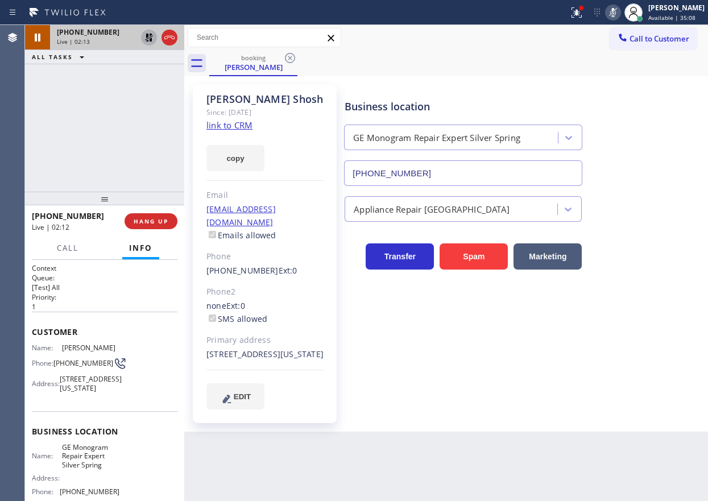
click at [147, 40] on icon at bounding box center [149, 38] width 14 height 14
click at [618, 15] on icon at bounding box center [613, 13] width 14 height 14
click at [687, 224] on div "Transfer Spam Marketing" at bounding box center [523, 246] width 363 height 48
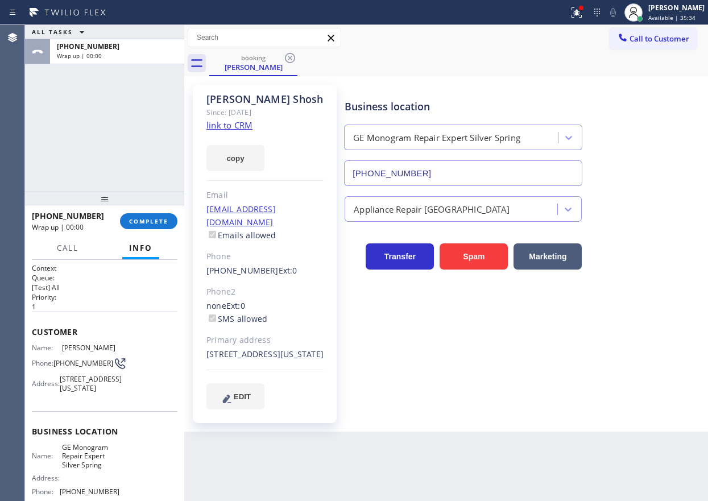
click at [671, 329] on div "Business location GE Monogram Repair Expert Silver Spring (410) 291-1407 Applia…" at bounding box center [523, 247] width 363 height 318
click at [143, 214] on button "COMPLETE" at bounding box center [148, 221] width 57 height 16
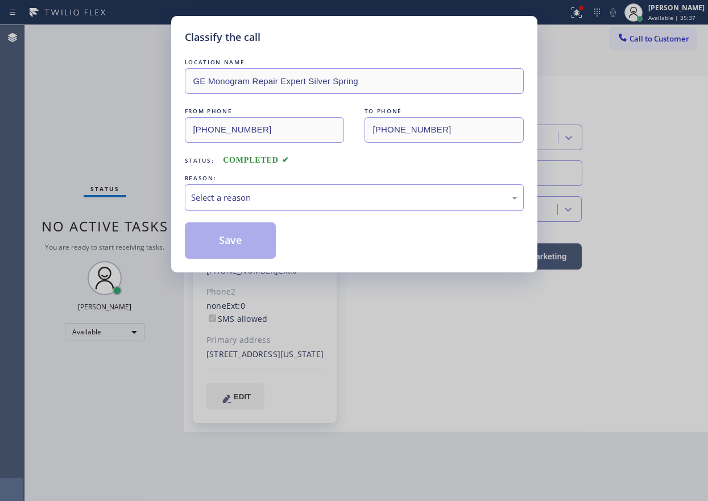
click at [337, 197] on div "Select a reason" at bounding box center [354, 197] width 326 height 13
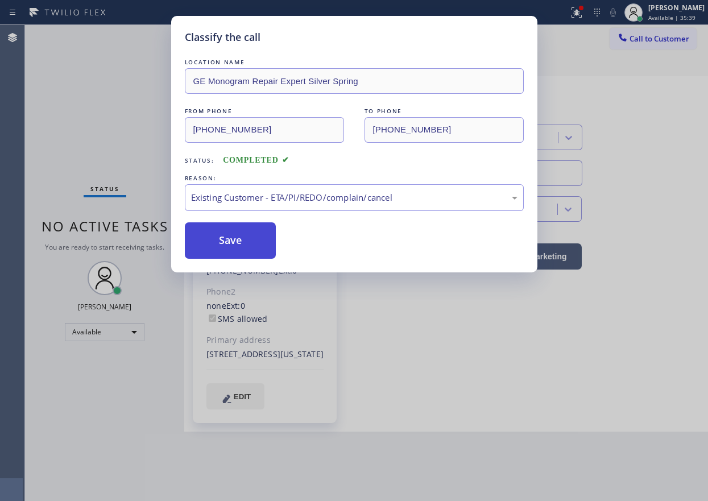
click at [215, 244] on button "Save" at bounding box center [231, 240] width 92 height 36
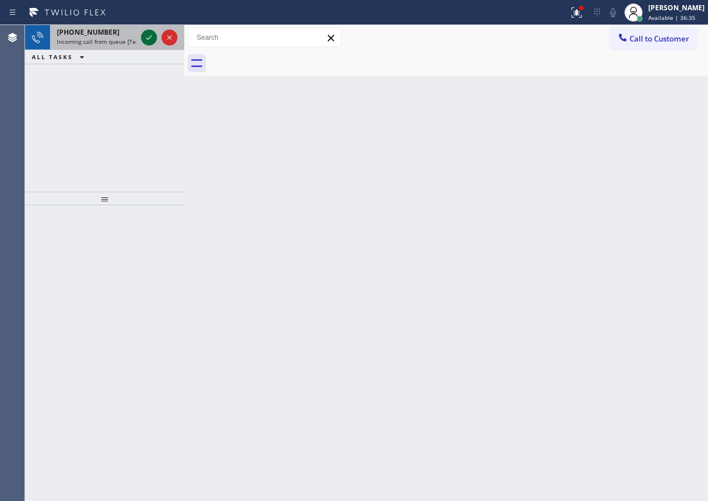
click at [139, 34] on div "+15127050040 Incoming call from queue [Test] All" at bounding box center [104, 37] width 159 height 25
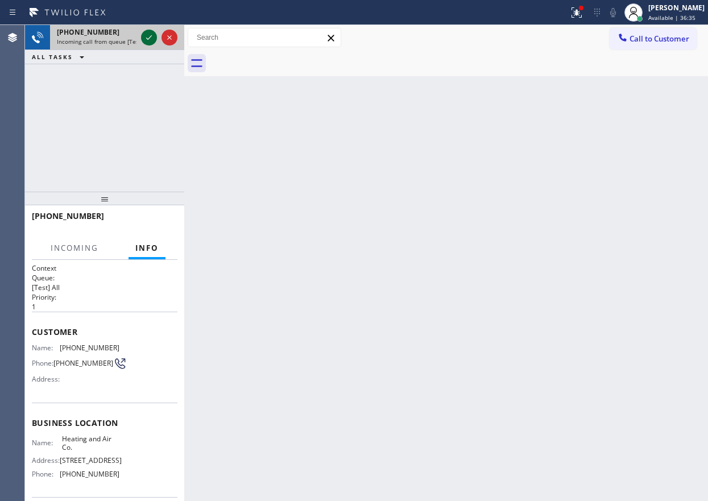
click at [145, 39] on icon at bounding box center [149, 38] width 14 height 14
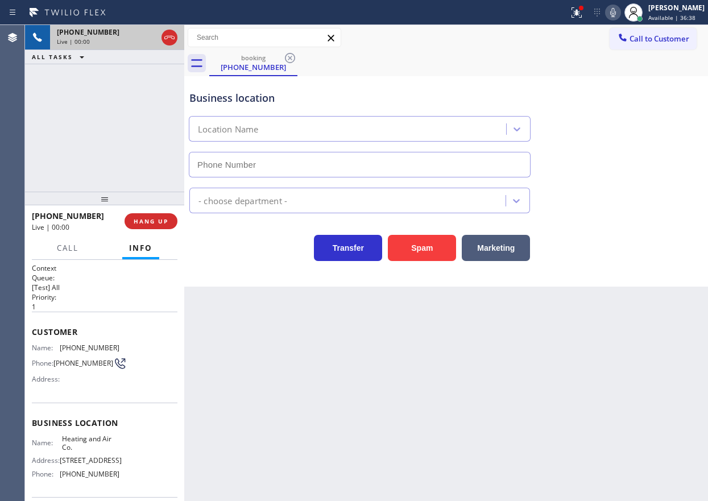
type input "(469) 529-6989"
click at [166, 224] on span "HANG UP" at bounding box center [151, 221] width 35 height 8
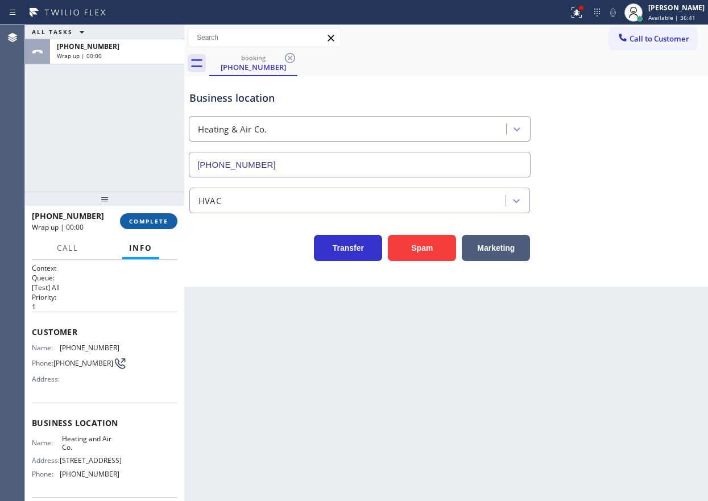
click at [166, 224] on span "COMPLETE" at bounding box center [148, 221] width 39 height 8
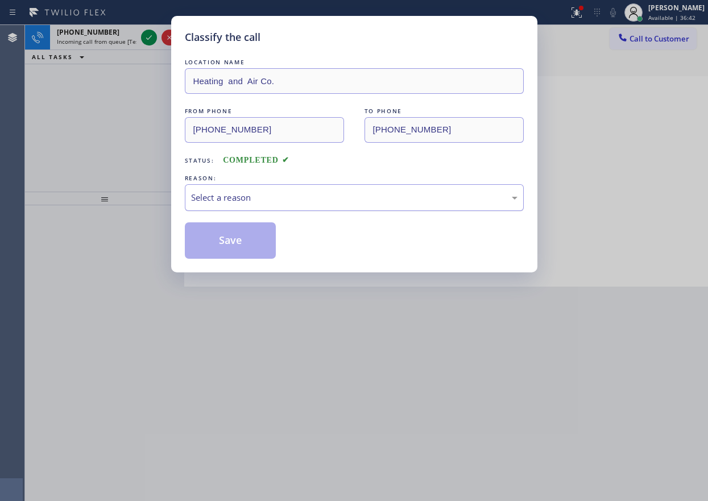
click at [280, 199] on div "Select a reason" at bounding box center [354, 197] width 326 height 13
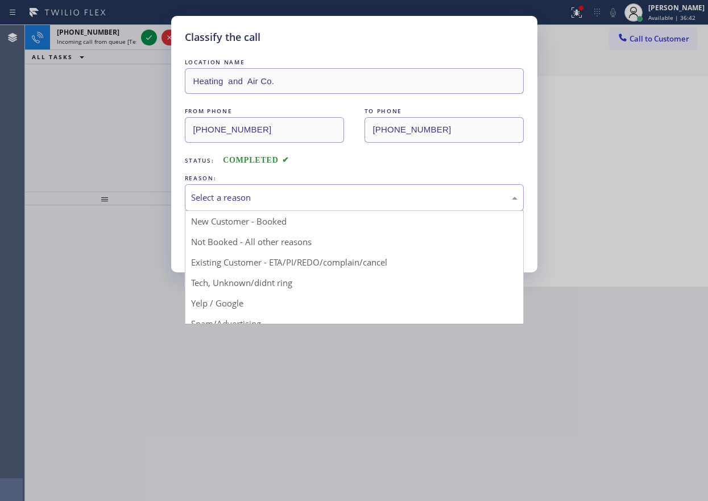
drag, startPoint x: 276, startPoint y: 282, endPoint x: 256, endPoint y: 260, distance: 29.0
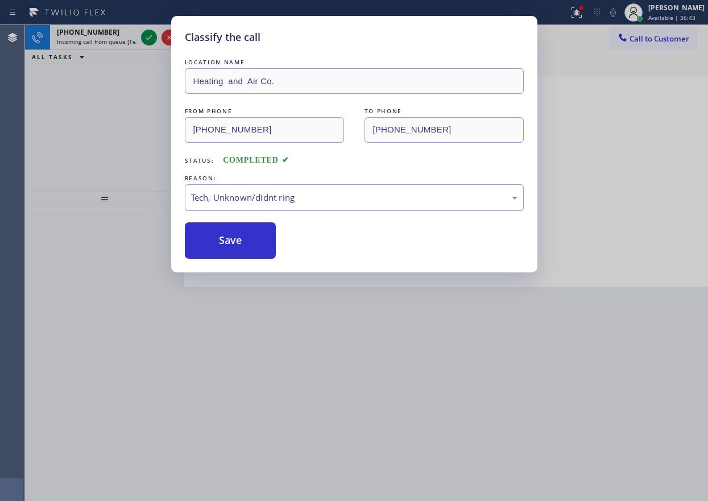
click at [247, 249] on button "Save" at bounding box center [231, 240] width 92 height 36
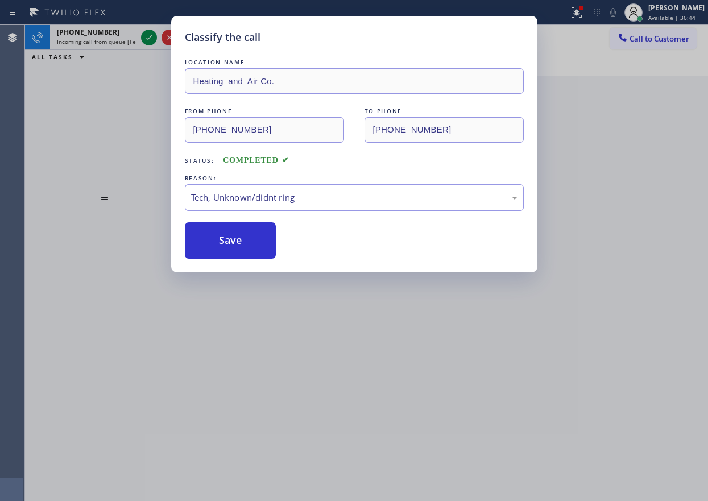
click at [145, 39] on icon at bounding box center [149, 38] width 14 height 14
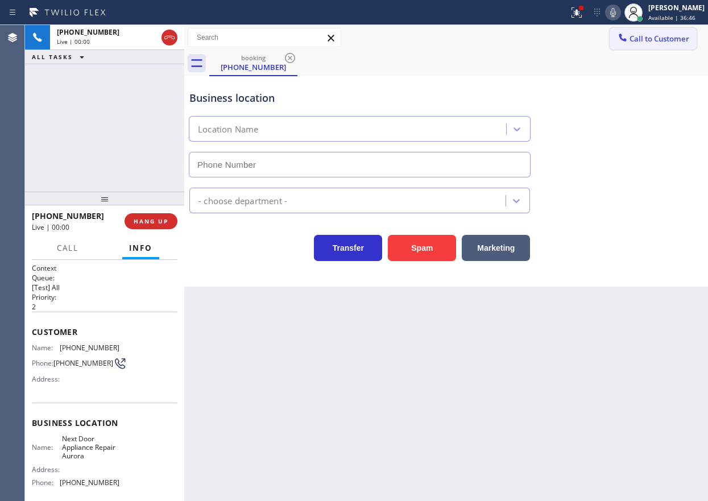
type input "(630) 474-6966"
click at [425, 244] on button "Spam" at bounding box center [422, 248] width 68 height 26
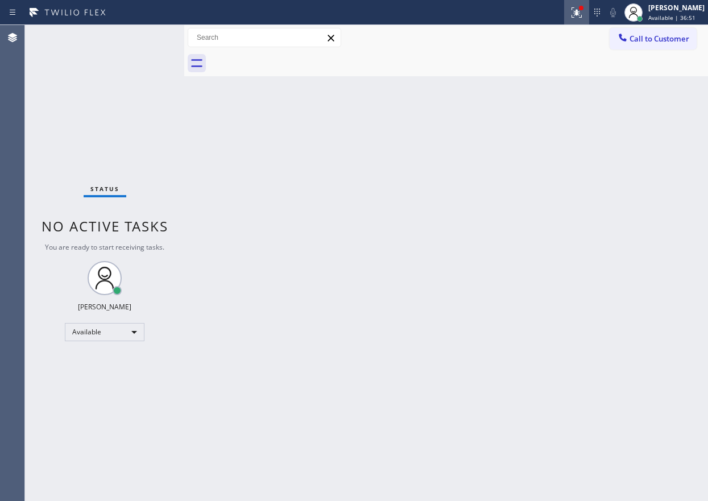
click at [583, 8] on icon at bounding box center [576, 13] width 14 height 14
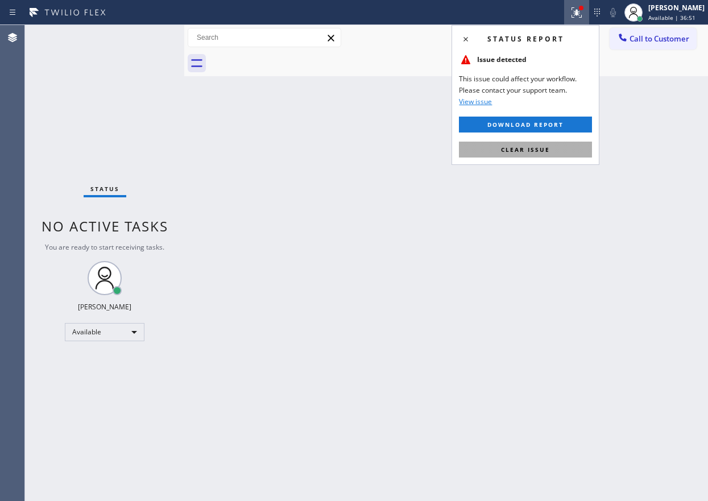
click at [564, 143] on button "Clear issue" at bounding box center [525, 150] width 133 height 16
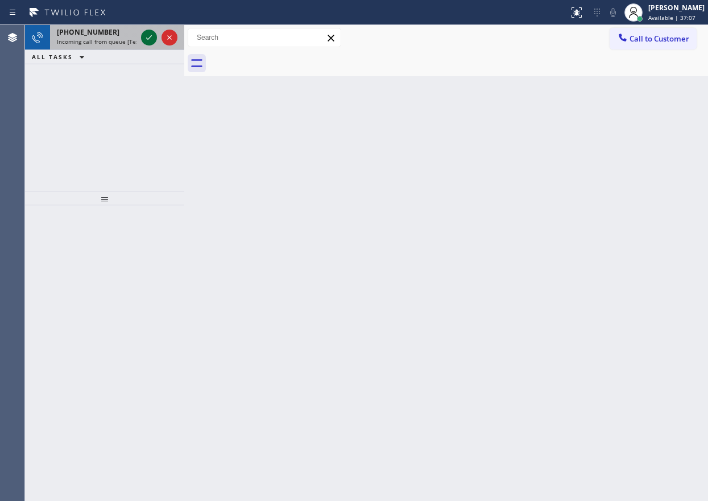
click at [145, 34] on icon at bounding box center [149, 38] width 14 height 14
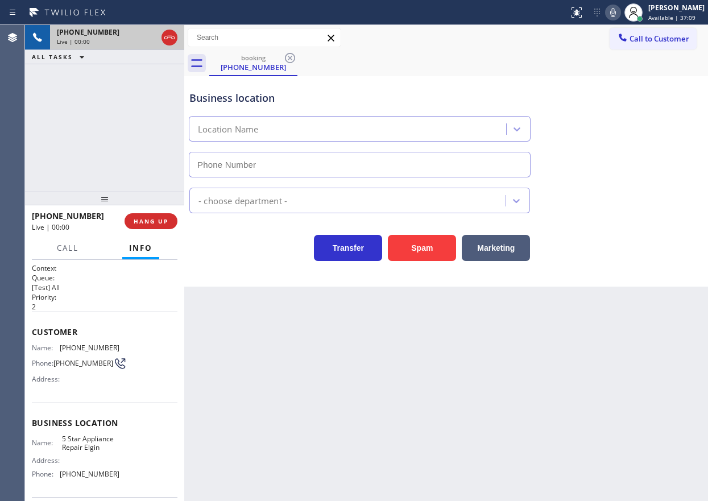
type input "(847) 908-9093"
click at [394, 247] on button "Spam" at bounding box center [422, 248] width 68 height 26
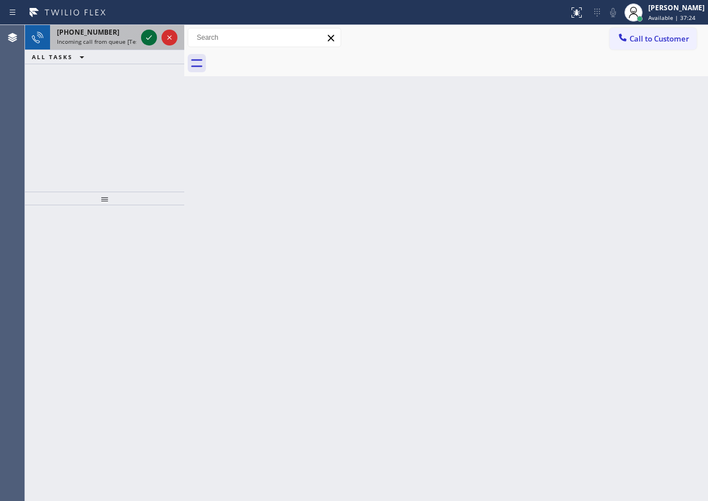
click at [146, 41] on icon at bounding box center [149, 38] width 14 height 14
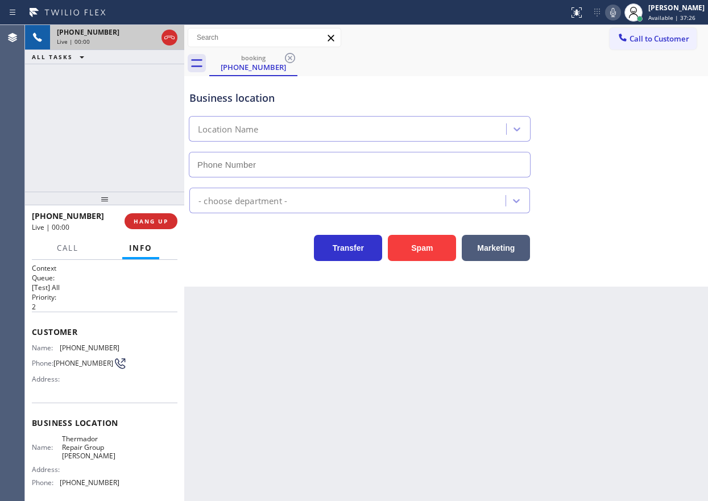
type input "(617) 841-3880"
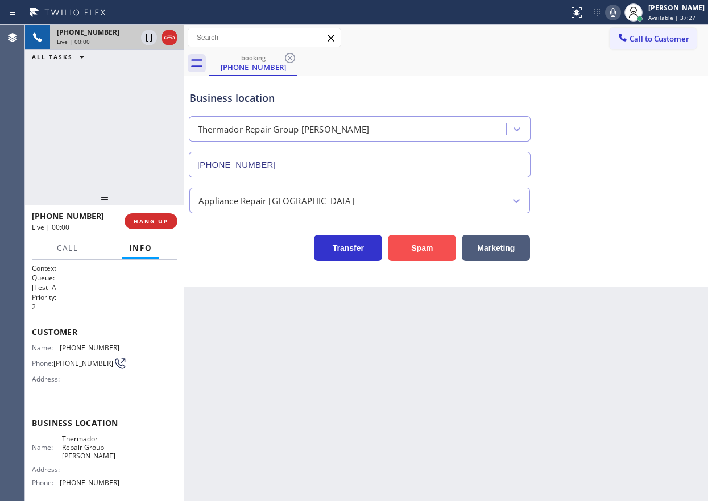
click at [431, 251] on button "Spam" at bounding box center [422, 248] width 68 height 26
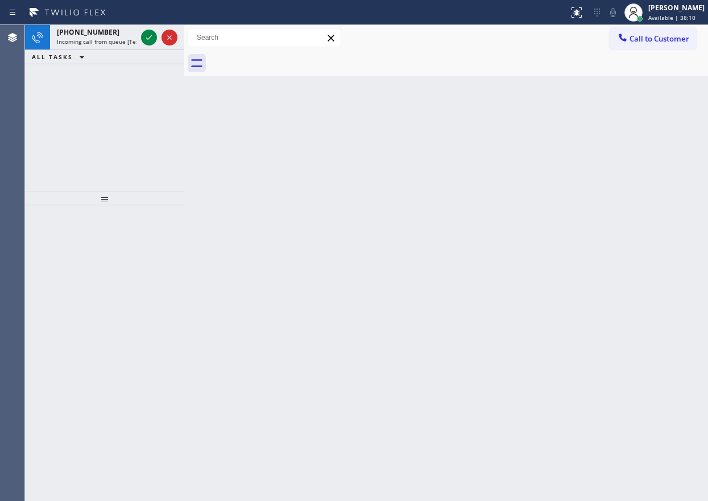
click at [623, 254] on div "Back to Dashboard Change Sender ID Customers Technicians Select a contact Outbo…" at bounding box center [445, 263] width 523 height 476
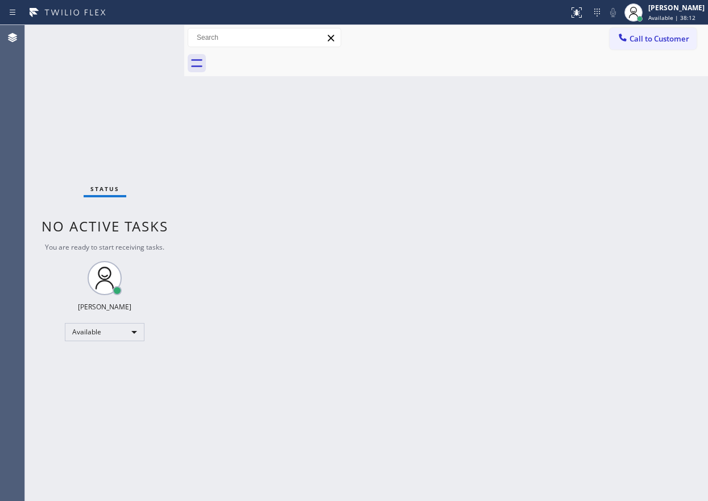
click at [146, 38] on div "Status No active tasks You are ready to start receiving tasks. [PERSON_NAME] Av…" at bounding box center [104, 263] width 159 height 476
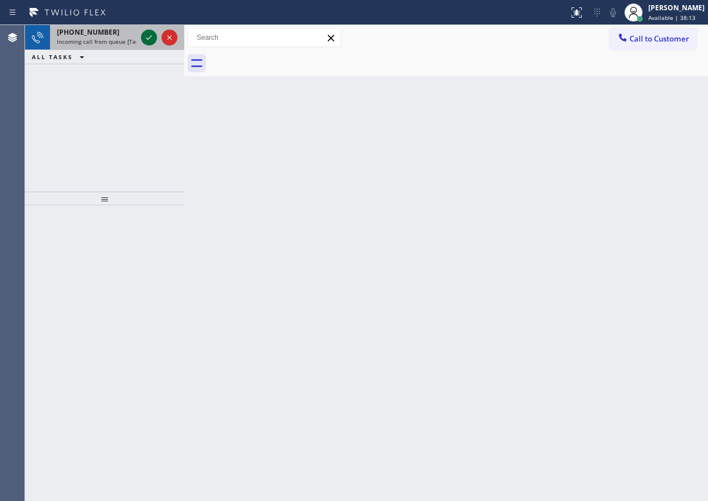
click at [147, 34] on icon at bounding box center [149, 38] width 14 height 14
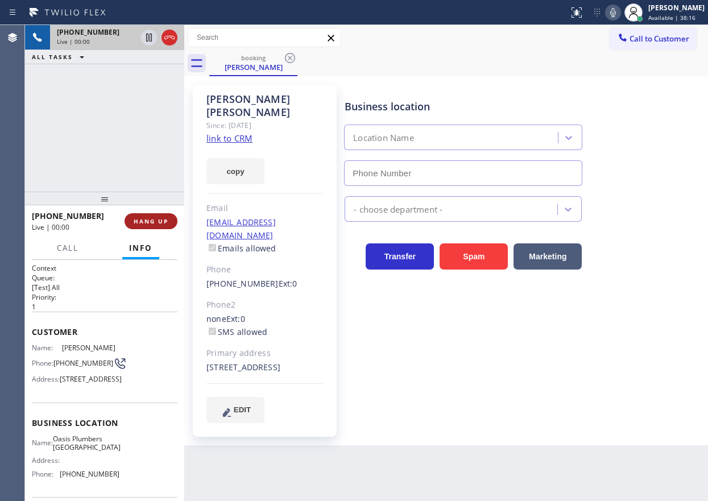
click at [149, 219] on span "HANG UP" at bounding box center [151, 221] width 35 height 8
type input "(714) 706-3926"
click at [149, 219] on span "HANG UP" at bounding box center [151, 221] width 35 height 8
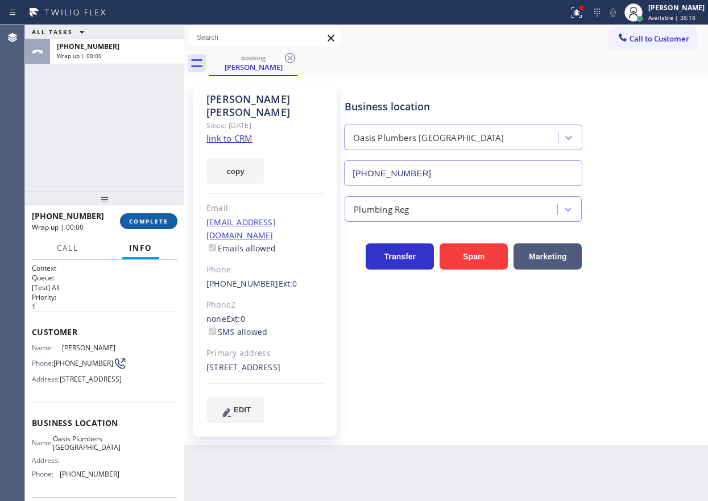
click at [158, 224] on span "COMPLETE" at bounding box center [148, 221] width 39 height 8
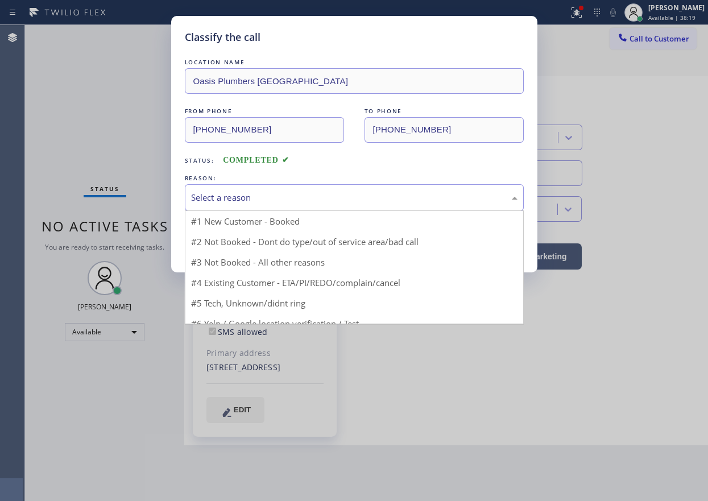
click at [289, 203] on div "Select a reason" at bounding box center [354, 197] width 326 height 13
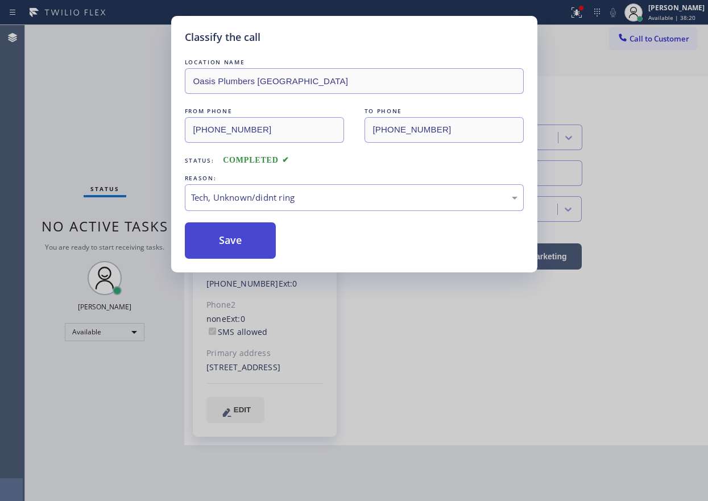
click at [252, 253] on button "Save" at bounding box center [231, 240] width 92 height 36
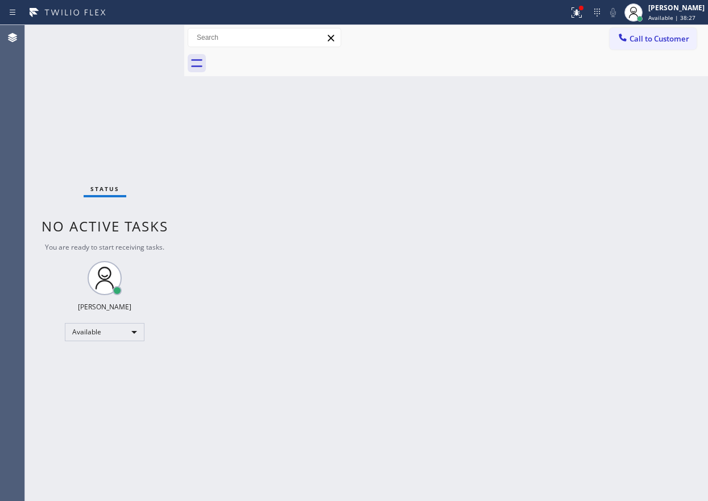
click at [597, 200] on div "Back to Dashboard Change Sender ID Customers Technicians Select a contact Outbo…" at bounding box center [445, 263] width 523 height 476
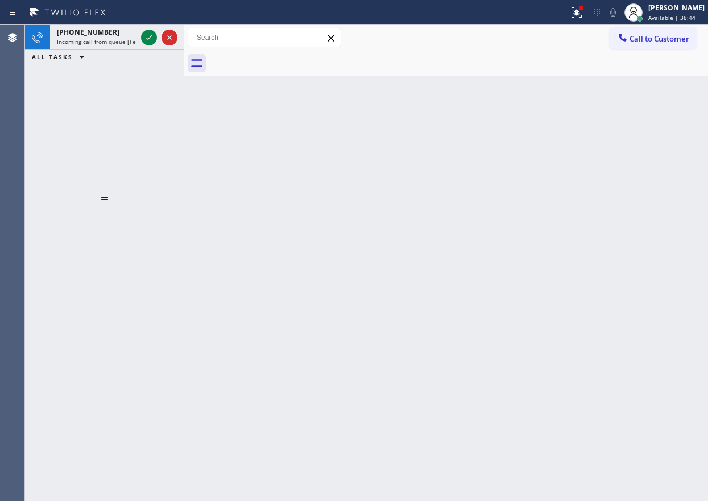
click at [636, 167] on div "Back to Dashboard Change Sender ID Customers Technicians Select a contact Outbo…" at bounding box center [445, 263] width 523 height 476
click at [150, 38] on icon at bounding box center [149, 37] width 6 height 5
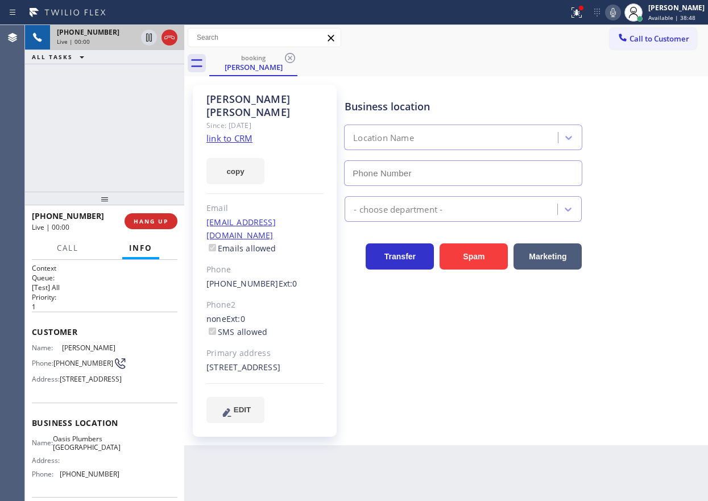
type input "(714) 706-3926"
click at [241, 145] on div "copy" at bounding box center [264, 164] width 117 height 39
click at [241, 132] on link "link to CRM" at bounding box center [229, 137] width 46 height 11
click at [103, 452] on span "Oasis Plumbers Anaheim" at bounding box center [87, 443] width 68 height 18
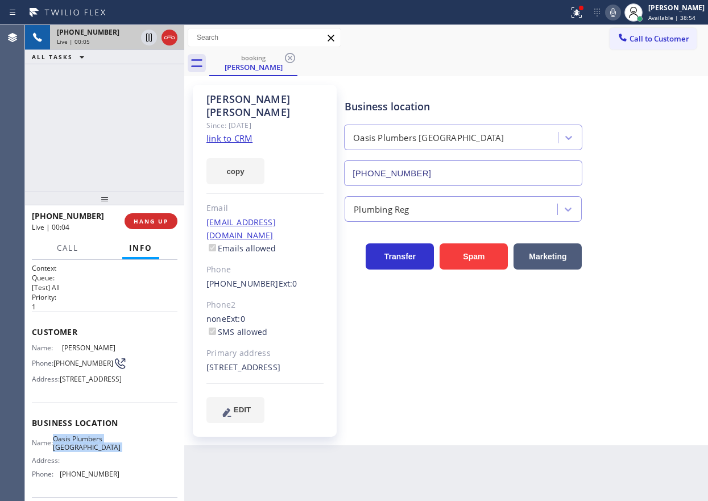
click at [103, 452] on span "Oasis Plumbers Anaheim" at bounding box center [87, 443] width 68 height 18
copy span "Oasis Plumbers Anaheim"
click at [441, 174] on input "(714) 706-3926" at bounding box center [463, 173] width 238 height 26
click at [441, 173] on input "(714) 706-3926" at bounding box center [463, 173] width 238 height 26
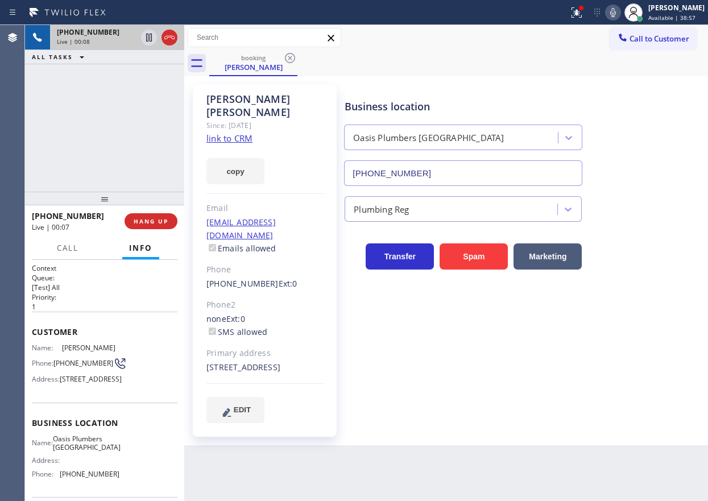
click at [493, 178] on input "(714) 706-3926" at bounding box center [463, 173] width 238 height 26
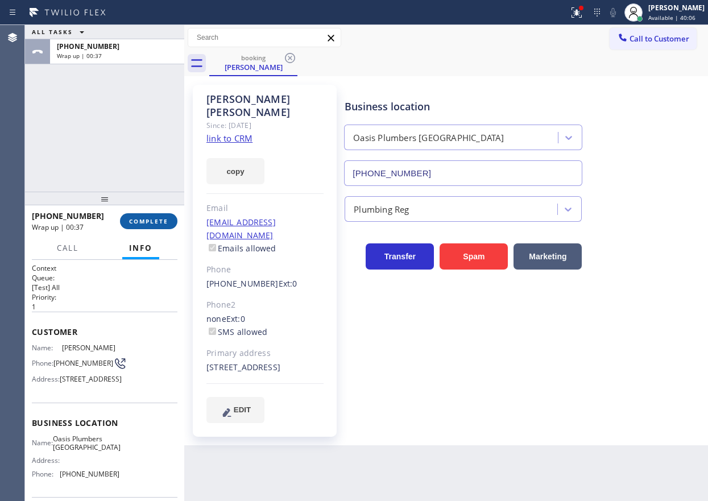
click at [152, 227] on button "COMPLETE" at bounding box center [148, 221] width 57 height 16
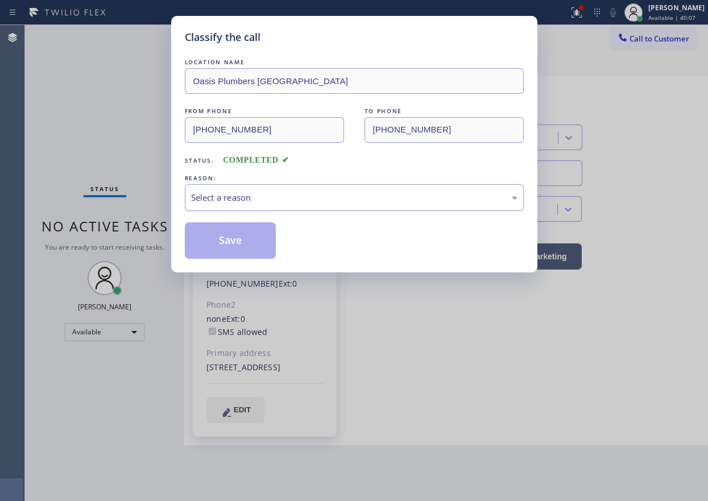
click at [290, 193] on div "Select a reason" at bounding box center [354, 197] width 326 height 13
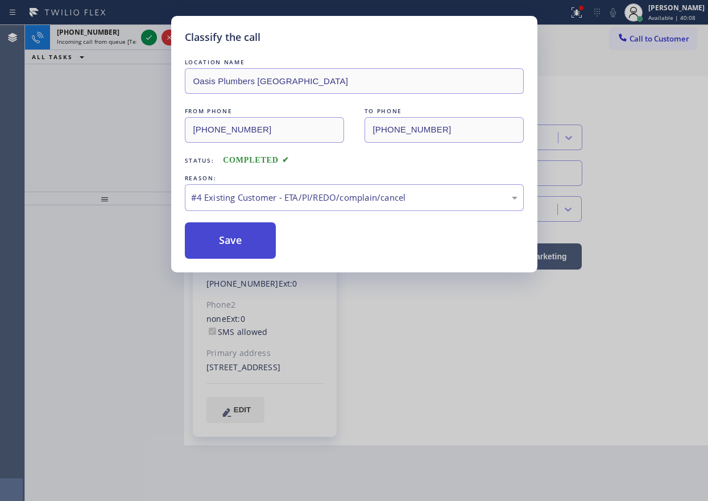
click at [246, 251] on button "Save" at bounding box center [231, 240] width 92 height 36
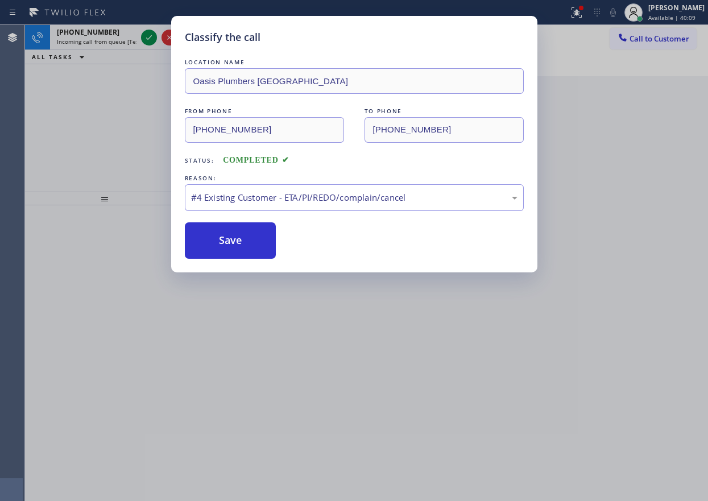
click at [147, 36] on div "Classify the call LOCATION NAME Oasis Plumbers Anaheim FROM PHONE (714) 749-299…" at bounding box center [354, 250] width 708 height 501
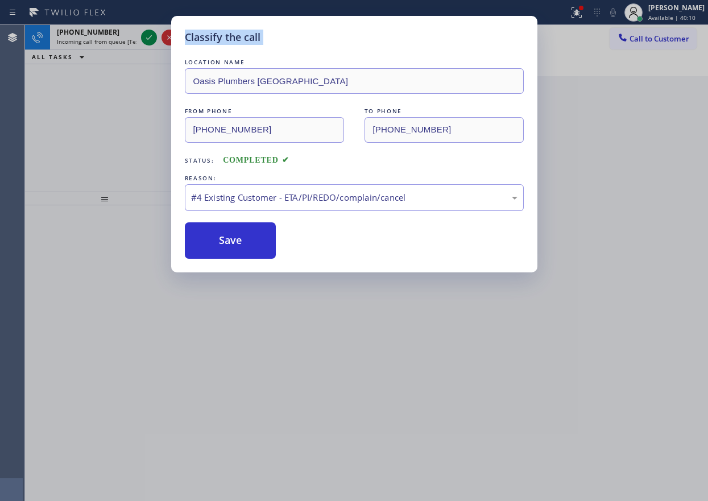
click at [147, 36] on div "Classify the call LOCATION NAME Oasis Plumbers Anaheim FROM PHONE (714) 749-299…" at bounding box center [354, 250] width 708 height 501
click at [228, 226] on button "Save" at bounding box center [231, 240] width 92 height 36
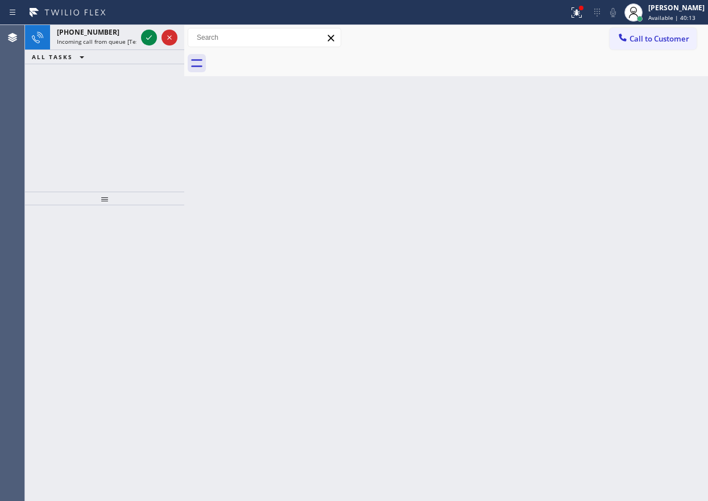
click at [151, 38] on icon at bounding box center [149, 38] width 14 height 14
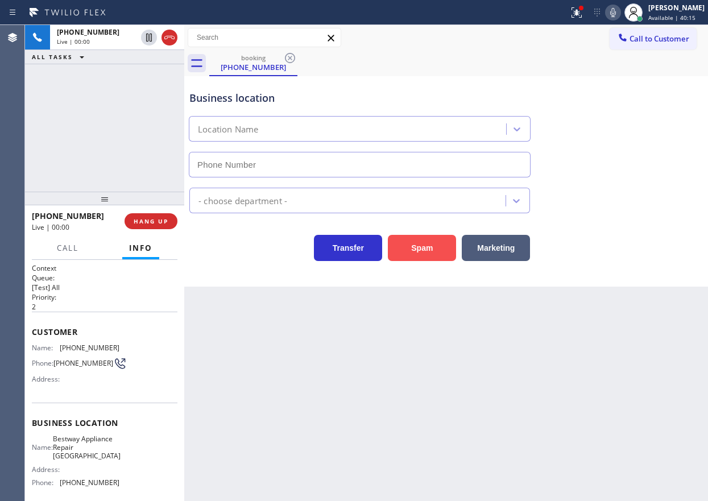
click at [443, 244] on button "Spam" at bounding box center [422, 248] width 68 height 26
click at [645, 188] on div "- choose department -" at bounding box center [446, 198] width 518 height 30
click at [415, 238] on button "Spam" at bounding box center [422, 248] width 68 height 26
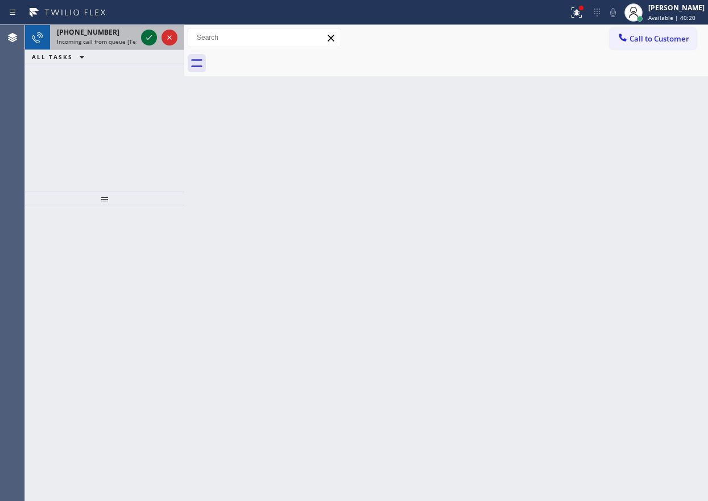
click at [149, 38] on icon at bounding box center [149, 37] width 6 height 5
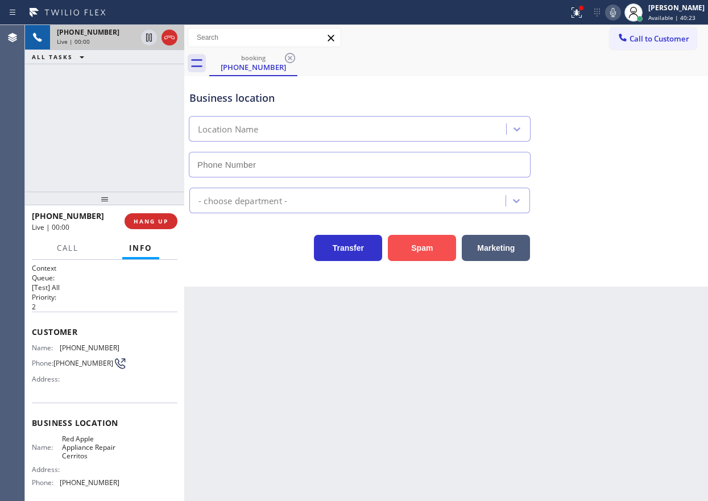
click at [401, 246] on button "Spam" at bounding box center [422, 248] width 68 height 26
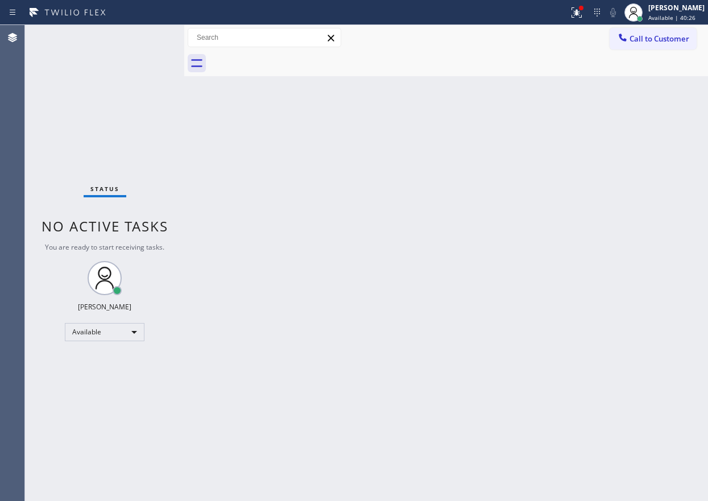
drag, startPoint x: 555, startPoint y: 352, endPoint x: 480, endPoint y: 282, distance: 102.1
click at [555, 352] on div "Back to Dashboard Change Sender ID Customers Technicians Select a contact Outbo…" at bounding box center [445, 263] width 523 height 476
click at [628, 145] on div "Back to Dashboard Change Sender ID Customers Technicians Select a contact Outbo…" at bounding box center [445, 263] width 523 height 476
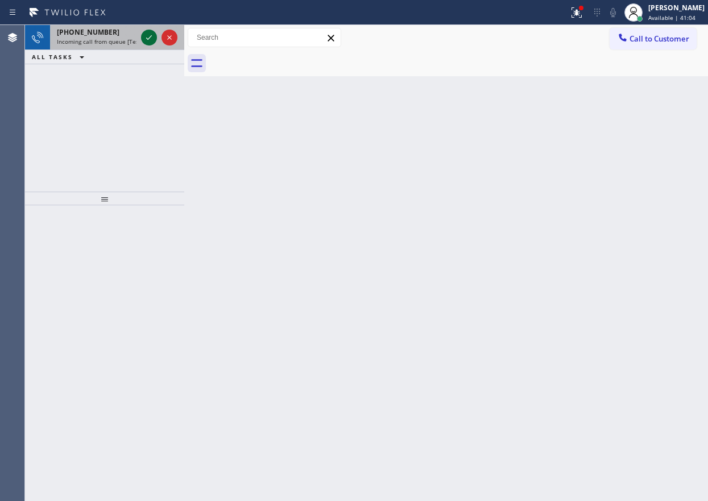
click at [148, 38] on icon at bounding box center [149, 38] width 14 height 14
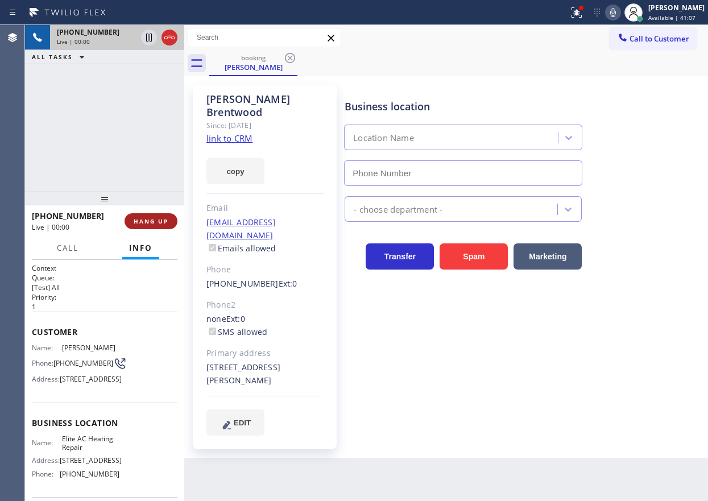
click at [152, 221] on span "HANG UP" at bounding box center [151, 221] width 35 height 8
type input "(305) 239-8487"
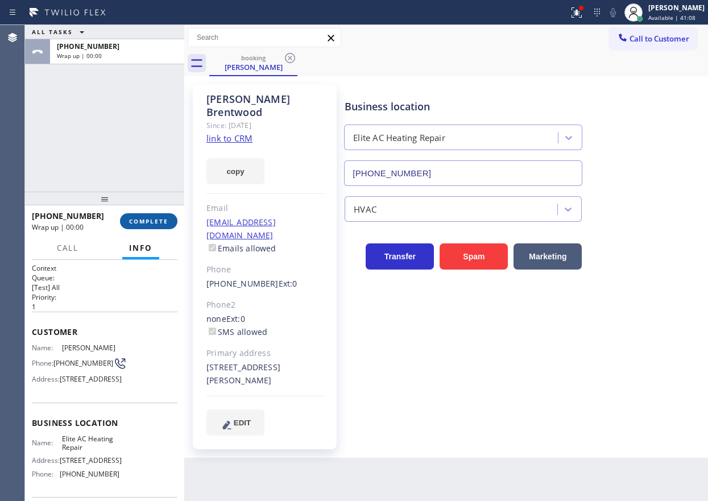
click at [152, 221] on span "COMPLETE" at bounding box center [148, 221] width 39 height 8
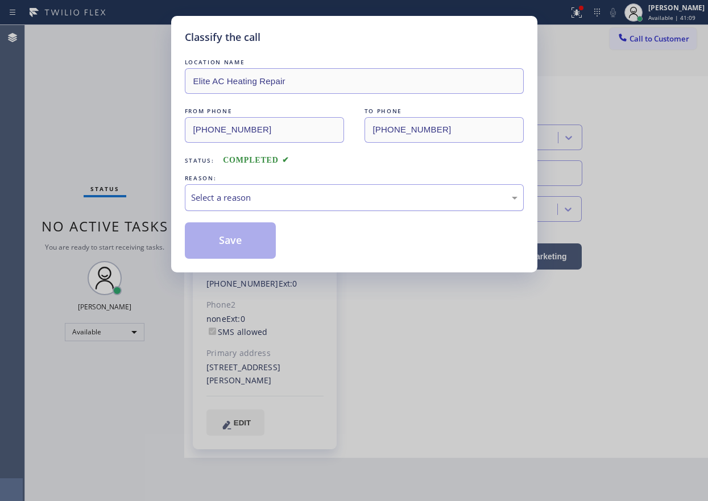
click at [243, 195] on div "Select a reason" at bounding box center [354, 197] width 326 height 13
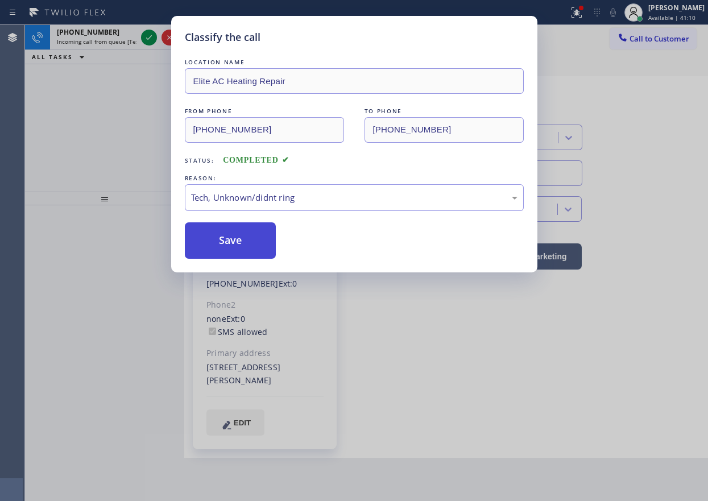
click at [242, 222] on button "Save" at bounding box center [231, 240] width 92 height 36
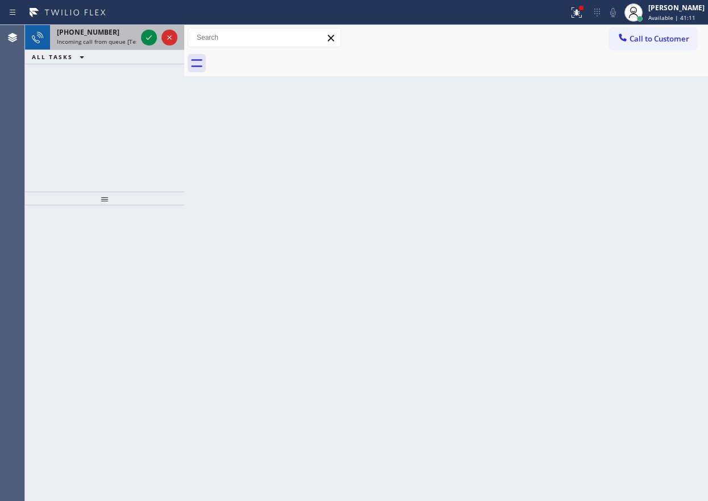
click at [64, 39] on span "Incoming call from queue [Test] All" at bounding box center [104, 42] width 94 height 8
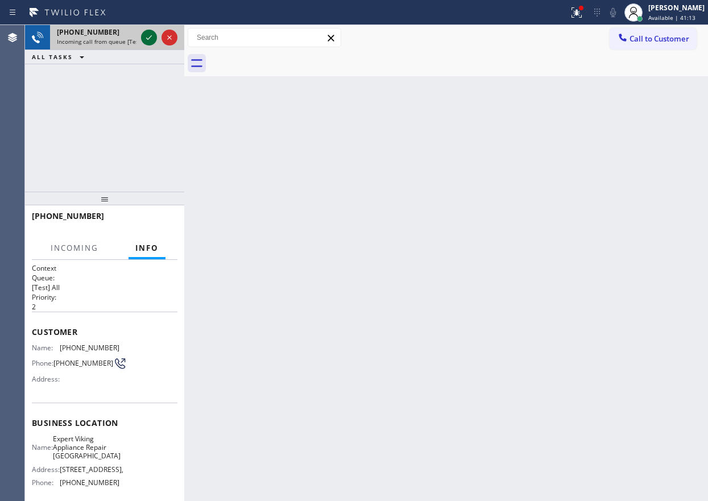
click at [148, 41] on icon at bounding box center [149, 38] width 14 height 14
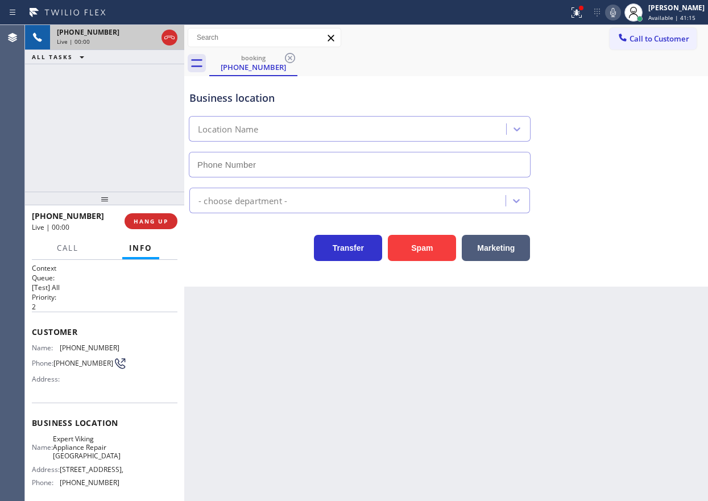
type input "(650) 772-6343"
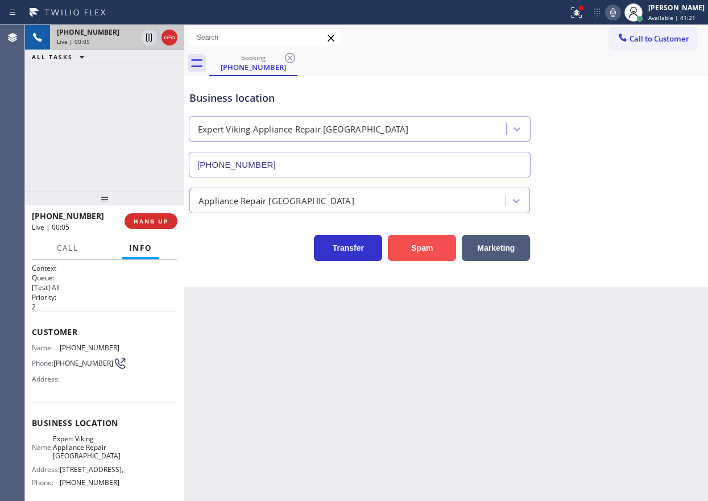
click at [409, 254] on button "Spam" at bounding box center [422, 248] width 68 height 26
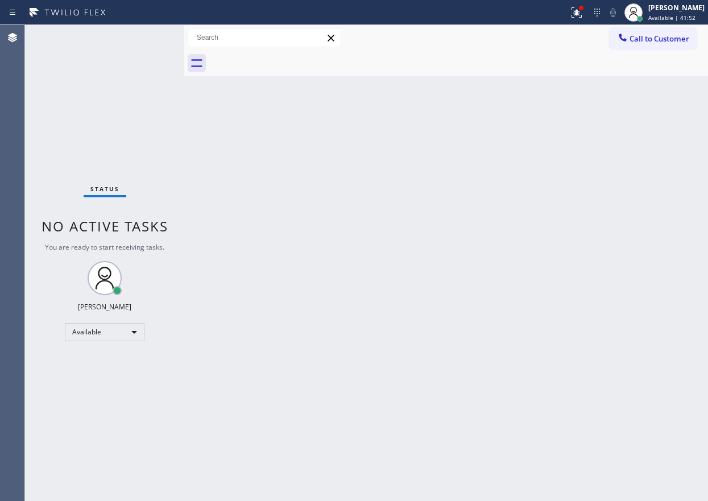
click at [594, 189] on div "Back to Dashboard Change Sender ID Customers Technicians Select a contact Outbo…" at bounding box center [445, 263] width 523 height 476
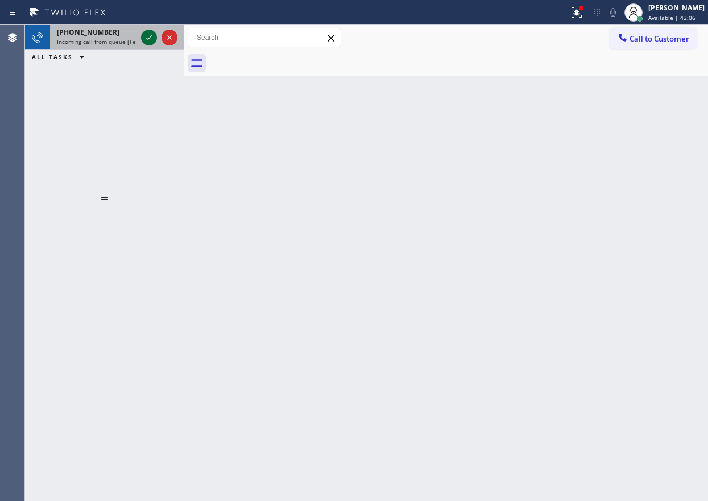
click at [146, 36] on icon at bounding box center [149, 38] width 14 height 14
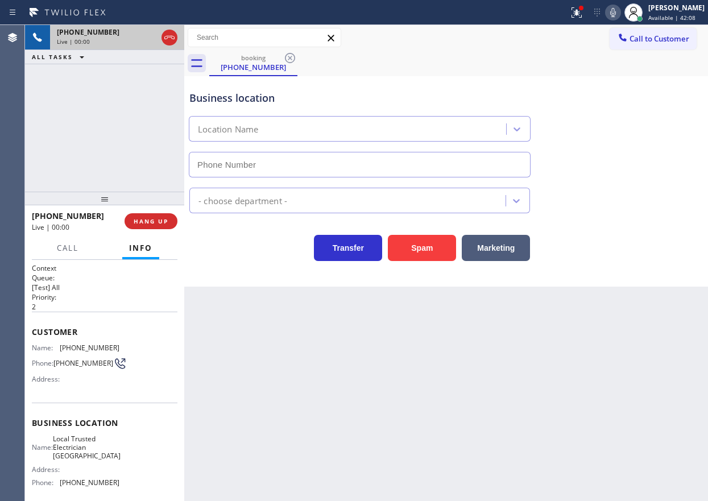
type input "(650) 514-6371"
click at [419, 247] on button "Spam" at bounding box center [422, 248] width 68 height 26
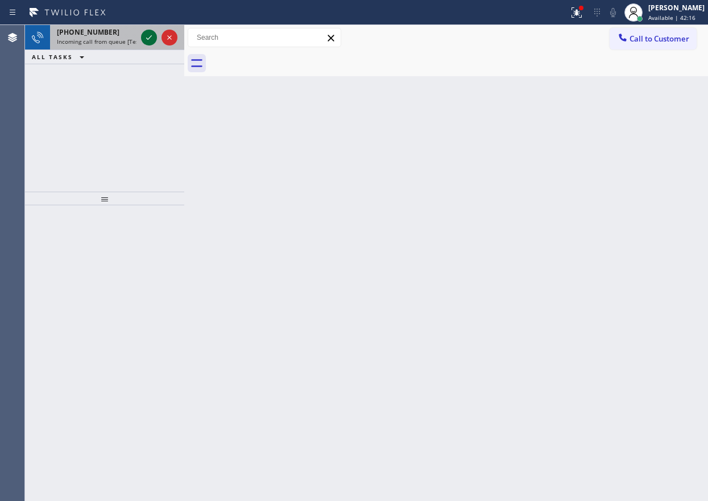
click at [153, 39] on icon at bounding box center [149, 38] width 14 height 14
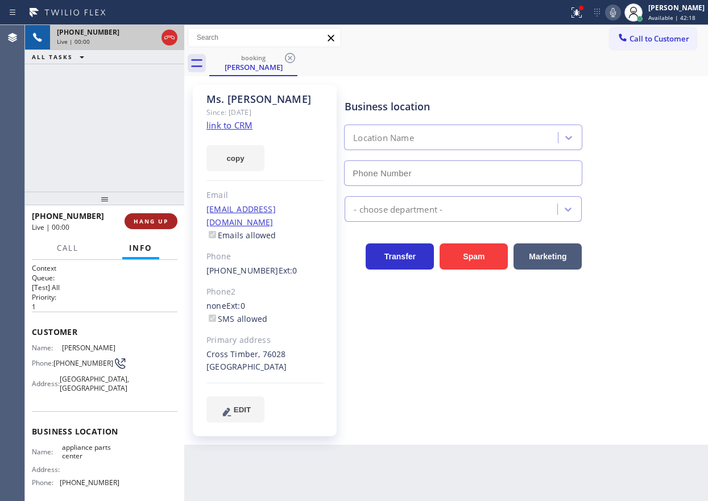
click at [164, 222] on span "HANG UP" at bounding box center [151, 221] width 35 height 8
type input "(817) 482-5346"
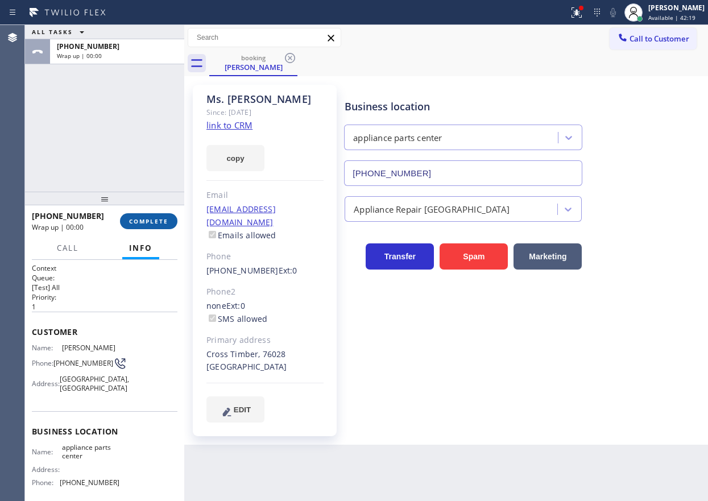
click at [164, 222] on span "COMPLETE" at bounding box center [148, 221] width 39 height 8
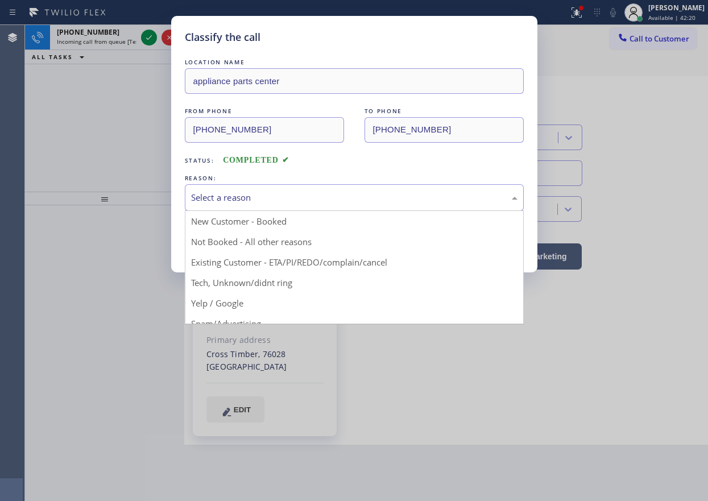
click at [260, 201] on div "Select a reason" at bounding box center [354, 197] width 326 height 13
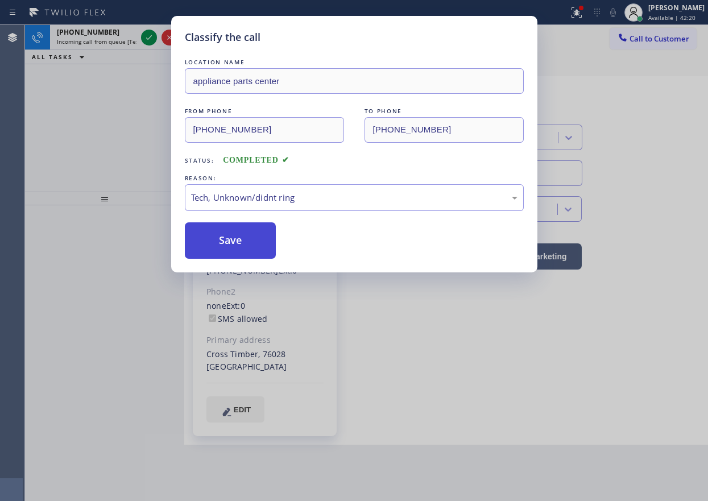
drag, startPoint x: 255, startPoint y: 280, endPoint x: 219, endPoint y: 232, distance: 59.3
click at [219, 232] on button "Save" at bounding box center [231, 240] width 92 height 36
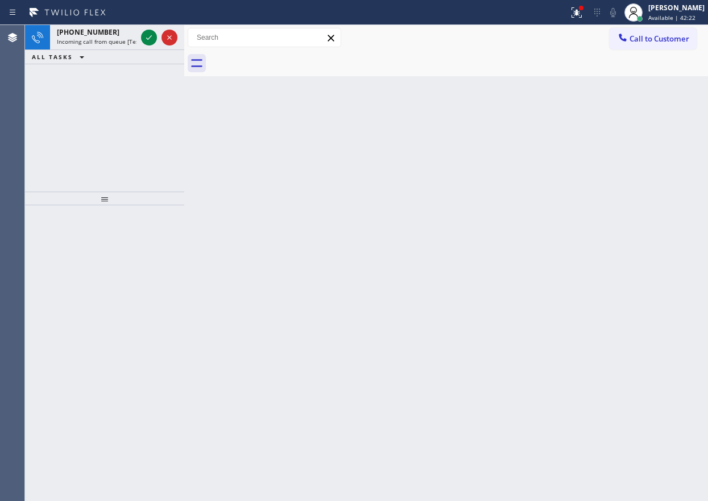
click at [101, 29] on span "+16192308840" at bounding box center [88, 32] width 63 height 10
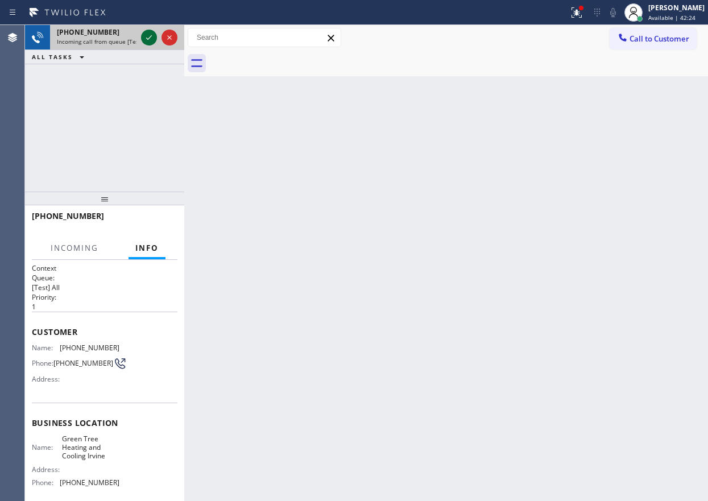
click at [149, 35] on icon at bounding box center [149, 38] width 14 height 14
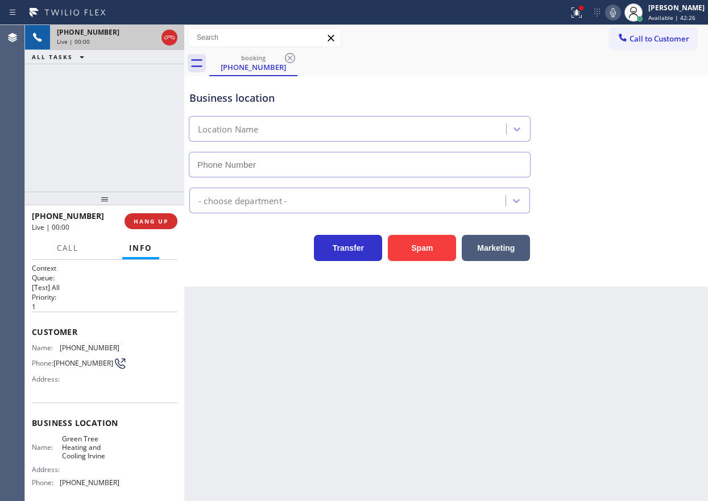
type input "(949) 264-0848"
click at [430, 256] on button "Spam" at bounding box center [422, 248] width 68 height 26
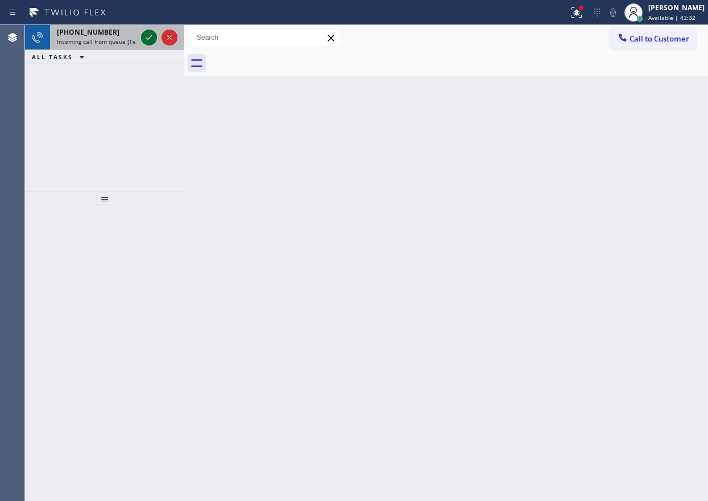
click at [148, 35] on icon at bounding box center [149, 38] width 14 height 14
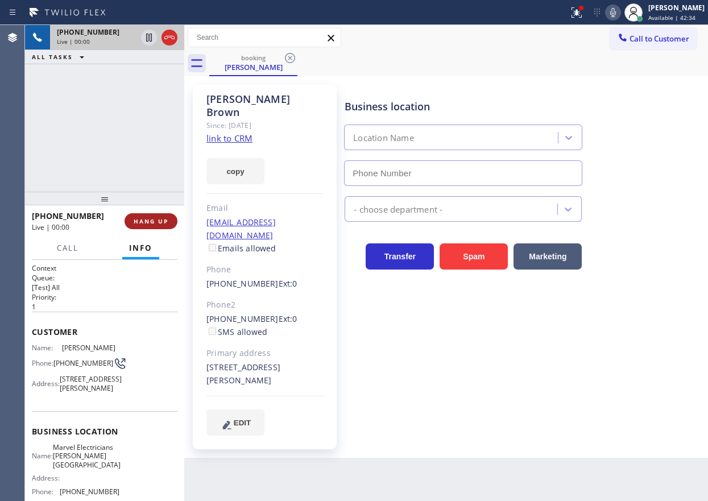
click at [153, 224] on span "HANG UP" at bounding box center [151, 221] width 35 height 8
type input "(818) 643-4787"
click at [153, 225] on button "HANG UP" at bounding box center [150, 221] width 53 height 16
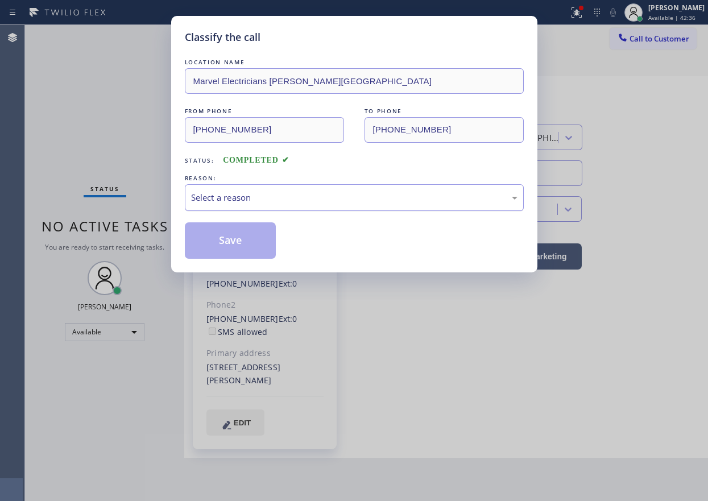
drag, startPoint x: 303, startPoint y: 199, endPoint x: 300, endPoint y: 209, distance: 10.2
click at [303, 200] on div "Select a reason" at bounding box center [354, 197] width 326 height 13
click at [249, 226] on button "Save" at bounding box center [231, 240] width 92 height 36
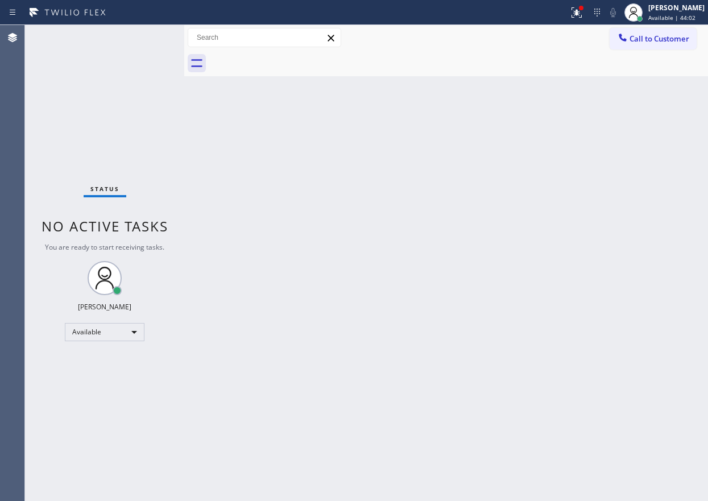
drag, startPoint x: 648, startPoint y: 409, endPoint x: 598, endPoint y: 333, distance: 91.1
click at [647, 409] on div "Back to Dashboard Change Sender ID Customers Technicians Select a contact Outbo…" at bounding box center [445, 263] width 523 height 476
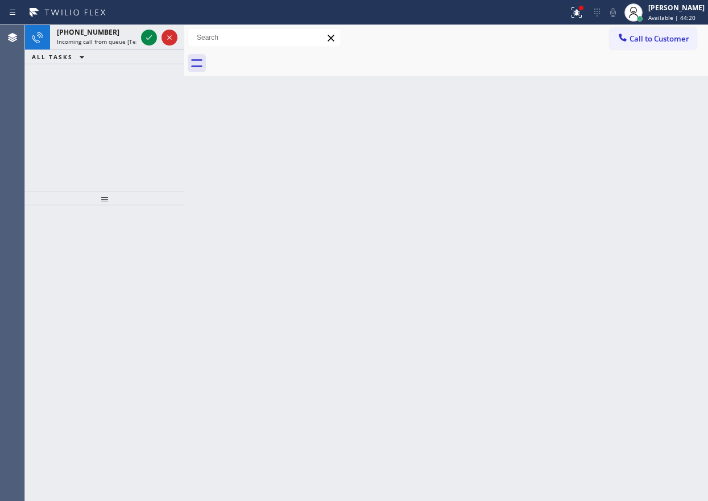
click at [650, 189] on div "Back to Dashboard Change Sender ID Customers Technicians Select a contact Outbo…" at bounding box center [445, 263] width 523 height 476
click at [149, 36] on icon at bounding box center [149, 38] width 14 height 14
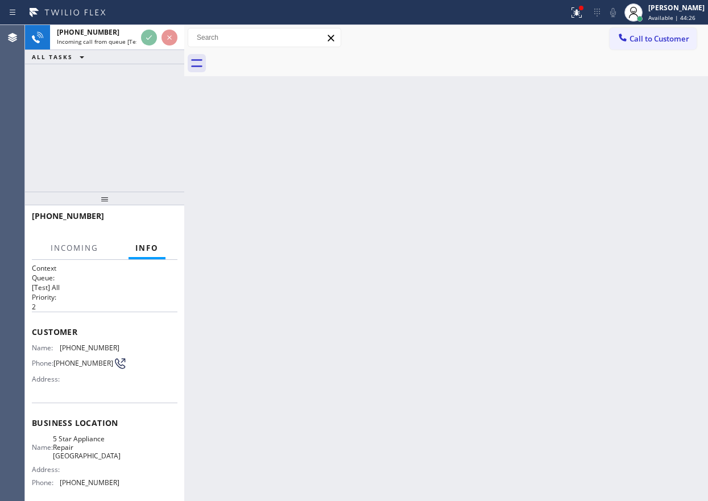
click at [291, 134] on div "Back to Dashboard Change Sender ID Customers Technicians Select a contact Outbo…" at bounding box center [445, 263] width 523 height 476
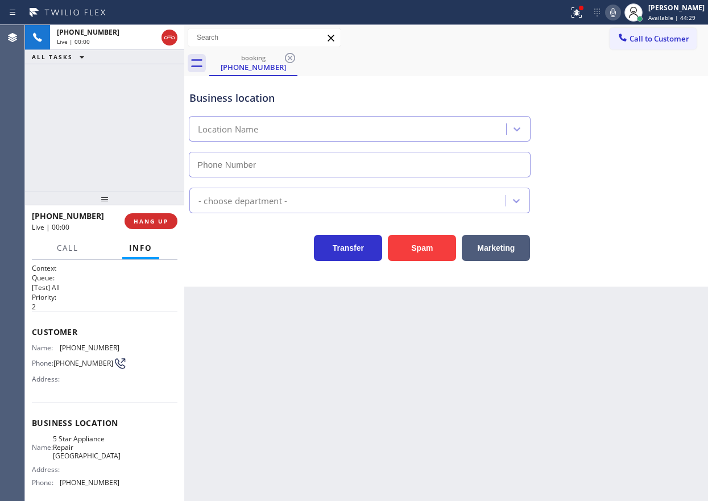
type input "(510) 800-1711"
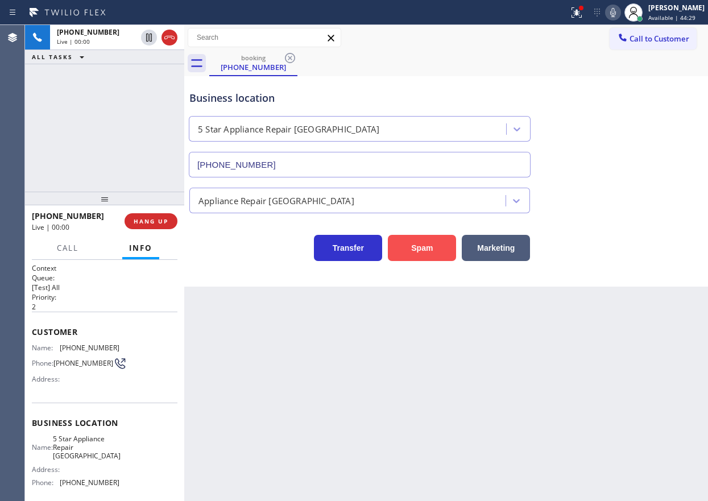
click at [434, 250] on button "Spam" at bounding box center [422, 248] width 68 height 26
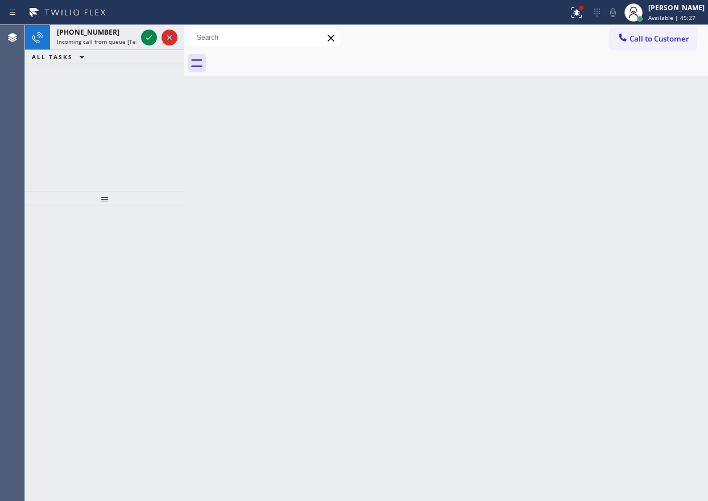
click at [580, 222] on div "Back to Dashboard Change Sender ID Customers Technicians Select a contact Outbo…" at bounding box center [445, 263] width 523 height 476
click at [148, 39] on icon at bounding box center [149, 37] width 6 height 5
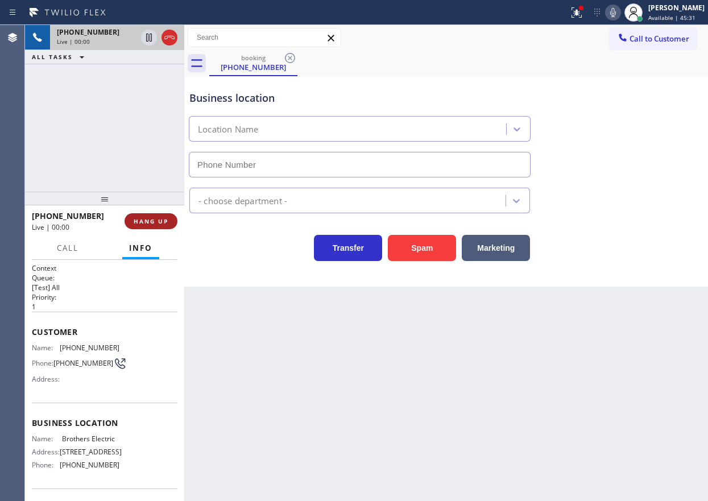
click at [167, 218] on span "HANG UP" at bounding box center [151, 221] width 35 height 8
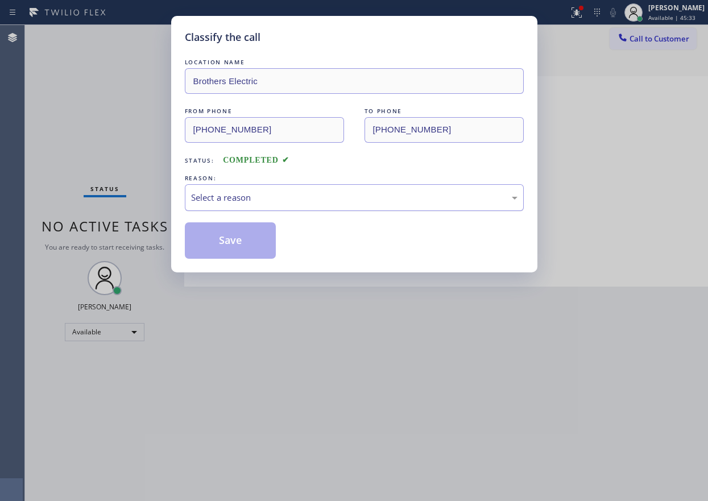
click at [272, 196] on div "Select a reason" at bounding box center [354, 197] width 326 height 13
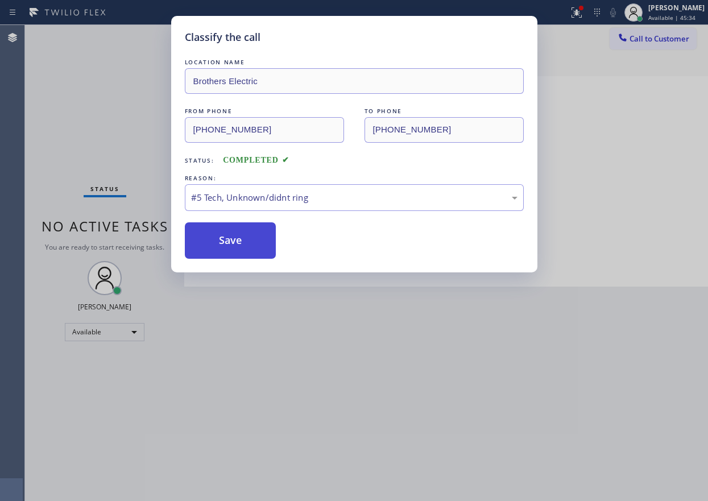
click at [247, 253] on button "Save" at bounding box center [231, 240] width 92 height 36
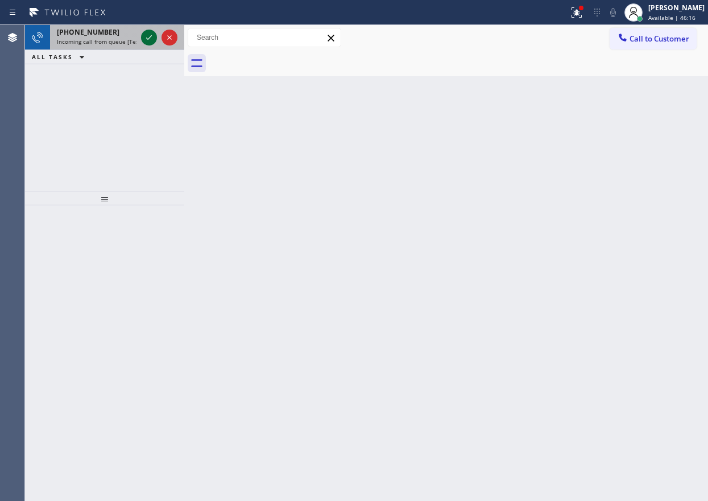
click at [147, 34] on icon at bounding box center [149, 38] width 14 height 14
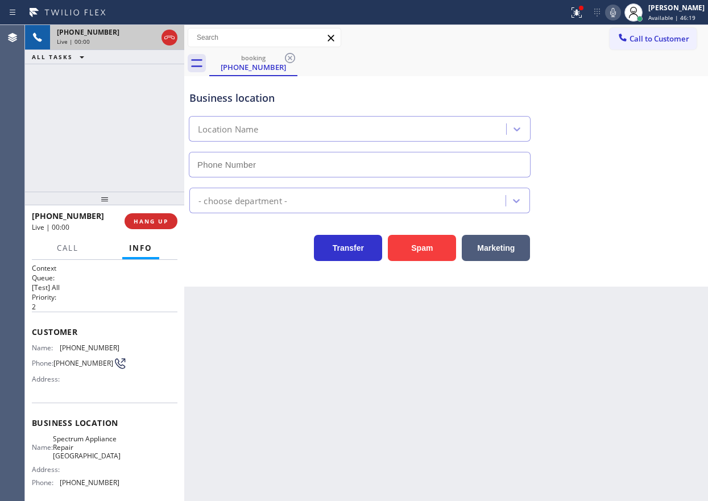
type input "(602) 786-8411"
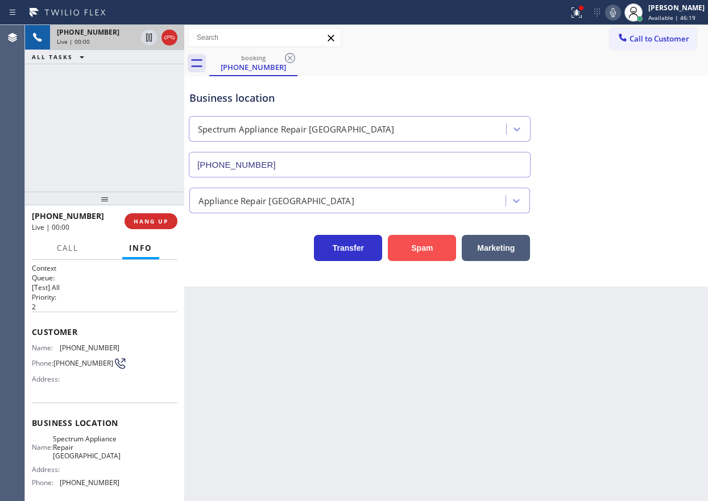
click at [421, 251] on button "Spam" at bounding box center [422, 248] width 68 height 26
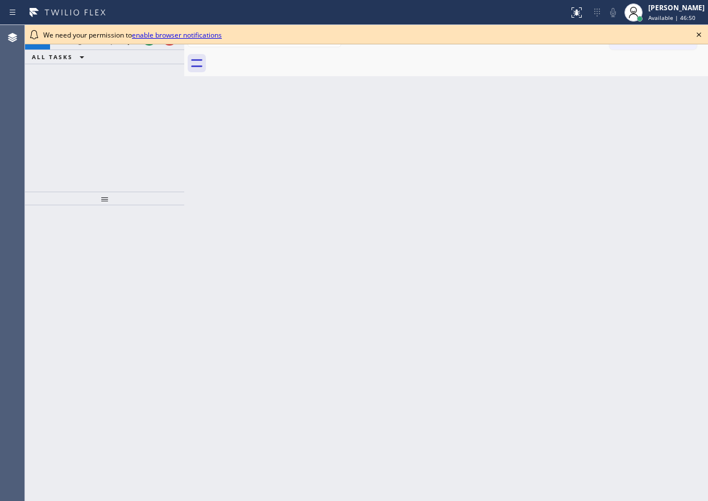
click at [698, 36] on icon at bounding box center [699, 35] width 14 height 14
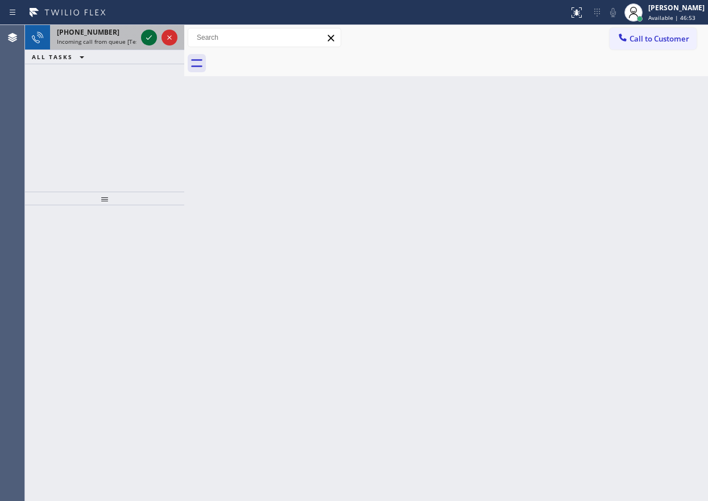
click at [148, 37] on icon at bounding box center [149, 38] width 14 height 14
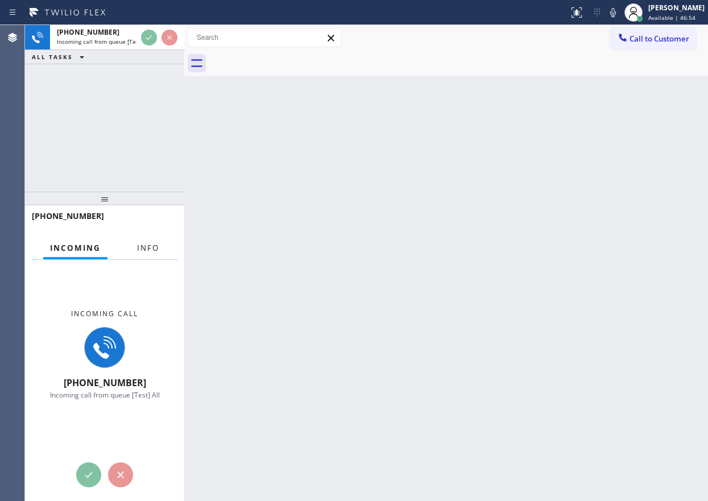
click at [143, 255] on button "Info" at bounding box center [148, 248] width 36 height 22
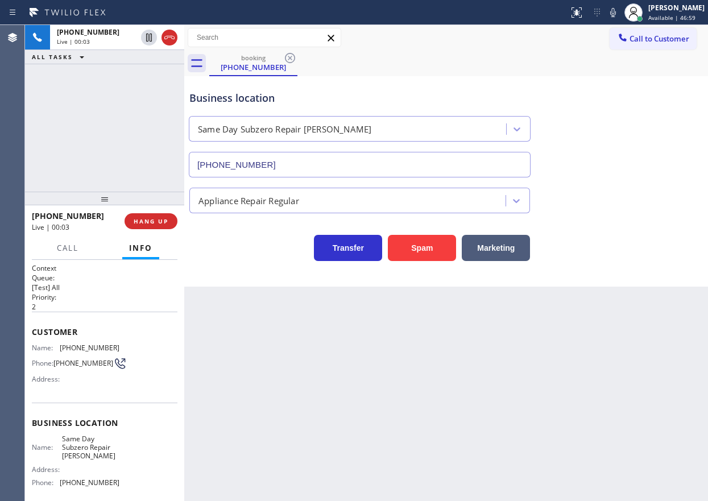
click at [73, 454] on span "Same Day Subzero Repair Bowie" at bounding box center [90, 447] width 57 height 26
copy span "Same Day Subzero Repair Bowie"
click at [276, 163] on input "(240) 407-1963" at bounding box center [360, 165] width 342 height 26
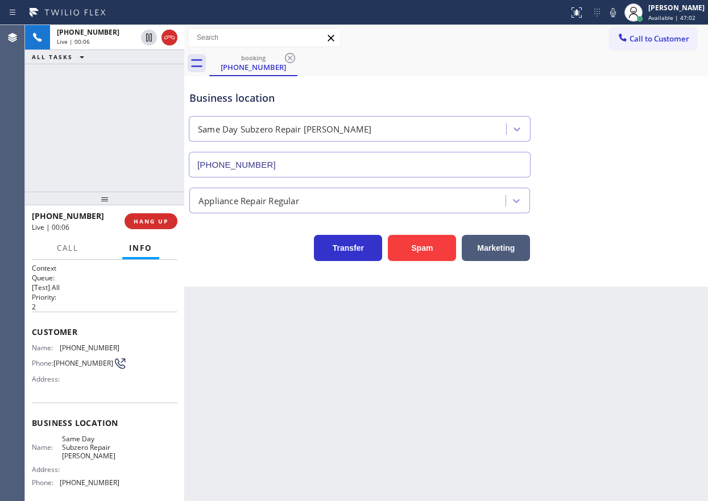
click at [276, 163] on input "(240) 407-1963" at bounding box center [360, 165] width 342 height 26
paste input "___) ___-____"
click at [313, 171] on input "(___) ___-____" at bounding box center [360, 165] width 342 height 26
type input "(___) ___-____"
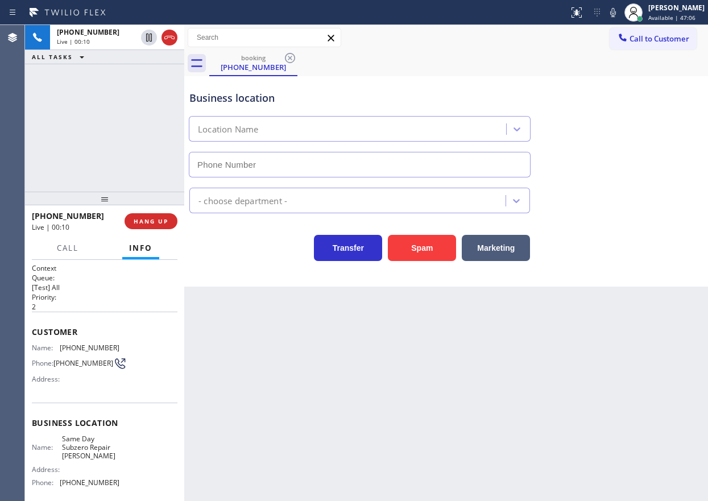
click at [84, 483] on span "(240) 407-1963" at bounding box center [90, 482] width 60 height 9
copy span "(240) 407-1963"
click at [308, 173] on div "Business location Location Name - choose department - Transfer Spam Marketing" at bounding box center [446, 170] width 518 height 182
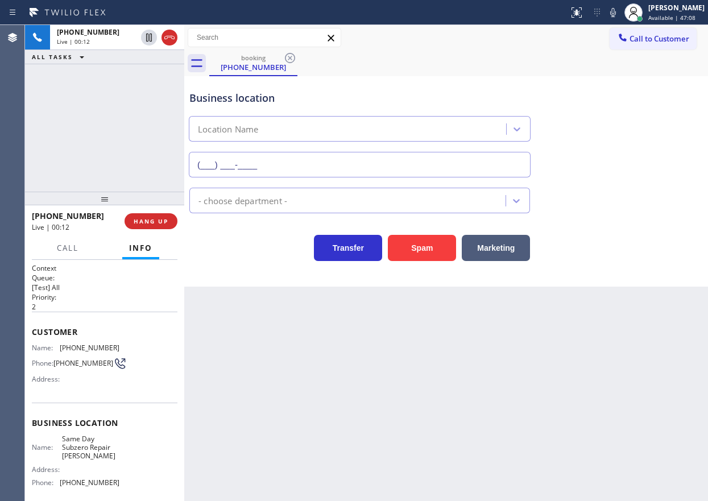
click at [308, 164] on input "(___) ___-____" at bounding box center [360, 165] width 342 height 26
paste input "240) 407-1963"
click at [330, 157] on input "(240) 407-1963" at bounding box center [360, 165] width 342 height 26
type input "(240) 407-1963"
click at [144, 213] on button "HANG UP" at bounding box center [150, 221] width 53 height 16
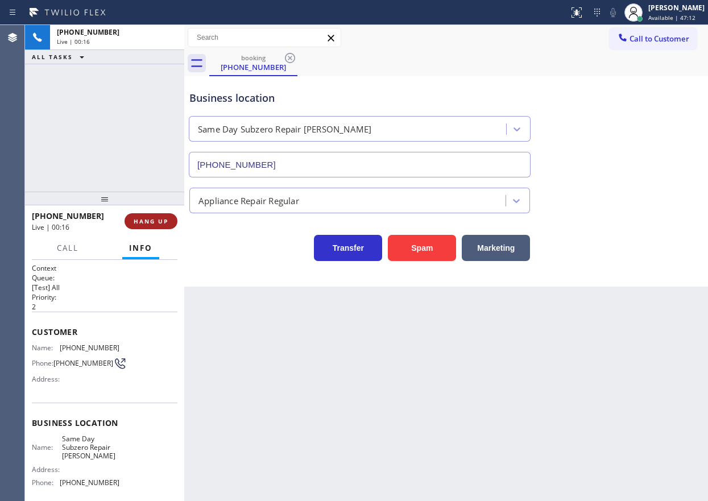
click at [144, 213] on button "HANG UP" at bounding box center [150, 221] width 53 height 16
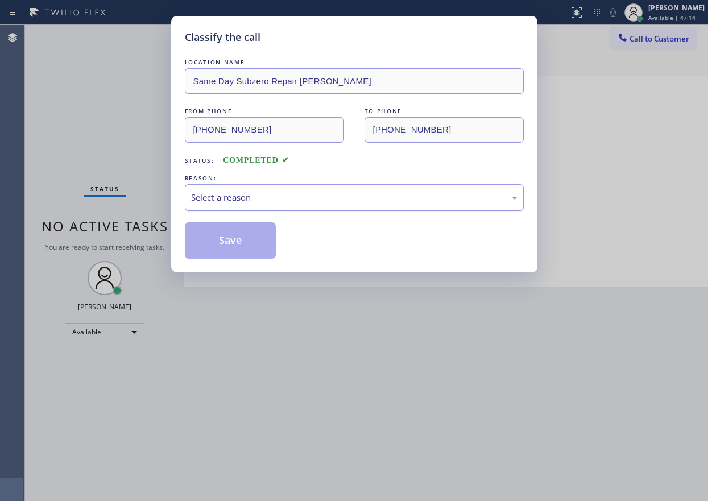
click at [253, 193] on div "Select a reason" at bounding box center [354, 197] width 326 height 13
click at [237, 253] on button "Save" at bounding box center [231, 240] width 92 height 36
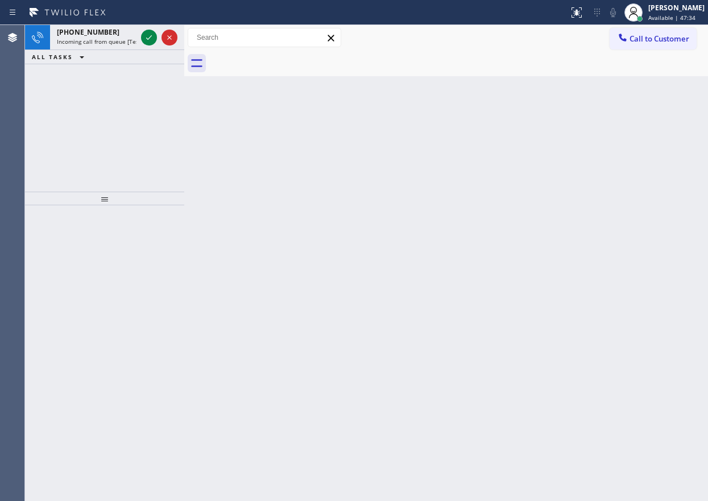
click at [652, 307] on div "Back to Dashboard Change Sender ID Customers Technicians Select a contact Outbo…" at bounding box center [445, 263] width 523 height 476
drag, startPoint x: 692, startPoint y: 309, endPoint x: 389, endPoint y: 131, distance: 350.5
click at [691, 309] on div "Back to Dashboard Change Sender ID Customers Technicians Select a contact Outbo…" at bounding box center [445, 263] width 523 height 476
click at [148, 39] on icon at bounding box center [149, 37] width 6 height 5
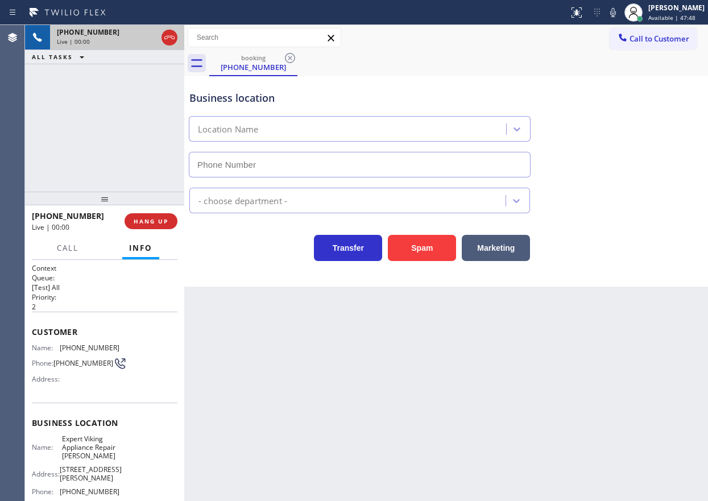
type input "(480) 680-8866"
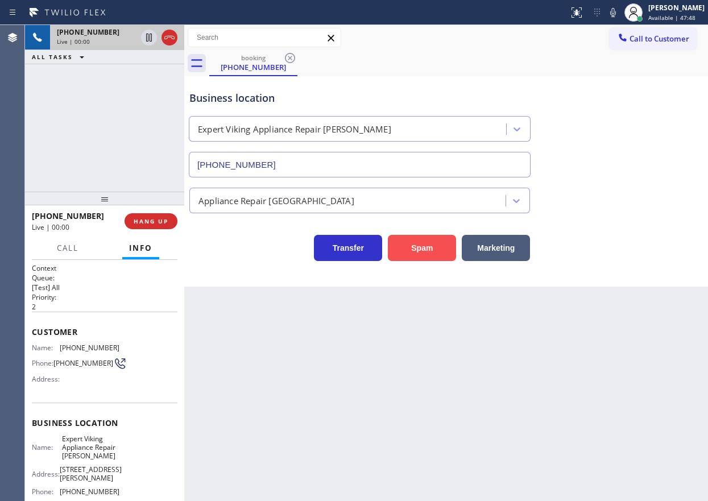
click at [421, 249] on button "Spam" at bounding box center [422, 248] width 68 height 26
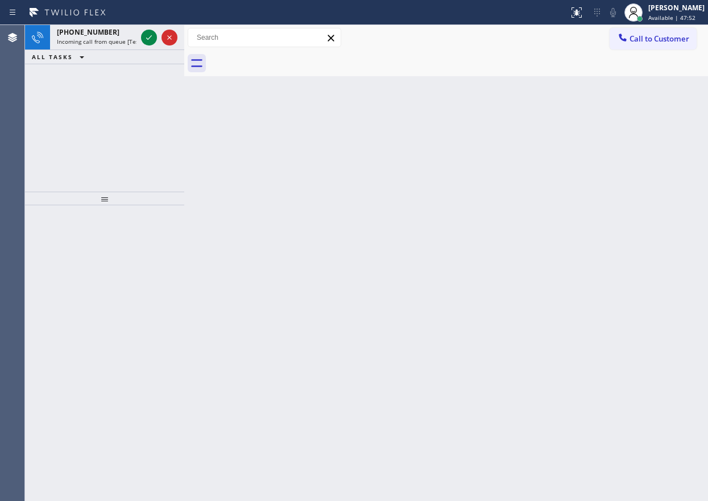
drag, startPoint x: 638, startPoint y: 294, endPoint x: 595, endPoint y: 271, distance: 48.9
click at [638, 294] on div "Back to Dashboard Change Sender ID Customers Technicians Select a contact Outbo…" at bounding box center [445, 263] width 523 height 476
click at [147, 36] on icon at bounding box center [149, 38] width 14 height 14
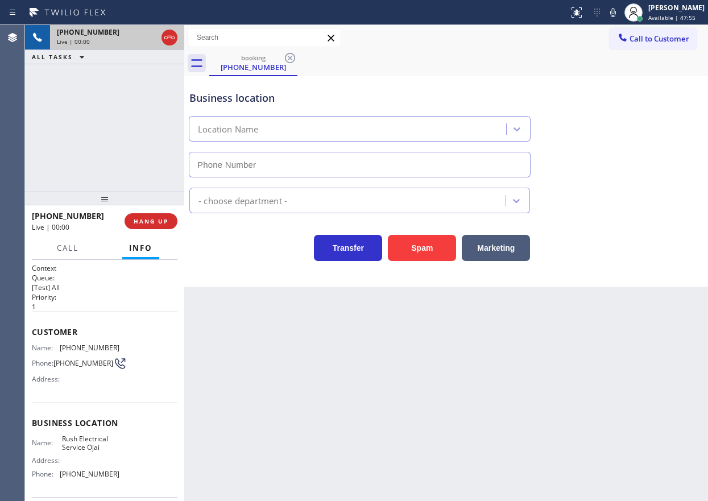
type input "(805) 600-3803"
click at [426, 244] on button "Spam" at bounding box center [422, 248] width 68 height 26
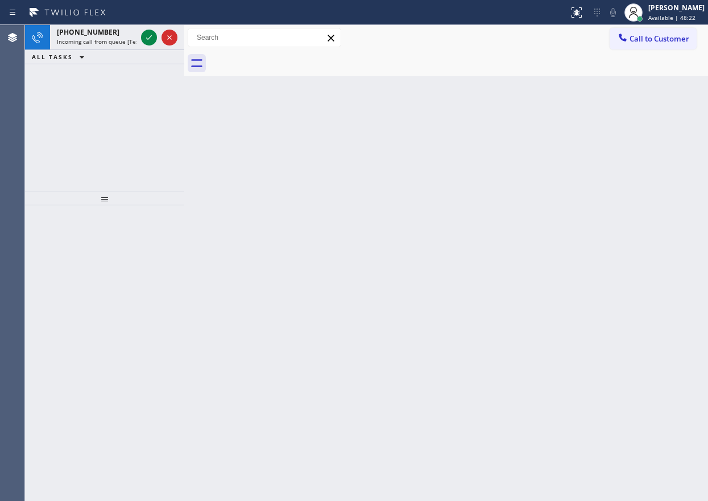
click at [634, 167] on div "Back to Dashboard Change Sender ID Customers Technicians Select a contact Outbo…" at bounding box center [445, 263] width 523 height 476
click at [144, 30] on div at bounding box center [159, 37] width 41 height 25
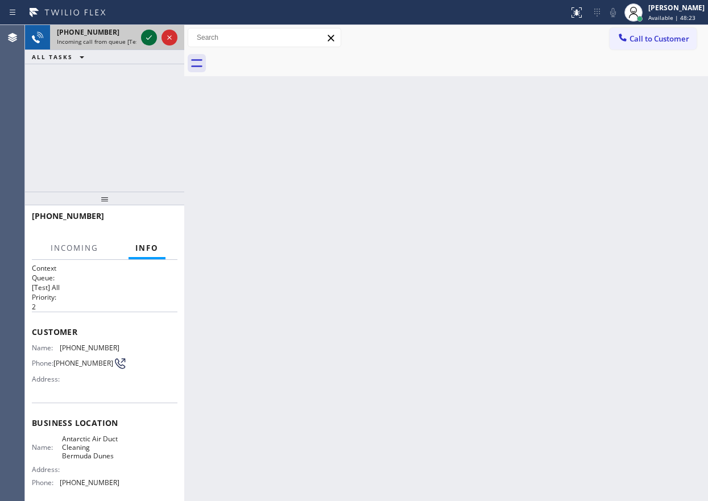
click at [146, 35] on icon at bounding box center [149, 38] width 14 height 14
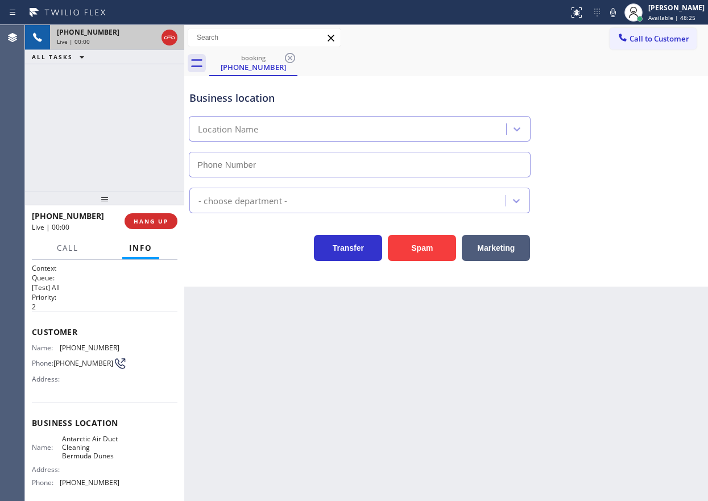
type input "(760) 389-3077"
click at [427, 247] on button "Spam" at bounding box center [422, 248] width 68 height 26
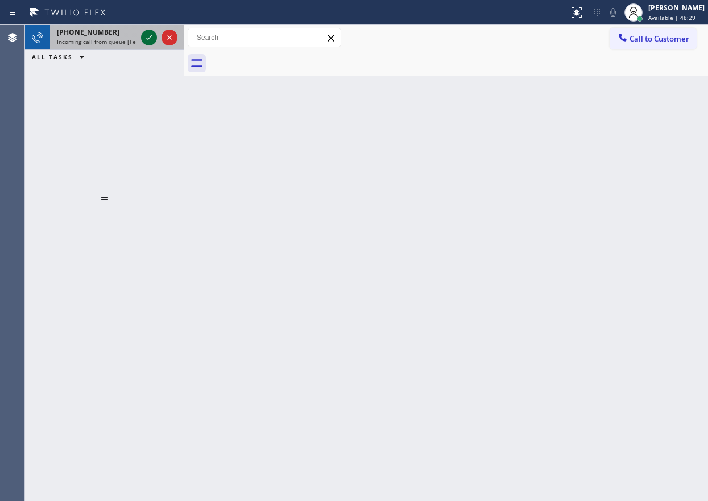
click at [145, 34] on icon at bounding box center [149, 38] width 14 height 14
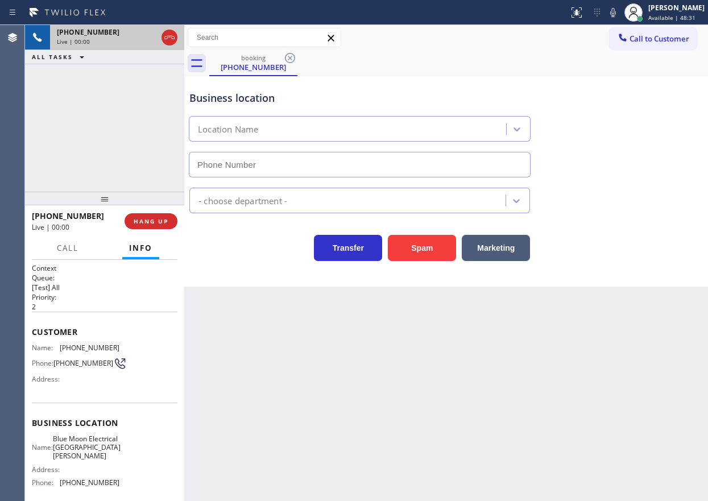
type input "(408) 638-6856"
click at [418, 240] on button "Spam" at bounding box center [422, 248] width 68 height 26
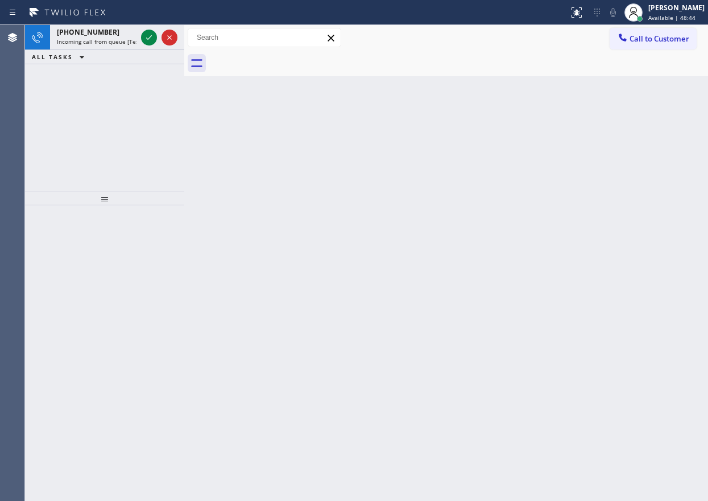
click at [651, 331] on div "Back to Dashboard Change Sender ID Customers Technicians Select a contact Outbo…" at bounding box center [445, 263] width 523 height 476
click at [138, 33] on div "+14792875794 Incoming call from queue [Test] All" at bounding box center [94, 37] width 89 height 25
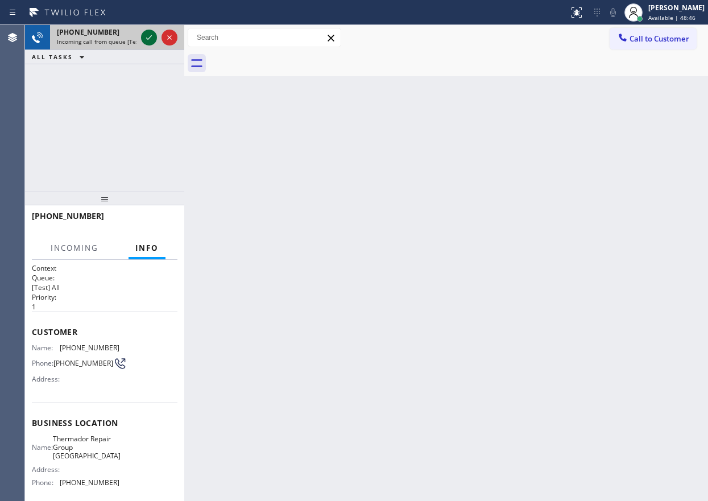
click at [144, 35] on icon at bounding box center [149, 38] width 14 height 14
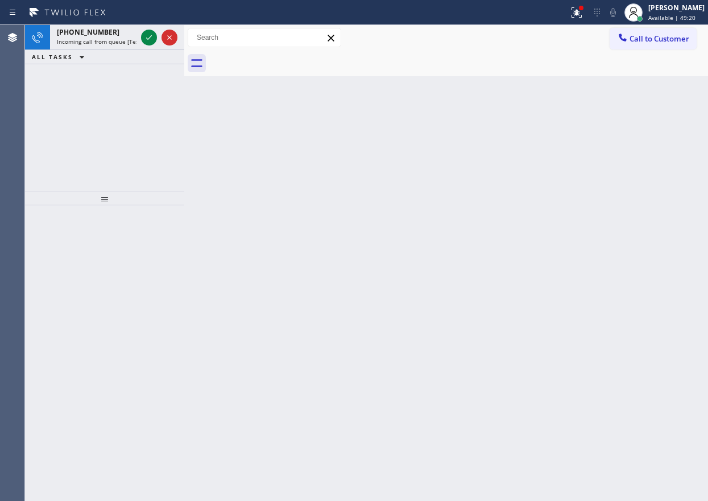
drag, startPoint x: 653, startPoint y: 160, endPoint x: 369, endPoint y: 109, distance: 288.8
click at [652, 160] on div "Back to Dashboard Change Sender ID Customers Technicians Select a contact Outbo…" at bounding box center [445, 263] width 523 height 476
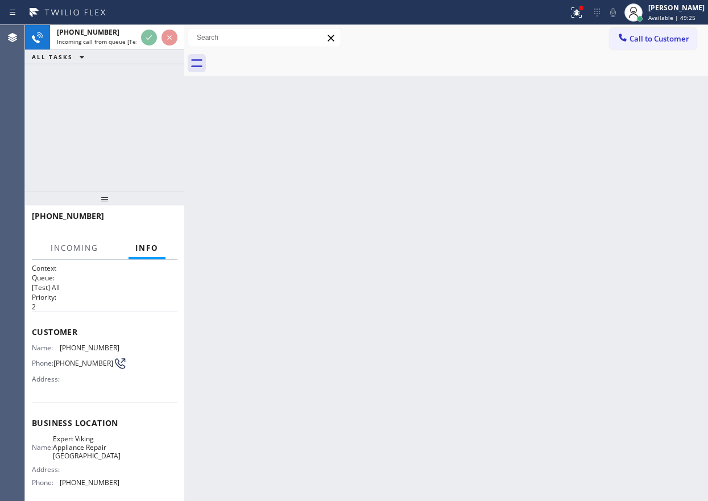
drag, startPoint x: 147, startPoint y: 38, endPoint x: 443, endPoint y: 127, distance: 309.1
click at [444, 128] on div "Back to Dashboard Change Sender ID Customers Technicians Select a contact Outbo…" at bounding box center [445, 263] width 523 height 476
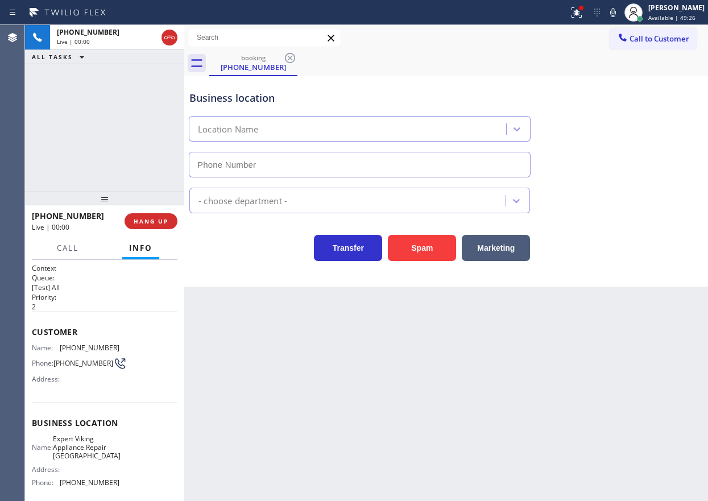
type input "(817) 242-9272"
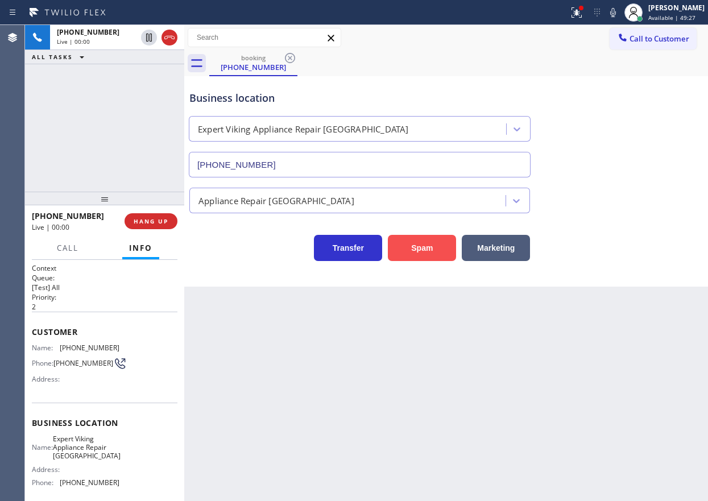
click at [435, 240] on button "Spam" at bounding box center [422, 248] width 68 height 26
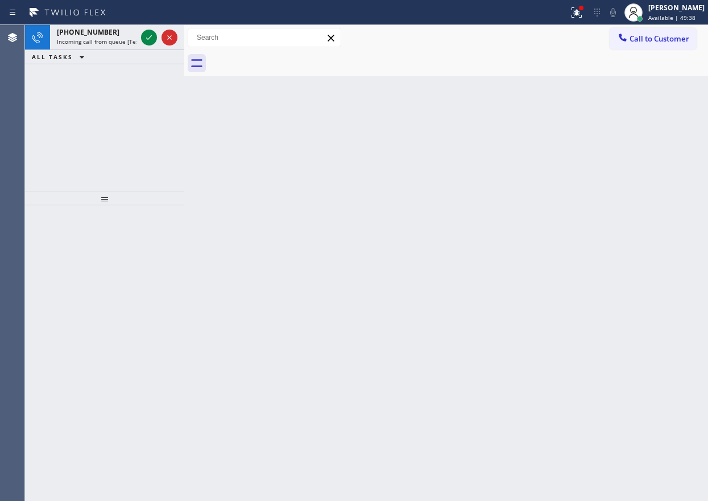
drag, startPoint x: 661, startPoint y: 294, endPoint x: 639, endPoint y: 294, distance: 22.2
click at [660, 294] on div "Back to Dashboard Change Sender ID Customers Technicians Select a contact Outbo…" at bounding box center [445, 263] width 523 height 476
click at [147, 39] on icon at bounding box center [149, 37] width 6 height 5
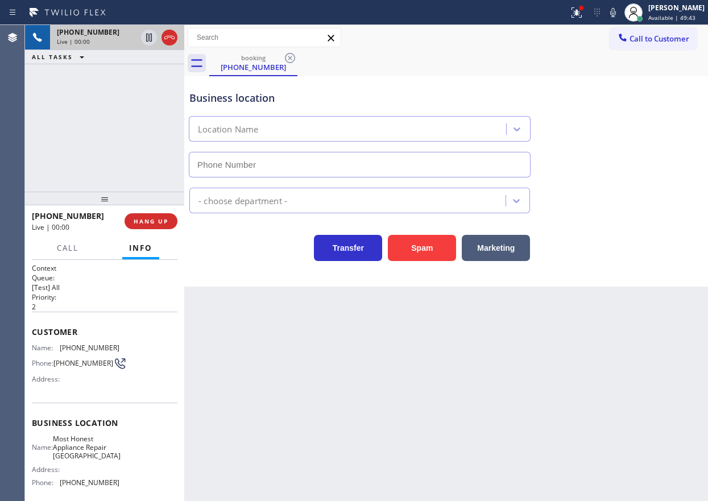
type input "(805) 549-5838"
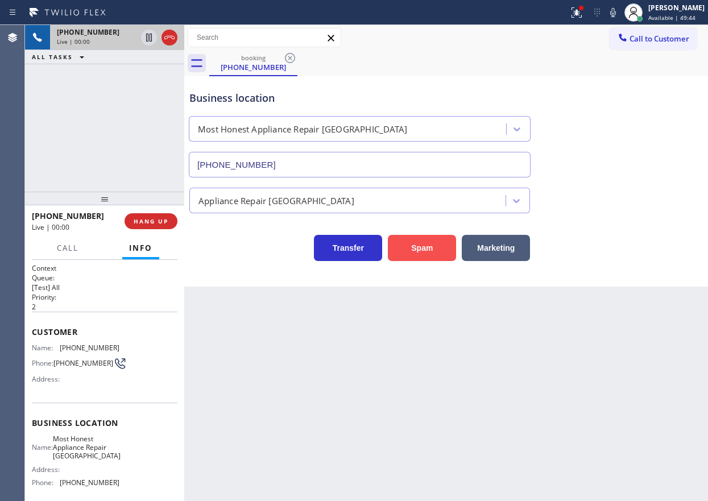
click at [430, 247] on button "Spam" at bounding box center [422, 248] width 68 height 26
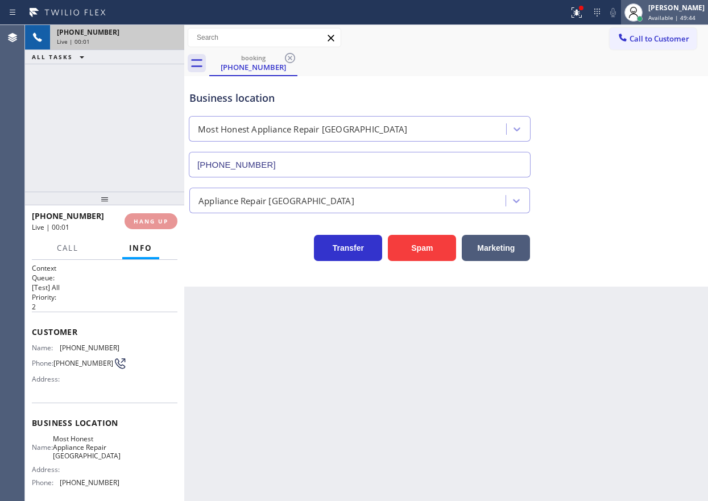
click at [662, 14] on span "Available | 49:44" at bounding box center [671, 18] width 47 height 8
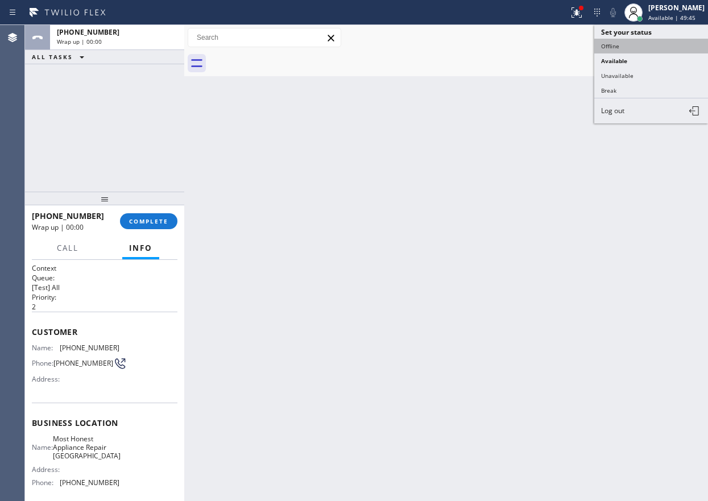
click at [637, 44] on button "Offline" at bounding box center [651, 46] width 114 height 15
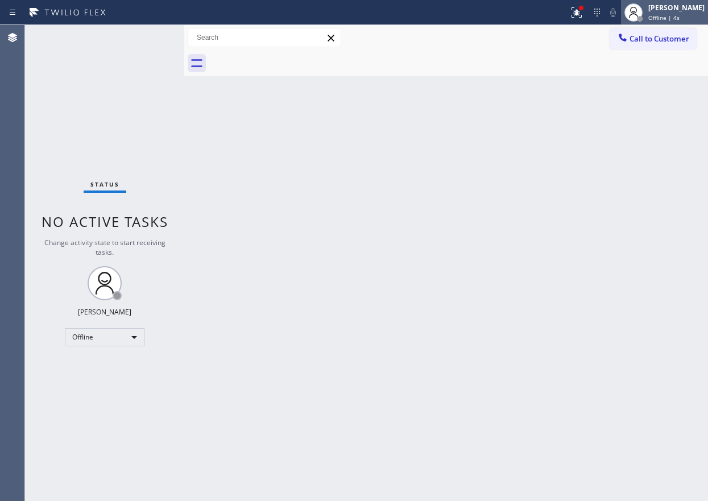
click at [669, 14] on span "Offline | 4s" at bounding box center [663, 18] width 31 height 8
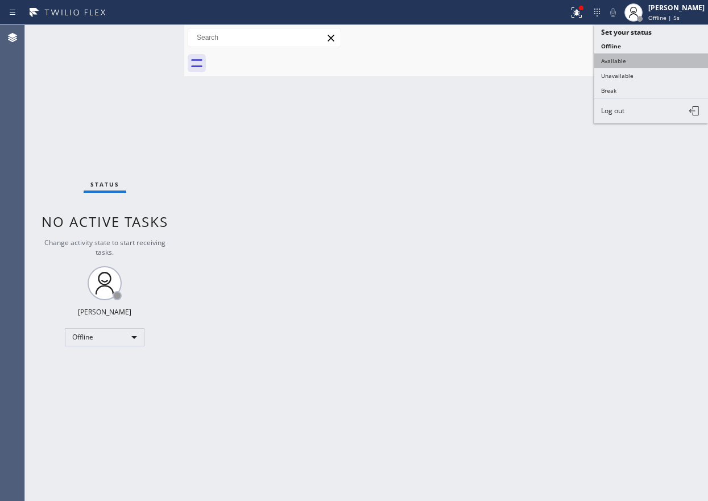
click at [656, 61] on button "Available" at bounding box center [651, 60] width 114 height 15
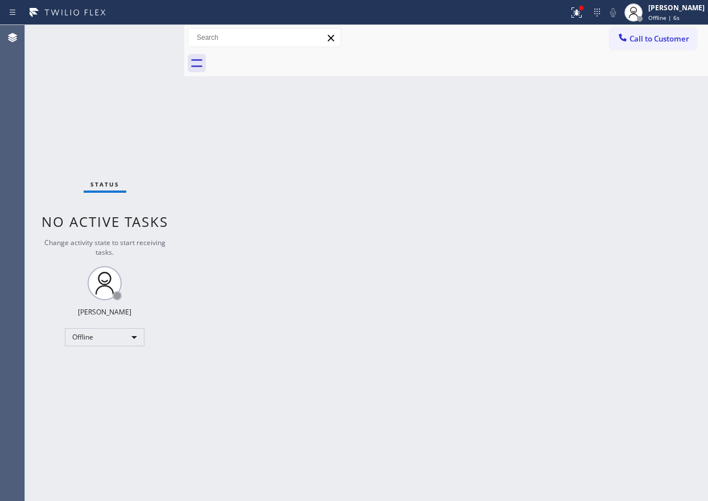
click at [406, 110] on div "Back to Dashboard Change Sender ID Customers Technicians Select a contact Outbo…" at bounding box center [445, 263] width 523 height 476
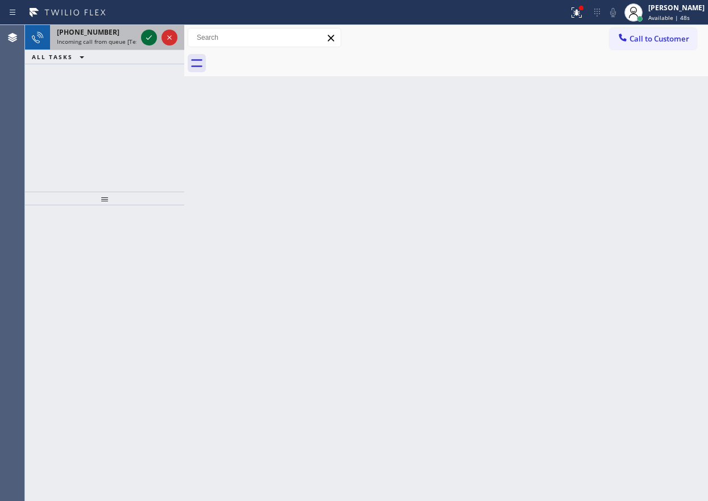
click at [145, 44] on button at bounding box center [149, 38] width 16 height 16
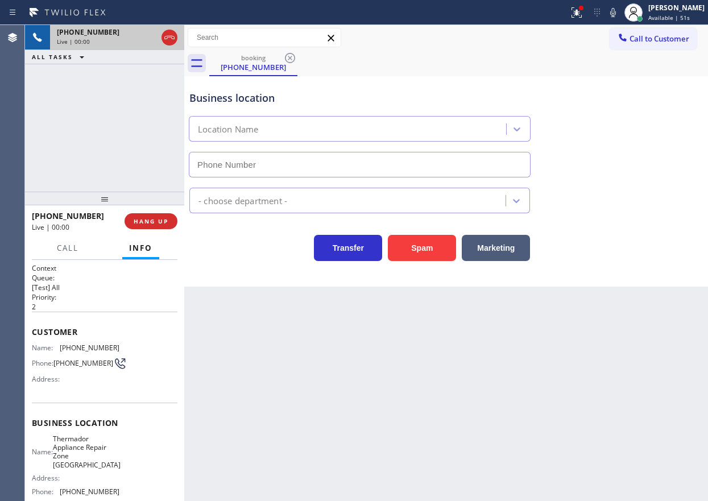
type input "(305) 614-2919"
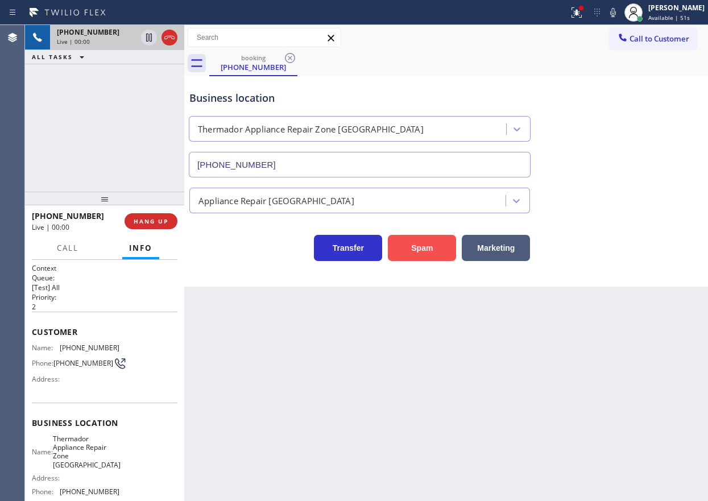
click at [401, 244] on button "Spam" at bounding box center [422, 248] width 68 height 26
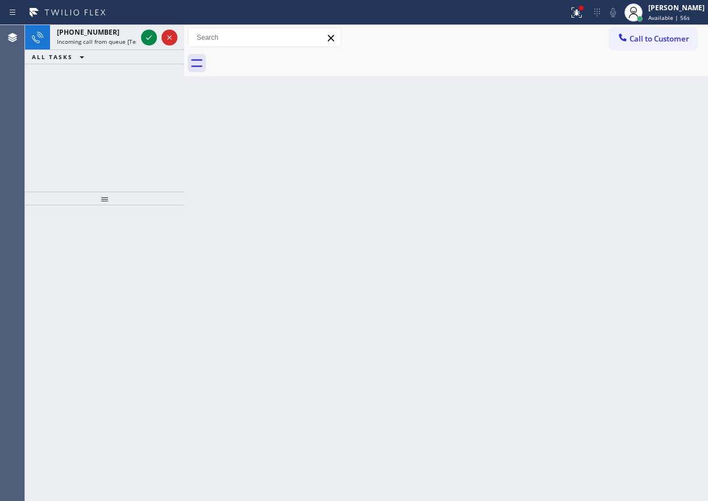
click at [624, 301] on div "Back to Dashboard Change Sender ID Customers Technicians Select a contact Outbo…" at bounding box center [445, 263] width 523 height 476
click at [153, 39] on icon at bounding box center [149, 38] width 14 height 14
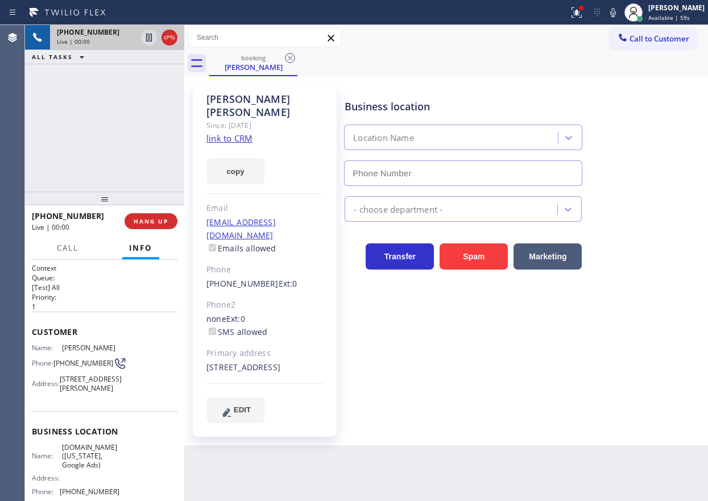
type input "(929) 374-2651"
click at [227, 132] on link "link to CRM" at bounding box center [229, 137] width 46 height 11
click at [92, 469] on span "VikingTechs.online (New York, Google Ads)" at bounding box center [90, 456] width 57 height 26
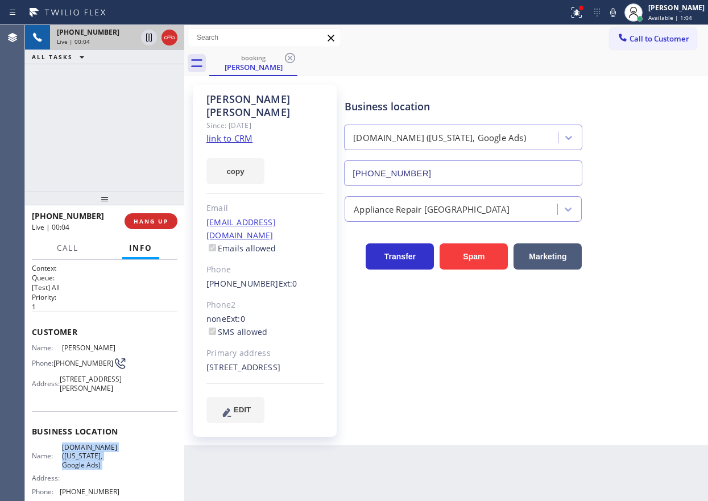
click at [92, 469] on span "VikingTechs.online (New York, Google Ads)" at bounding box center [90, 456] width 57 height 26
copy span "VikingTechs.online (New York, Google Ads)"
click at [471, 168] on input "(929) 374-2651" at bounding box center [463, 173] width 238 height 26
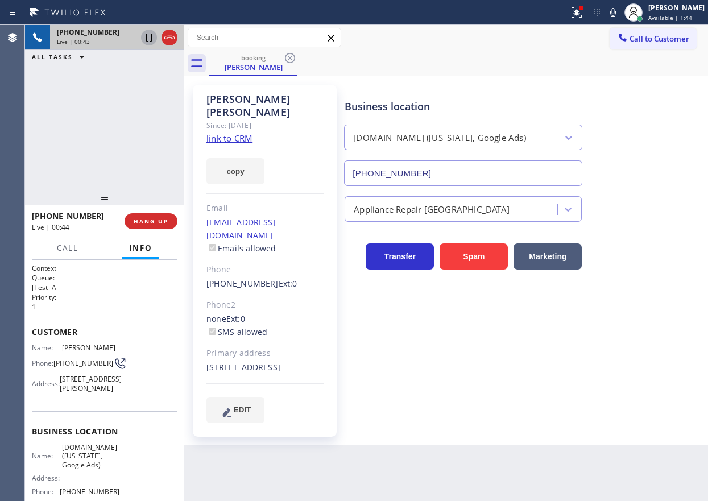
click at [145, 32] on icon at bounding box center [149, 38] width 14 height 14
click at [620, 15] on icon at bounding box center [613, 13] width 14 height 14
click at [656, 336] on div "Business location VikingTechs.online (New York, Google Ads) (929) 374-2651 Appl…" at bounding box center [523, 254] width 363 height 332
click at [685, 160] on div "Business location VikingTechs.online (New York, Google Ads) (929) 374-2651" at bounding box center [523, 134] width 363 height 103
click at [618, 11] on icon at bounding box center [613, 13] width 14 height 14
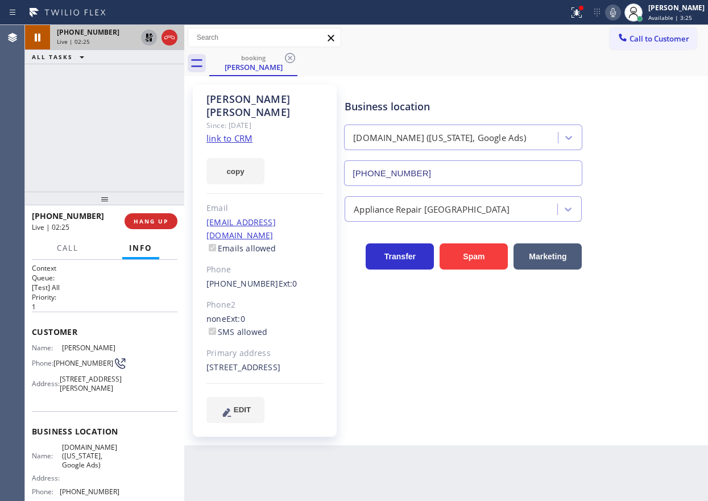
click at [147, 37] on icon at bounding box center [149, 38] width 8 height 8
drag, startPoint x: 644, startPoint y: 161, endPoint x: 602, endPoint y: 164, distance: 42.2
click at [644, 161] on div "Business location VikingTechs.online (New York, Google Ads) (929) 374-2651" at bounding box center [523, 134] width 363 height 103
click at [644, 181] on div "Business location VikingTechs.online (New York, Google Ads) (929) 374-2651" at bounding box center [523, 134] width 363 height 103
click at [163, 218] on span "HANG UP" at bounding box center [151, 221] width 35 height 8
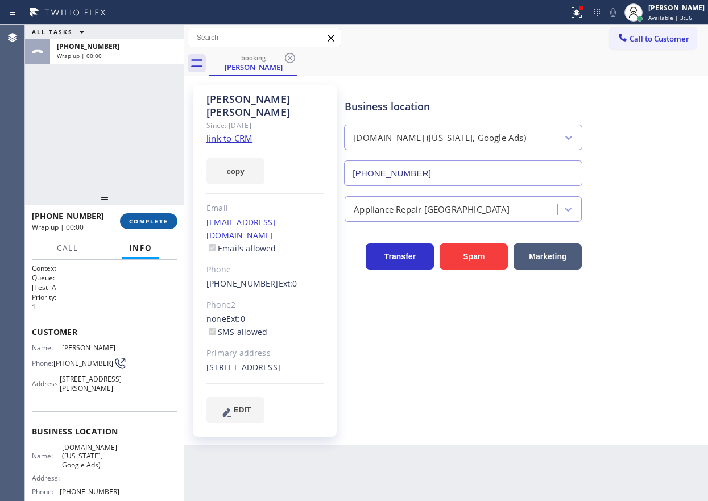
click at [163, 218] on span "COMPLETE" at bounding box center [148, 221] width 39 height 8
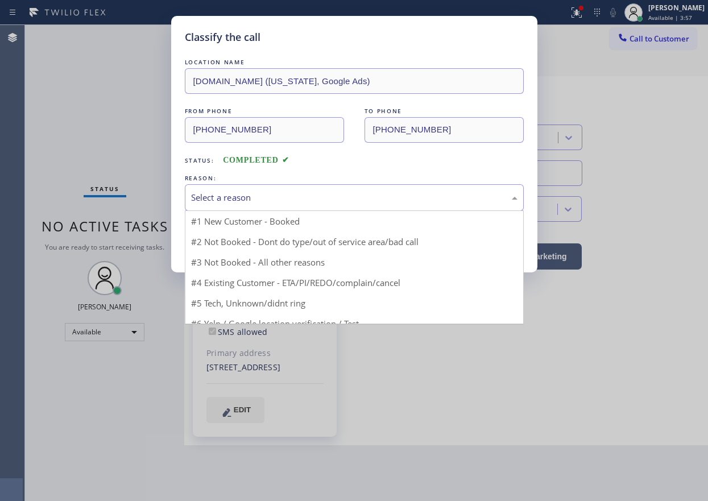
click at [298, 201] on div "Select a reason" at bounding box center [354, 197] width 326 height 13
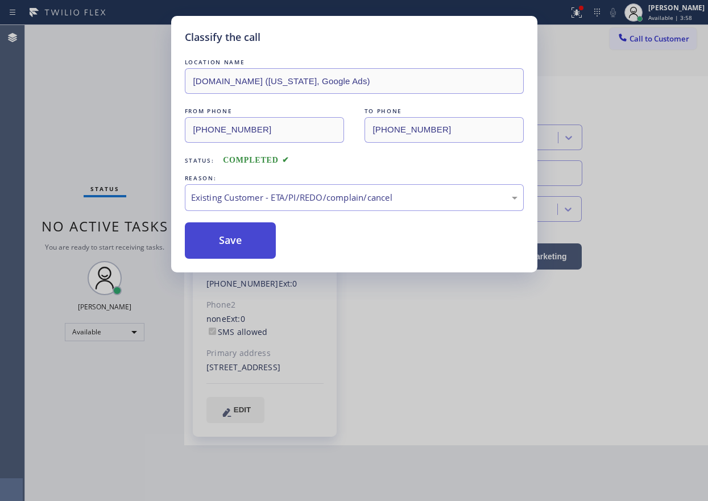
click at [232, 236] on button "Save" at bounding box center [231, 240] width 92 height 36
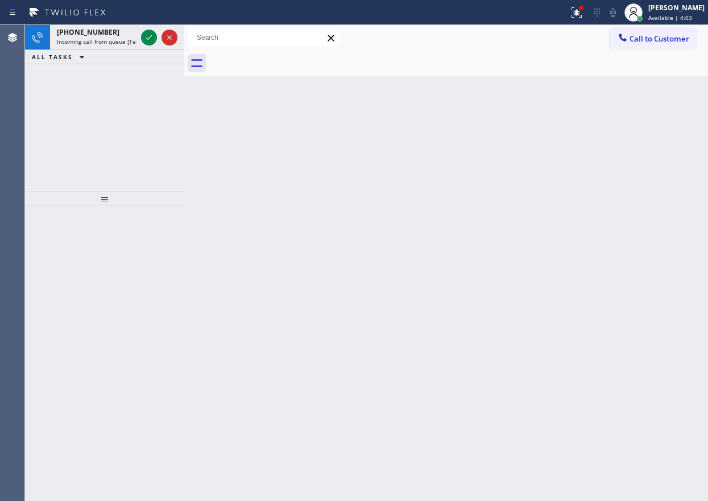
click at [704, 130] on div "Back to Dashboard Change Sender ID Customers Technicians Select a contact Outbo…" at bounding box center [445, 263] width 523 height 476
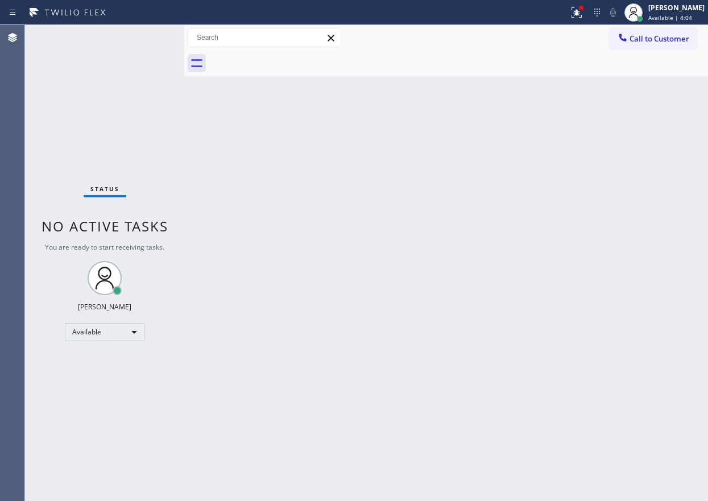
click at [149, 35] on div "Status No active tasks You are ready to start receiving tasks. [PERSON_NAME] Av…" at bounding box center [104, 263] width 159 height 476
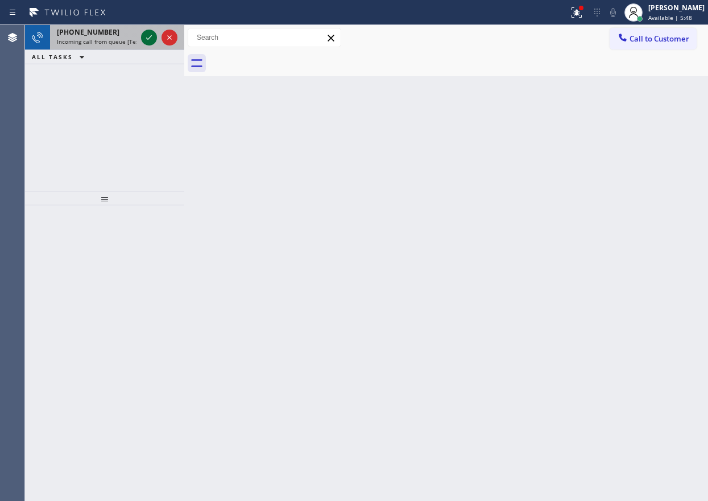
click at [147, 35] on icon at bounding box center [149, 38] width 14 height 14
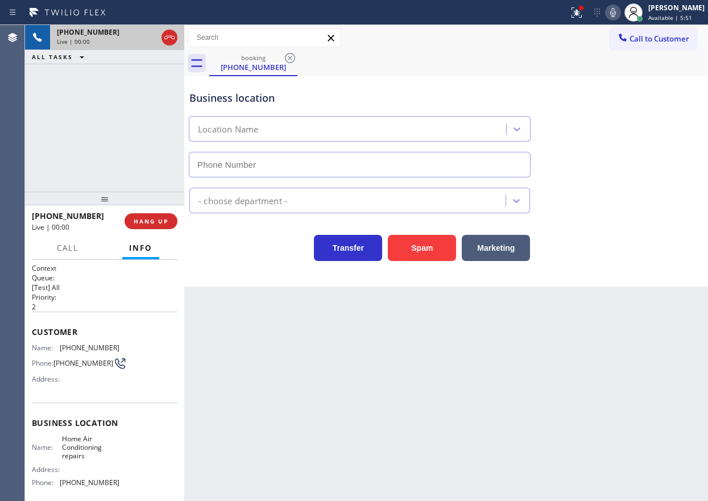
type input "(305) 680-5172"
click at [156, 219] on span "HANG UP" at bounding box center [151, 221] width 35 height 8
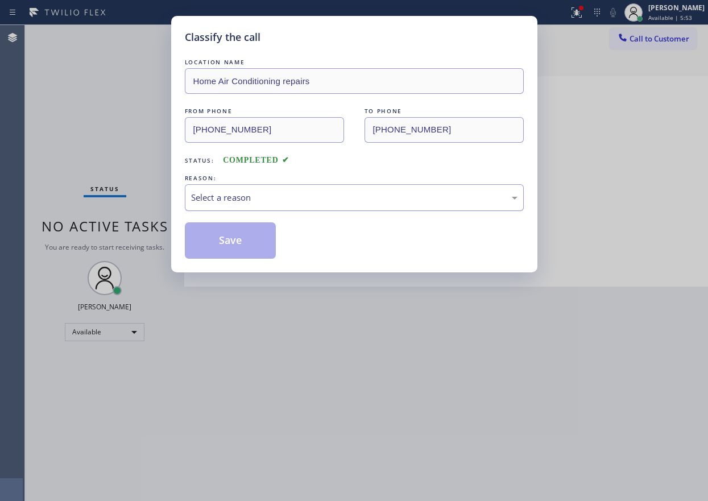
click at [229, 196] on div "Select a reason" at bounding box center [354, 197] width 326 height 13
click at [235, 236] on button "Save" at bounding box center [231, 240] width 92 height 36
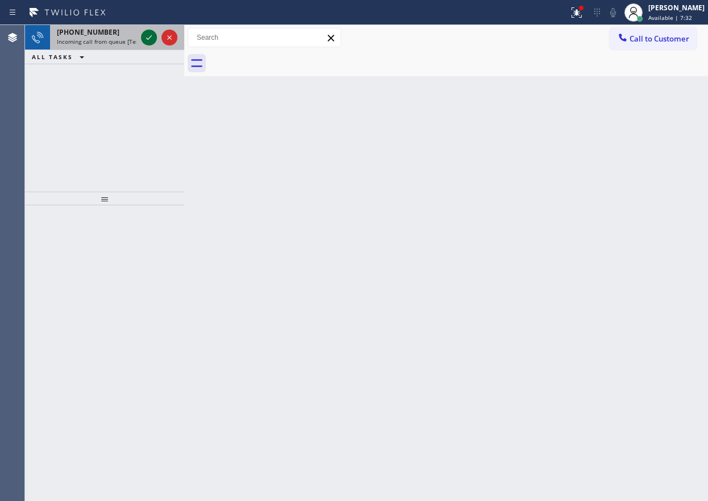
click at [153, 36] on icon at bounding box center [149, 38] width 14 height 14
click at [138, 37] on div "+17203064964 Incoming call from queue [Test] All" at bounding box center [94, 37] width 89 height 25
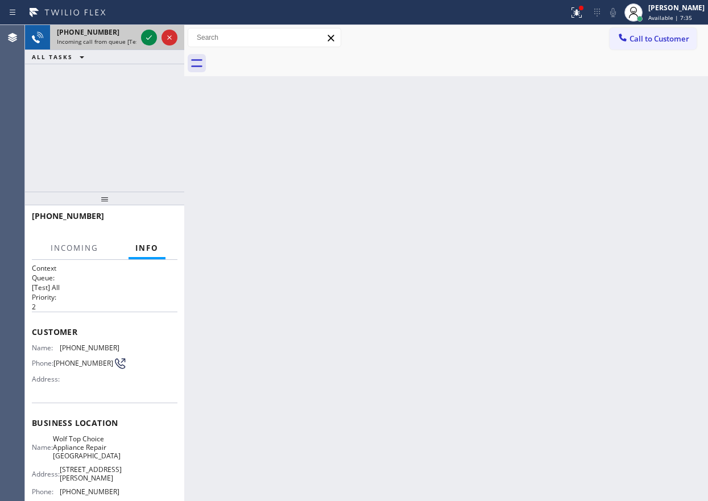
click at [140, 36] on div at bounding box center [159, 37] width 41 height 25
click at [141, 36] on div at bounding box center [149, 38] width 16 height 14
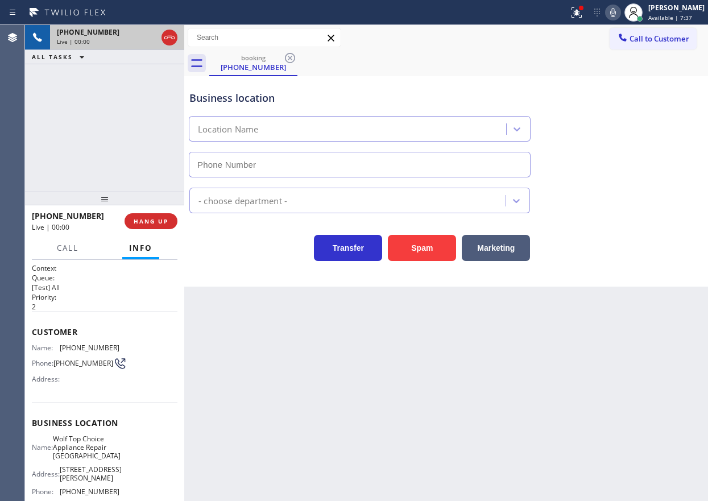
type input "(720) 730-5818"
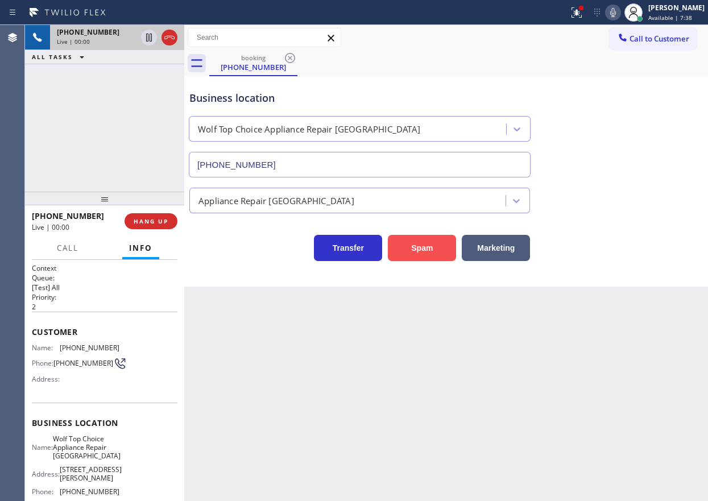
click at [412, 247] on button "Spam" at bounding box center [422, 248] width 68 height 26
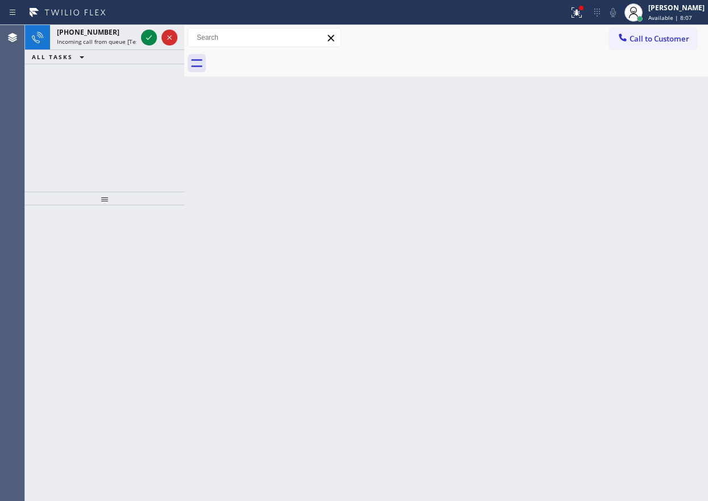
drag, startPoint x: 650, startPoint y: 347, endPoint x: 646, endPoint y: 341, distance: 6.9
click at [650, 347] on div "Back to Dashboard Change Sender ID Customers Technicians Select a contact Outbo…" at bounding box center [445, 263] width 523 height 476
click at [143, 35] on icon at bounding box center [149, 38] width 14 height 14
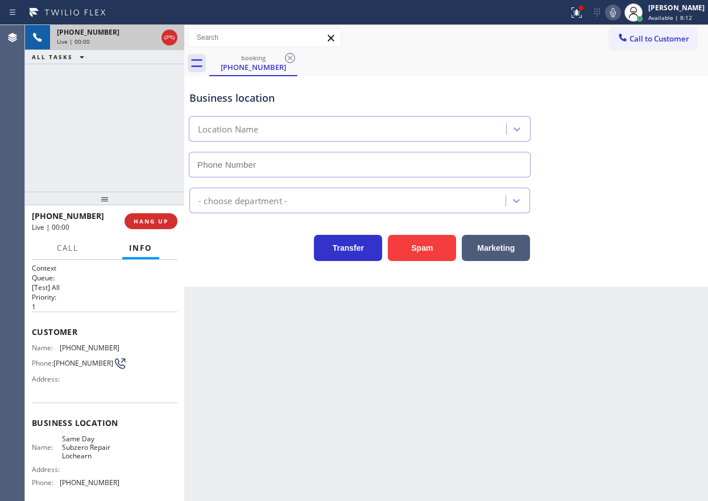
type input "(410) 237-0545"
click at [406, 247] on button "Spam" at bounding box center [422, 248] width 68 height 26
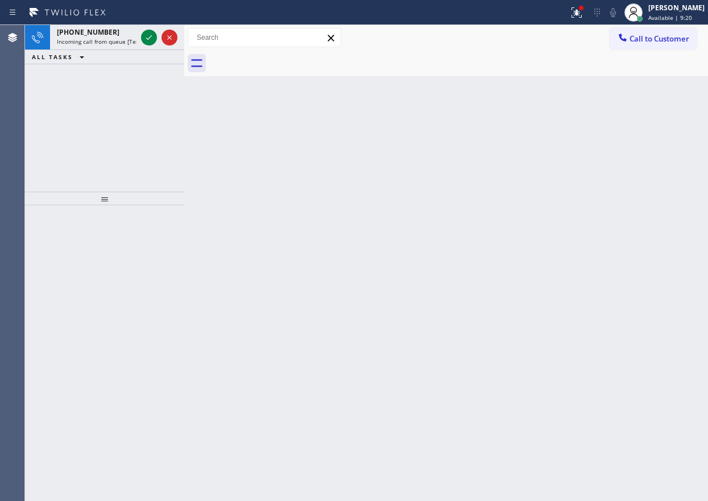
click at [597, 238] on div "Back to Dashboard Change Sender ID Customers Technicians Select a contact Outbo…" at bounding box center [445, 263] width 523 height 476
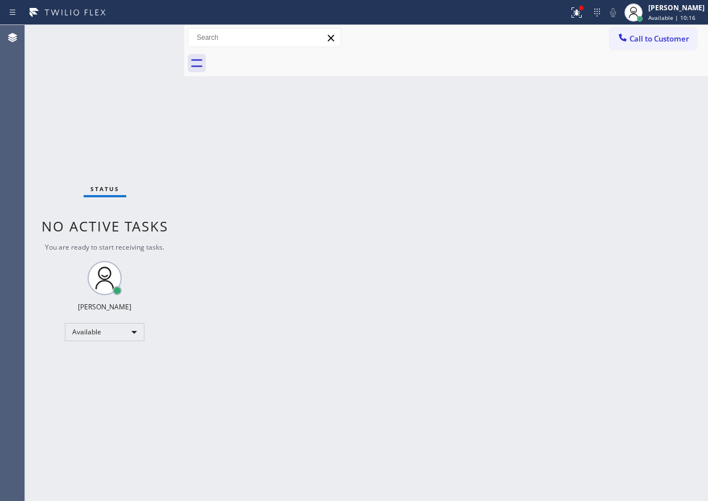
click at [601, 235] on div "Back to Dashboard Change Sender ID Customers Technicians Select a contact Outbo…" at bounding box center [445, 263] width 523 height 476
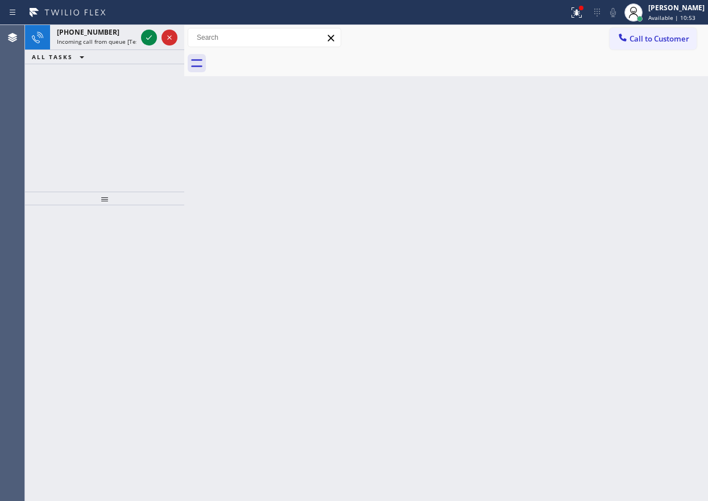
click at [675, 127] on div "Back to Dashboard Change Sender ID Customers Technicians Select a contact Outbo…" at bounding box center [445, 263] width 523 height 476
click at [143, 36] on icon at bounding box center [149, 38] width 14 height 14
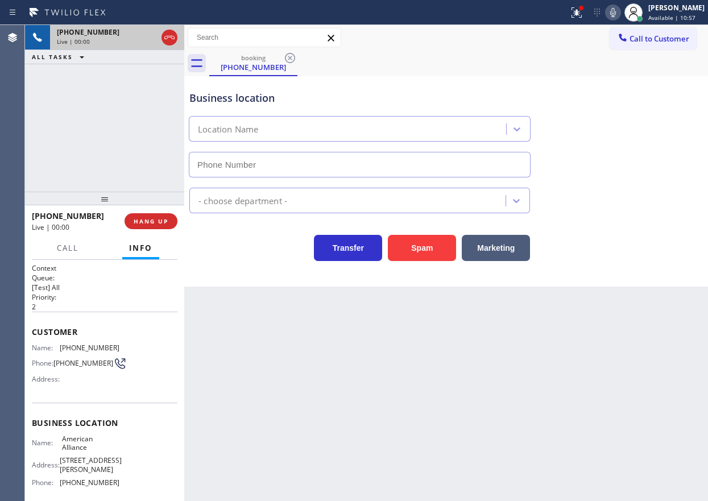
type input "(855) 400-0084"
click at [166, 221] on span "HANG UP" at bounding box center [151, 221] width 35 height 8
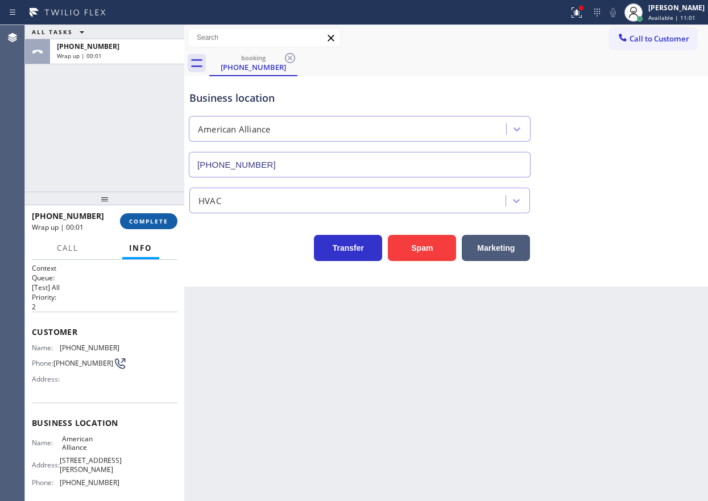
click at [163, 214] on button "COMPLETE" at bounding box center [148, 221] width 57 height 16
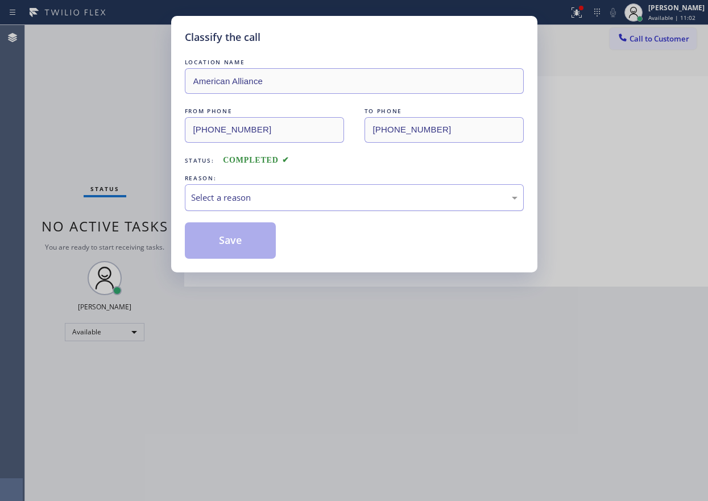
click at [288, 192] on div "Select a reason" at bounding box center [354, 197] width 326 height 13
click at [247, 242] on button "Save" at bounding box center [231, 240] width 92 height 36
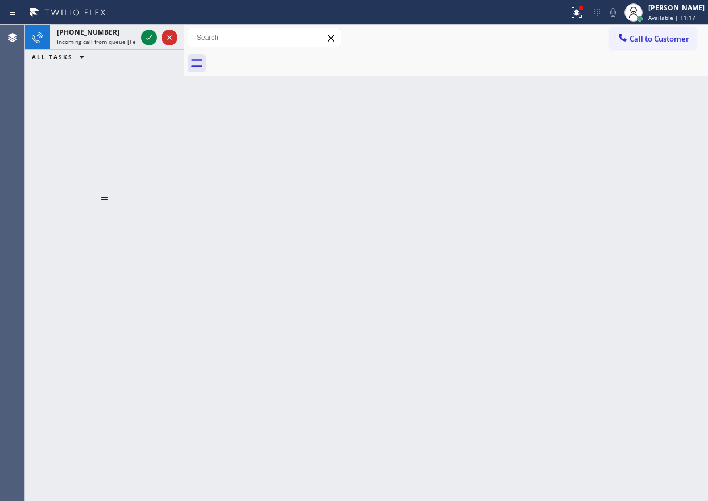
click at [604, 109] on div "Back to Dashboard Change Sender ID Customers Technicians Select a contact Outbo…" at bounding box center [445, 263] width 523 height 476
click at [142, 39] on icon at bounding box center [149, 38] width 14 height 14
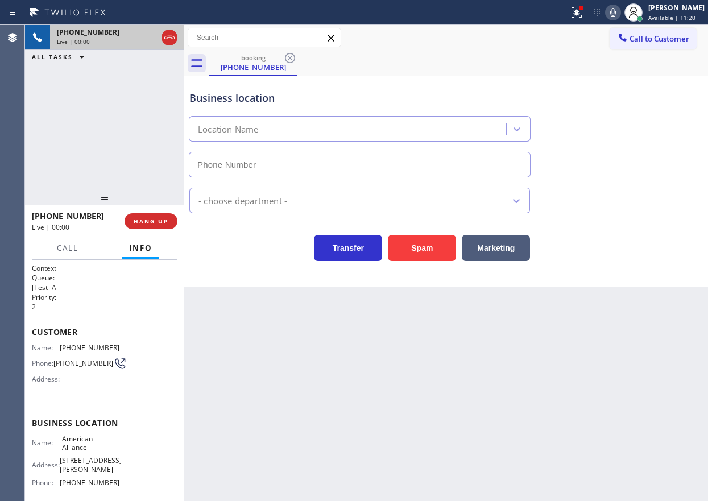
type input "(855) 400-0084"
click at [143, 217] on span "HANG UP" at bounding box center [151, 221] width 35 height 8
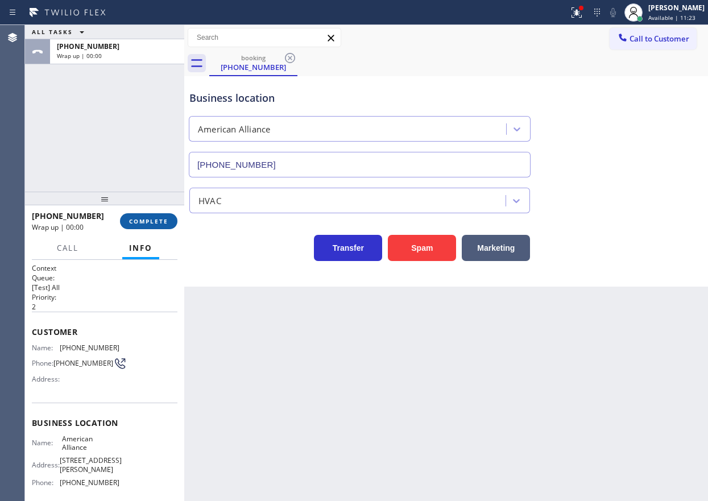
click at [144, 218] on span "COMPLETE" at bounding box center [148, 221] width 39 height 8
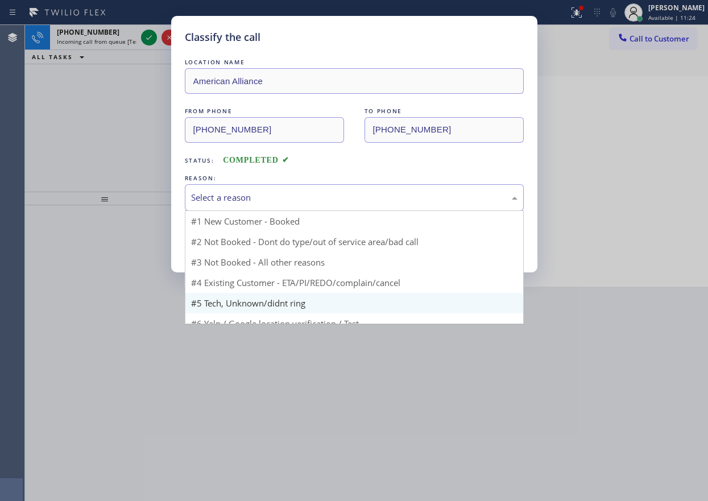
drag, startPoint x: 263, startPoint y: 197, endPoint x: 257, endPoint y: 289, distance: 92.2
click at [263, 200] on div "Select a reason" at bounding box center [354, 197] width 326 height 13
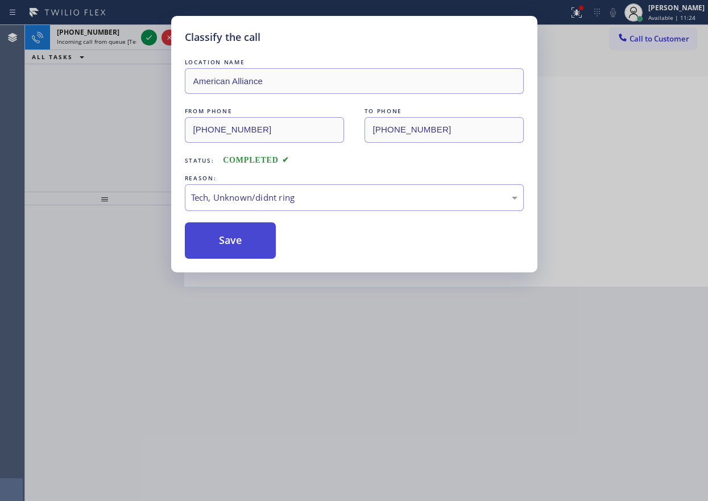
click at [226, 250] on button "Save" at bounding box center [231, 240] width 92 height 36
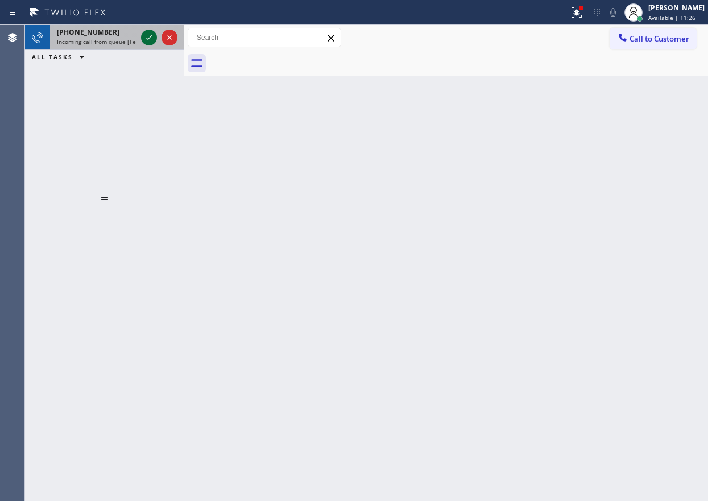
click at [147, 41] on icon at bounding box center [149, 38] width 14 height 14
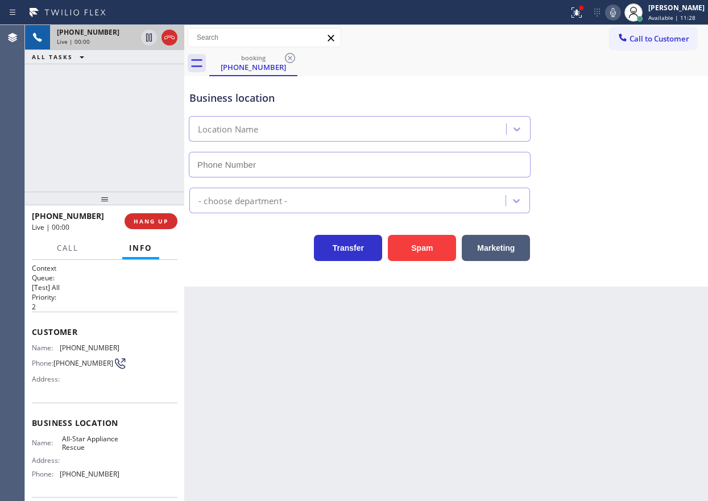
type input "(480) 525-5139"
click at [636, 187] on div "Appliance Repair Regular" at bounding box center [446, 198] width 518 height 30
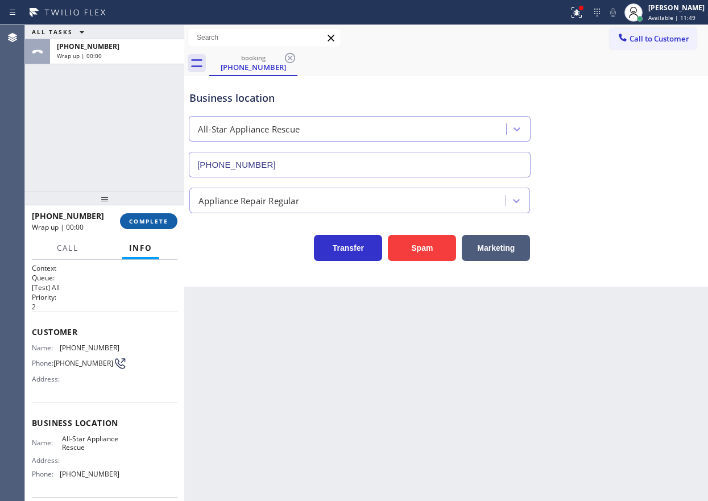
click at [139, 215] on button "COMPLETE" at bounding box center [148, 221] width 57 height 16
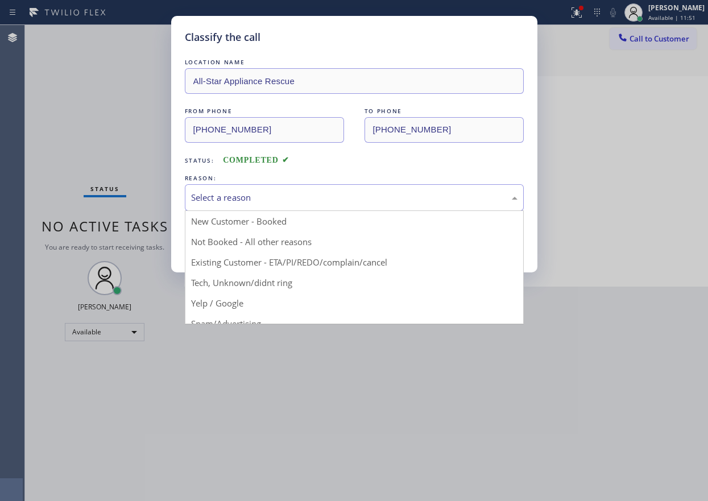
click at [287, 193] on div "Select a reason" at bounding box center [354, 197] width 326 height 13
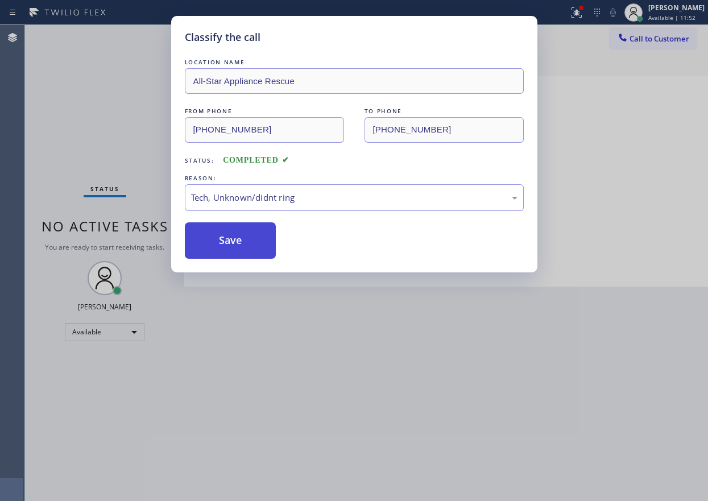
click at [232, 246] on button "Save" at bounding box center [231, 240] width 92 height 36
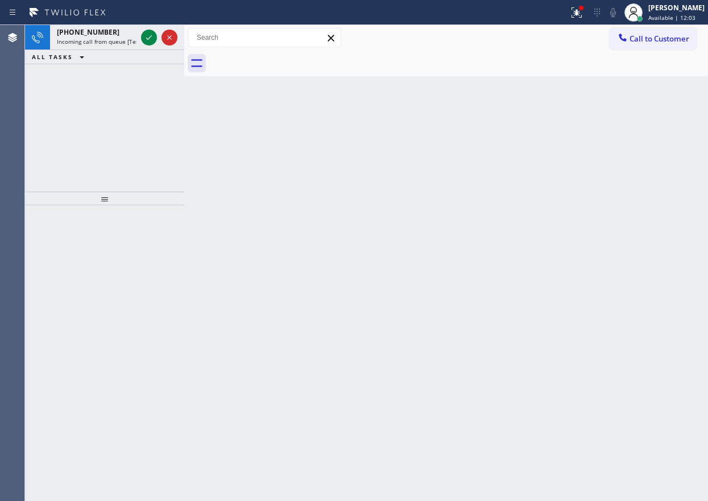
click at [581, 244] on div "Back to Dashboard Change Sender ID Customers Technicians Select a contact Outbo…" at bounding box center [445, 263] width 523 height 476
click at [150, 39] on icon at bounding box center [149, 38] width 14 height 14
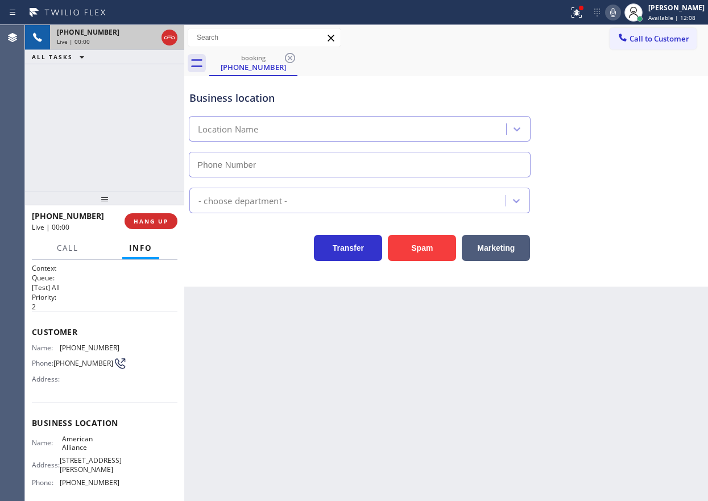
type input "(855) 400-0084"
click at [87, 440] on span "American Alliance" at bounding box center [90, 443] width 57 height 18
copy span "American Alliance"
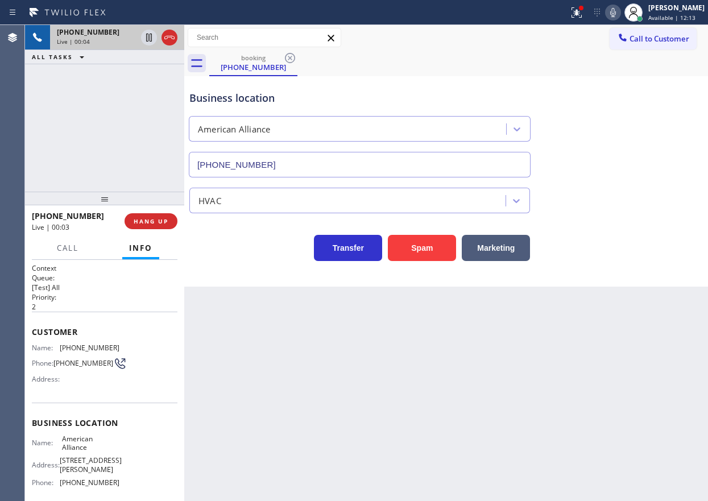
click at [334, 157] on input "(855) 400-0084" at bounding box center [360, 165] width 342 height 26
click at [85, 345] on span "(747) 305-6979" at bounding box center [90, 347] width 60 height 9
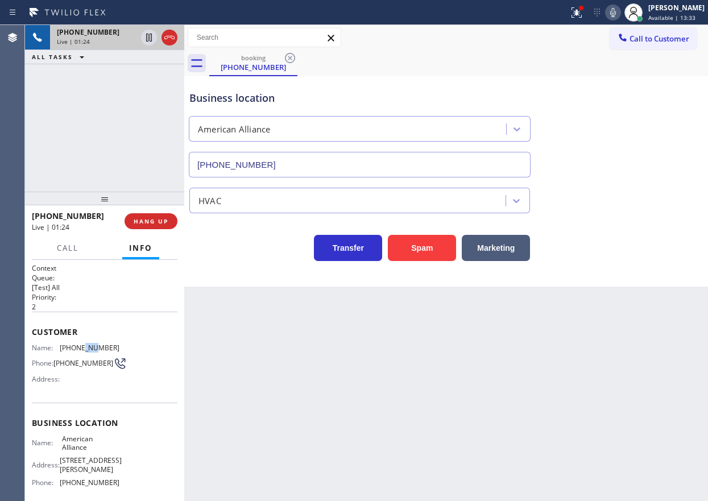
click at [85, 345] on span "(747) 305-6979" at bounding box center [90, 347] width 60 height 9
copy span "(747) 305-6979"
click at [155, 219] on span "HANG UP" at bounding box center [151, 221] width 35 height 8
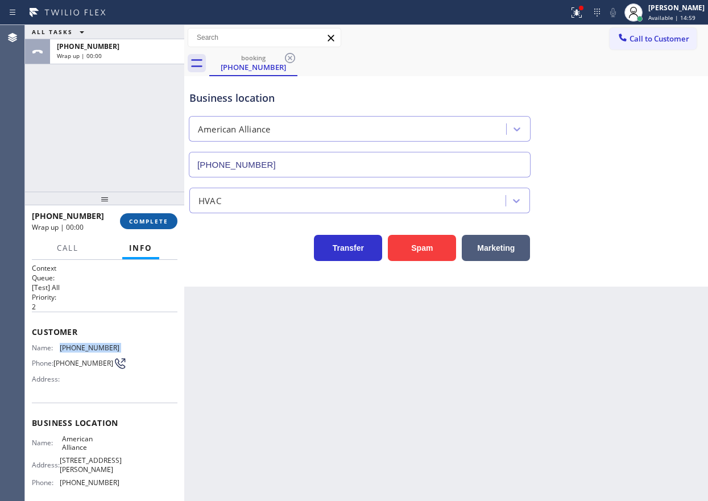
click at [155, 219] on span "COMPLETE" at bounding box center [148, 221] width 39 height 8
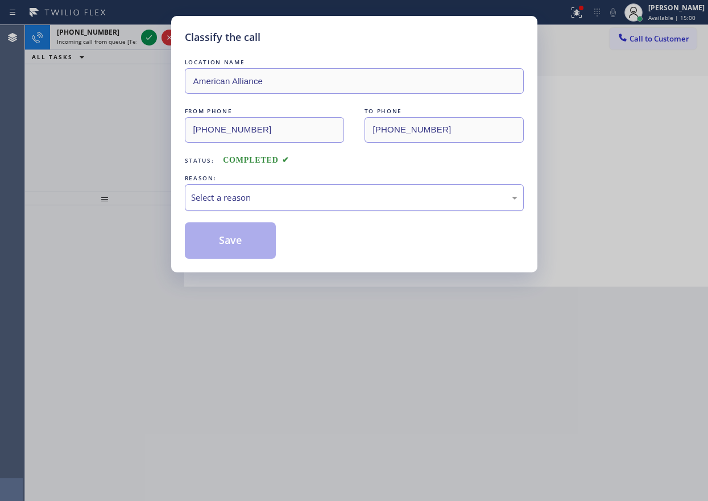
click at [255, 204] on div "Select a reason" at bounding box center [354, 197] width 339 height 27
click at [244, 250] on button "Save" at bounding box center [231, 240] width 92 height 36
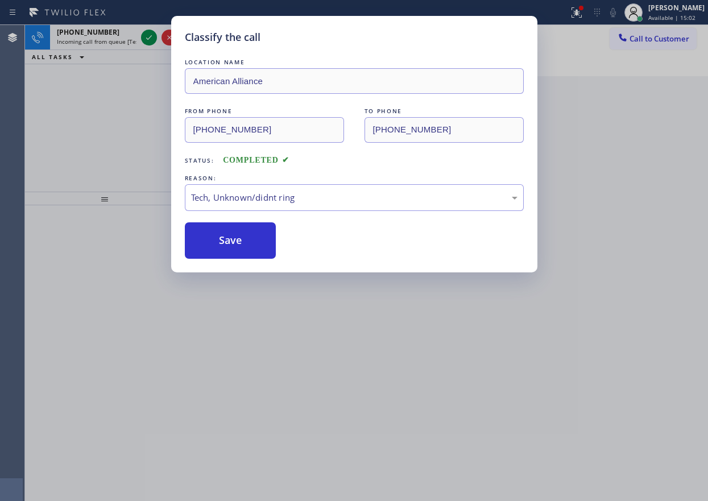
click at [153, 40] on div "Classify the call LOCATION NAME American Alliance FROM PHONE (747) 305-6979 TO …" at bounding box center [354, 250] width 708 height 501
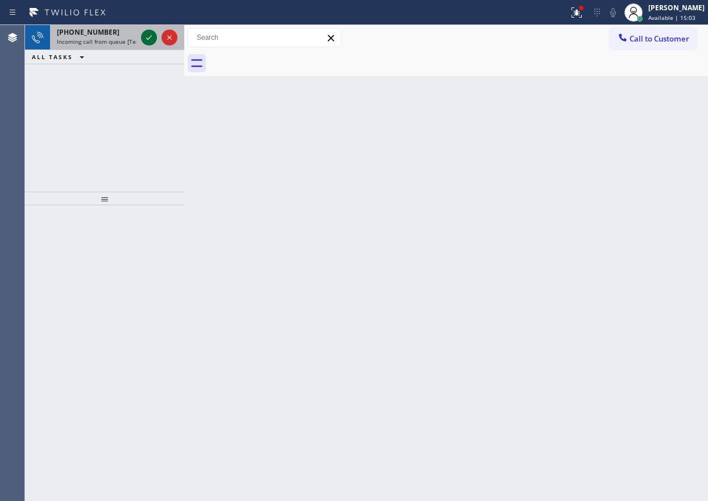
click at [149, 39] on icon at bounding box center [149, 38] width 14 height 14
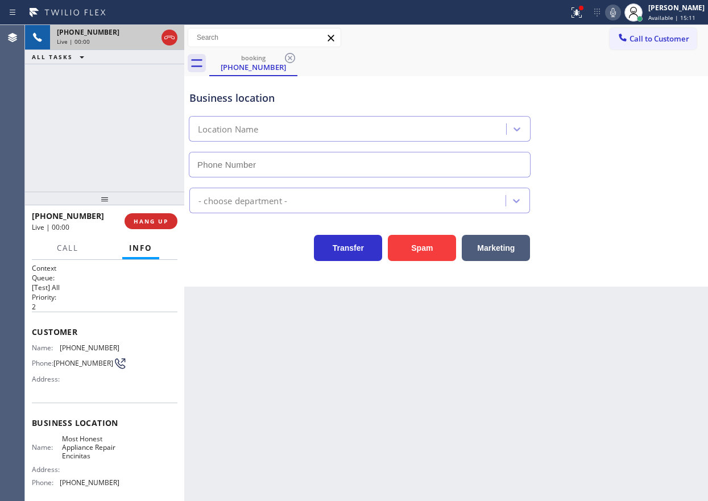
type input "(760) 316-6660"
click at [103, 442] on span "Most Honest Appliance Repair Encinitas" at bounding box center [90, 447] width 57 height 26
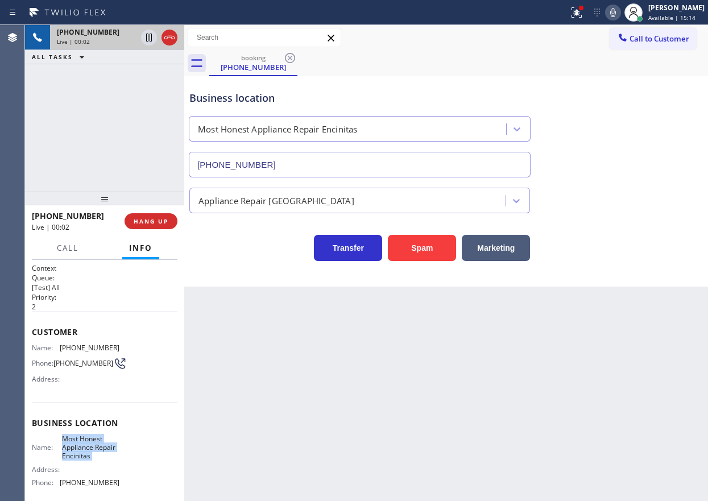
click at [103, 442] on span "Most Honest Appliance Repair Encinitas" at bounding box center [90, 447] width 57 height 26
copy span "Most Honest Appliance Repair Encinitas"
click at [290, 168] on input "(760) 316-6660" at bounding box center [360, 165] width 342 height 26
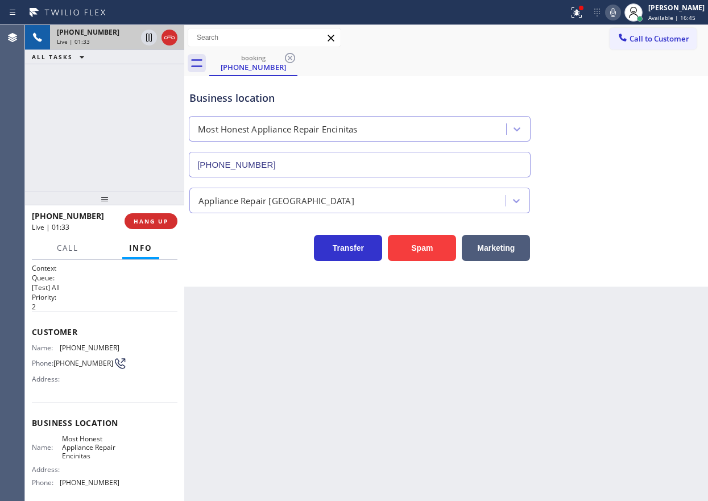
drag, startPoint x: 570, startPoint y: 259, endPoint x: 560, endPoint y: 278, distance: 21.6
click at [570, 259] on div "Transfer Spam Marketing" at bounding box center [446, 242] width 518 height 36
click at [99, 460] on span "Most Honest Appliance Repair Encinitas" at bounding box center [90, 447] width 57 height 26
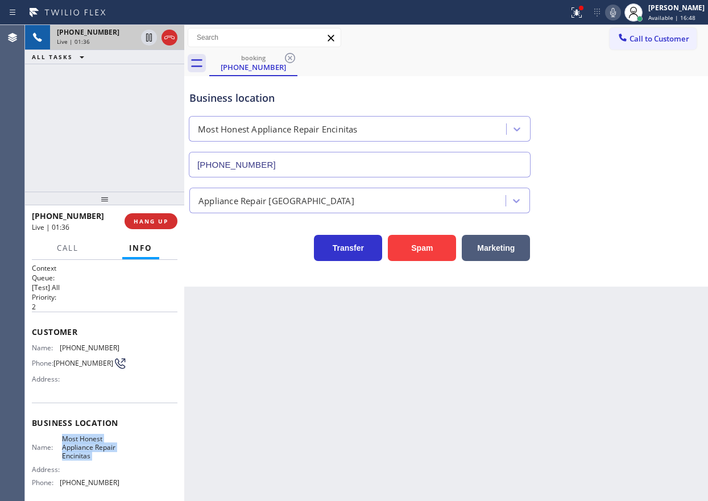
click at [100, 450] on span "Most Honest Appliance Repair Encinitas" at bounding box center [90, 447] width 57 height 26
click at [368, 162] on input "(760) 316-6660" at bounding box center [360, 165] width 342 height 26
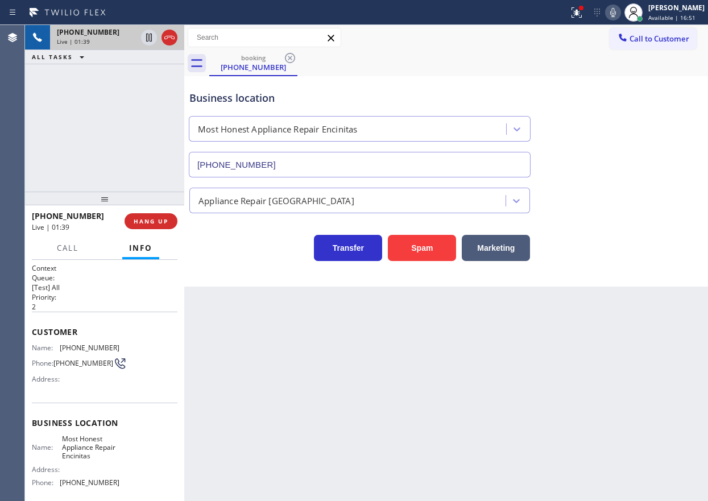
click at [368, 162] on input "(760) 316-6660" at bounding box center [360, 165] width 342 height 26
click at [583, 11] on icon at bounding box center [576, 13] width 14 height 14
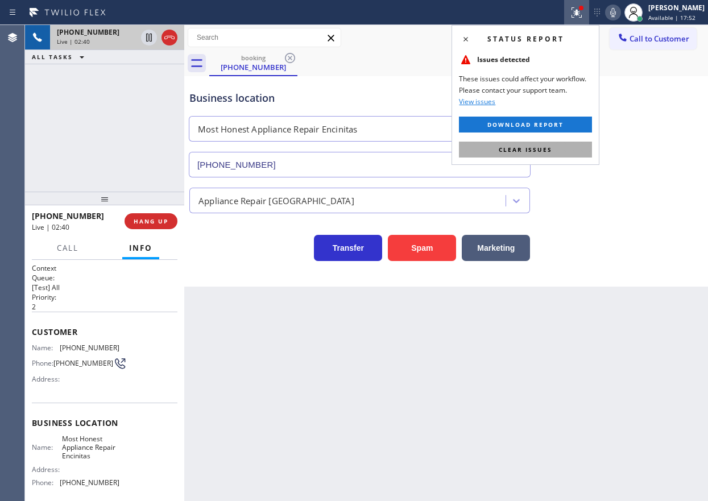
click at [552, 149] on button "Clear issues" at bounding box center [525, 150] width 133 height 16
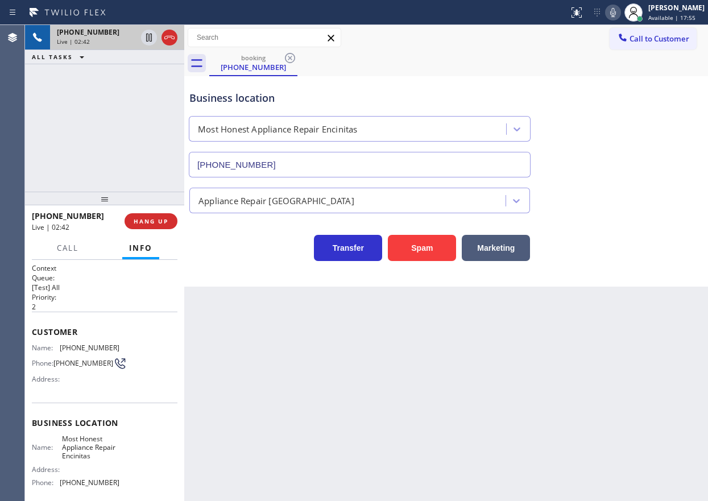
click at [620, 11] on icon at bounding box center [613, 13] width 14 height 14
click at [620, 15] on icon at bounding box center [613, 13] width 14 height 14
click at [620, 18] on icon at bounding box center [613, 13] width 14 height 14
click at [620, 15] on icon at bounding box center [613, 13] width 14 height 14
click at [620, 18] on icon at bounding box center [613, 13] width 14 height 14
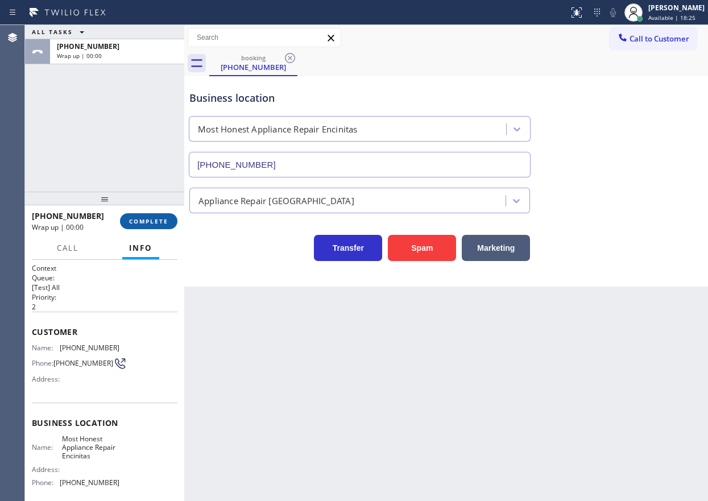
click at [148, 221] on span "COMPLETE" at bounding box center [148, 221] width 39 height 8
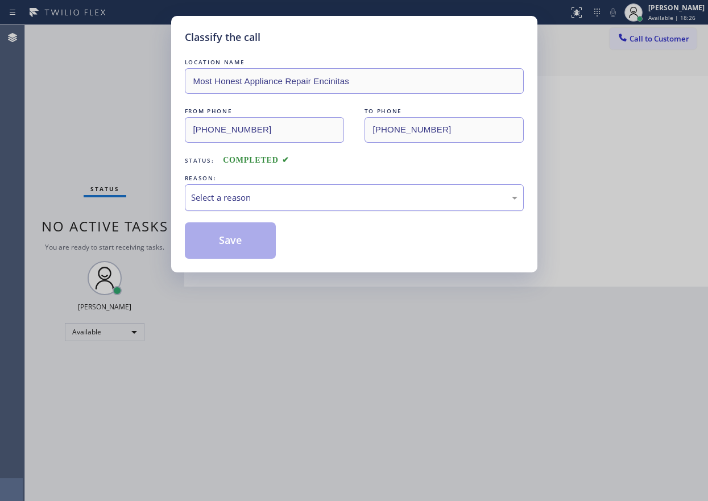
click at [227, 196] on div "Select a reason" at bounding box center [354, 197] width 326 height 13
click at [240, 239] on button "Save" at bounding box center [231, 240] width 92 height 36
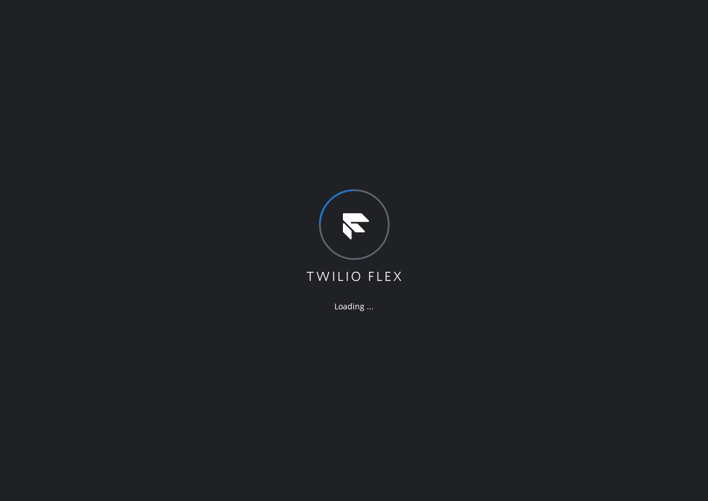
click at [629, 245] on div "Loading ..." at bounding box center [354, 250] width 708 height 501
click at [189, 425] on div "Loading ..." at bounding box center [354, 250] width 708 height 501
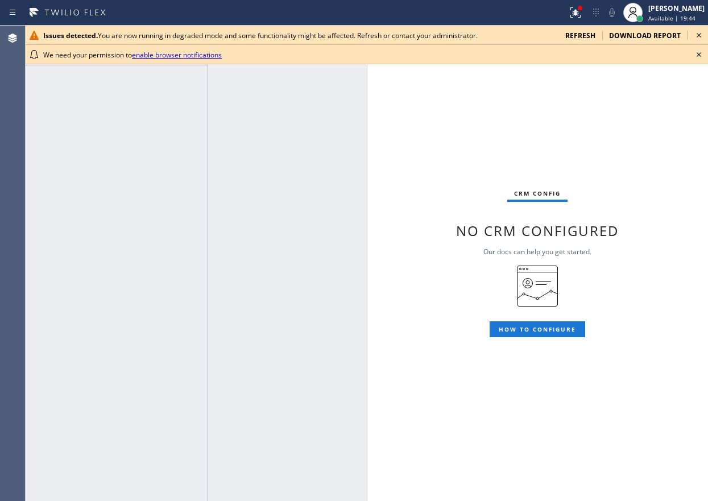
click at [700, 53] on icon at bounding box center [699, 55] width 14 height 14
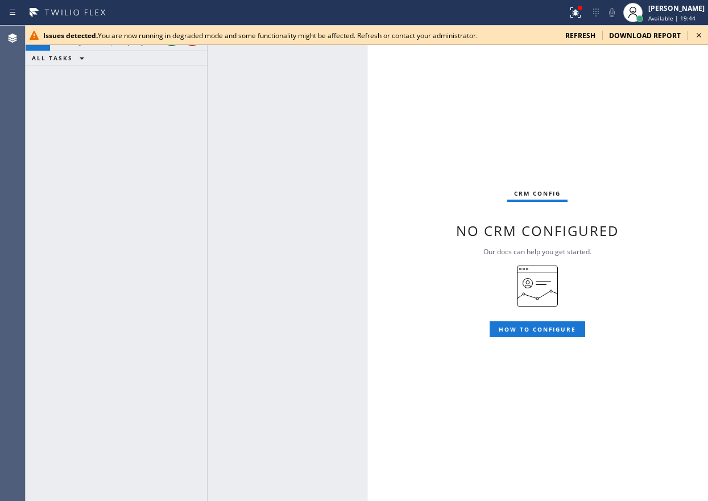
click at [700, 35] on icon at bounding box center [699, 35] width 14 height 14
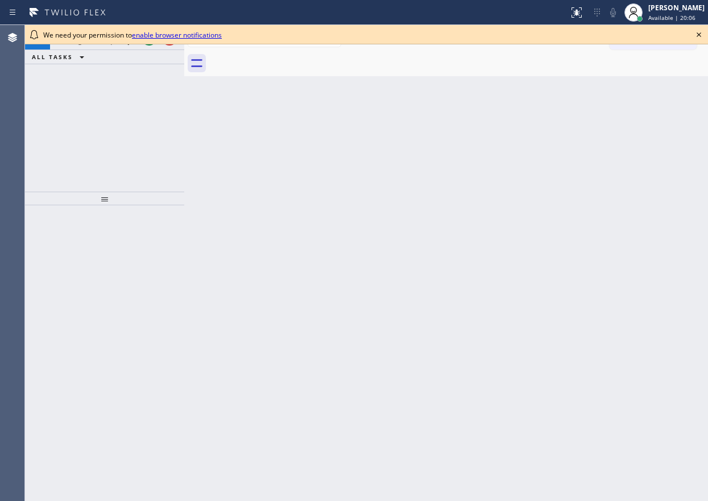
click at [650, 78] on div "Back to Dashboard Change Sender ID Customers Technicians Select a contact Outbo…" at bounding box center [445, 263] width 523 height 476
click at [699, 31] on icon at bounding box center [699, 35] width 14 height 14
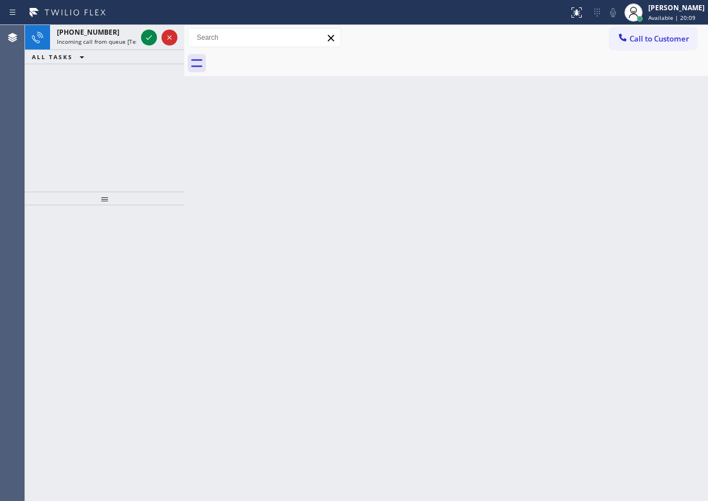
click at [146, 34] on icon at bounding box center [149, 38] width 14 height 14
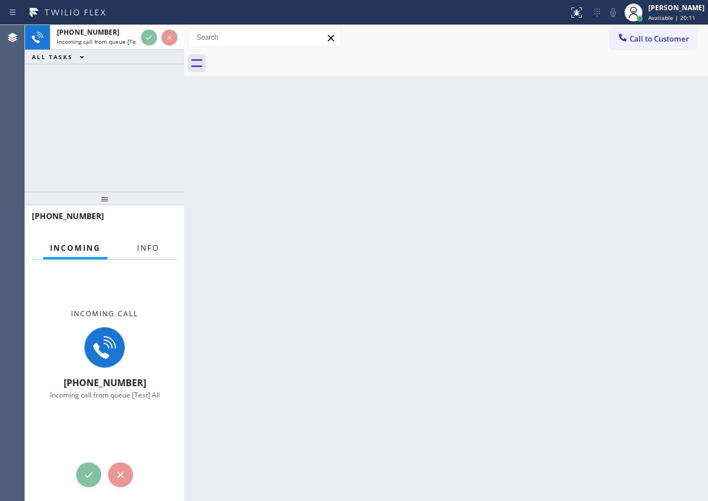
click at [147, 253] on button "Info" at bounding box center [148, 248] width 36 height 22
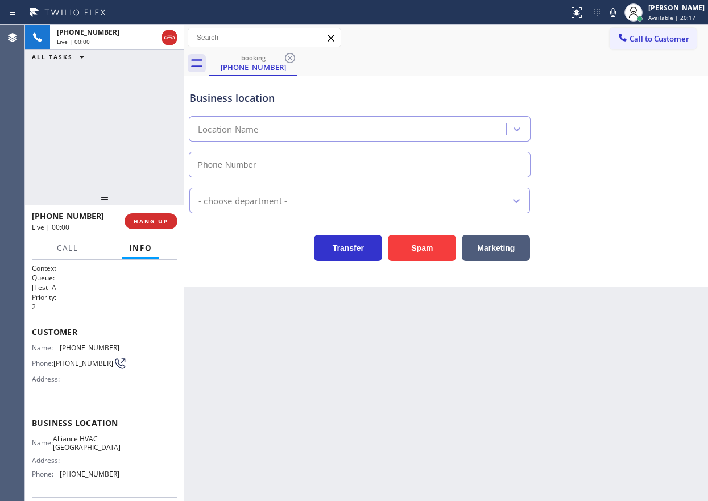
type input "[PHONE_NUMBER]"
click at [164, 217] on span "HANG UP" at bounding box center [151, 221] width 35 height 8
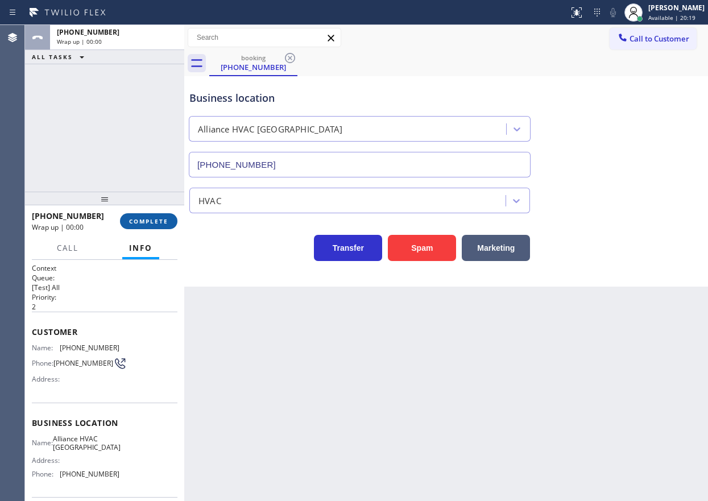
click at [164, 217] on span "COMPLETE" at bounding box center [148, 221] width 39 height 8
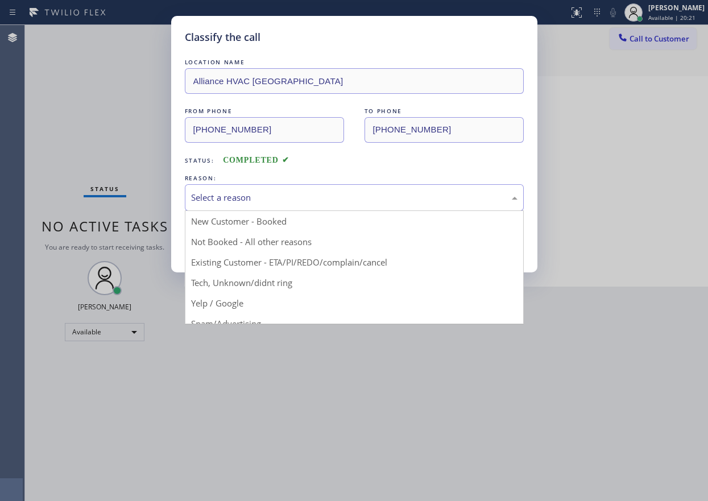
click at [255, 197] on div "Select a reason" at bounding box center [354, 197] width 326 height 13
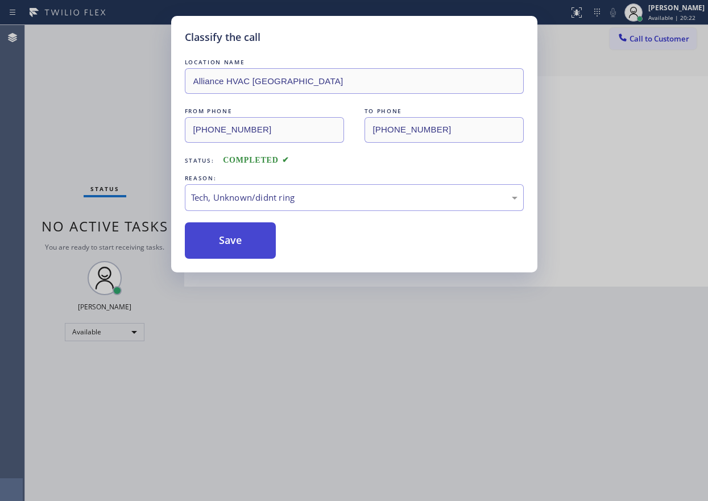
click at [227, 229] on button "Save" at bounding box center [231, 240] width 92 height 36
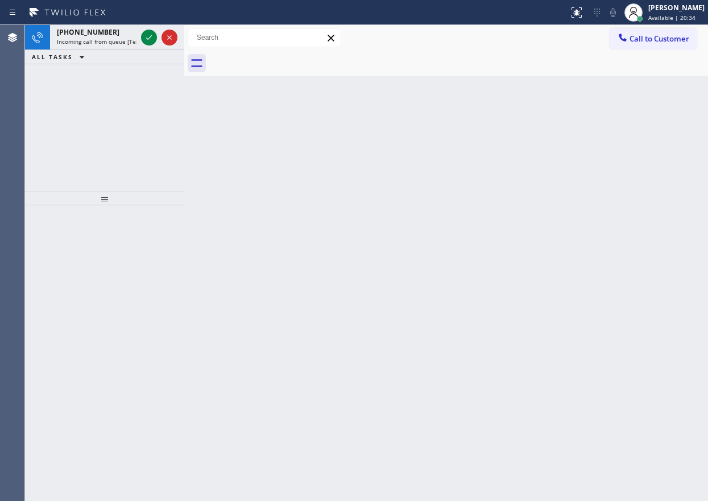
click at [615, 196] on div "Back to Dashboard Change Sender ID Customers Technicians Select a contact Outbo…" at bounding box center [445, 263] width 523 height 476
click at [151, 34] on icon at bounding box center [149, 38] width 14 height 14
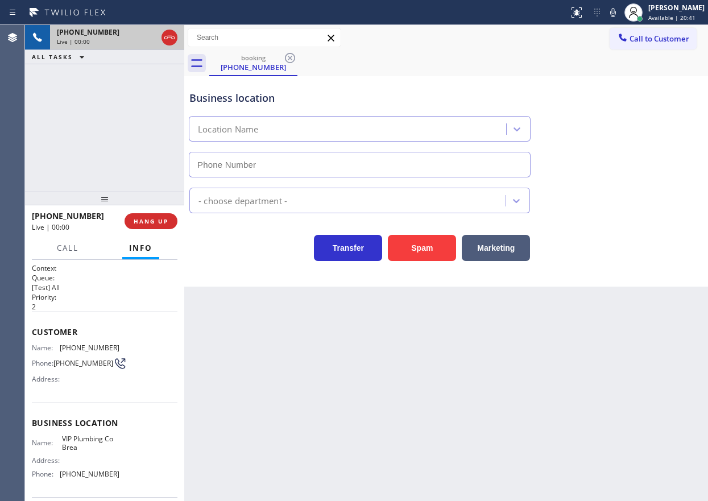
type input "[PHONE_NUMBER]"
click at [423, 248] on button "Spam" at bounding box center [422, 248] width 68 height 26
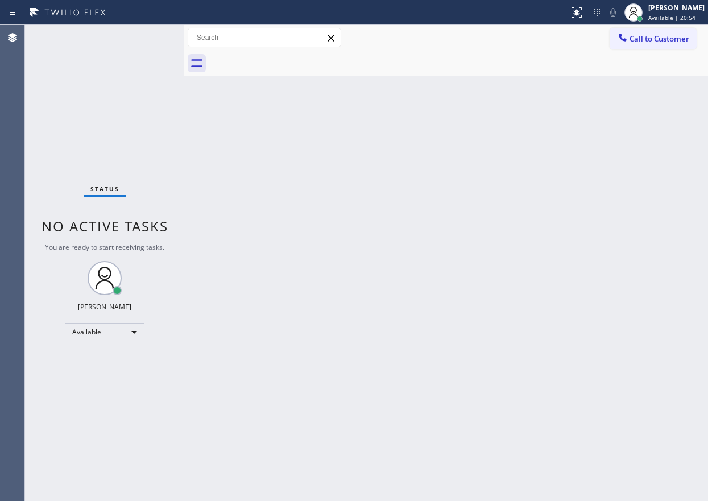
click at [663, 251] on div "Back to Dashboard Change Sender ID Customers Technicians Select a contact Outbo…" at bounding box center [445, 263] width 523 height 476
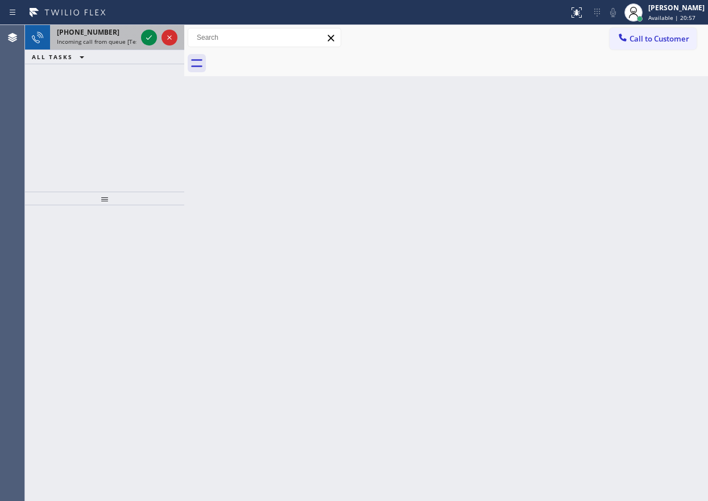
click at [113, 38] on span "Incoming call from queue [Test] All" at bounding box center [104, 42] width 94 height 8
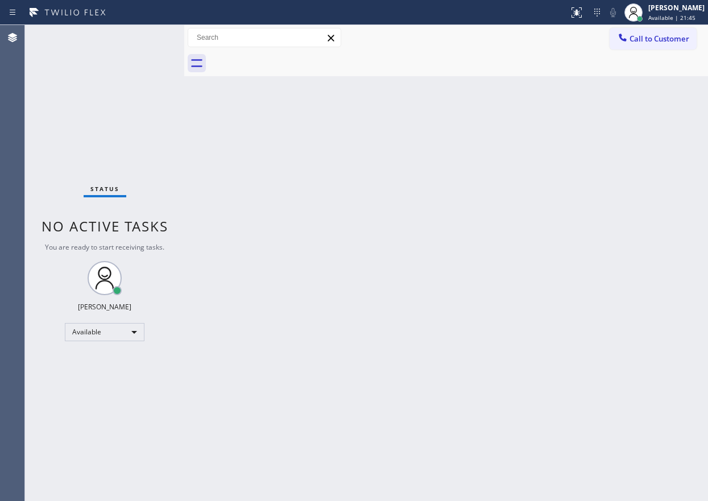
click at [631, 211] on div "Back to Dashboard Change Sender ID Customers Technicians Select a contact Outbo…" at bounding box center [445, 263] width 523 height 476
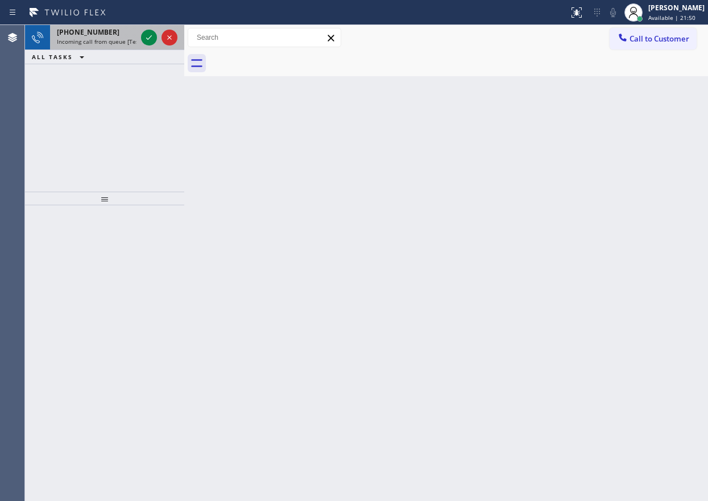
click at [90, 40] on span "Incoming call from queue [Test] All" at bounding box center [104, 42] width 94 height 8
click at [103, 38] on span "Incoming call from queue [Test] All" at bounding box center [104, 42] width 94 height 8
drag, startPoint x: 644, startPoint y: 155, endPoint x: 228, endPoint y: 43, distance: 430.4
click at [643, 155] on div "Back to Dashboard Change Sender ID Customers Technicians Select a contact Outbo…" at bounding box center [445, 263] width 523 height 476
click at [145, 40] on icon at bounding box center [149, 38] width 14 height 14
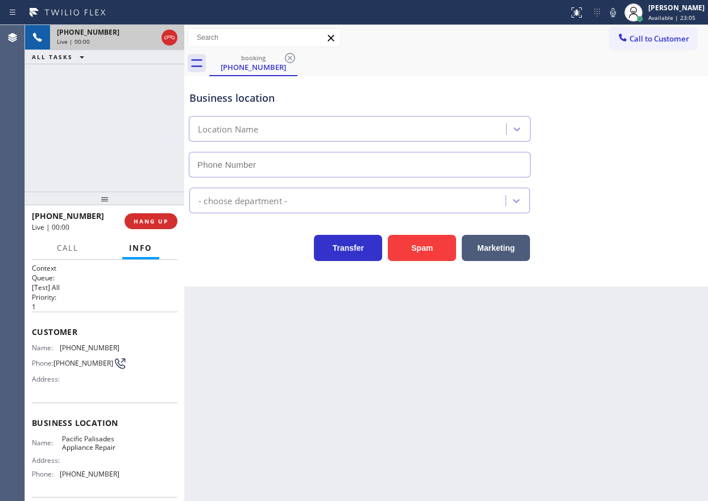
type input "[PHONE_NUMBER]"
click at [100, 445] on span "Pacific Palisades Appliance Repair" at bounding box center [90, 443] width 57 height 18
copy span "Pacific Palisades Appliance Repair"
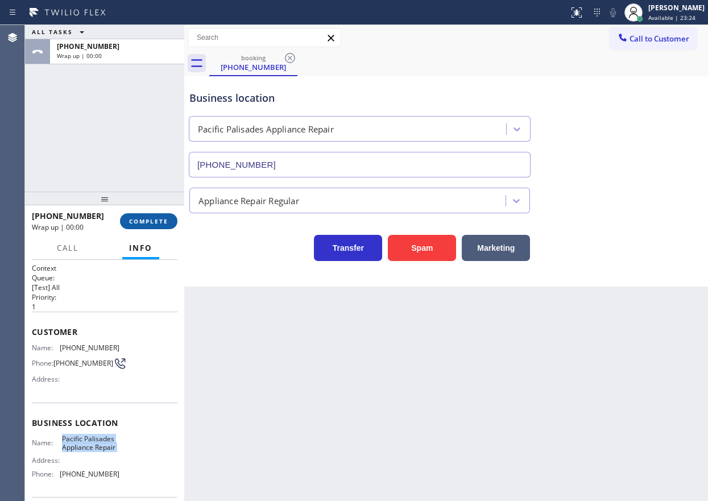
click at [134, 222] on span "COMPLETE" at bounding box center [148, 221] width 39 height 8
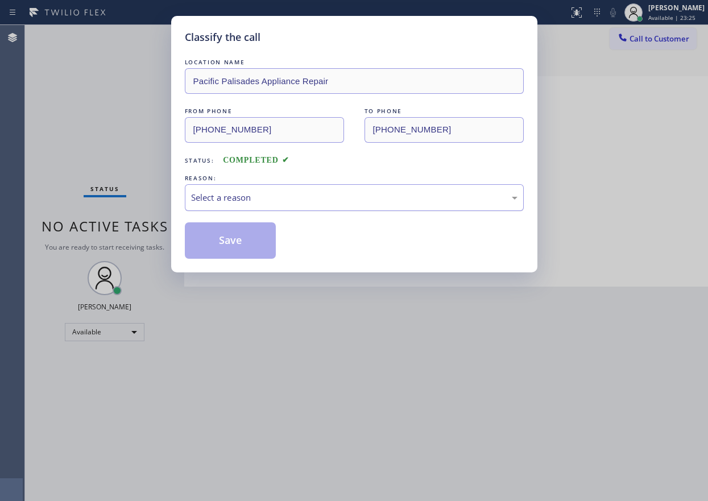
click at [280, 199] on div "Select a reason" at bounding box center [354, 197] width 326 height 13
click at [238, 248] on button "Save" at bounding box center [231, 240] width 92 height 36
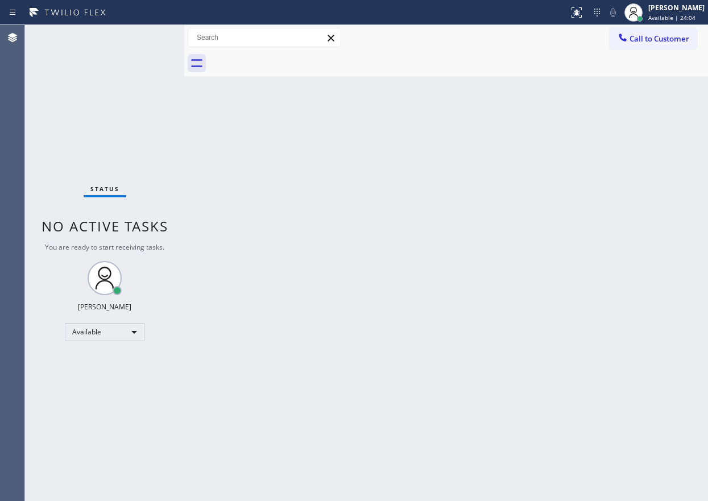
click at [583, 246] on div "Back to Dashboard Change Sender ID Customers Technicians Select a contact Outbo…" at bounding box center [445, 263] width 523 height 476
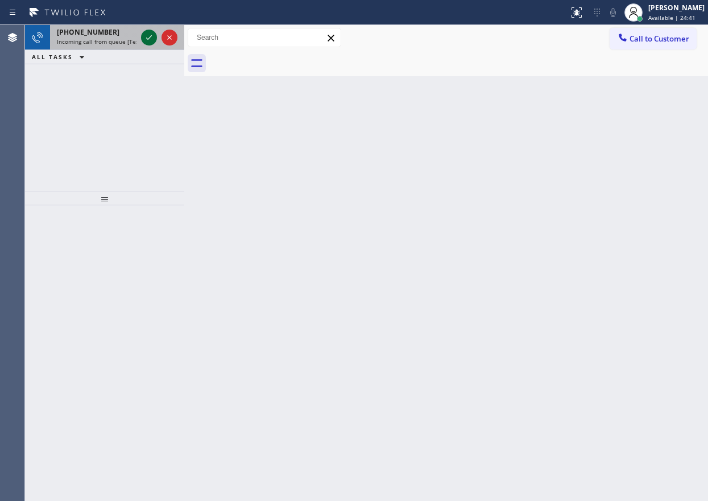
click at [146, 38] on icon at bounding box center [149, 38] width 14 height 14
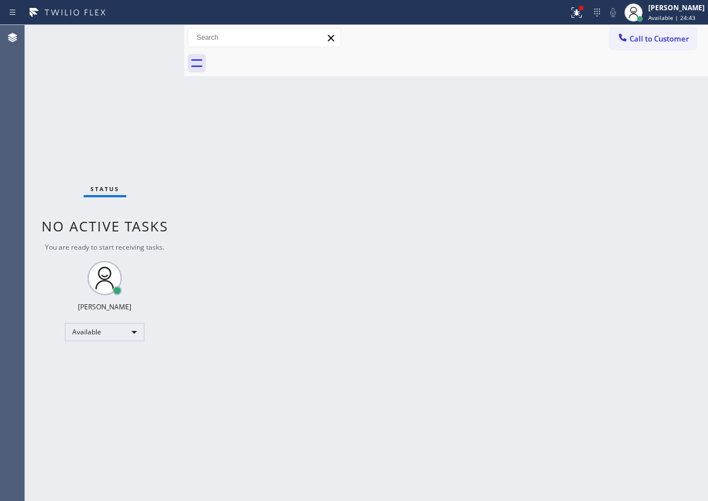
click at [144, 40] on div "Status No active tasks You are ready to start receiving tasks. [PERSON_NAME] Av…" at bounding box center [104, 263] width 159 height 476
click at [496, 392] on div "Back to Dashboard Change Sender ID Customers Technicians Select a contact Outbo…" at bounding box center [445, 263] width 523 height 476
click at [631, 278] on div "Back to Dashboard Change Sender ID Customers Technicians Select a contact Outbo…" at bounding box center [445, 263] width 523 height 476
click at [584, 9] on div at bounding box center [580, 8] width 7 height 7
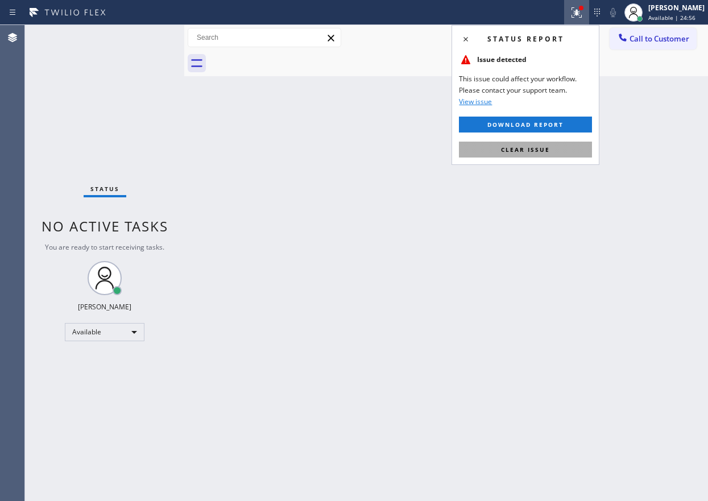
click at [525, 143] on button "Clear issue" at bounding box center [525, 150] width 133 height 16
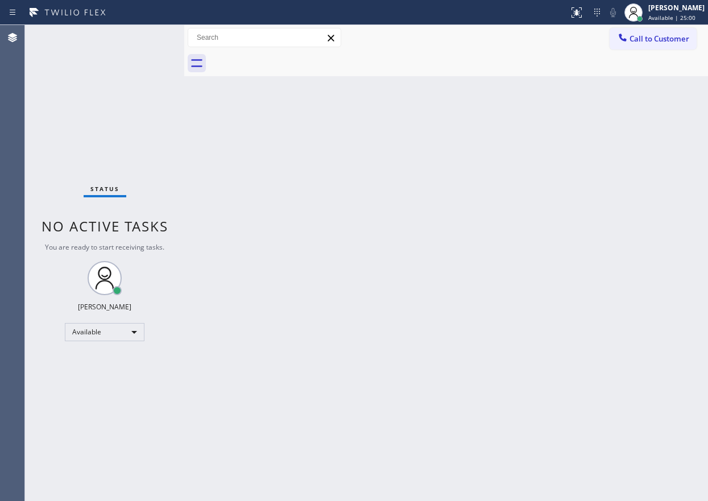
click at [372, 269] on div "Back to Dashboard Change Sender ID Customers Technicians Select a contact Outbo…" at bounding box center [445, 263] width 523 height 476
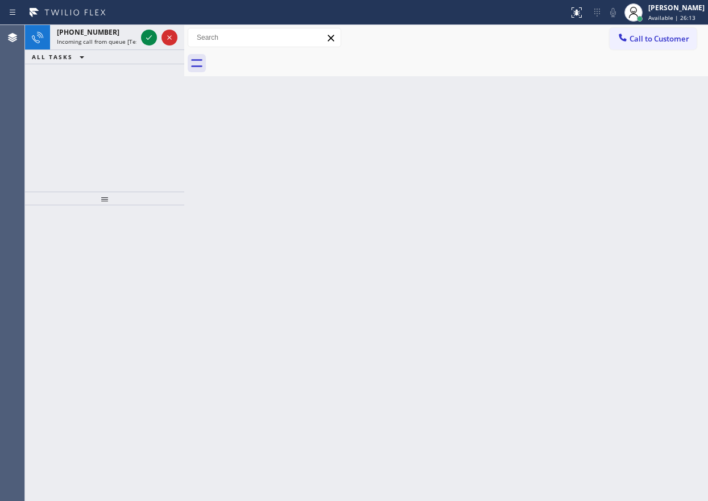
click at [580, 161] on div "Back to Dashboard Change Sender ID Customers Technicians Select a contact Outbo…" at bounding box center [445, 263] width 523 height 476
click at [145, 33] on icon at bounding box center [149, 38] width 14 height 14
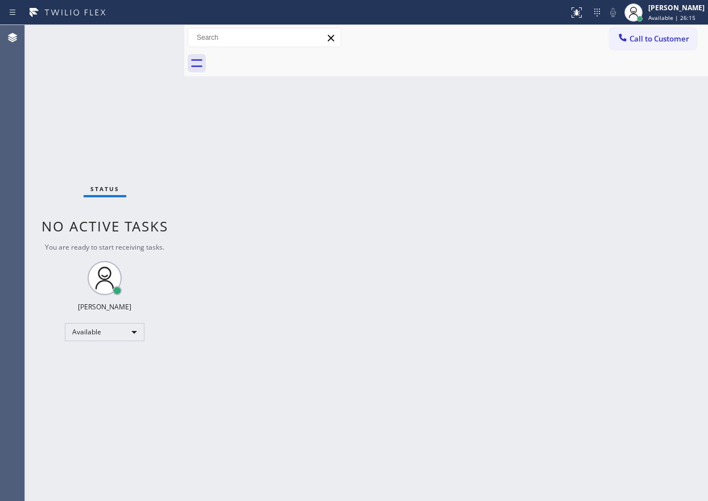
click at [147, 34] on div "Status No active tasks You are ready to start receiving tasks. [PERSON_NAME] Av…" at bounding box center [104, 263] width 159 height 476
click at [380, 133] on div "Back to Dashboard Change Sender ID Customers Technicians Select a contact Outbo…" at bounding box center [445, 263] width 523 height 476
click at [584, 3] on button at bounding box center [576, 12] width 25 height 25
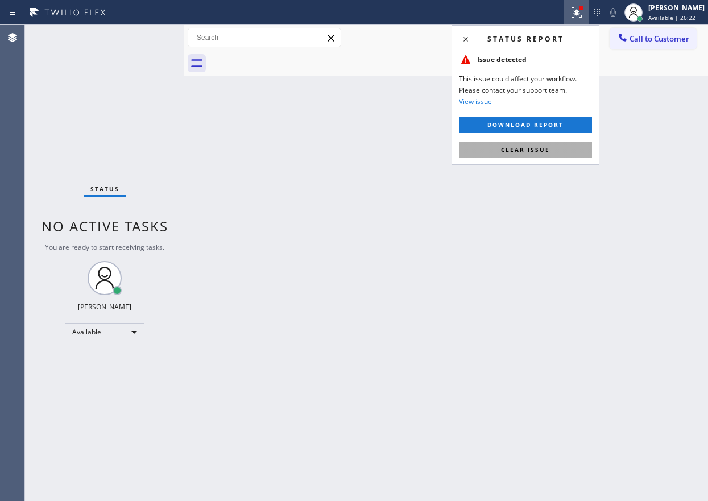
click at [506, 144] on button "Clear issue" at bounding box center [525, 150] width 133 height 16
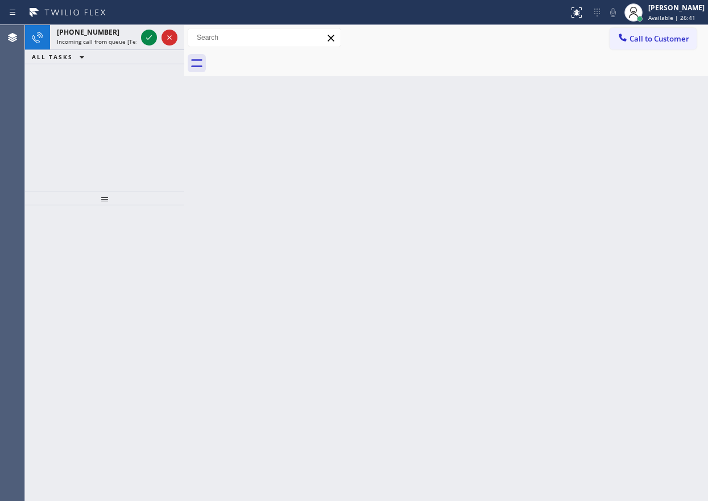
drag, startPoint x: 620, startPoint y: 249, endPoint x: 610, endPoint y: 246, distance: 10.2
click at [620, 249] on div "Back to Dashboard Change Sender ID Customers Technicians Select a contact Outbo…" at bounding box center [445, 263] width 523 height 476
click at [145, 37] on icon at bounding box center [149, 38] width 14 height 14
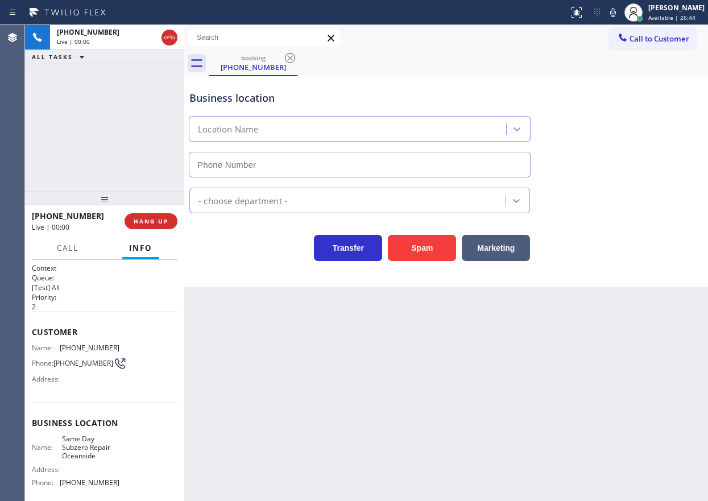
type input "[PHONE_NUMBER]"
click at [448, 251] on button "Spam" at bounding box center [422, 248] width 68 height 26
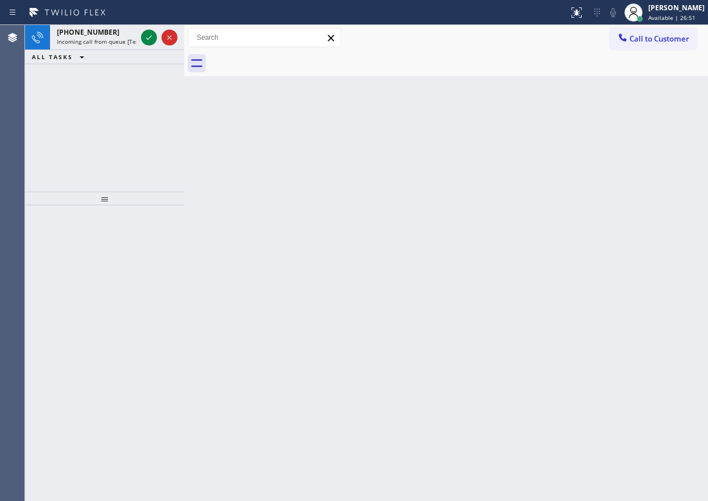
click at [646, 183] on div "Back to Dashboard Change Sender ID Customers Technicians Select a contact Outbo…" at bounding box center [445, 263] width 523 height 476
click at [144, 33] on icon at bounding box center [149, 38] width 14 height 14
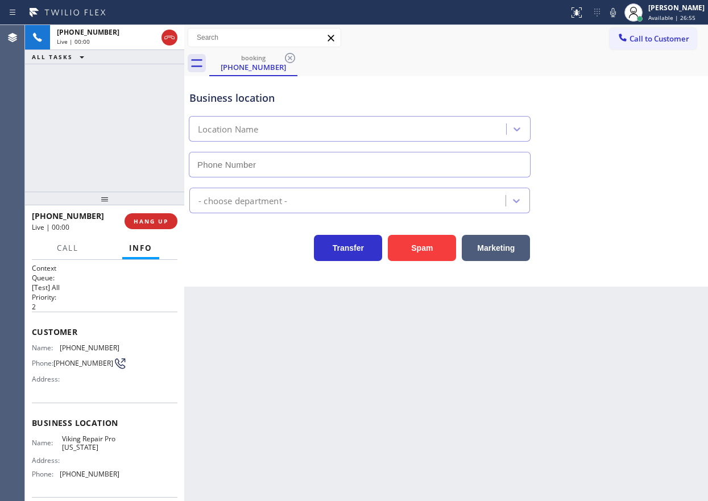
type input "[PHONE_NUMBER]"
click at [410, 247] on button "Spam" at bounding box center [422, 248] width 68 height 26
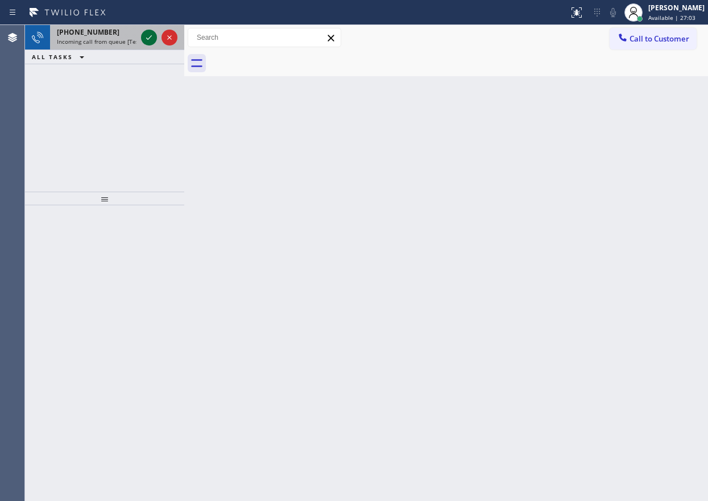
click at [149, 37] on icon at bounding box center [149, 38] width 14 height 14
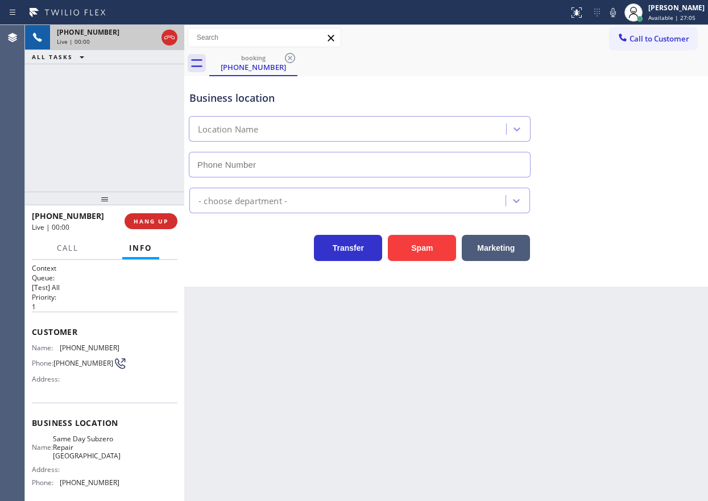
type input "[PHONE_NUMBER]"
click at [88, 465] on div "Name: Same Day Subzero Repair Lakewood Address: Phone: [PHONE_NUMBER]" at bounding box center [76, 462] width 88 height 57
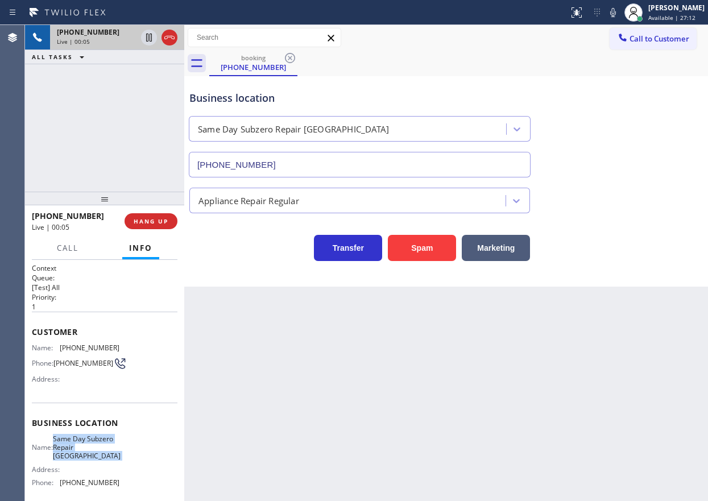
click at [88, 465] on div "Name: Same Day Subzero Repair Lakewood Address: Phone: [PHONE_NUMBER]" at bounding box center [76, 462] width 88 height 57
copy span "Same Day Subzero Repair [GEOGRAPHIC_DATA]"
click at [342, 165] on input "[PHONE_NUMBER]" at bounding box center [360, 165] width 342 height 26
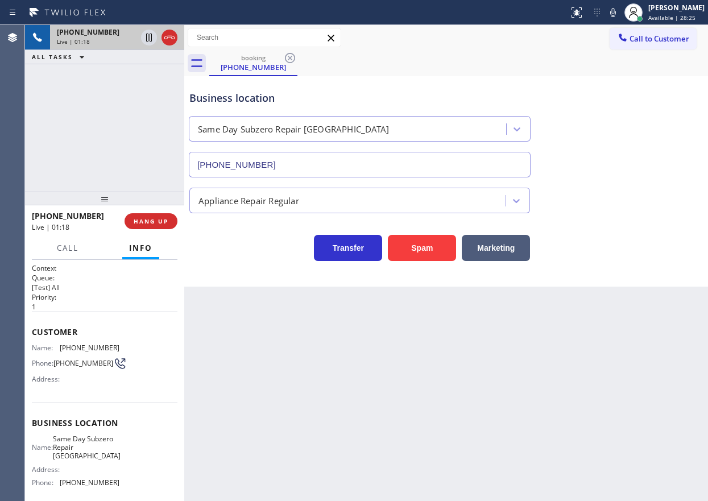
click at [90, 338] on div "Customer Name: [PHONE_NUMBER] Phone: [PHONE_NUMBER] Address:" at bounding box center [104, 356] width 145 height 91
click at [90, 342] on div "Customer Name: [PHONE_NUMBER] Phone: [PHONE_NUMBER] Address:" at bounding box center [104, 356] width 145 height 91
copy span "[PHONE_NUMBER]"
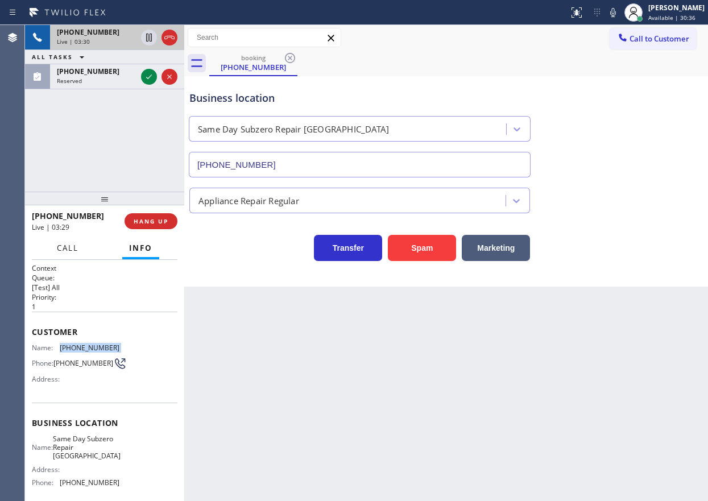
click at [59, 245] on span "Call" at bounding box center [68, 248] width 22 height 10
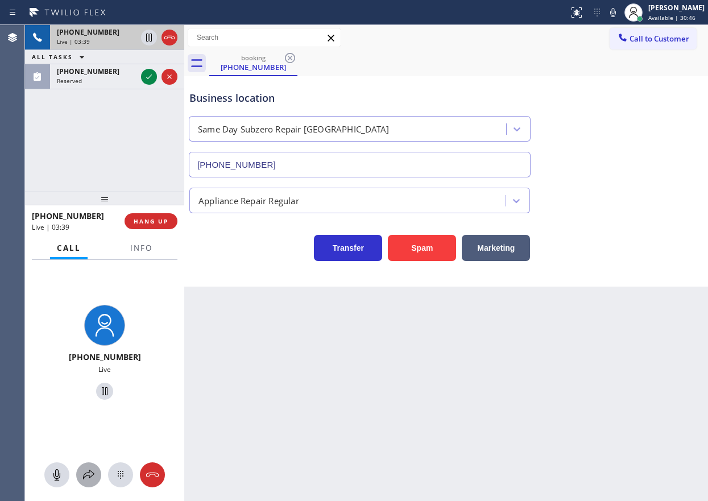
click at [93, 476] on icon at bounding box center [89, 475] width 14 height 14
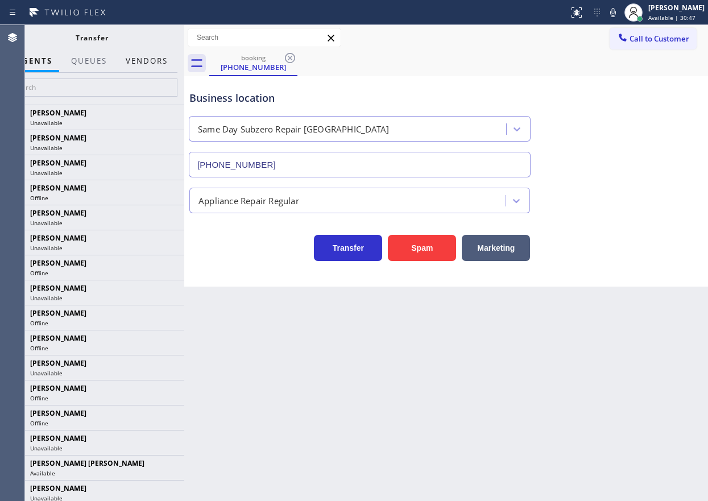
click at [160, 56] on button "Vendors" at bounding box center [147, 61] width 56 height 22
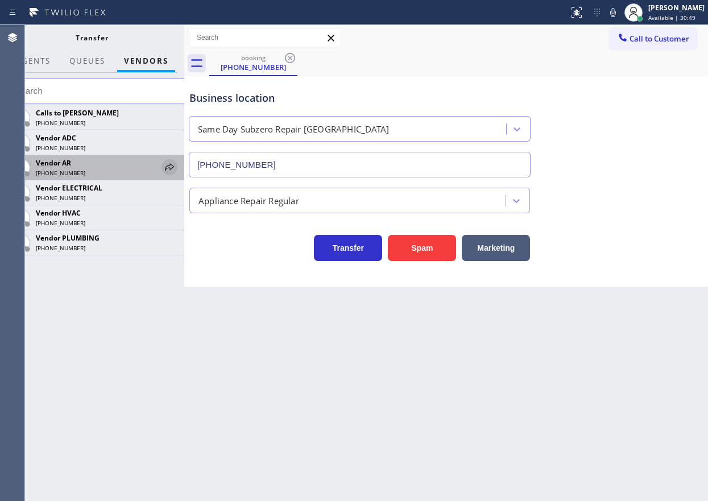
click at [171, 164] on icon at bounding box center [169, 166] width 9 height 7
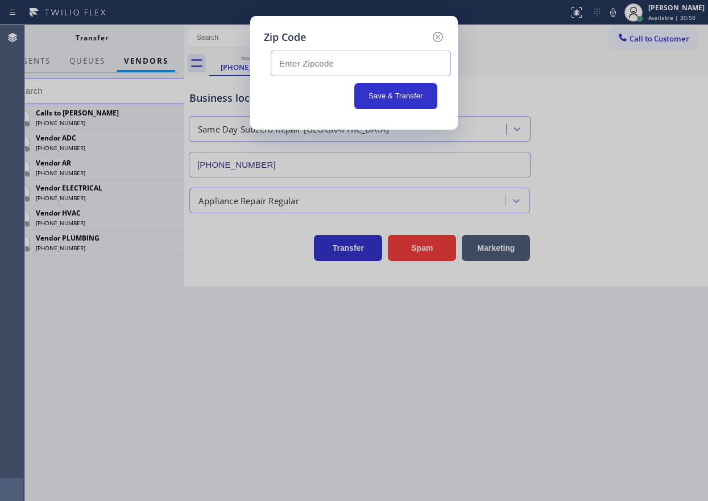
click at [358, 63] on input "text" at bounding box center [361, 64] width 180 height 26
paste input "17601"
type input "17601"
click at [378, 96] on button "Save & Transfer" at bounding box center [396, 96] width 84 height 26
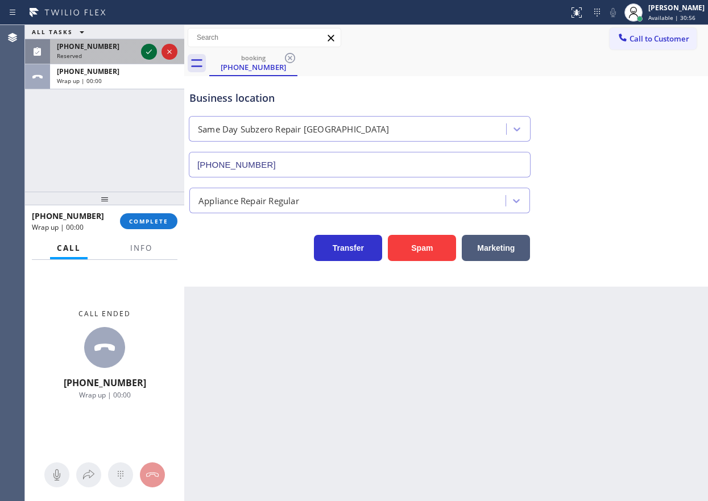
click at [149, 48] on icon at bounding box center [149, 52] width 14 height 14
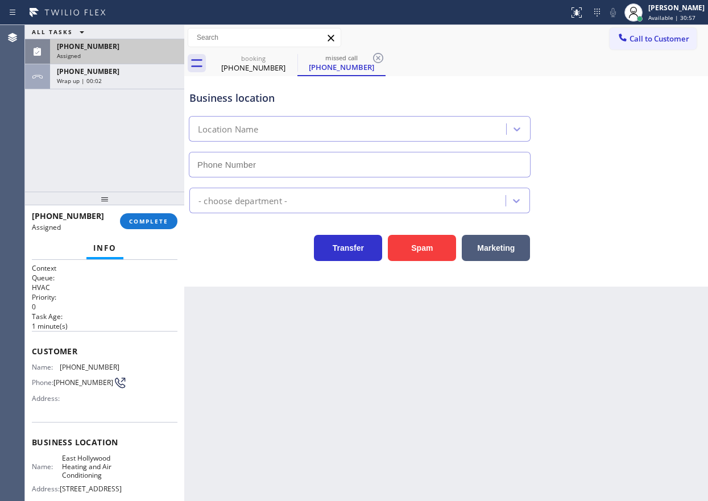
type input "[PHONE_NUMBER]"
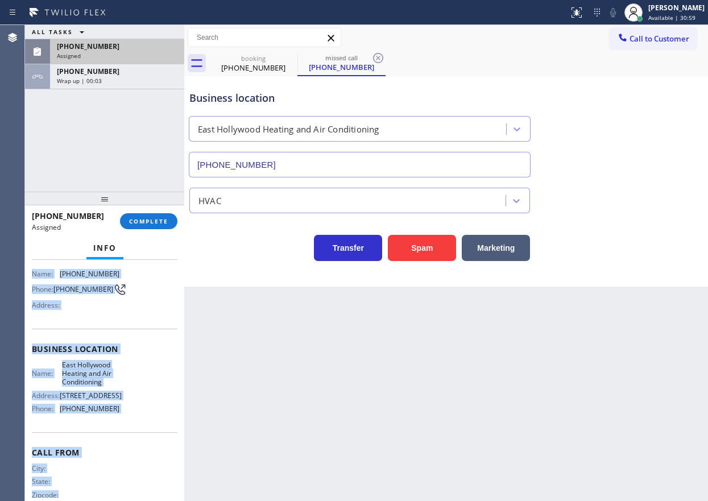
scroll to position [127, 0]
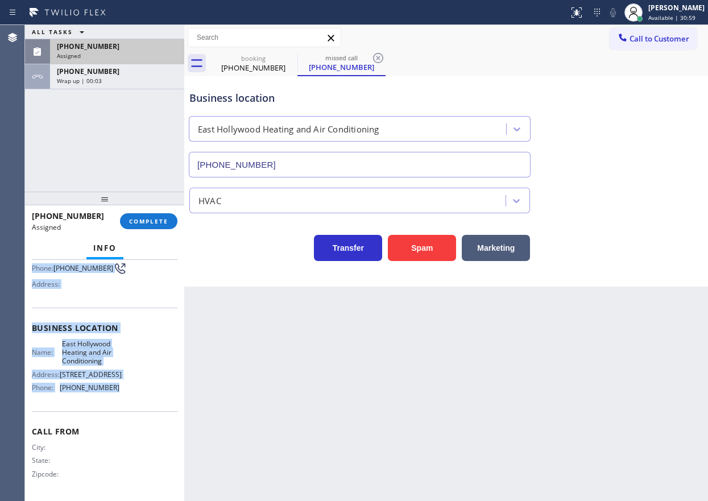
drag, startPoint x: 28, startPoint y: 347, endPoint x: 146, endPoint y: 400, distance: 129.7
click at [146, 400] on div "Context Queue: HVAC Priority: 0 Task Age: [DEMOGRAPHIC_DATA] minute(s) Customer…" at bounding box center [104, 380] width 159 height 241
copy div "Customer Name: [PHONE_NUMBER] Phone: [PHONE_NUMBER] Address: Business location …"
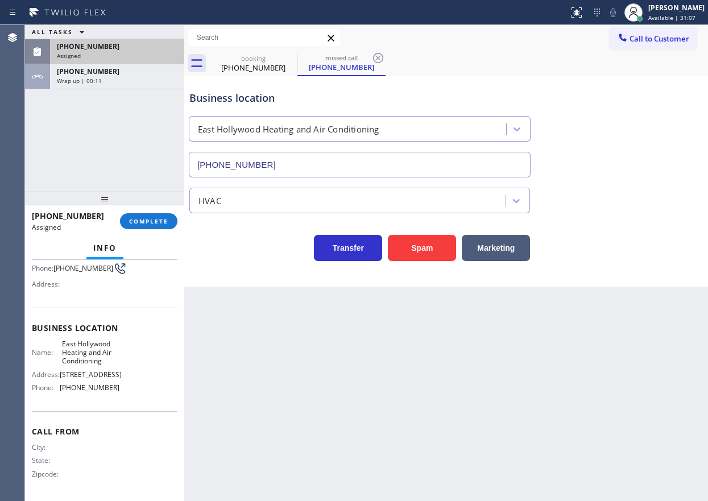
click at [611, 280] on div "Business location [GEOGRAPHIC_DATA] Heating and Air Conditioning [PHONE_NUMBER]…" at bounding box center [445, 181] width 523 height 210
click at [161, 227] on button "COMPLETE" at bounding box center [148, 221] width 57 height 16
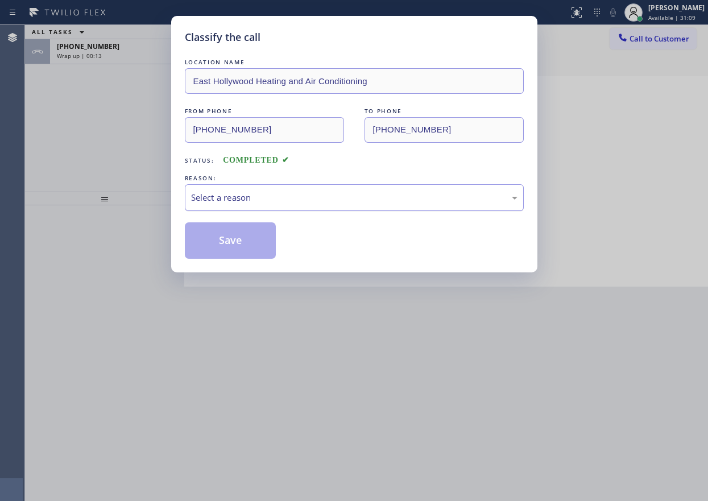
click at [261, 188] on div "Select a reason" at bounding box center [354, 197] width 339 height 27
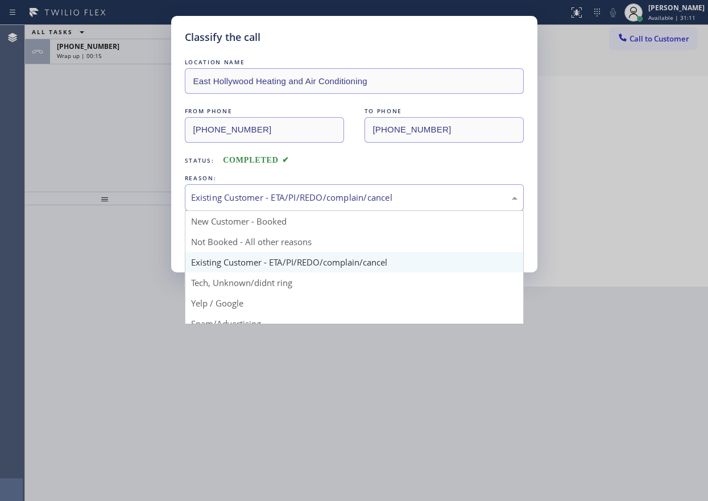
drag, startPoint x: 250, startPoint y: 205, endPoint x: 228, endPoint y: 281, distance: 78.8
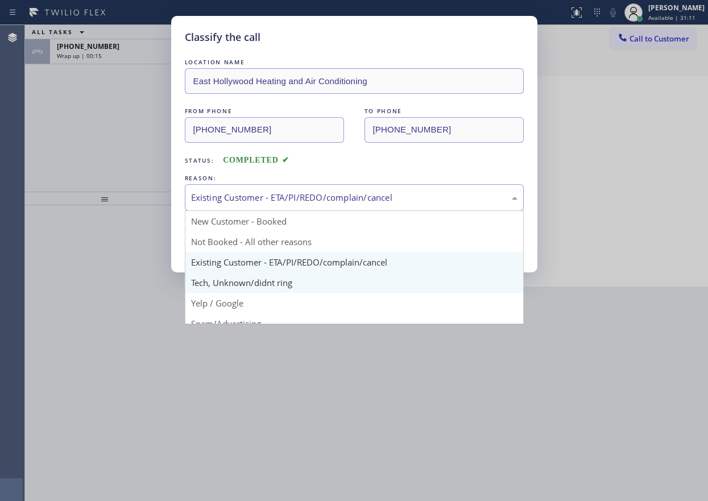
click at [250, 206] on div "Existing Customer - ETA/PI/REDO/complain/cancel" at bounding box center [354, 197] width 339 height 27
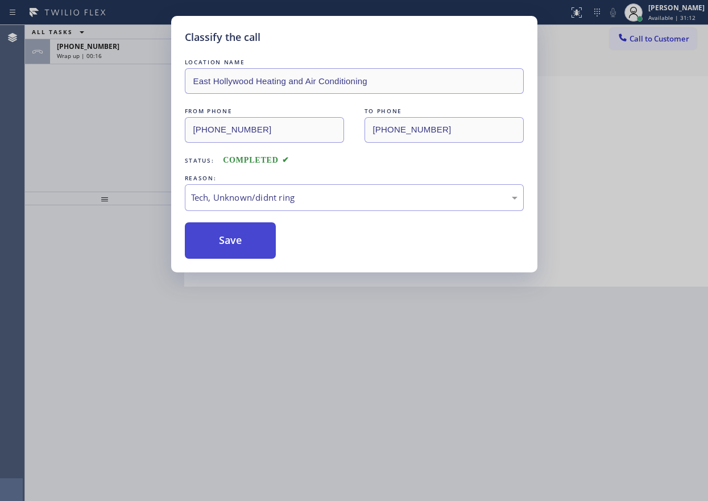
click at [228, 251] on button "Save" at bounding box center [231, 240] width 92 height 36
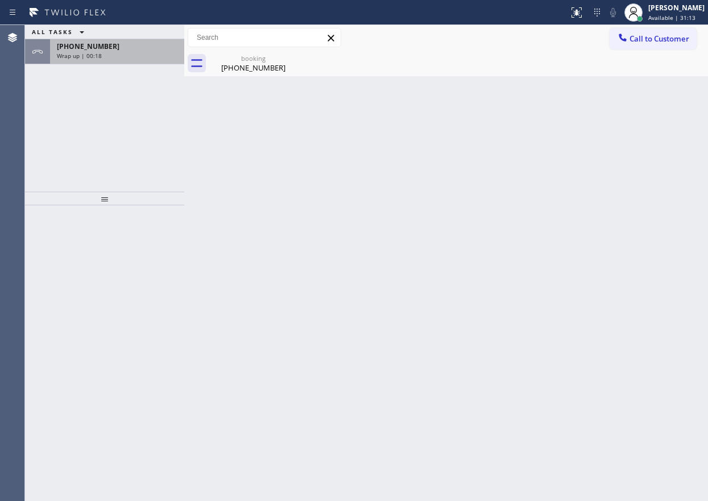
click at [117, 46] on div "[PHONE_NUMBER]" at bounding box center [117, 46] width 120 height 10
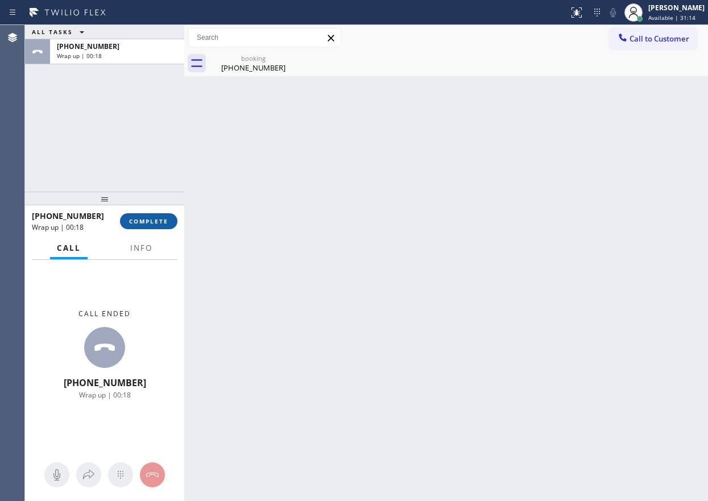
click at [145, 219] on span "COMPLETE" at bounding box center [148, 221] width 39 height 8
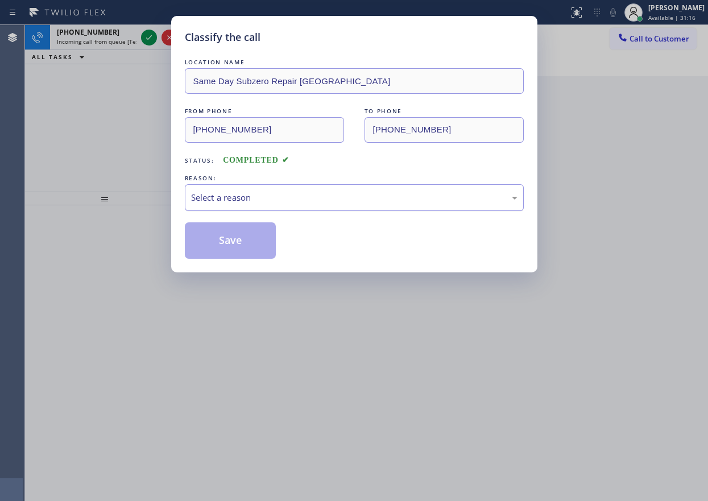
drag, startPoint x: 306, startPoint y: 188, endPoint x: 303, endPoint y: 207, distance: 19.5
click at [306, 189] on div "Select a reason" at bounding box center [354, 197] width 339 height 27
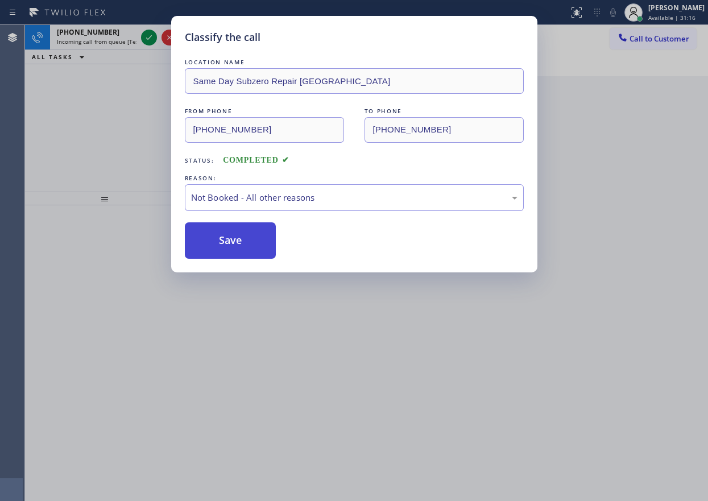
click at [244, 244] on button "Save" at bounding box center [231, 240] width 92 height 36
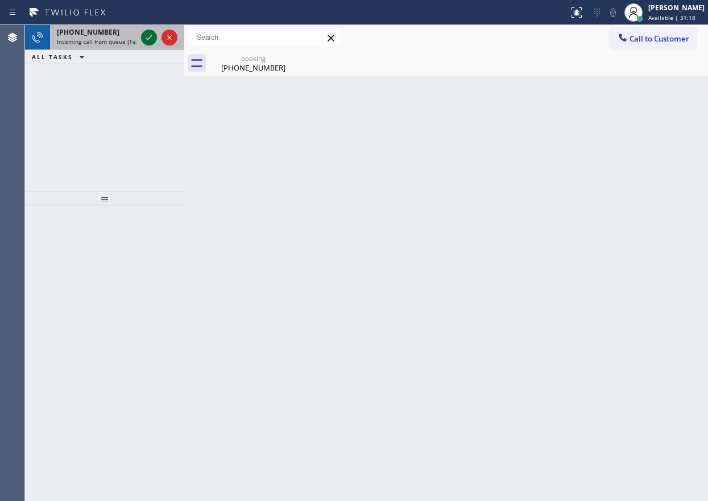
click at [144, 38] on icon at bounding box center [149, 38] width 14 height 14
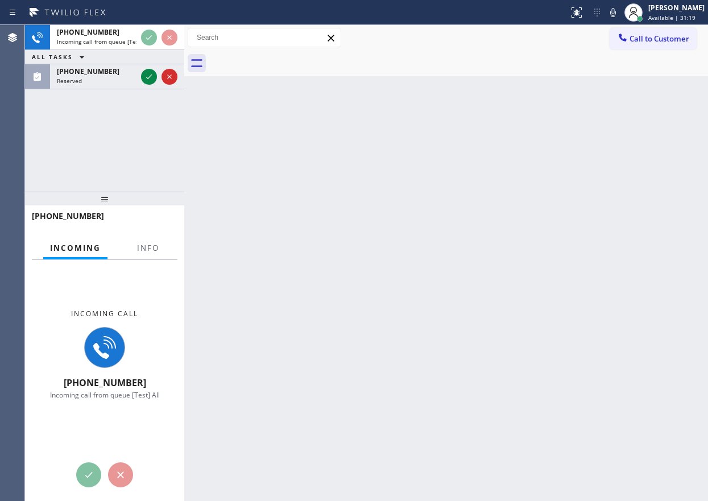
click at [148, 257] on div at bounding box center [148, 258] width 36 height 2
click at [148, 253] on button "Info" at bounding box center [148, 248] width 36 height 22
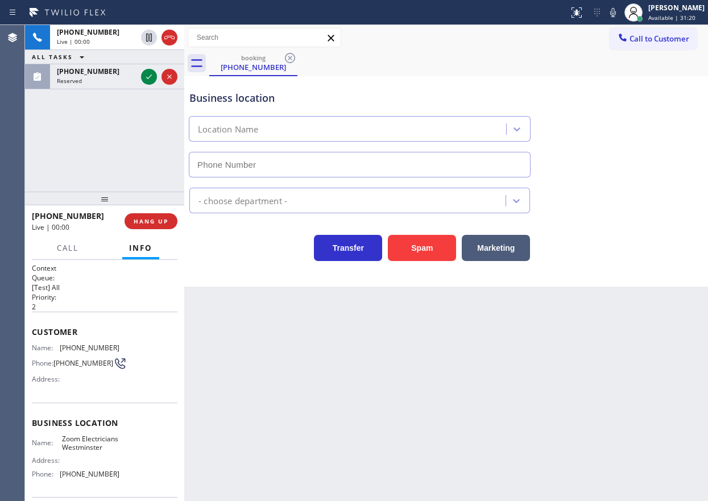
type input "[PHONE_NUMBER]"
click at [411, 247] on button "Spam" at bounding box center [422, 248] width 68 height 26
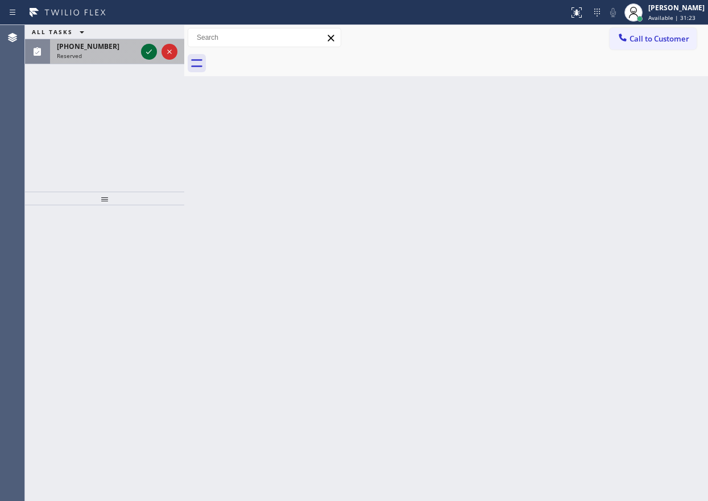
click at [151, 49] on icon at bounding box center [149, 52] width 14 height 14
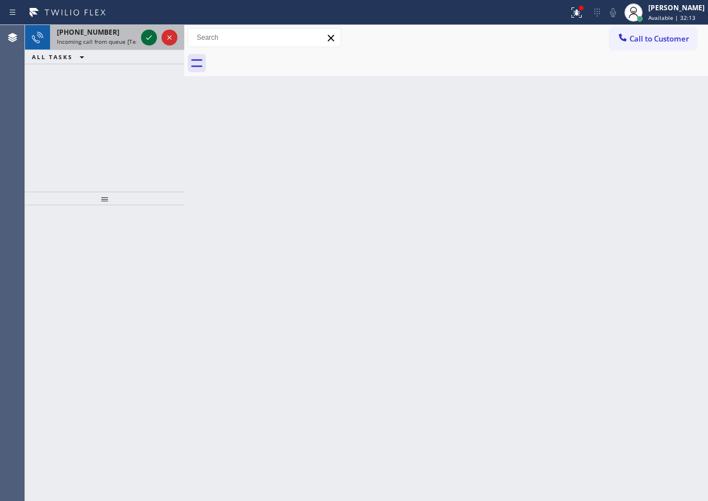
click at [147, 38] on icon at bounding box center [149, 38] width 14 height 14
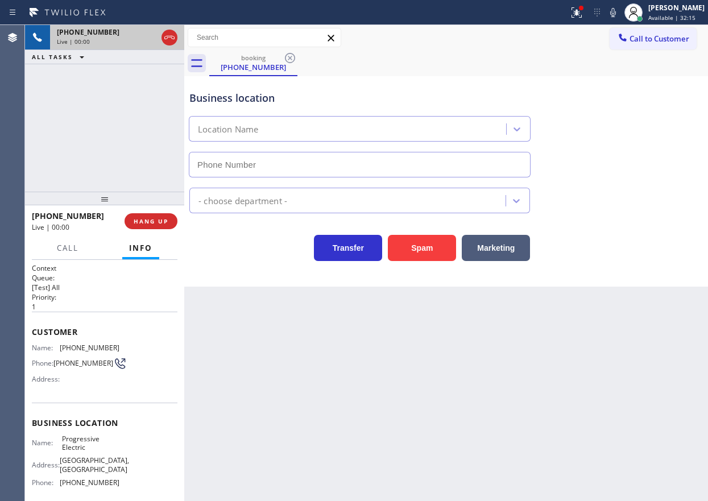
type input "[PHONE_NUMBER]"
click at [158, 218] on span "HANG UP" at bounding box center [151, 221] width 35 height 8
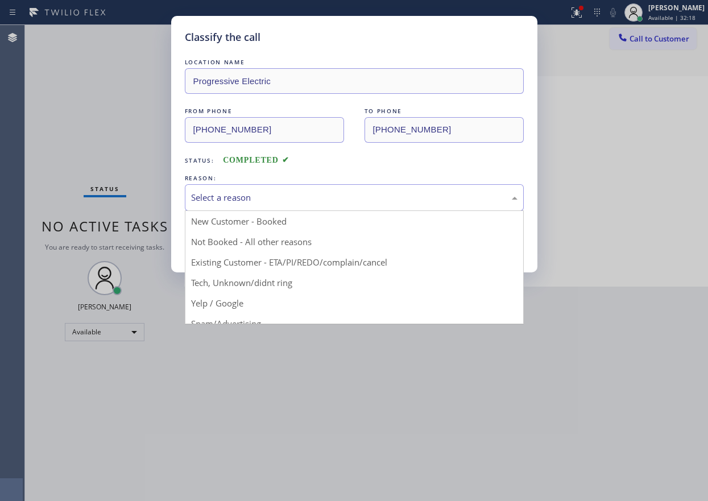
click at [246, 195] on div "Select a reason" at bounding box center [354, 197] width 326 height 13
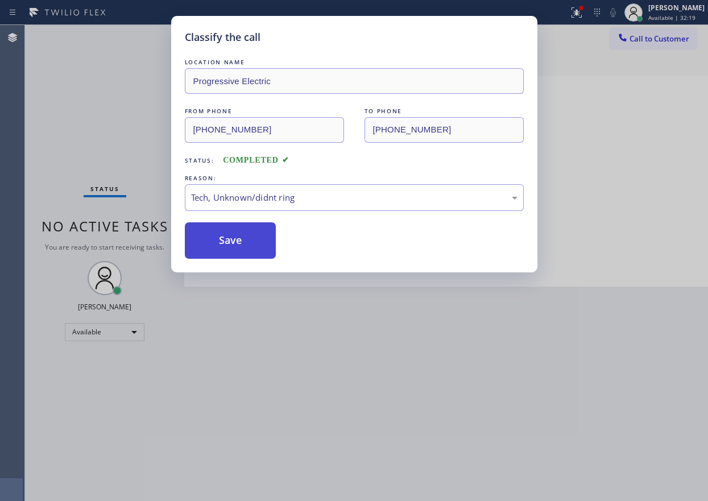
click at [243, 239] on button "Save" at bounding box center [231, 240] width 92 height 36
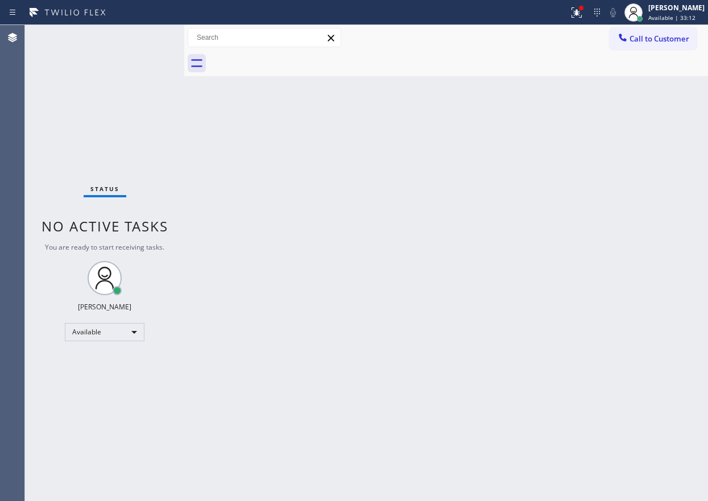
click at [656, 185] on div "Back to Dashboard Change Sender ID Customers Technicians Select a contact Outbo…" at bounding box center [445, 263] width 523 height 476
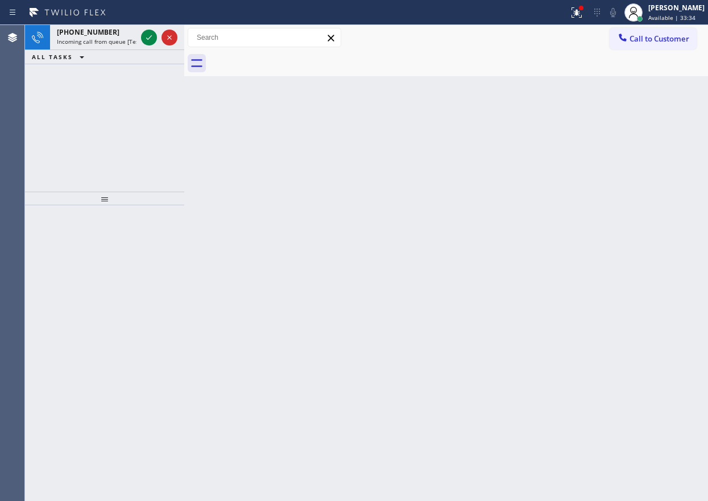
click at [143, 36] on icon at bounding box center [149, 38] width 14 height 14
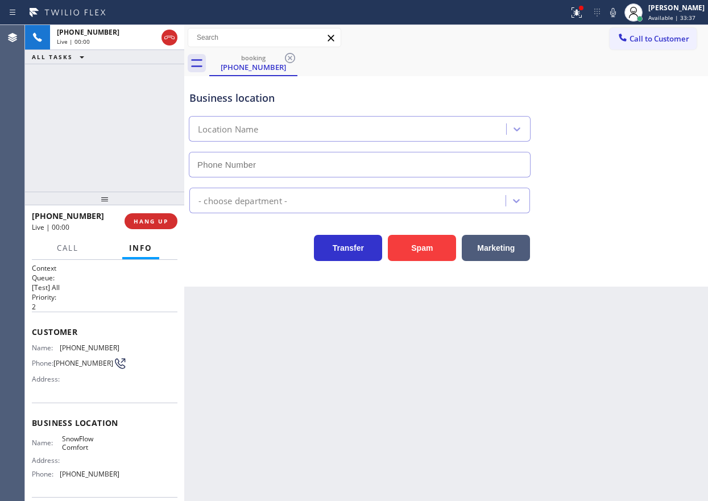
type input "[PHONE_NUMBER]"
click at [445, 251] on button "Spam" at bounding box center [422, 248] width 68 height 26
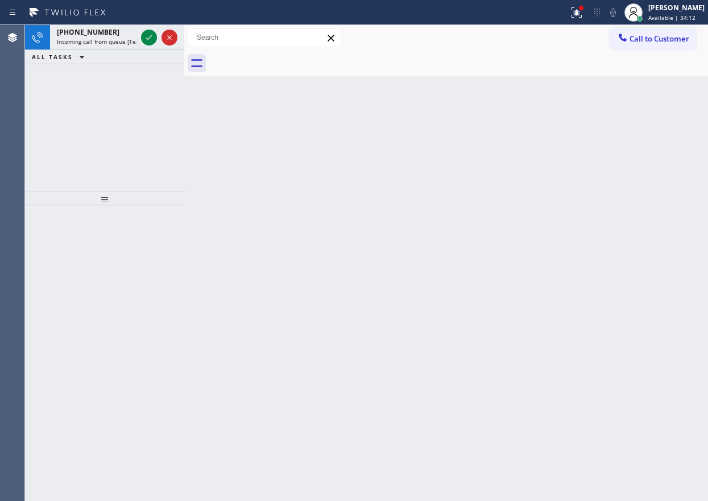
click at [685, 170] on div "Back to Dashboard Change Sender ID Customers Technicians Select a contact Outbo…" at bounding box center [445, 263] width 523 height 476
click at [145, 34] on icon at bounding box center [149, 38] width 14 height 14
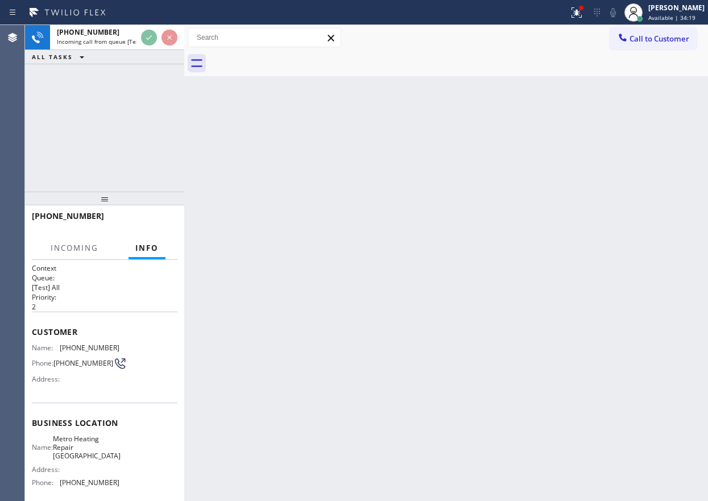
click at [243, 119] on div "Back to Dashboard Change Sender ID Customers Technicians Select a contact Outbo…" at bounding box center [445, 263] width 523 height 476
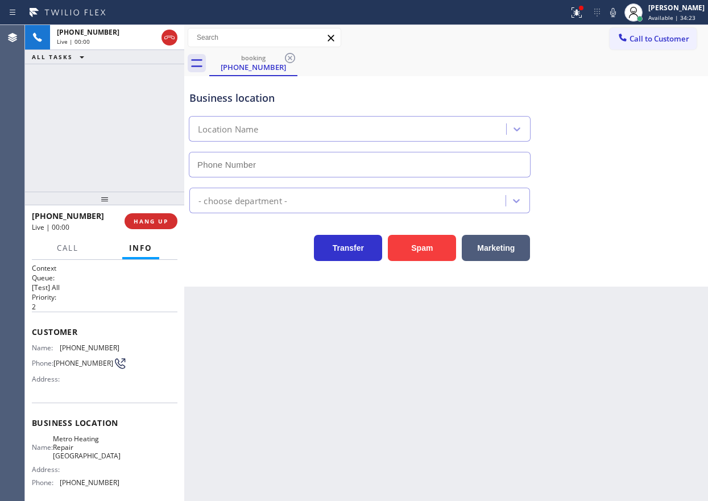
type input "[PHONE_NUMBER]"
click at [434, 246] on button "Spam" at bounding box center [422, 248] width 68 height 26
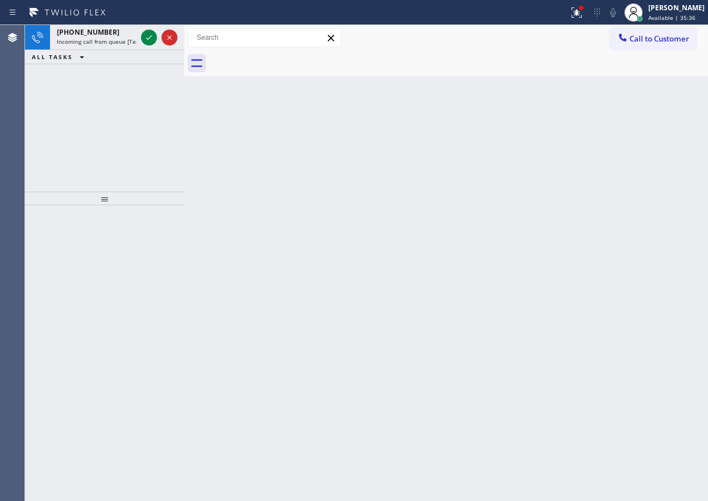
click at [599, 164] on div "Back to Dashboard Change Sender ID Customers Technicians Select a contact Outbo…" at bounding box center [445, 263] width 523 height 476
click at [150, 39] on icon at bounding box center [149, 38] width 14 height 14
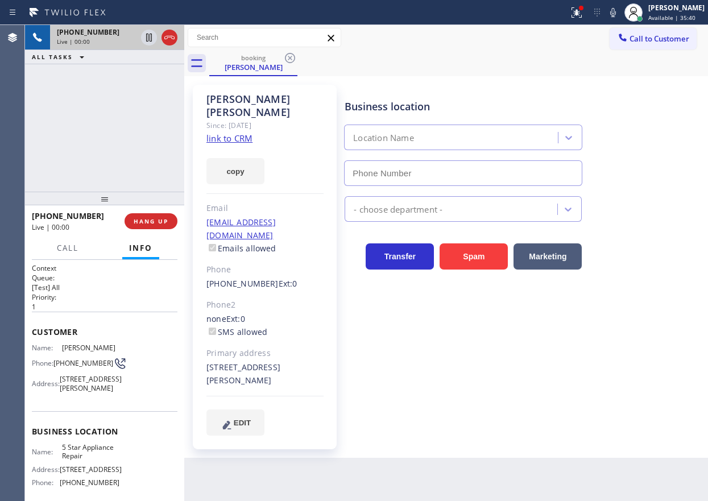
type input "[PHONE_NUMBER]"
click at [245, 132] on link "link to CRM" at bounding box center [229, 137] width 46 height 11
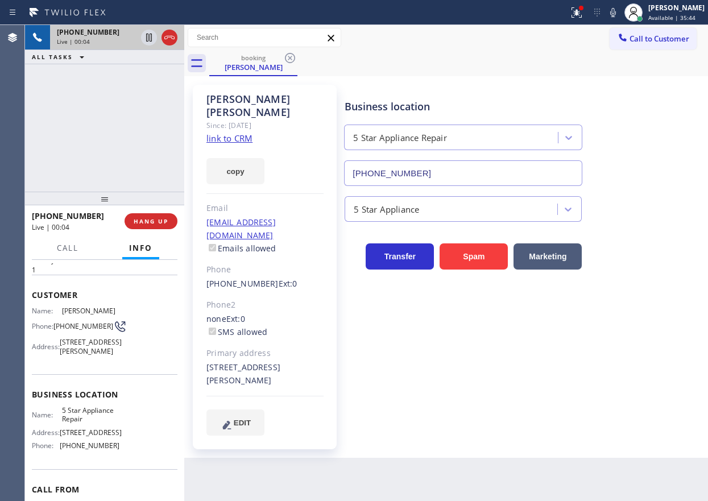
scroll to position [57, 0]
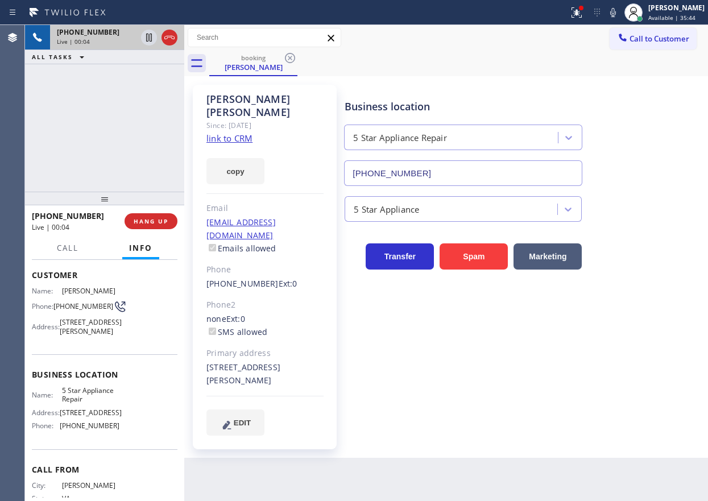
click at [77, 404] on span "5 Star Appliance Repair" at bounding box center [90, 395] width 57 height 18
copy span "5 Star Appliance Repair"
click at [380, 173] on input "[PHONE_NUMBER]" at bounding box center [463, 173] width 238 height 26
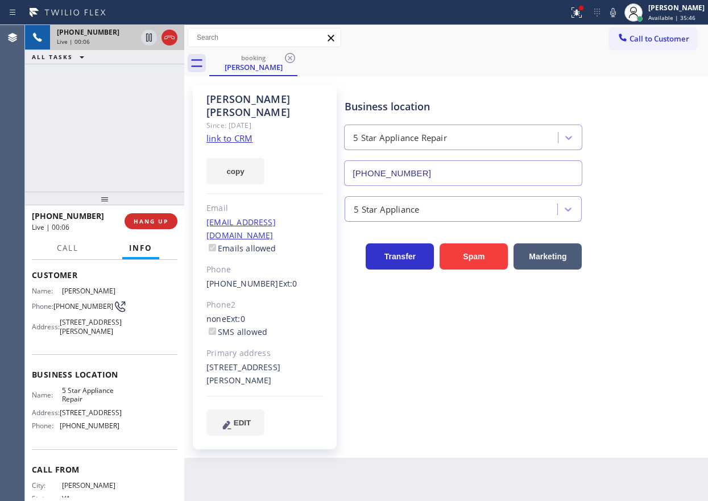
click at [380, 173] on input "[PHONE_NUMBER]" at bounding box center [463, 173] width 238 height 26
click at [149, 40] on icon at bounding box center [149, 38] width 14 height 14
click at [621, 5] on button at bounding box center [613, 13] width 16 height 16
click at [618, 162] on div "Business location 5 Star Appliance Repair [PHONE_NUMBER]" at bounding box center [523, 134] width 363 height 103
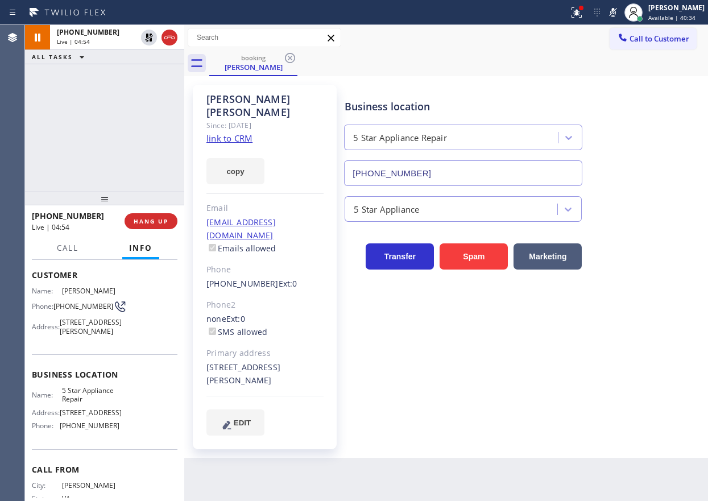
click at [661, 181] on div "Business location 5 Star Appliance Repair [PHONE_NUMBER]" at bounding box center [523, 134] width 363 height 103
click at [620, 10] on icon at bounding box center [613, 13] width 14 height 14
click at [145, 41] on icon at bounding box center [149, 38] width 14 height 14
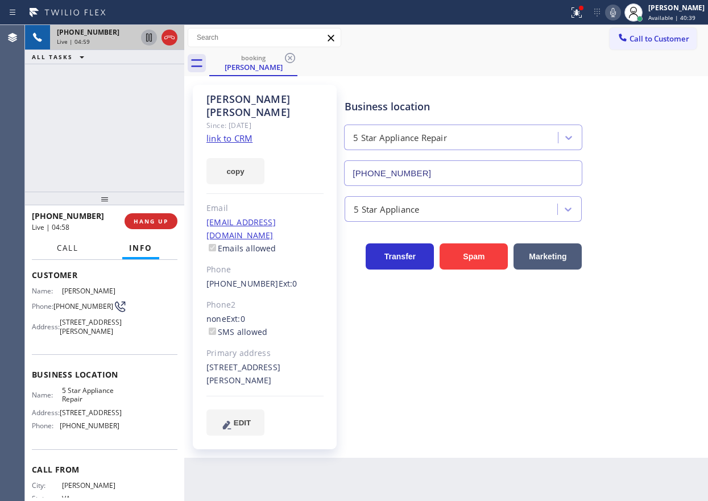
click at [69, 247] on span "Call" at bounding box center [68, 248] width 22 height 10
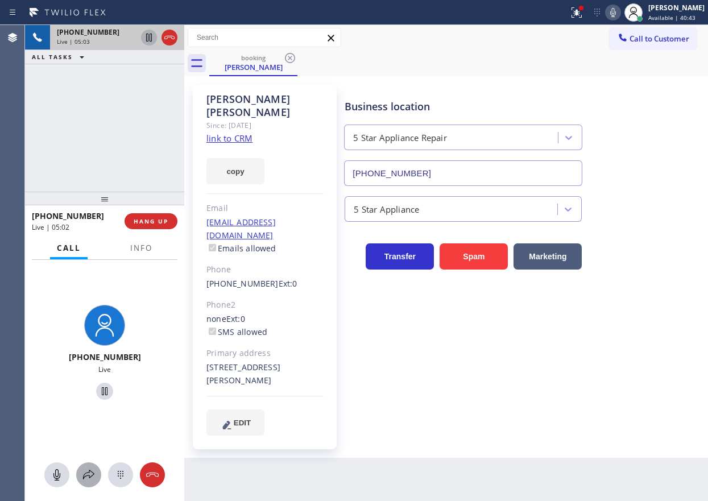
click at [87, 477] on icon at bounding box center [89, 475] width 14 height 14
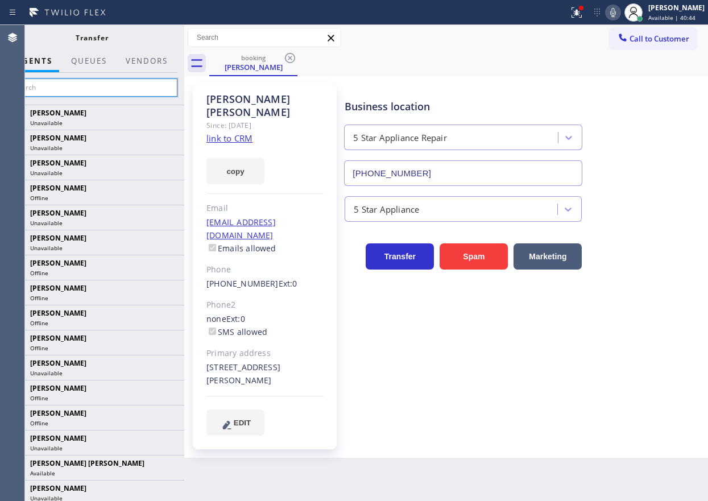
click at [101, 85] on input "text" at bounding box center [91, 87] width 171 height 18
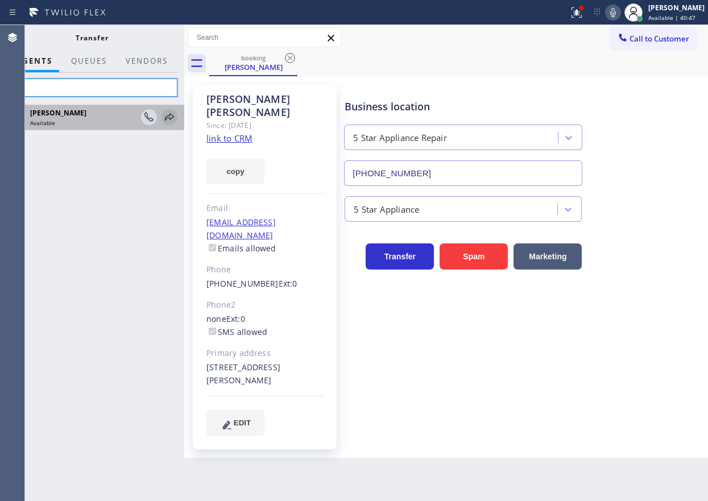
type input "tat"
click at [167, 118] on icon at bounding box center [170, 117] width 14 height 14
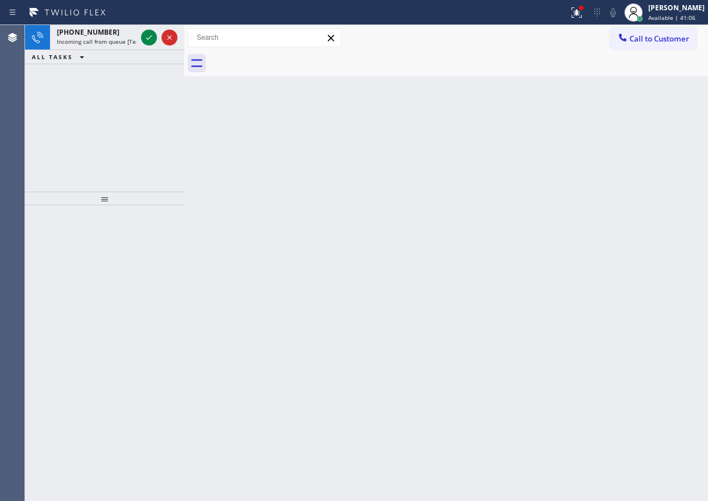
click at [665, 219] on div "Back to Dashboard Change Sender ID Customers Technicians Select a contact Outbo…" at bounding box center [445, 263] width 523 height 476
click at [145, 37] on icon at bounding box center [149, 38] width 14 height 14
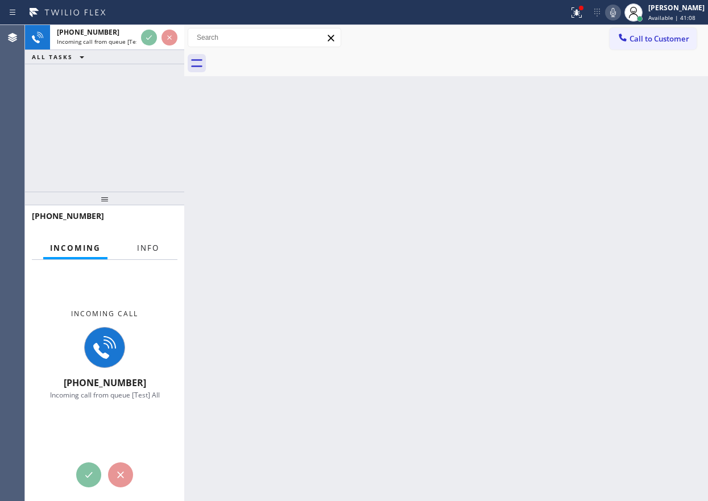
click at [138, 253] on button "Info" at bounding box center [148, 248] width 36 height 22
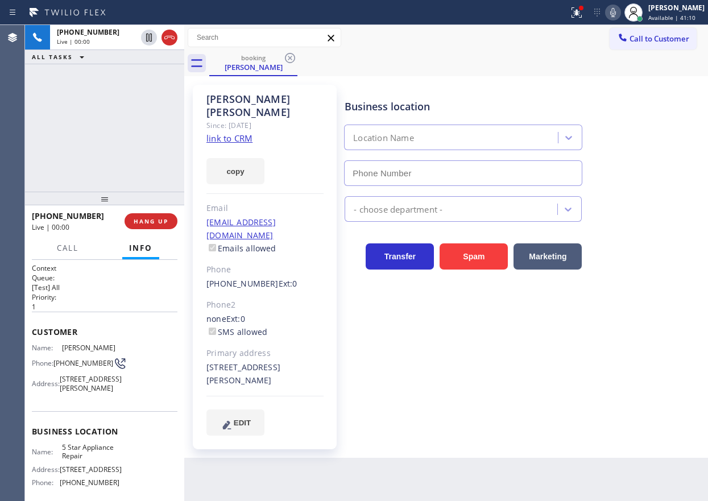
type input "[PHONE_NUMBER]"
click at [253, 124] on div "[PERSON_NAME] Since: [DATE] link to CRM copy Email [EMAIL_ADDRESS][DOMAIN_NAME]…" at bounding box center [265, 267] width 144 height 364
click at [73, 252] on span "Call" at bounding box center [68, 248] width 22 height 10
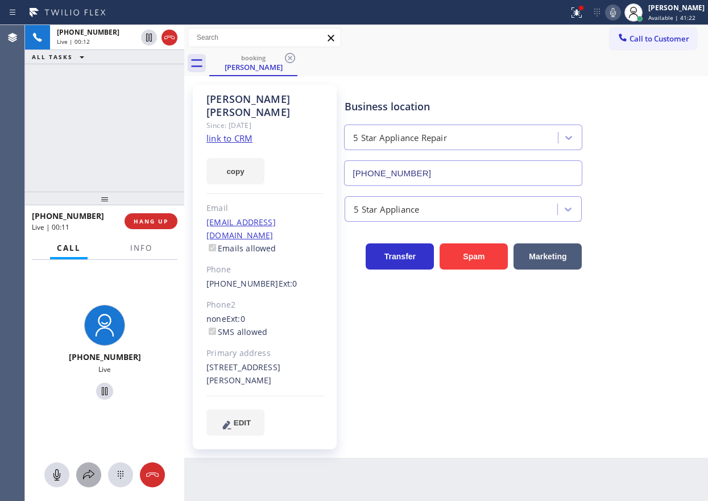
click at [85, 471] on icon at bounding box center [89, 475] width 14 height 14
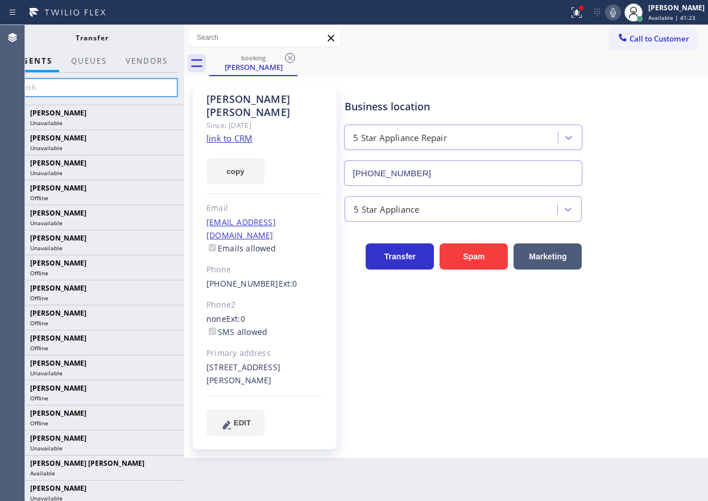
click at [104, 82] on input "text" at bounding box center [91, 87] width 171 height 18
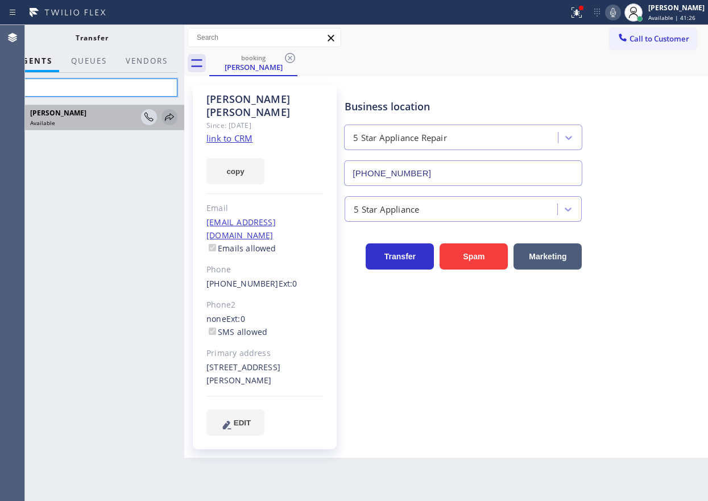
type input "tati"
click at [171, 115] on icon at bounding box center [169, 116] width 9 height 7
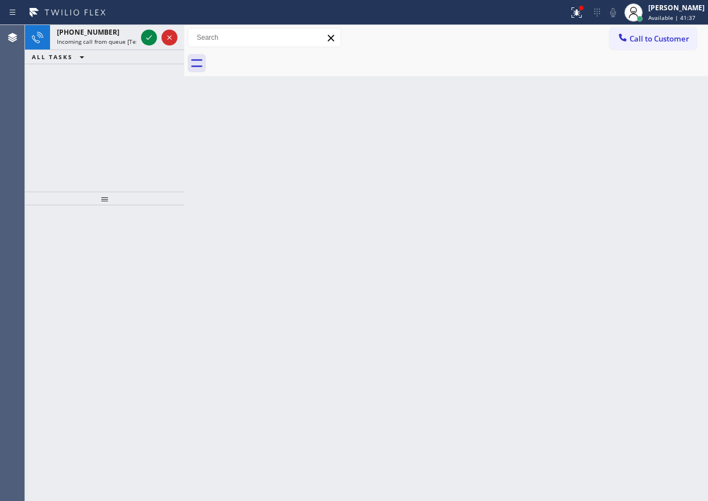
drag, startPoint x: 592, startPoint y: 231, endPoint x: 560, endPoint y: 226, distance: 32.3
click at [592, 231] on div "Back to Dashboard Change Sender ID Customers Technicians Select a contact Outbo…" at bounding box center [445, 263] width 523 height 476
click at [108, 36] on div "[PHONE_NUMBER]" at bounding box center [97, 32] width 80 height 10
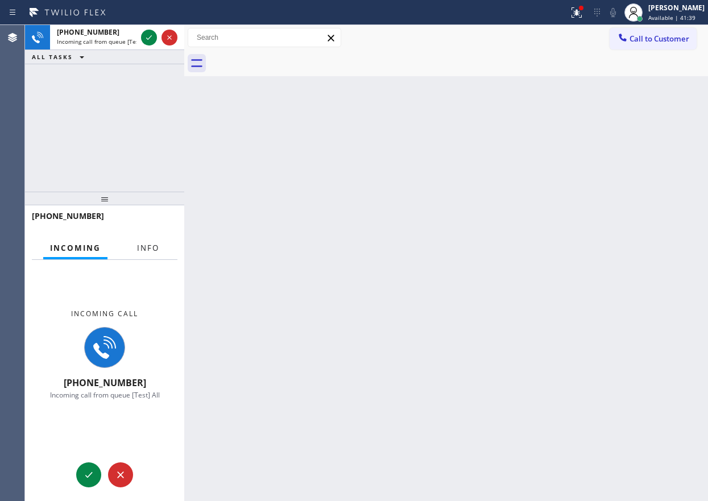
click at [138, 251] on span "Info" at bounding box center [148, 248] width 22 height 10
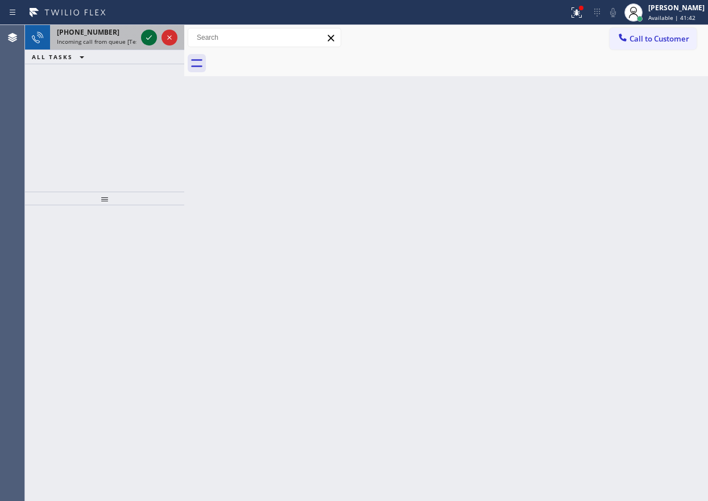
click at [148, 42] on icon at bounding box center [149, 38] width 14 height 14
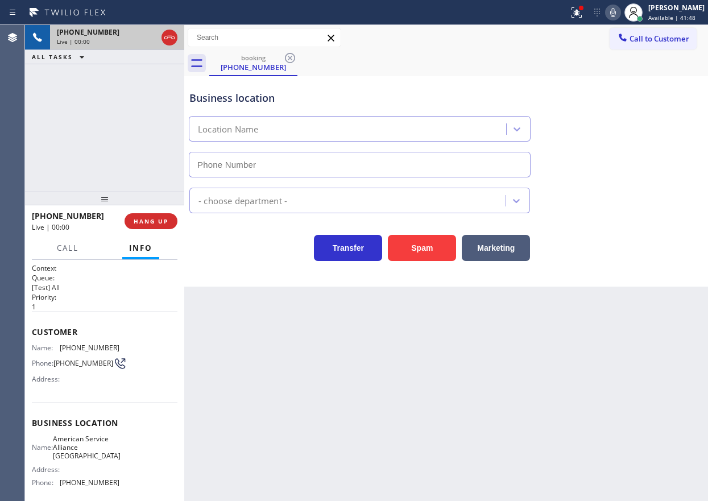
type input "[PHONE_NUMBER]"
click at [436, 247] on button "Spam" at bounding box center [422, 248] width 68 height 26
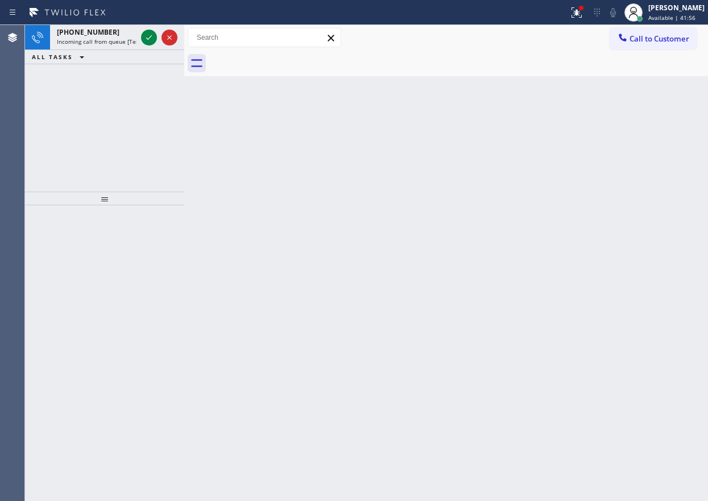
click at [147, 34] on icon at bounding box center [149, 38] width 14 height 14
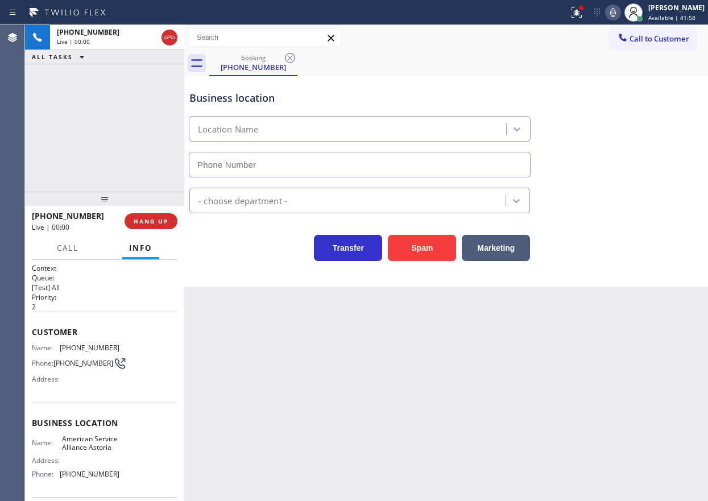
type input "[PHONE_NUMBER]"
click at [422, 247] on button "Spam" at bounding box center [422, 248] width 68 height 26
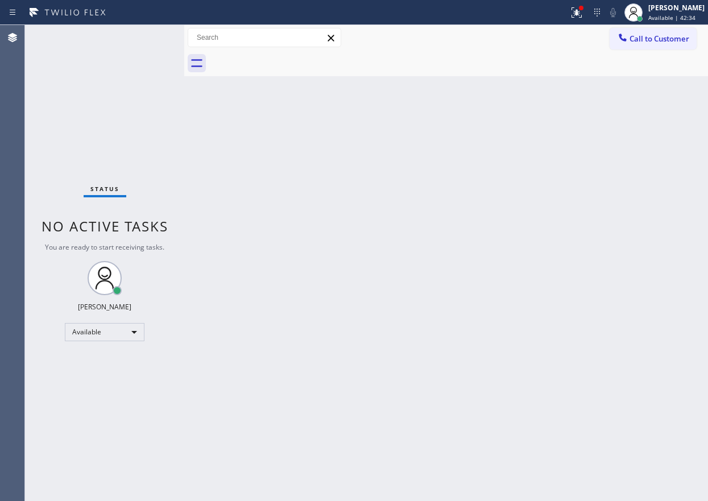
click at [145, 40] on div "Status No active tasks You are ready to start receiving tasks. [PERSON_NAME] Av…" at bounding box center [104, 263] width 159 height 476
click at [585, 177] on div "Back to Dashboard Change Sender ID Customers Technicians Select a contact Outbo…" at bounding box center [445, 263] width 523 height 476
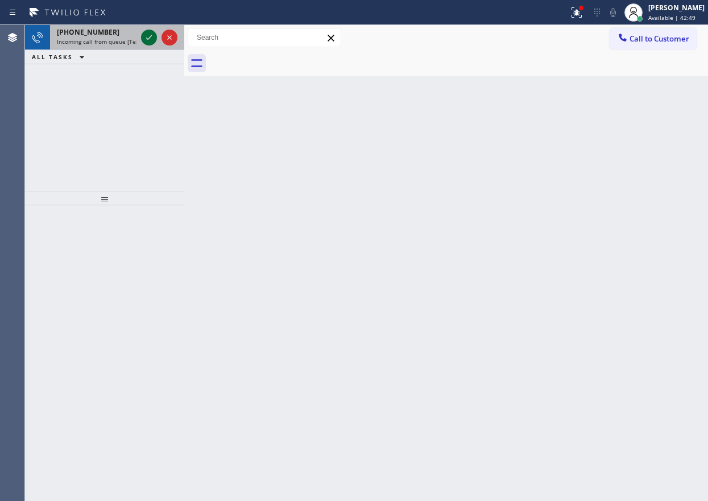
click at [148, 40] on icon at bounding box center [149, 38] width 14 height 14
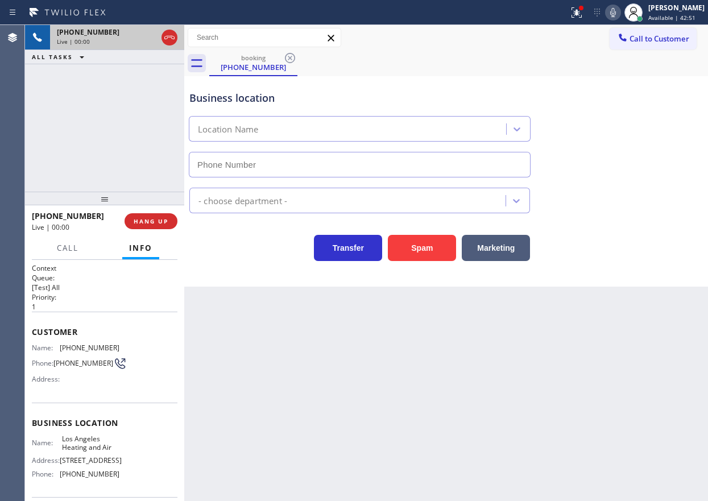
type input "[PHONE_NUMBER]"
click at [152, 225] on button "HANG UP" at bounding box center [150, 221] width 53 height 16
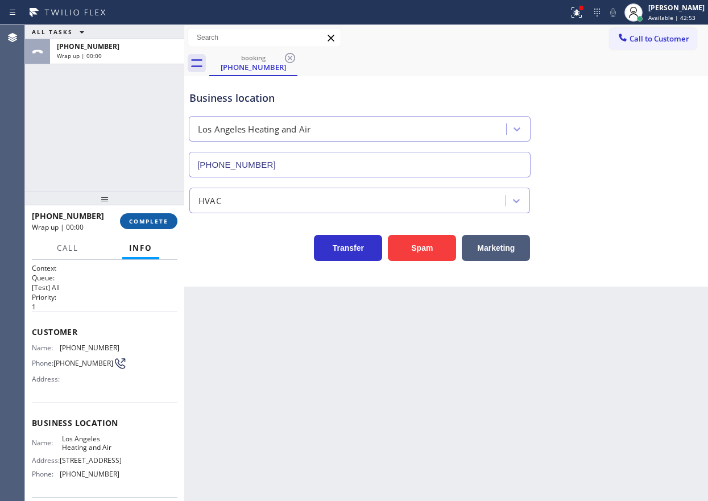
click at [152, 225] on button "COMPLETE" at bounding box center [148, 221] width 57 height 16
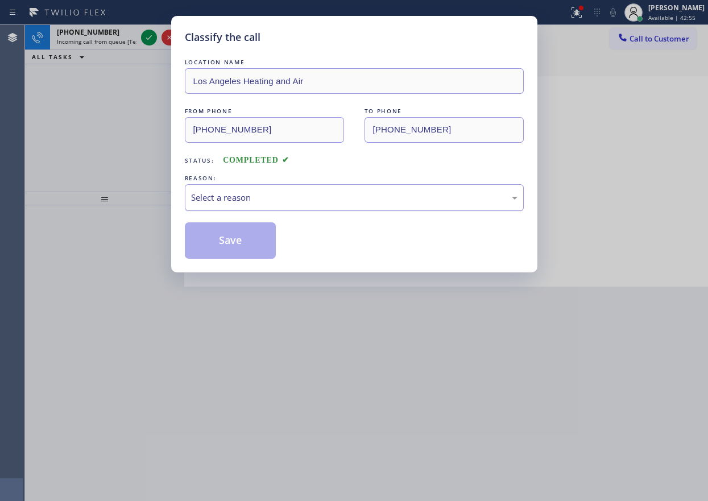
click at [275, 202] on div "Select a reason" at bounding box center [354, 197] width 326 height 13
click at [248, 248] on button "Save" at bounding box center [231, 240] width 92 height 36
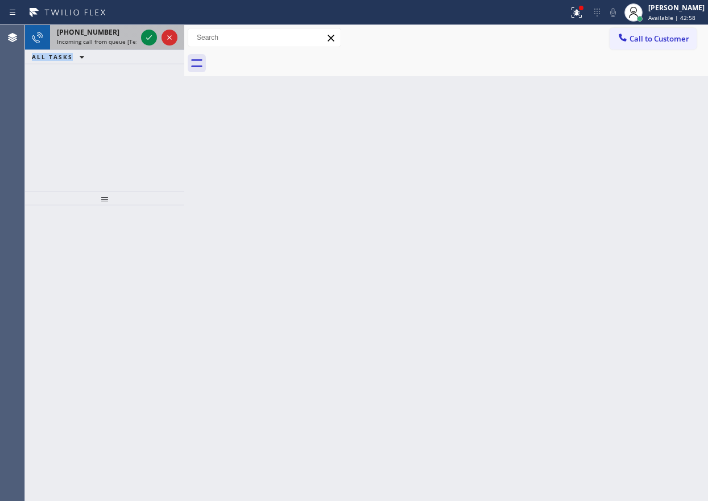
click at [110, 49] on div "[PHONE_NUMBER] Incoming call from queue [Test] All ALL TASKS ALL TASKS ACTIVE T…" at bounding box center [104, 44] width 159 height 39
click at [110, 43] on span "Incoming call from queue [Test] All" at bounding box center [104, 42] width 94 height 8
click at [90, 45] on span "Incoming call from queue [Test] All" at bounding box center [104, 42] width 94 height 8
click at [107, 31] on div "[PHONE_NUMBER]" at bounding box center [97, 32] width 80 height 10
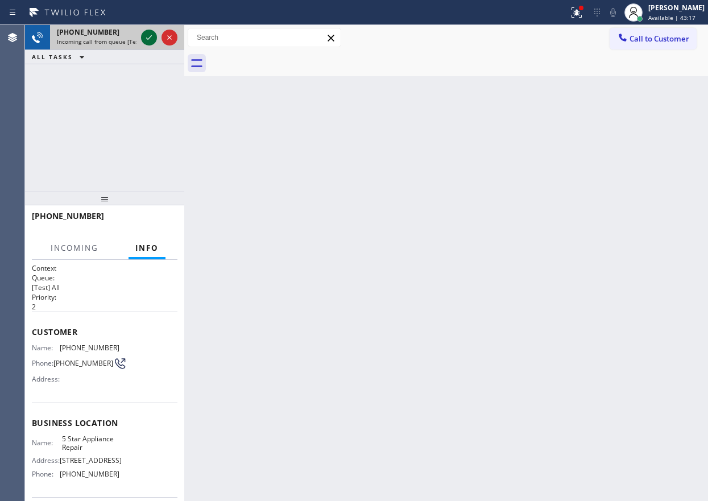
click at [148, 32] on icon at bounding box center [149, 38] width 14 height 14
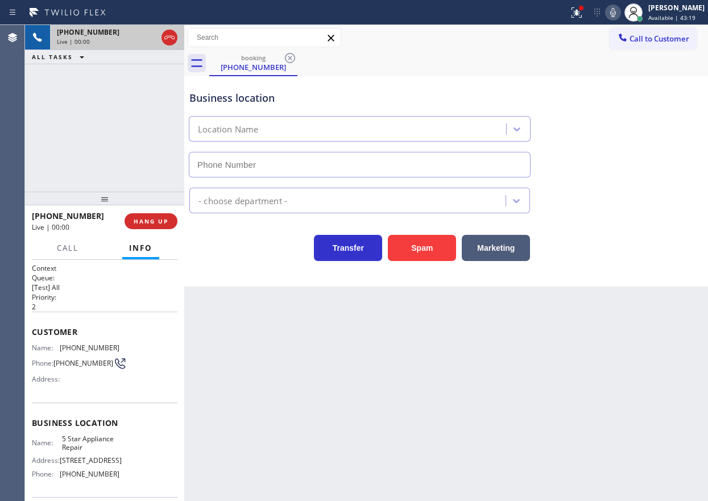
type input "[PHONE_NUMBER]"
click at [151, 222] on span "HANG UP" at bounding box center [151, 221] width 35 height 8
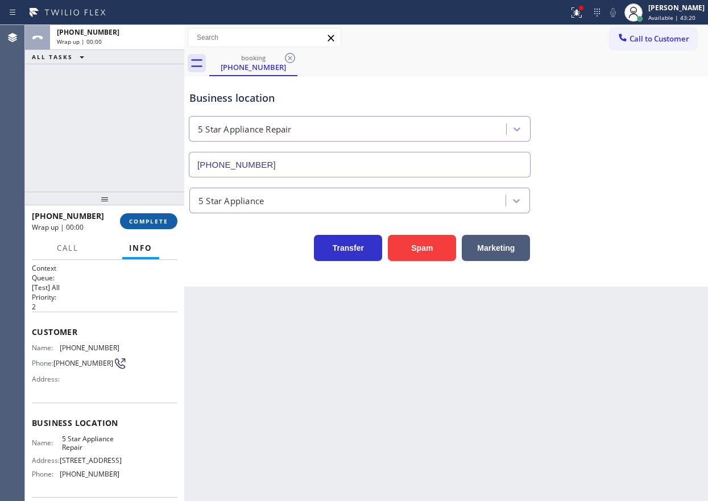
click at [151, 222] on span "COMPLETE" at bounding box center [148, 221] width 39 height 8
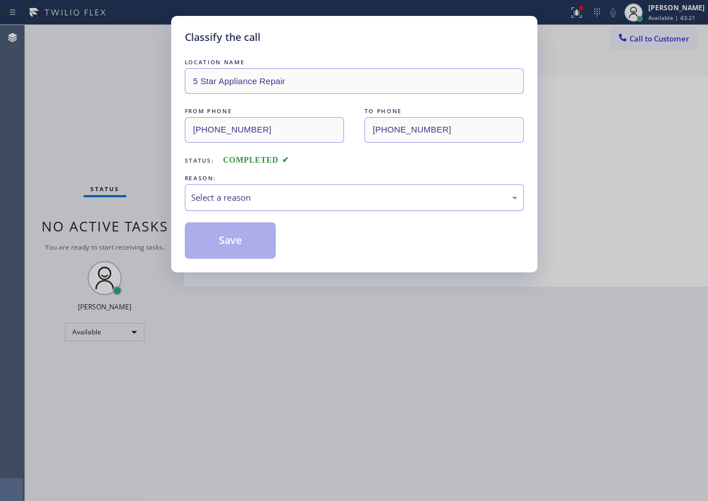
click at [255, 199] on div "Select a reason" at bounding box center [354, 197] width 326 height 13
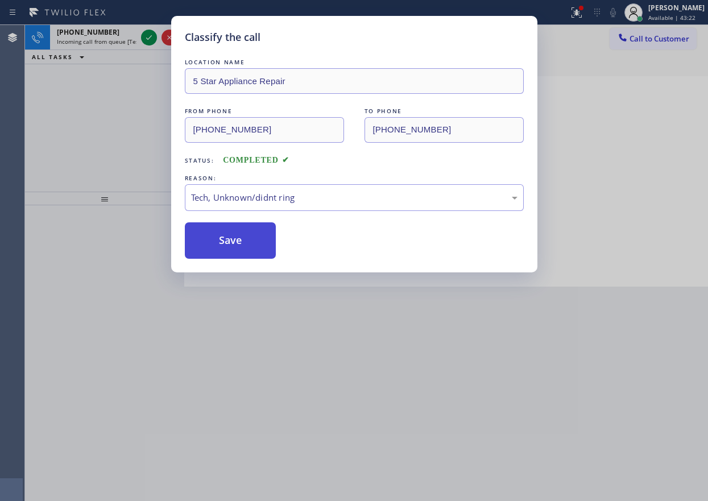
click at [238, 246] on button "Save" at bounding box center [231, 240] width 92 height 36
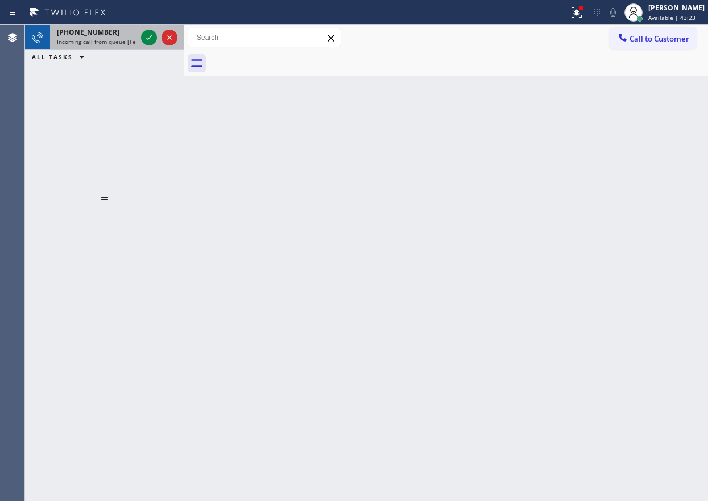
click at [90, 36] on span "[PHONE_NUMBER]" at bounding box center [88, 32] width 63 height 10
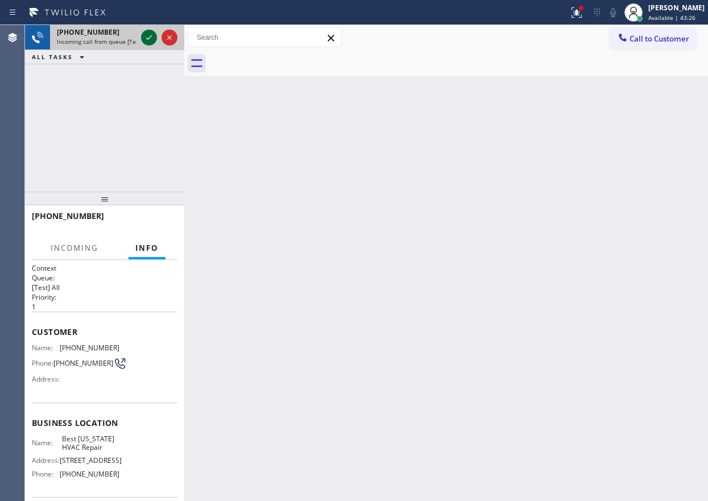
click at [152, 38] on icon at bounding box center [149, 38] width 14 height 14
click at [268, 181] on div "Back to Dashboard Change Sender ID Customers Technicians Select a contact Outbo…" at bounding box center [445, 263] width 523 height 476
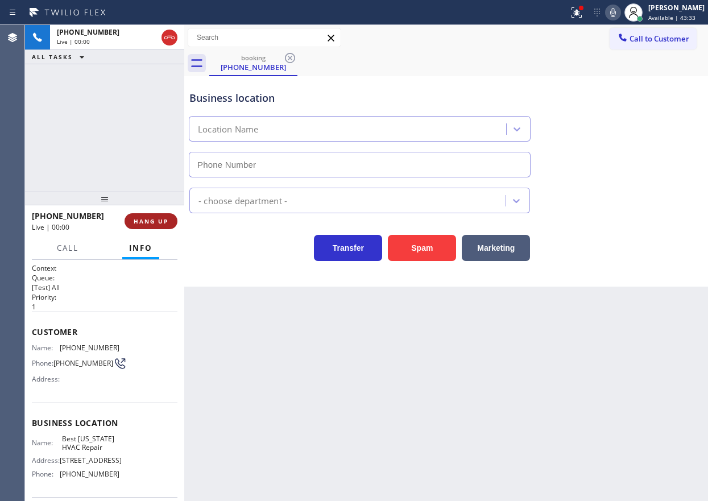
type input "[PHONE_NUMBER]"
click at [167, 222] on span "HANG UP" at bounding box center [151, 221] width 35 height 8
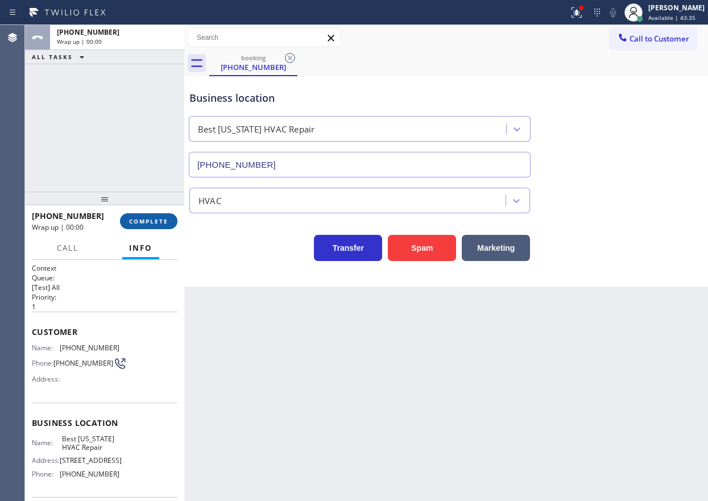
click at [167, 221] on span "COMPLETE" at bounding box center [148, 221] width 39 height 8
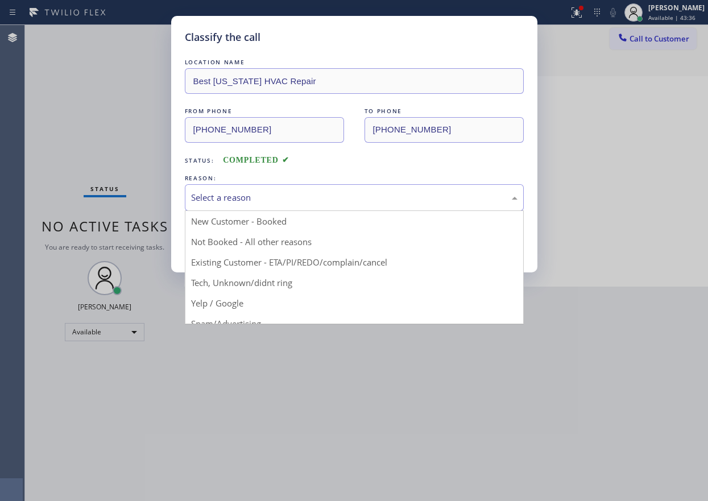
click at [234, 198] on div "Select a reason" at bounding box center [354, 197] width 326 height 13
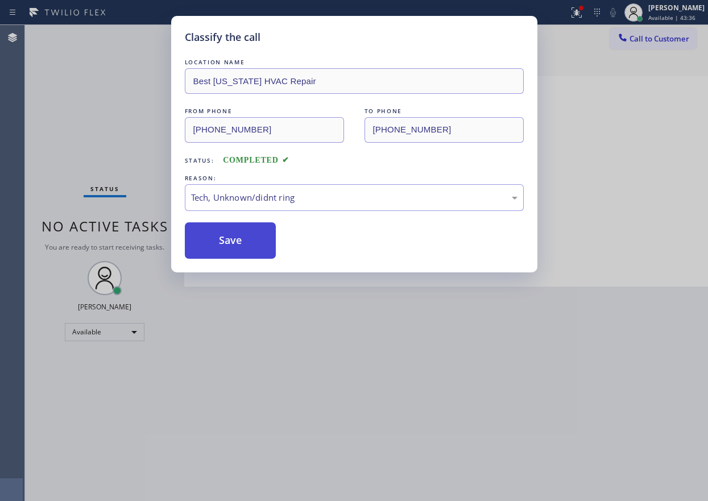
click at [235, 239] on button "Save" at bounding box center [231, 240] width 92 height 36
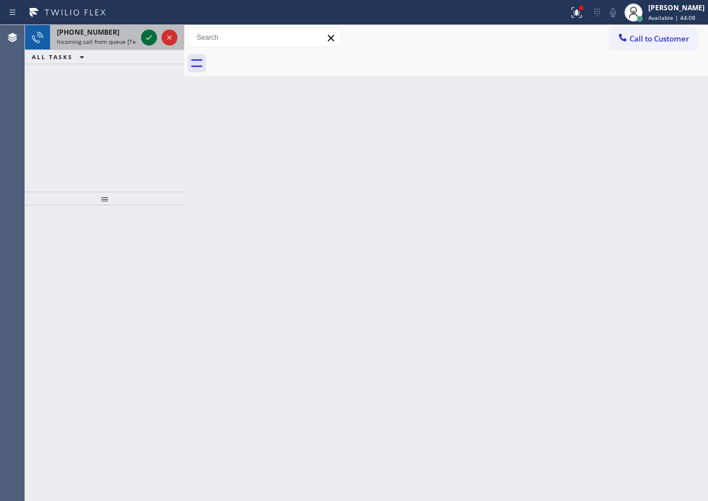
click at [146, 34] on icon at bounding box center [149, 38] width 14 height 14
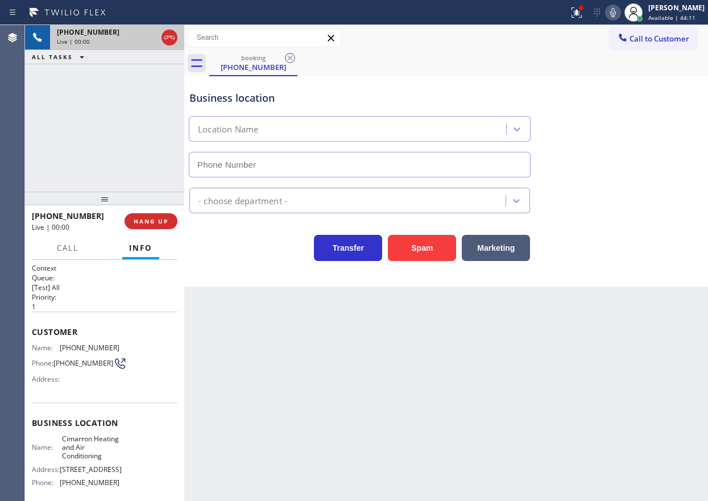
type input "[PHONE_NUMBER]"
click at [159, 232] on div "[PHONE_NUMBER] Live | 00:00 HANG UP" at bounding box center [104, 221] width 145 height 30
click at [159, 229] on div "[PHONE_NUMBER] Live | 00:00 HANG UP" at bounding box center [104, 221] width 145 height 30
click at [161, 224] on span "HANG UP" at bounding box center [151, 221] width 35 height 8
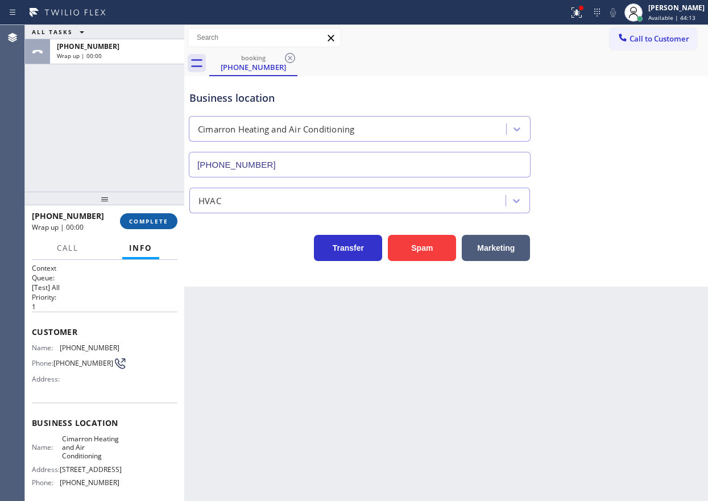
click at [161, 224] on span "COMPLETE" at bounding box center [148, 221] width 39 height 8
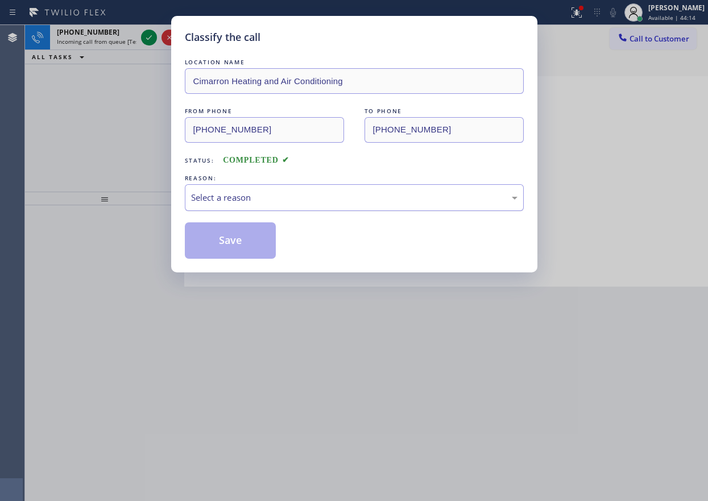
click at [359, 185] on div "Select a reason" at bounding box center [354, 197] width 339 height 27
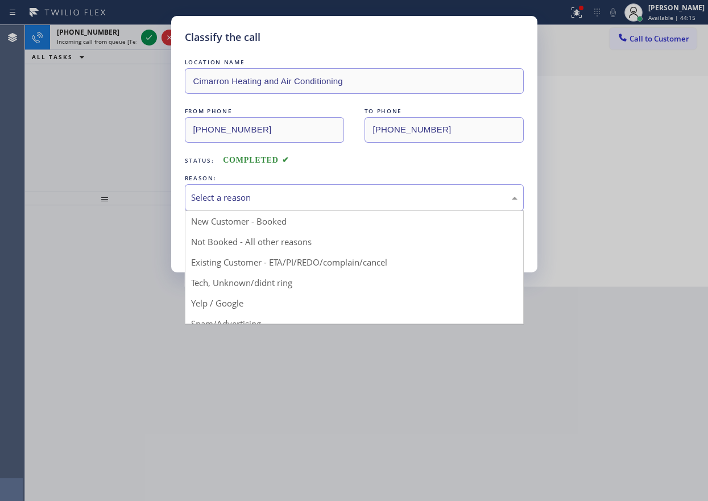
click at [347, 196] on div "Select a reason" at bounding box center [354, 197] width 326 height 13
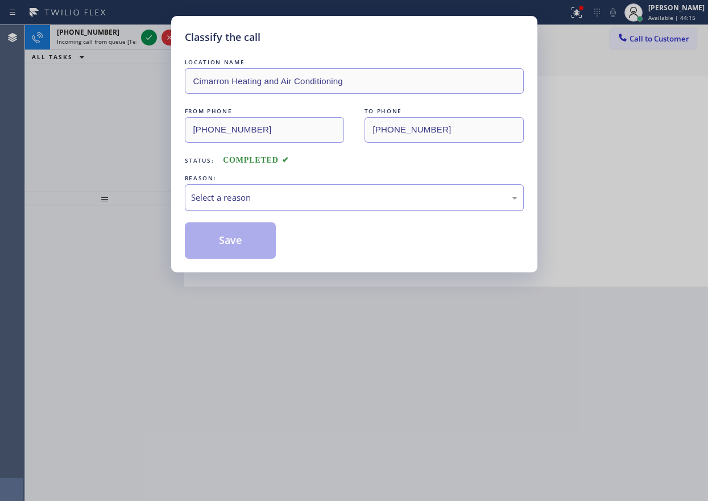
click at [244, 203] on div "Select a reason" at bounding box center [354, 197] width 326 height 13
click at [246, 234] on button "Save" at bounding box center [231, 240] width 92 height 36
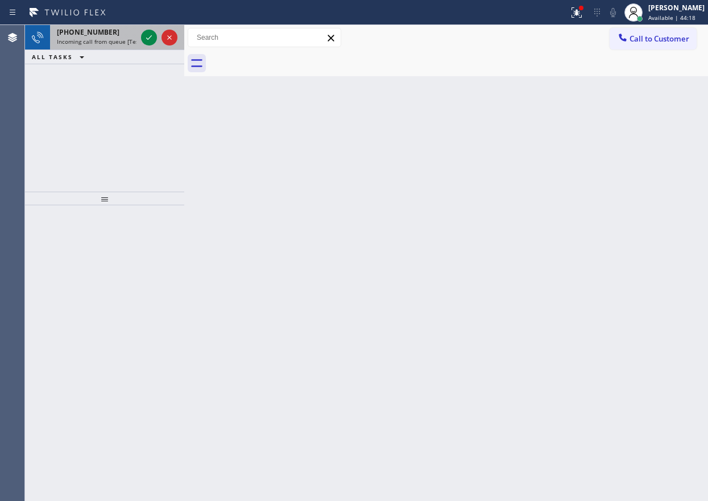
click at [86, 31] on span "[PHONE_NUMBER]" at bounding box center [88, 32] width 63 height 10
click at [145, 34] on icon at bounding box center [149, 38] width 14 height 14
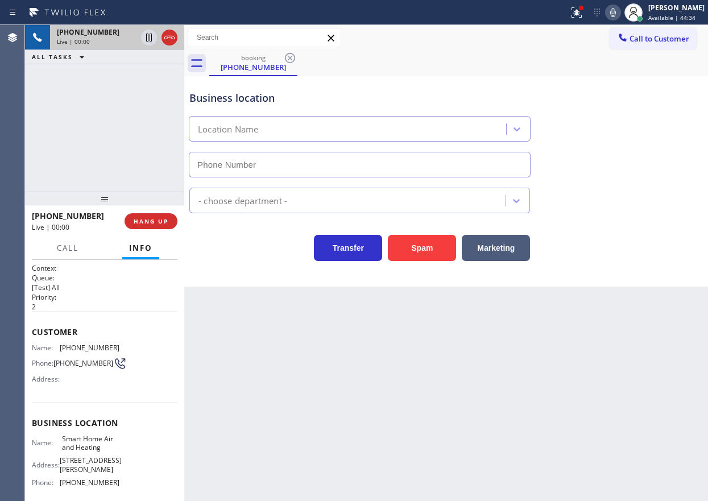
type input "[PHONE_NUMBER]"
click at [151, 219] on span "HANG UP" at bounding box center [151, 221] width 35 height 8
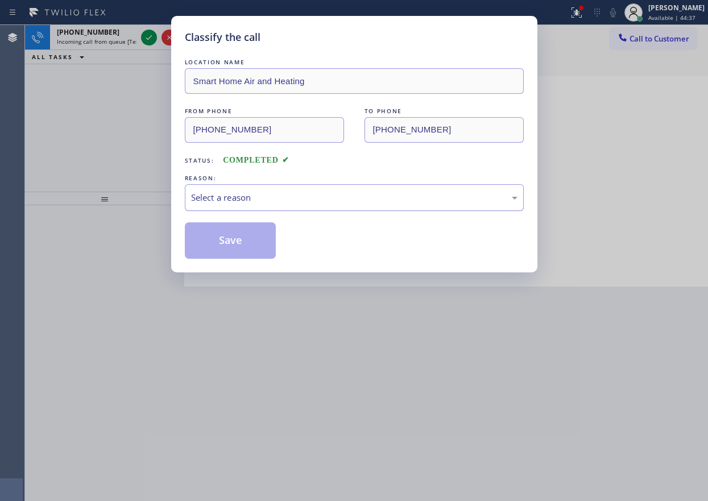
click at [301, 190] on div "Select a reason" at bounding box center [354, 197] width 339 height 27
drag, startPoint x: 216, startPoint y: 235, endPoint x: 203, endPoint y: 211, distance: 27.7
click at [216, 235] on button "Save" at bounding box center [231, 240] width 92 height 36
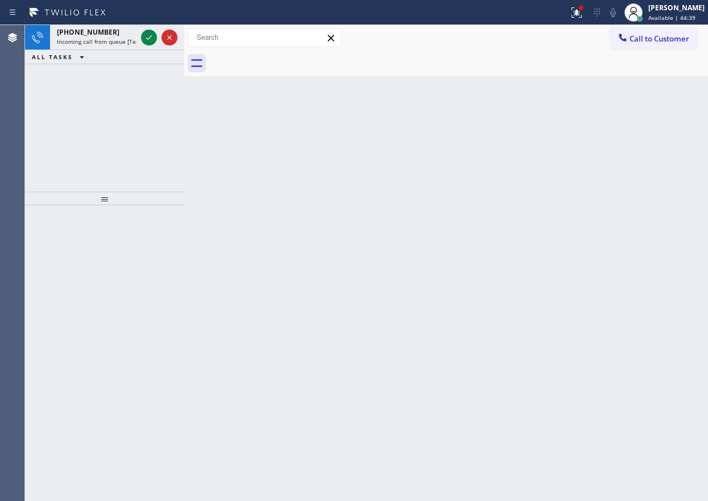
click at [102, 34] on span "[PHONE_NUMBER]" at bounding box center [88, 32] width 63 height 10
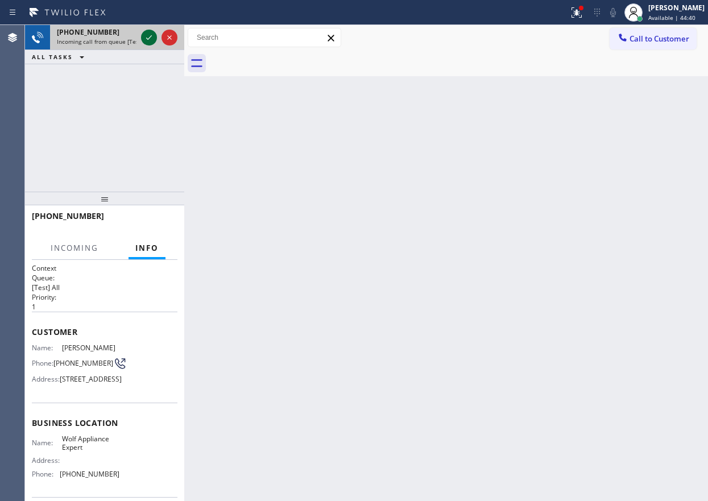
click at [151, 40] on icon at bounding box center [149, 38] width 14 height 14
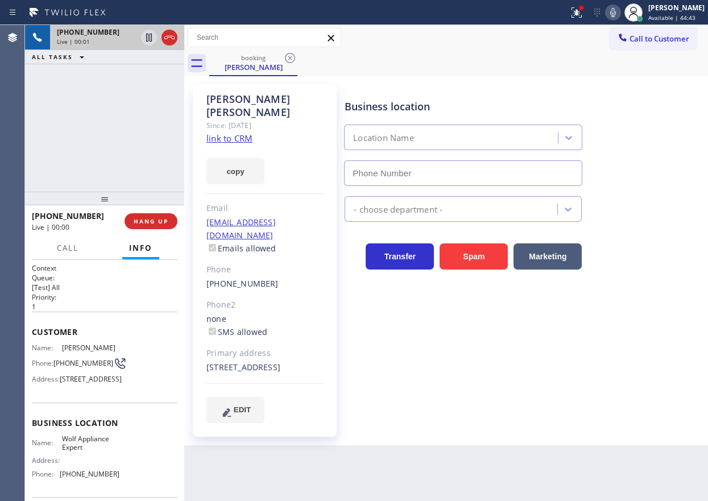
type input "[PHONE_NUMBER]"
click at [70, 452] on span "Wolf Appliance Expert" at bounding box center [90, 443] width 57 height 18
copy span "Wolf Appliance Expert"
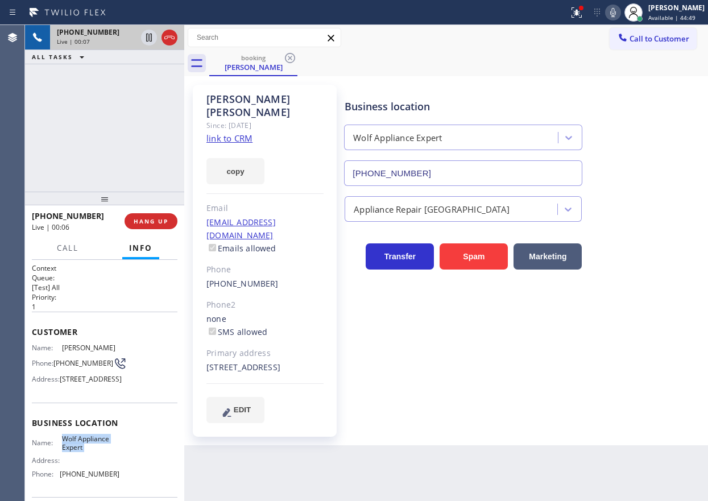
click at [460, 174] on input "[PHONE_NUMBER]" at bounding box center [463, 173] width 238 height 26
click at [239, 132] on link "link to CRM" at bounding box center [229, 137] width 46 height 11
click at [146, 37] on icon at bounding box center [149, 38] width 6 height 8
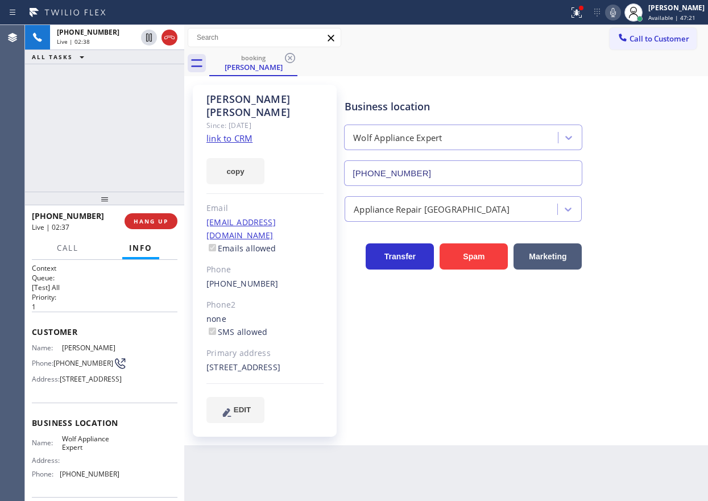
click at [617, 12] on icon at bounding box center [613, 13] width 14 height 14
click at [660, 256] on div "Transfer Spam Marketing" at bounding box center [523, 251] width 363 height 36
click at [143, 33] on icon at bounding box center [149, 38] width 14 height 14
click at [616, 13] on icon at bounding box center [613, 12] width 6 height 9
click at [633, 269] on div "Transfer Spam Marketing" at bounding box center [523, 251] width 363 height 36
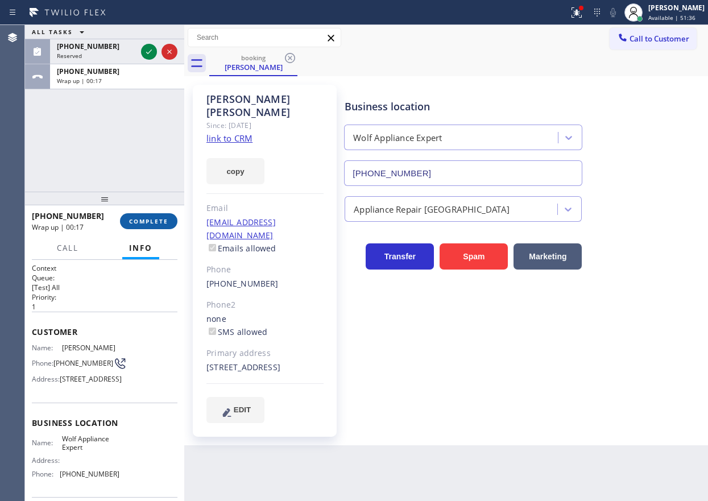
click at [162, 227] on button "COMPLETE" at bounding box center [148, 221] width 57 height 16
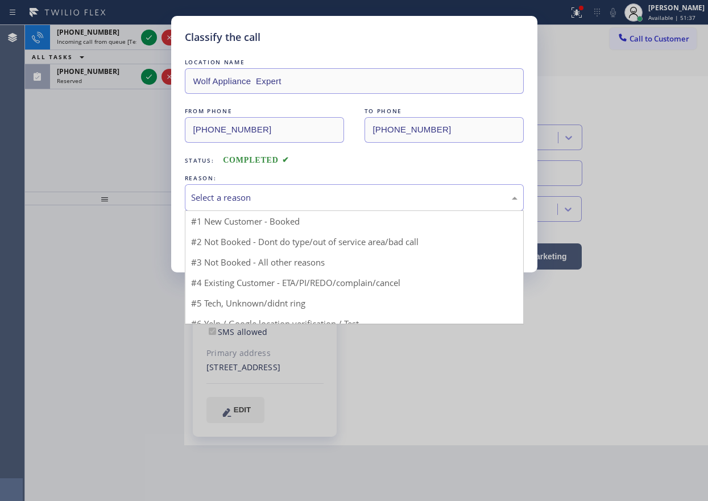
click at [243, 190] on div "Select a reason" at bounding box center [354, 197] width 339 height 27
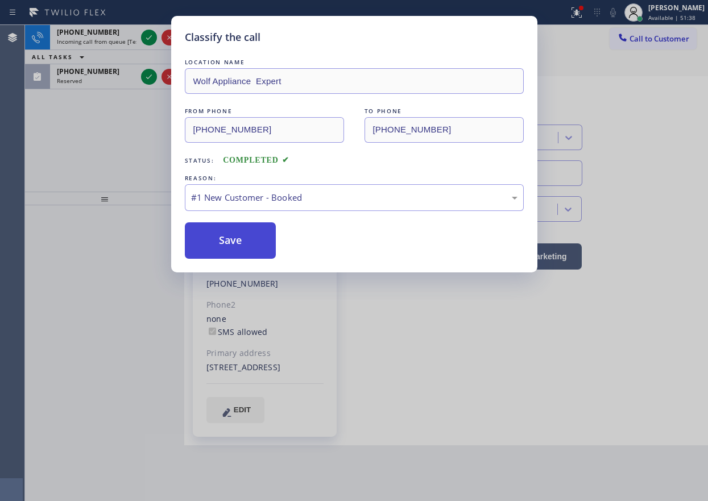
click at [227, 239] on button "Save" at bounding box center [231, 240] width 92 height 36
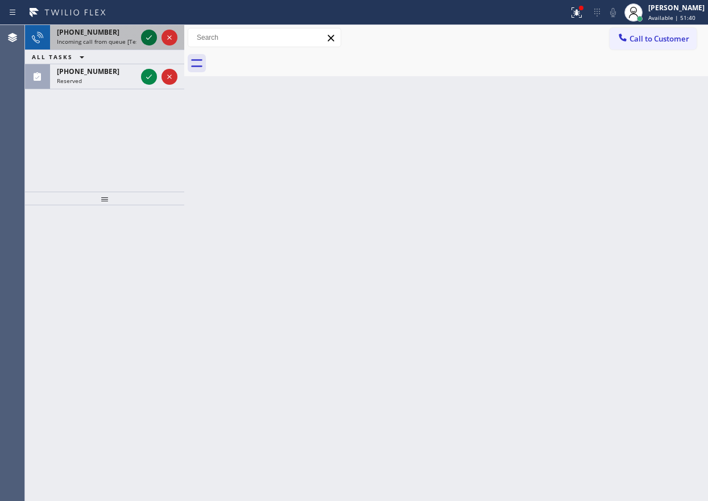
click at [143, 34] on icon at bounding box center [149, 38] width 14 height 14
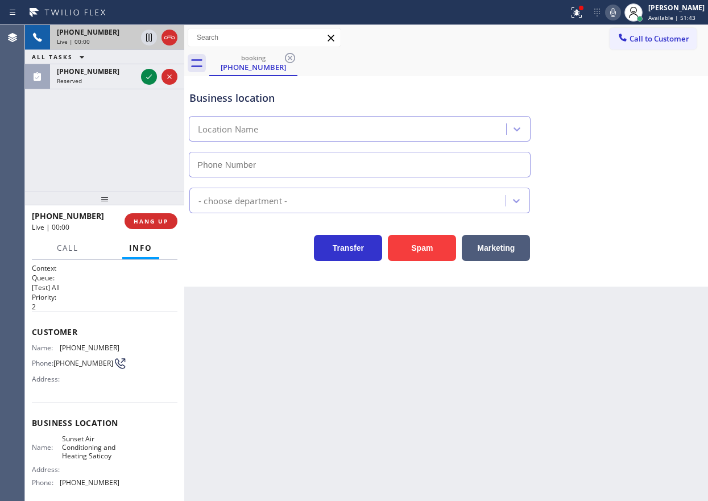
type input "[PHONE_NUMBER]"
click at [427, 250] on button "Spam" at bounding box center [422, 248] width 68 height 26
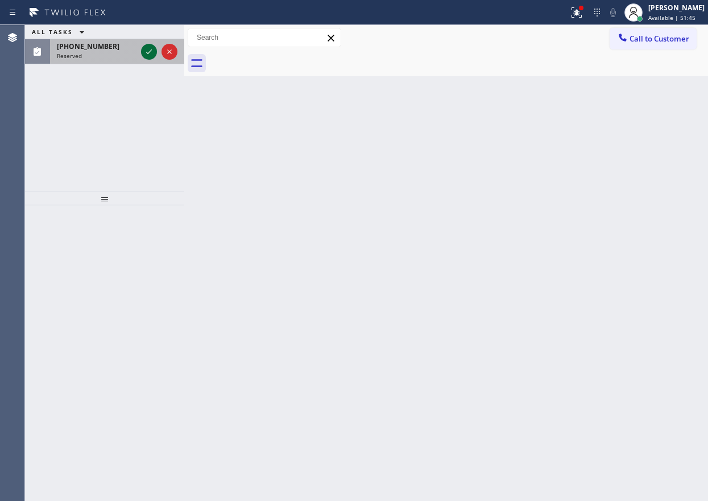
click at [148, 45] on icon at bounding box center [149, 52] width 14 height 14
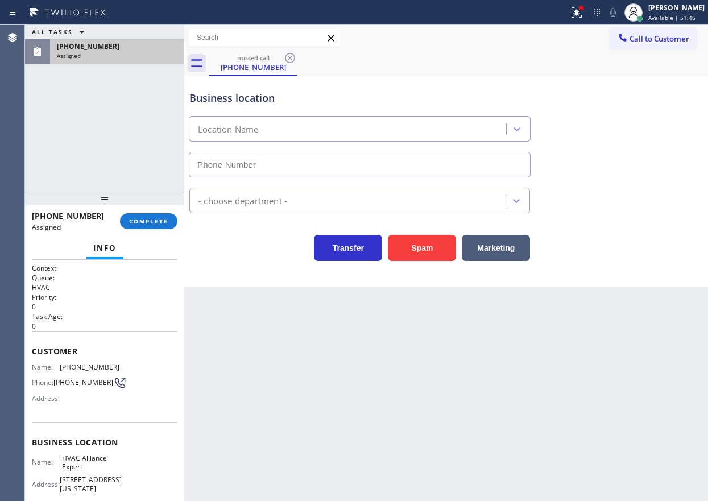
type input "[PHONE_NUMBER]"
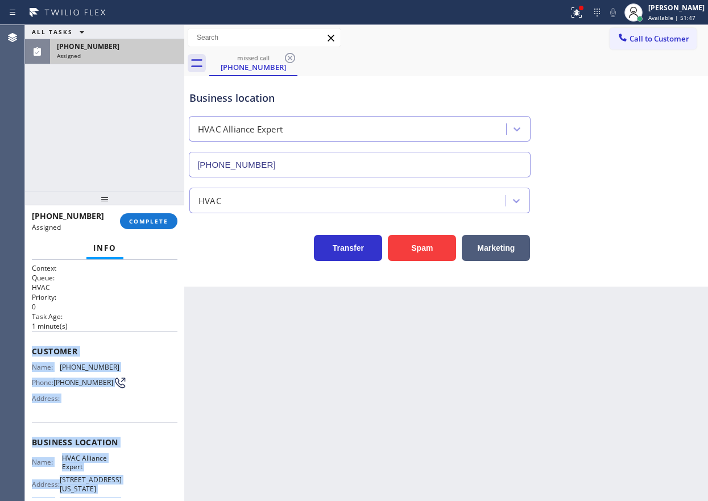
scroll to position [118, 0]
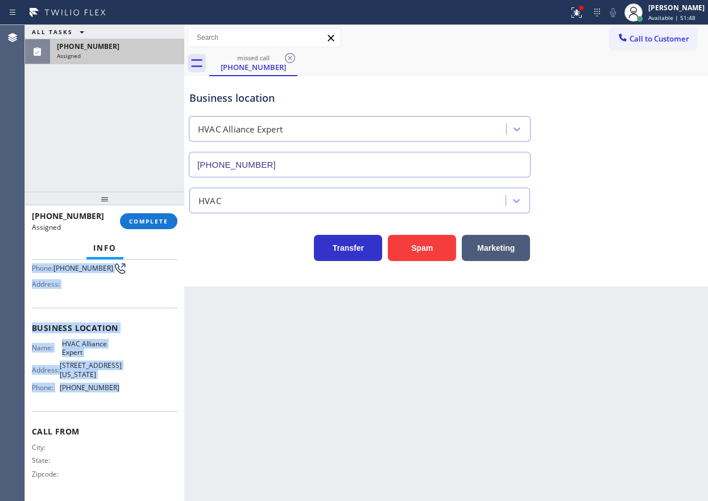
drag, startPoint x: 33, startPoint y: 354, endPoint x: 142, endPoint y: 392, distance: 115.2
click at [142, 392] on div "Context Queue: HVAC Priority: 0 Task Age: [DEMOGRAPHIC_DATA] minute(s) Customer…" at bounding box center [104, 323] width 145 height 348
copy div "Customer Name: [PHONE_NUMBER] Phone: [PHONE_NUMBER] Address: Business location …"
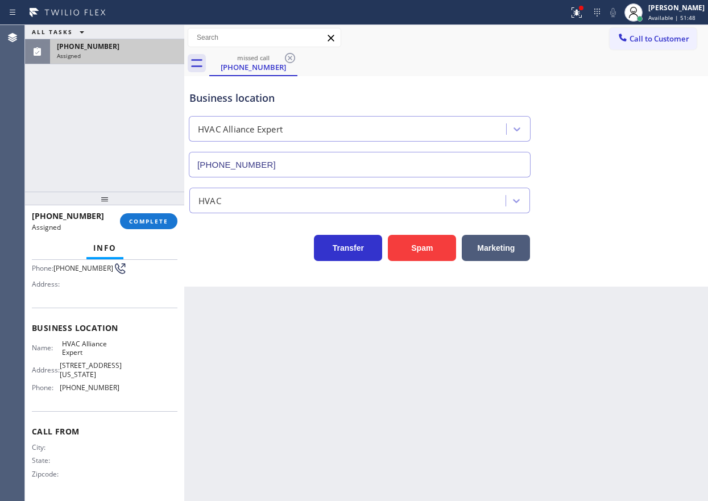
click at [152, 230] on div "[PHONE_NUMBER] Assigned COMPLETE" at bounding box center [104, 221] width 145 height 30
click at [152, 224] on span "COMPLETE" at bounding box center [148, 221] width 39 height 8
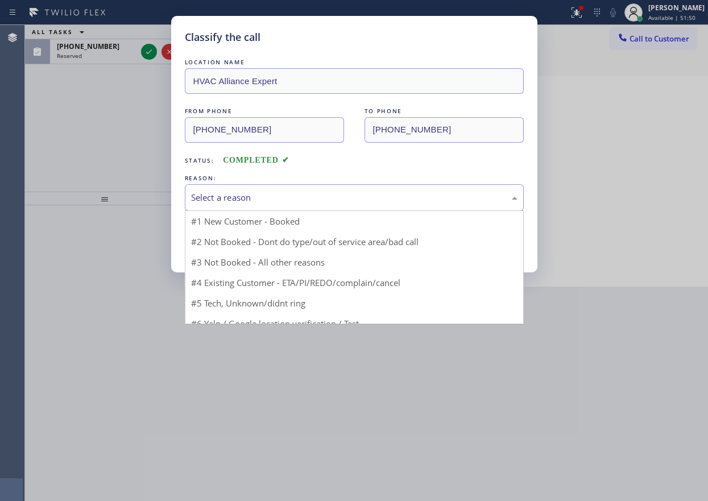
click at [298, 195] on div "Select a reason" at bounding box center [354, 197] width 326 height 13
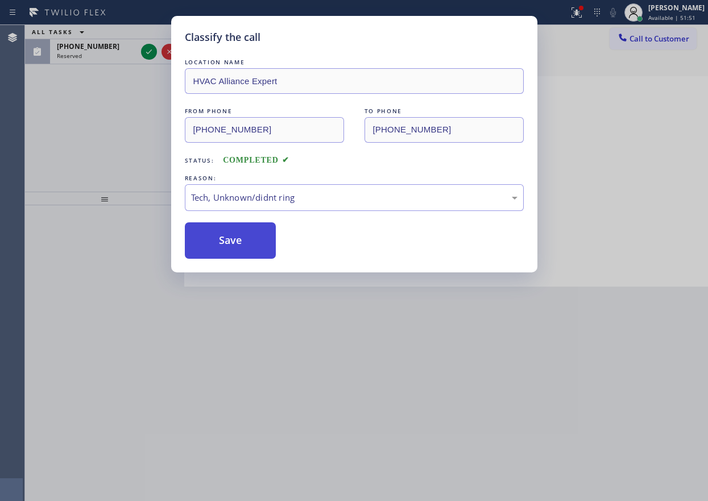
click at [223, 248] on button "Save" at bounding box center [231, 240] width 92 height 36
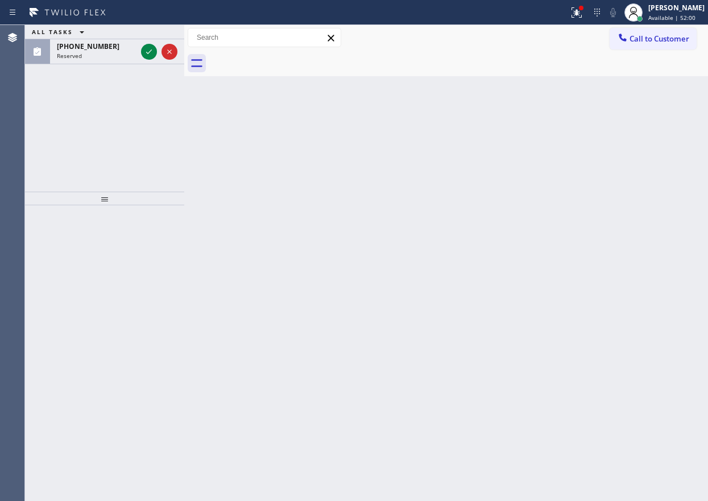
click at [660, 235] on div "Back to Dashboard Change Sender ID Customers Technicians Select a contact Outbo…" at bounding box center [445, 263] width 523 height 476
click at [147, 52] on icon at bounding box center [149, 52] width 14 height 14
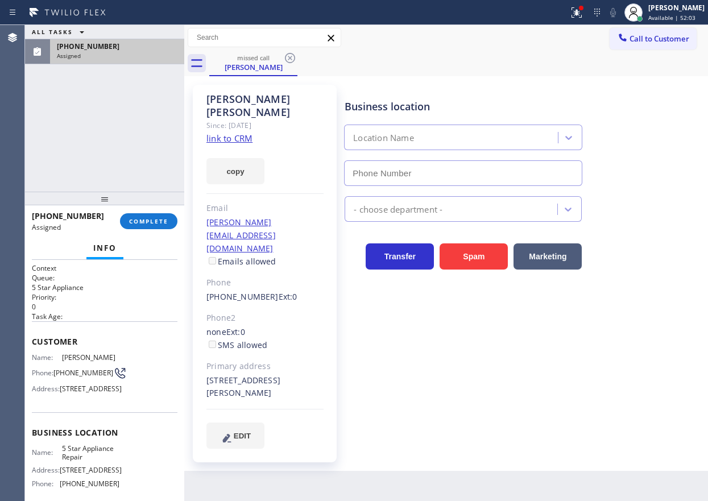
type input "[PHONE_NUMBER]"
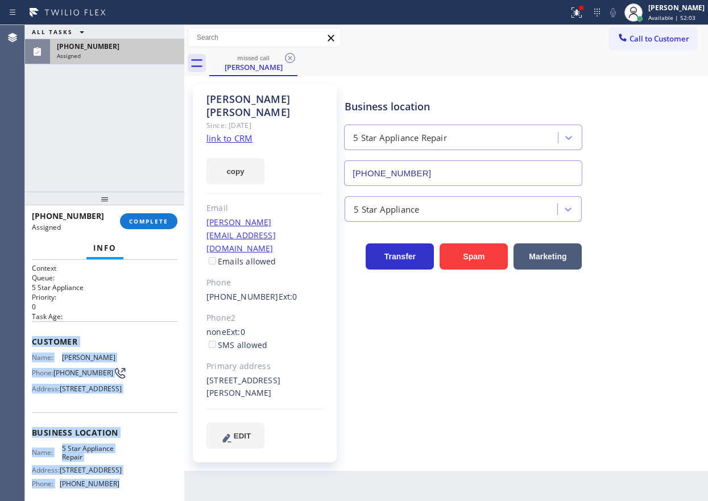
scroll to position [117, 0]
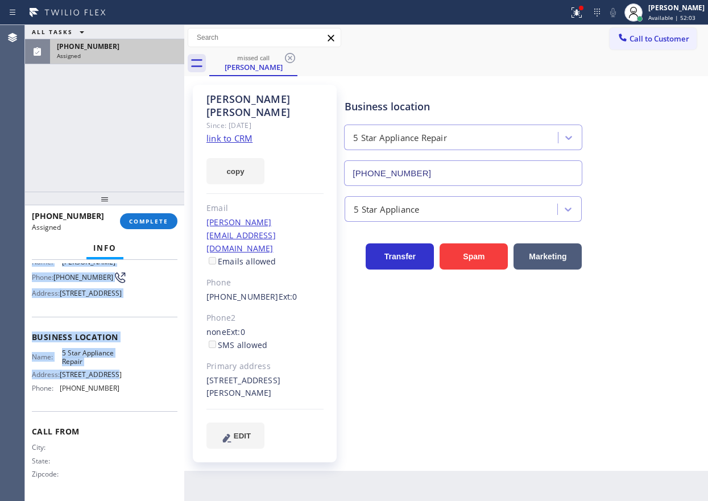
drag, startPoint x: 30, startPoint y: 341, endPoint x: 157, endPoint y: 316, distance: 129.2
click at [157, 369] on div "Context Queue: 5 Star Appliance Priority: 0 Task Age: Customer Name: [PERSON_NA…" at bounding box center [104, 380] width 159 height 241
copy div "Customer Name: [PERSON_NAME] Phone: [PHONE_NUMBER] Address: [STREET_ADDRESS] Bu…"
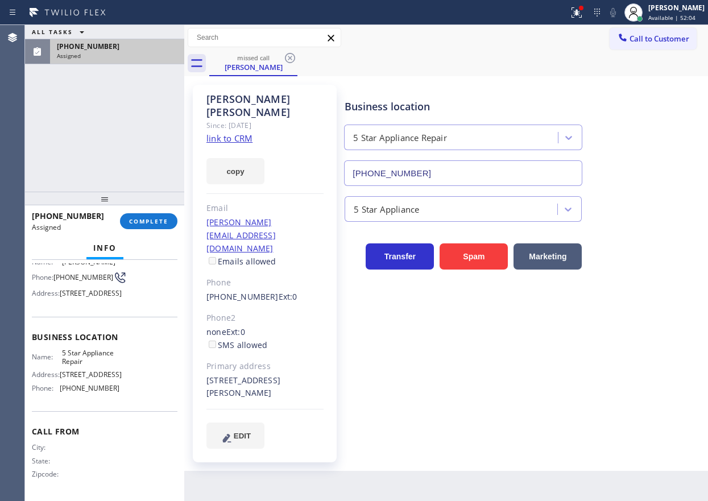
click at [145, 408] on div "Business location Name: 5 Star Appliance Repair Address: [STREET_ADDRESS] Phone…" at bounding box center [104, 364] width 145 height 95
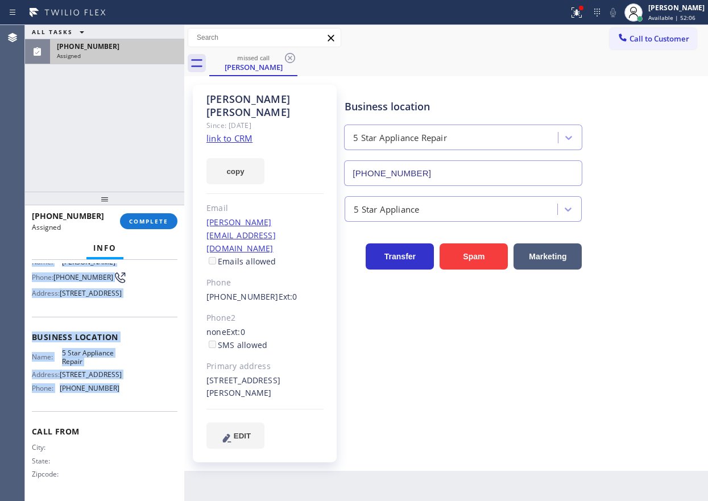
drag, startPoint x: 30, startPoint y: 340, endPoint x: 166, endPoint y: 386, distance: 144.0
click at [166, 386] on div "Context Queue: 5 Star Appliance Priority: 0 Task Age: Customer Name: [PERSON_NA…" at bounding box center [104, 380] width 159 height 241
copy div "Customer Name: [PERSON_NAME] Phone: [PHONE_NUMBER] Address: [STREET_ADDRESS] Bu…"
click at [143, 221] on span "COMPLETE" at bounding box center [148, 221] width 39 height 8
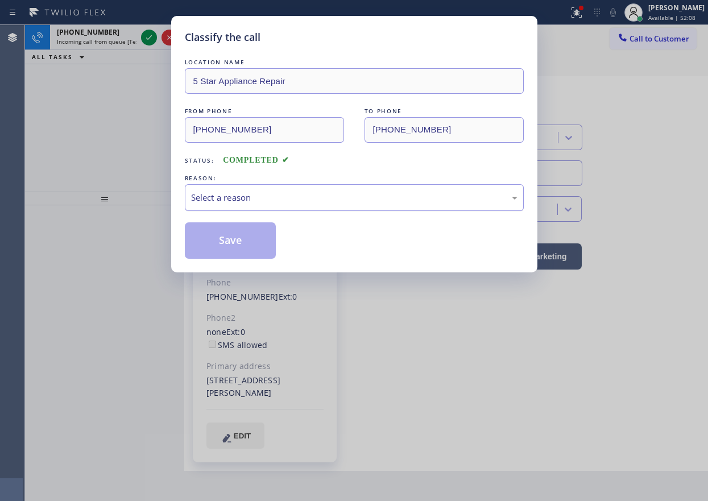
click at [250, 195] on div "Select a reason" at bounding box center [354, 197] width 326 height 13
click at [224, 238] on button "Save" at bounding box center [231, 240] width 92 height 36
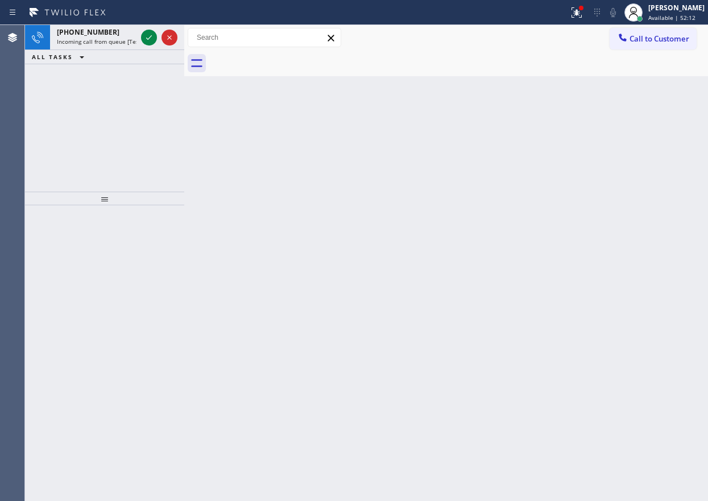
click at [625, 241] on div "Back to Dashboard Change Sender ID Customers Technicians Select a contact Outbo…" at bounding box center [445, 263] width 523 height 476
click at [147, 32] on icon at bounding box center [149, 38] width 14 height 14
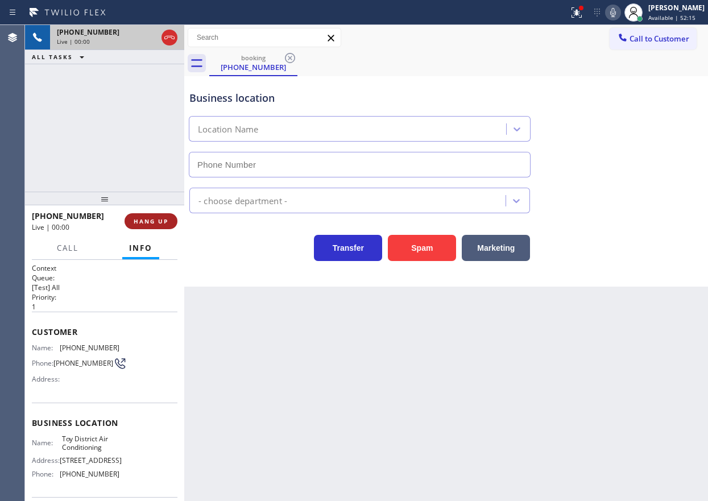
type input "[PHONE_NUMBER]"
click at [153, 221] on span "HANG UP" at bounding box center [151, 221] width 35 height 8
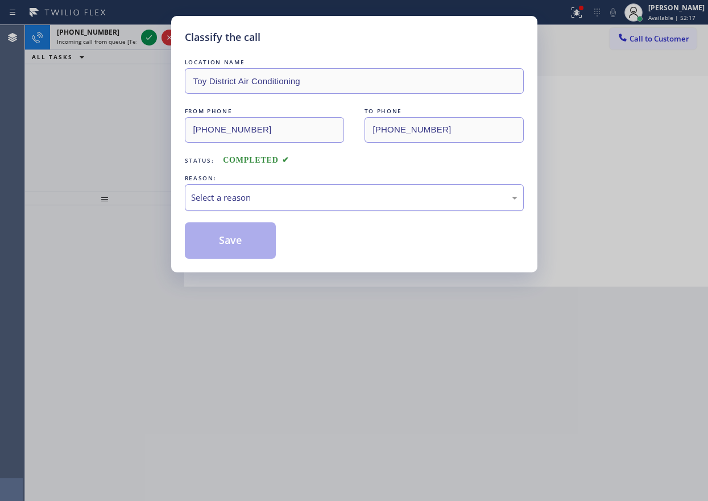
click at [248, 198] on div "Select a reason" at bounding box center [354, 197] width 326 height 13
drag, startPoint x: 223, startPoint y: 242, endPoint x: 314, endPoint y: 156, distance: 125.4
click at [223, 243] on button "Save" at bounding box center [231, 240] width 92 height 36
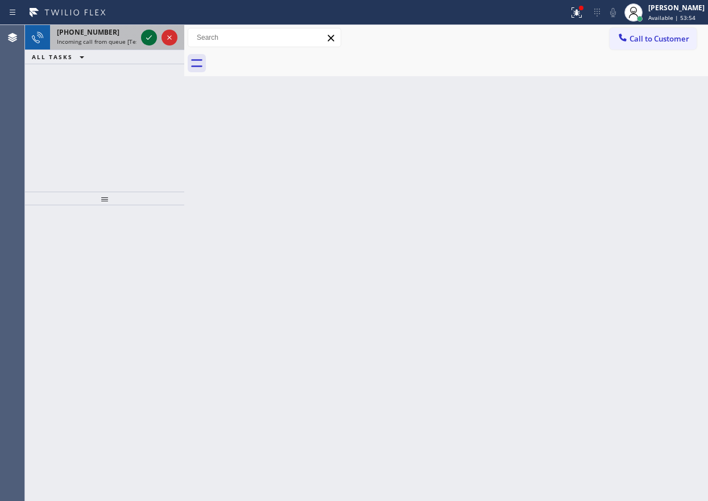
click at [148, 40] on icon at bounding box center [149, 38] width 14 height 14
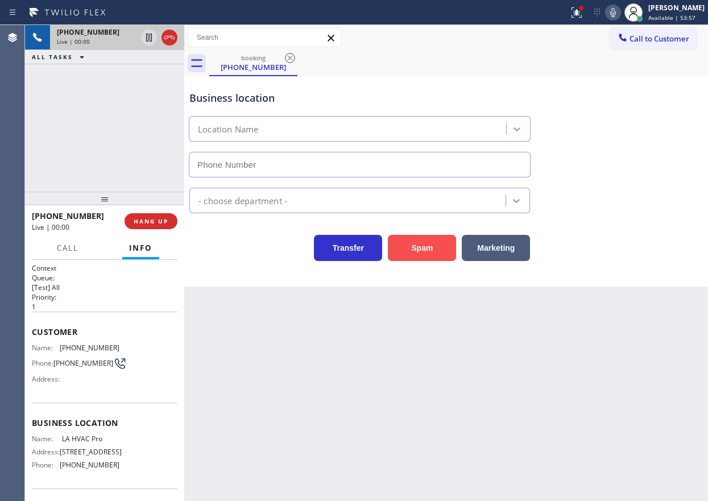
type input "[PHONE_NUMBER]"
click at [156, 224] on span "HANG UP" at bounding box center [151, 221] width 35 height 8
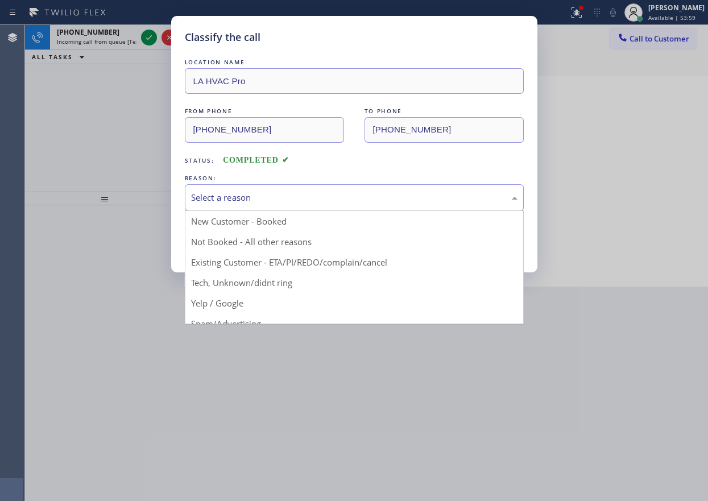
click at [237, 198] on div "Select a reason" at bounding box center [354, 197] width 326 height 13
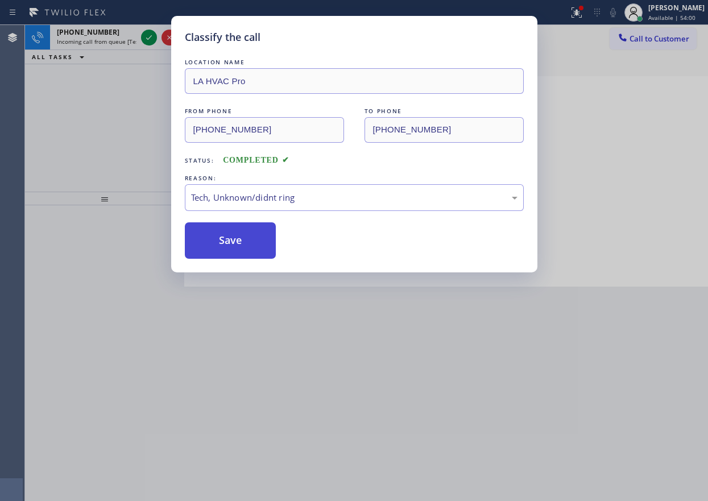
click at [227, 239] on button "Save" at bounding box center [231, 240] width 92 height 36
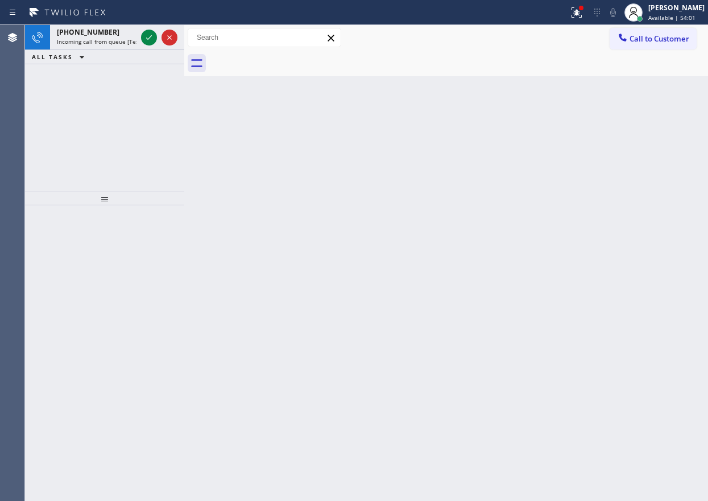
click at [82, 32] on span "[PHONE_NUMBER]" at bounding box center [88, 32] width 63 height 10
click at [93, 45] on span "Incoming call from queue [Test] All" at bounding box center [104, 42] width 94 height 8
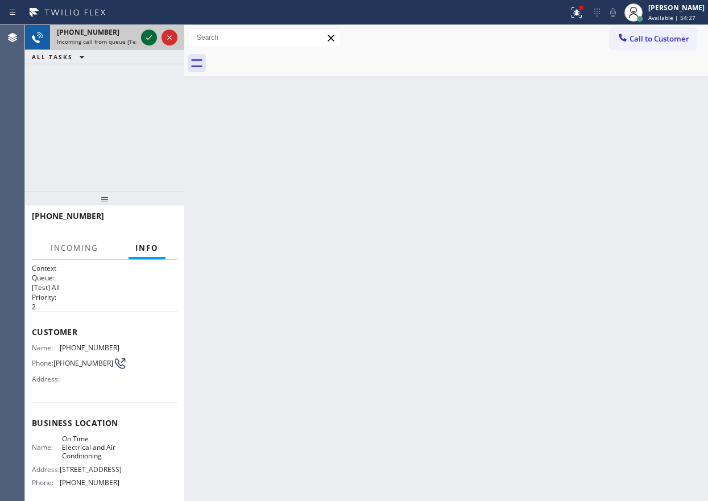
click at [148, 36] on icon at bounding box center [149, 38] width 14 height 14
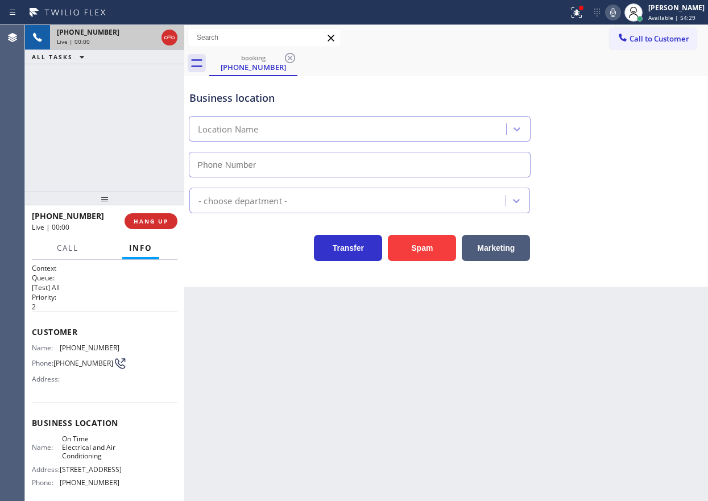
type input "[PHONE_NUMBER]"
click at [169, 213] on button "HANG UP" at bounding box center [150, 221] width 53 height 16
click at [166, 219] on span "HANG UP" at bounding box center [151, 221] width 35 height 8
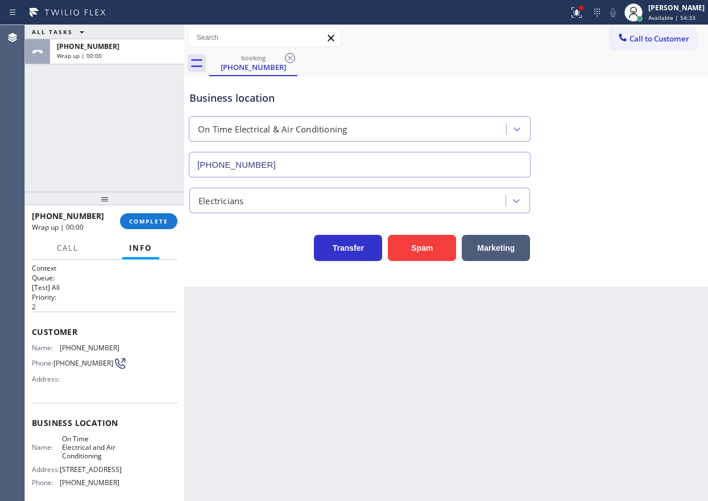
click at [267, 192] on div "Electricians" at bounding box center [349, 200] width 313 height 20
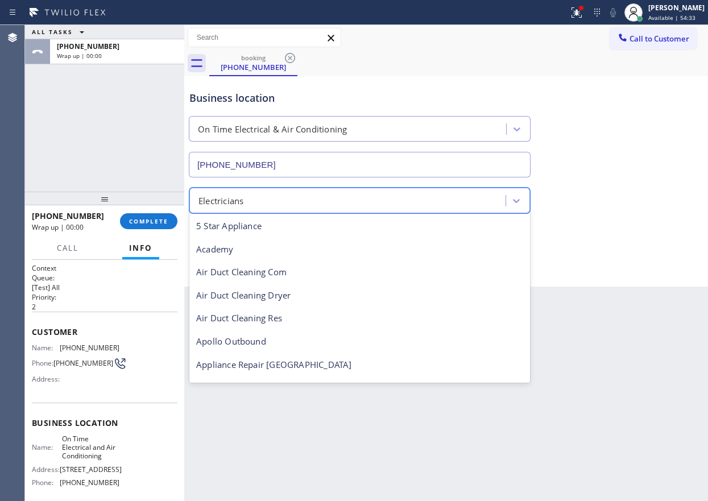
scroll to position [117, 0]
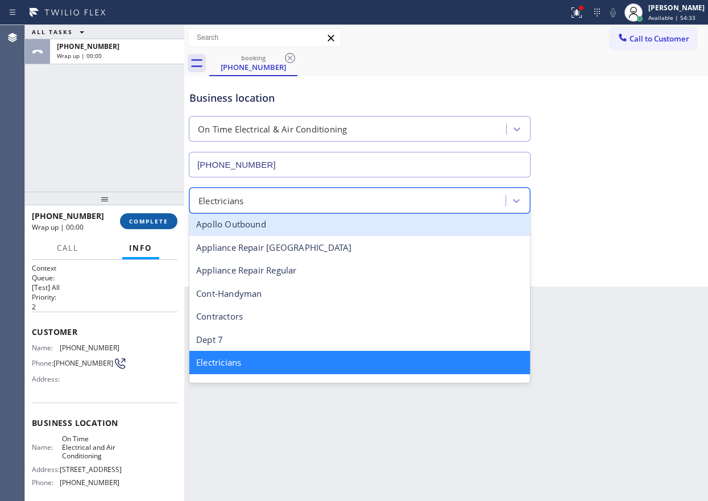
click at [153, 215] on button "COMPLETE" at bounding box center [148, 221] width 57 height 16
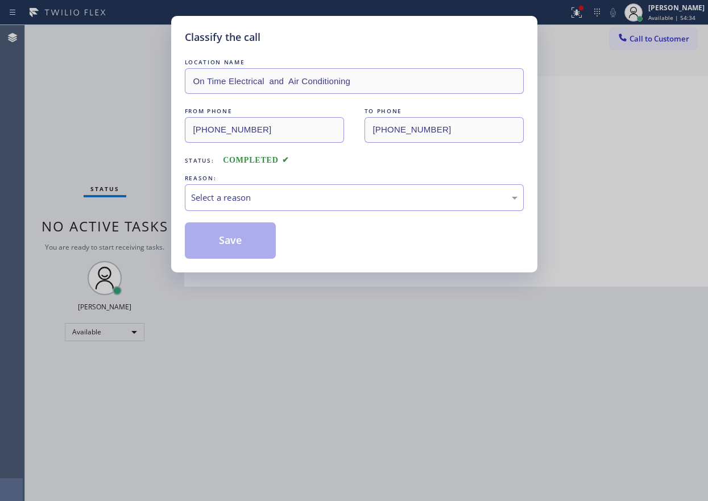
click at [301, 198] on div "Select a reason" at bounding box center [354, 197] width 326 height 13
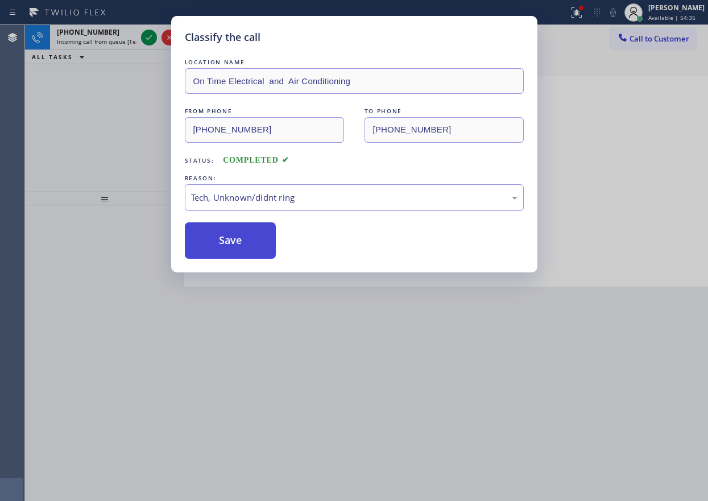
click at [206, 248] on button "Save" at bounding box center [231, 240] width 92 height 36
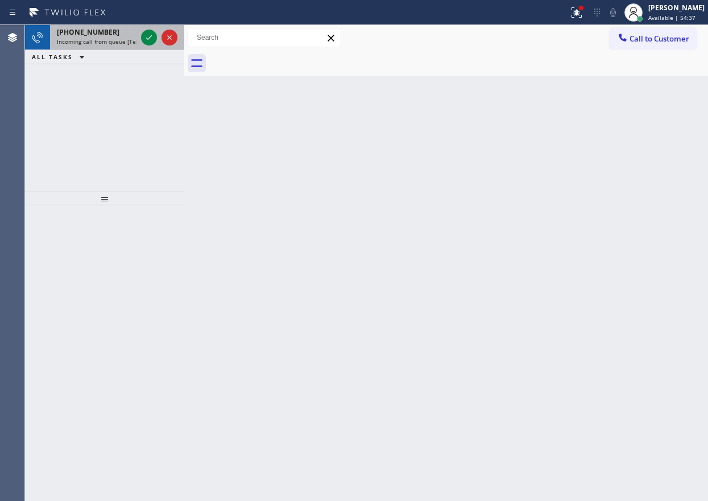
click at [85, 36] on span "[PHONE_NUMBER]" at bounding box center [88, 32] width 63 height 10
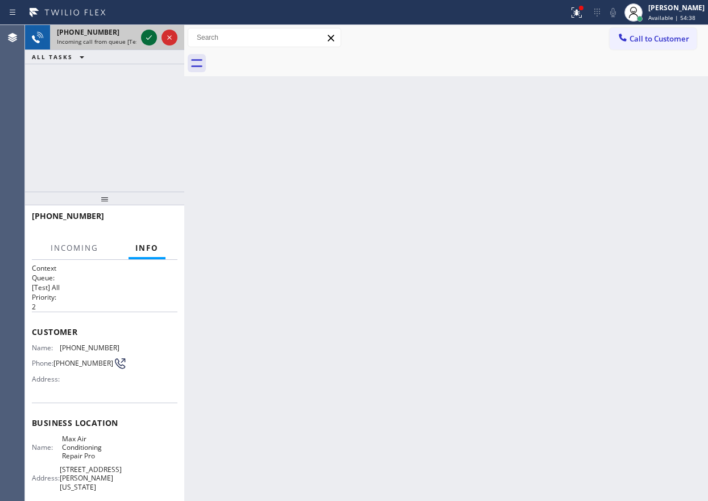
click at [147, 40] on icon at bounding box center [149, 38] width 14 height 14
drag, startPoint x: 398, startPoint y: 257, endPoint x: 402, endPoint y: 247, distance: 11.0
click at [398, 257] on div "Back to Dashboard Change Sender ID Customers Technicians Select a contact Outbo…" at bounding box center [445, 263] width 523 height 476
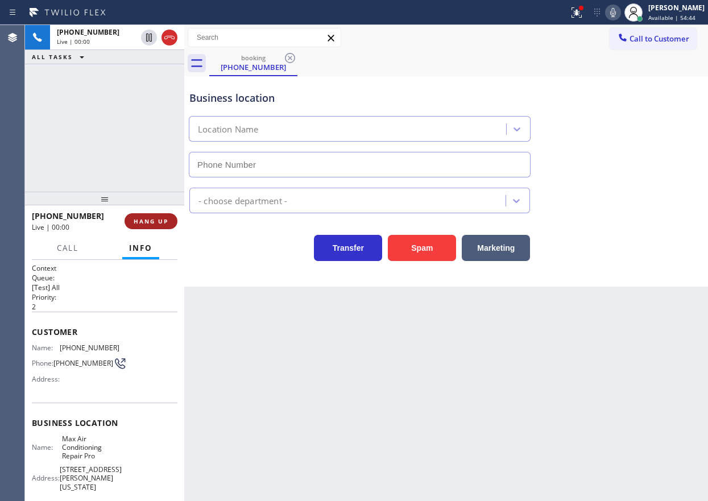
type input "[PHONE_NUMBER]"
click at [144, 221] on span "HANG UP" at bounding box center [151, 221] width 35 height 8
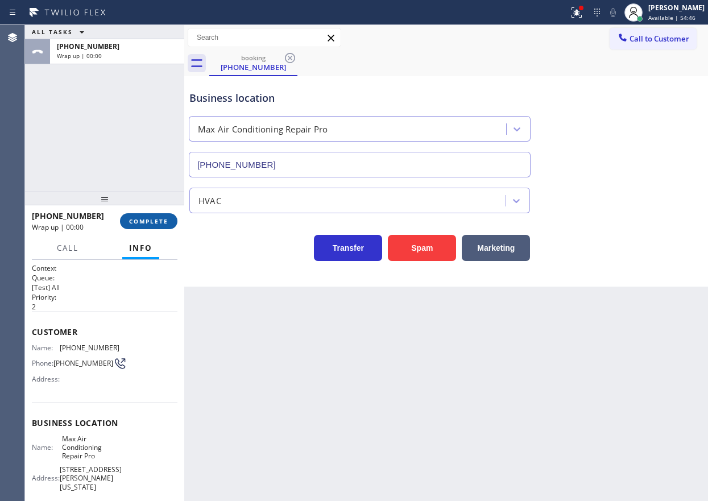
click at [144, 221] on span "COMPLETE" at bounding box center [148, 221] width 39 height 8
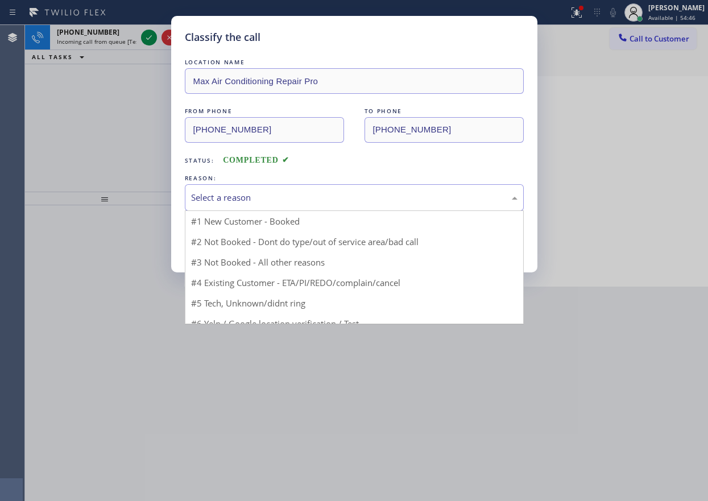
click at [273, 198] on div "Select a reason" at bounding box center [354, 197] width 326 height 13
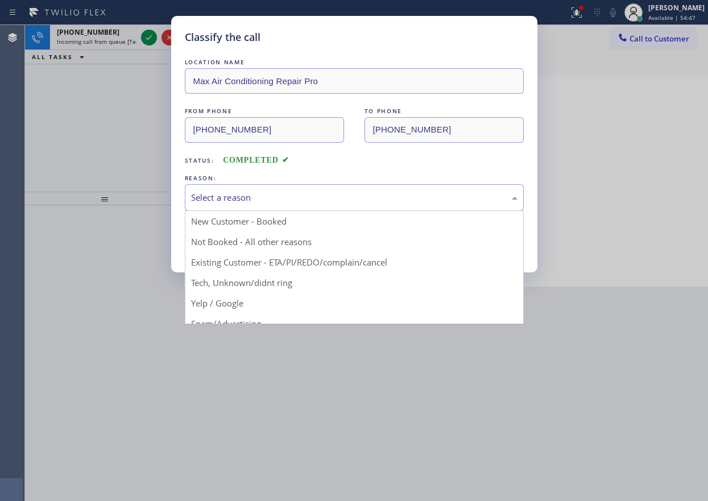
drag, startPoint x: 261, startPoint y: 277, endPoint x: 225, endPoint y: 251, distance: 44.5
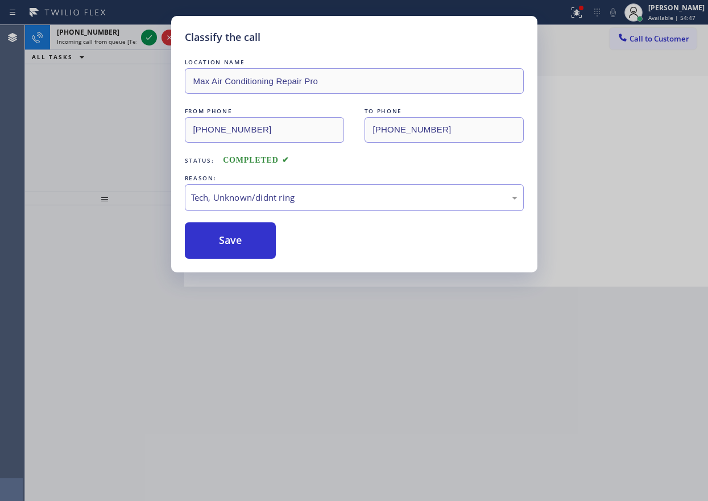
click at [223, 247] on button "Save" at bounding box center [231, 240] width 92 height 36
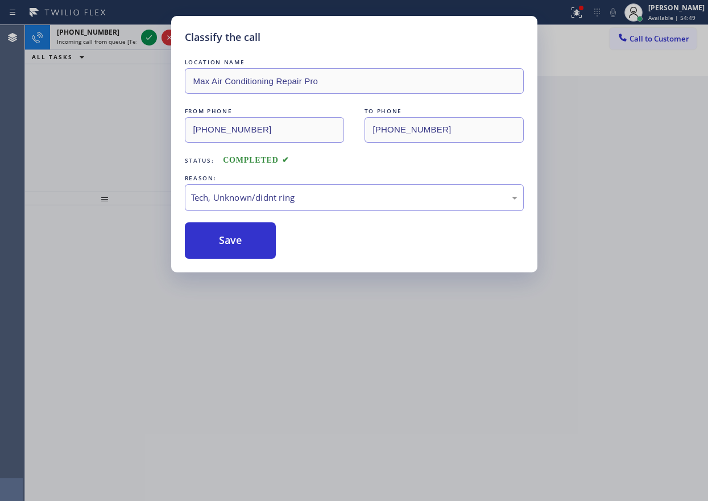
click at [64, 38] on div "Classify the call LOCATION NAME Alliance HVAC [GEOGRAPHIC_DATA] FROM PHONE [PHO…" at bounding box center [366, 263] width 683 height 476
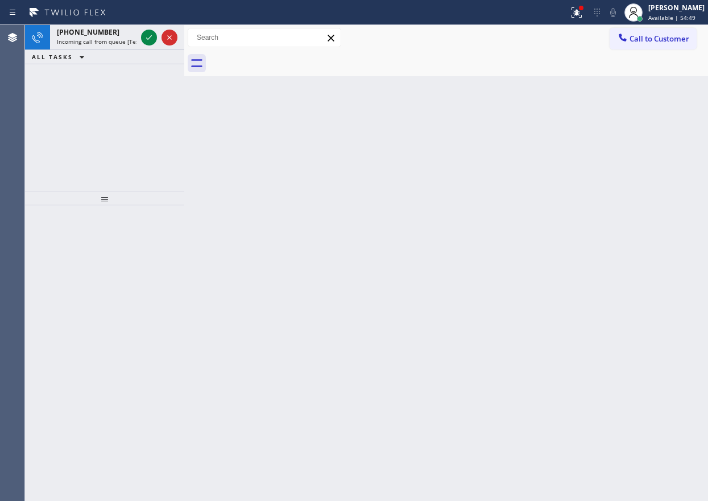
click at [64, 38] on span "Incoming call from queue [Test] All" at bounding box center [104, 42] width 94 height 8
click at [606, 256] on div "Back to Dashboard Change Sender ID Customers Technicians Select a contact Outbo…" at bounding box center [445, 263] width 523 height 476
click at [97, 40] on span "Incoming call from queue [Test] All" at bounding box center [104, 42] width 94 height 8
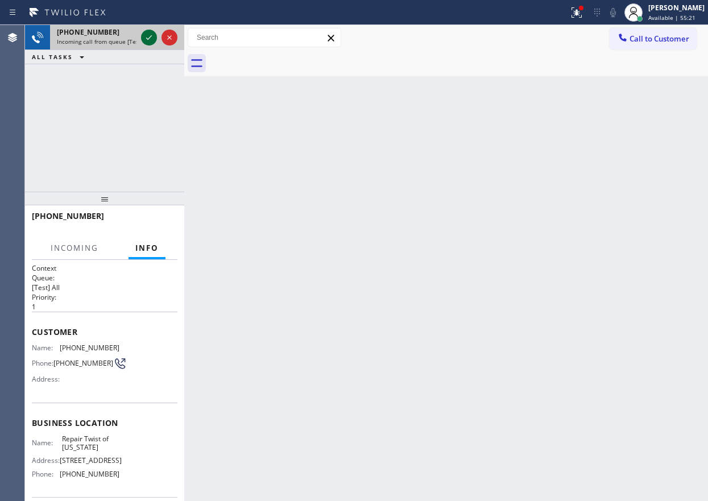
click at [153, 33] on icon at bounding box center [149, 38] width 14 height 14
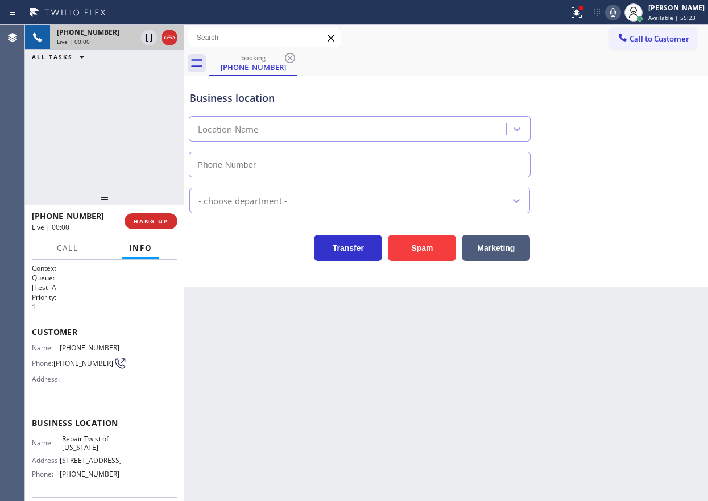
type input "[PHONE_NUMBER]"
click at [106, 440] on span "Repair Twist of [US_STATE]" at bounding box center [90, 443] width 57 height 18
copy span "Repair Twist of [US_STATE]"
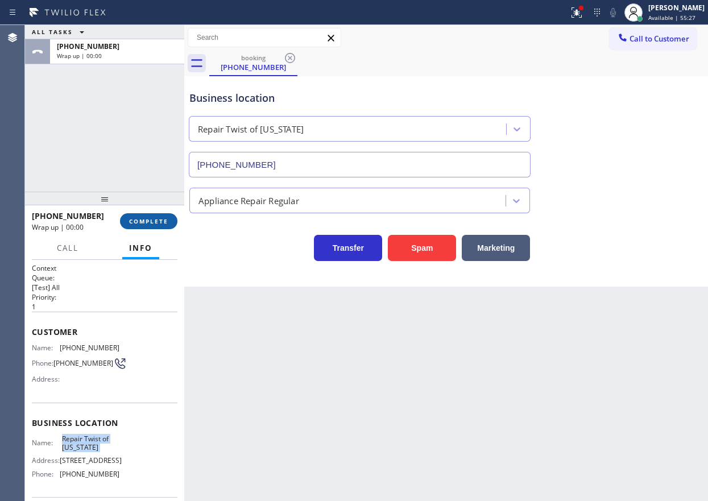
click at [160, 228] on button "COMPLETE" at bounding box center [148, 221] width 57 height 16
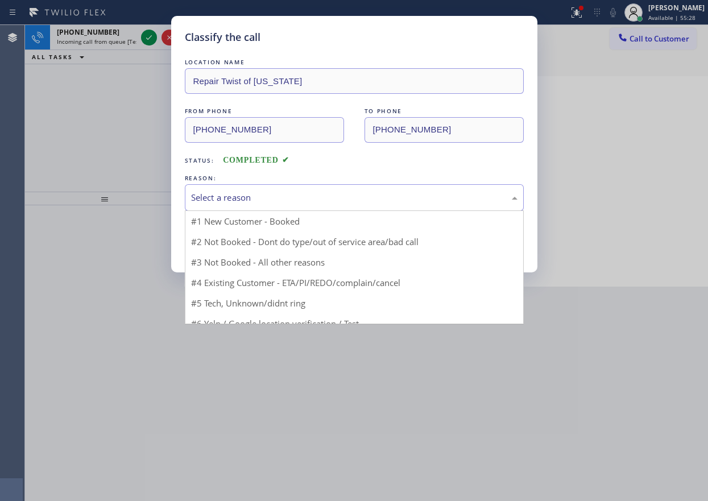
drag, startPoint x: 266, startPoint y: 199, endPoint x: 262, endPoint y: 213, distance: 14.8
click at [266, 199] on div "Select a reason" at bounding box center [354, 197] width 326 height 13
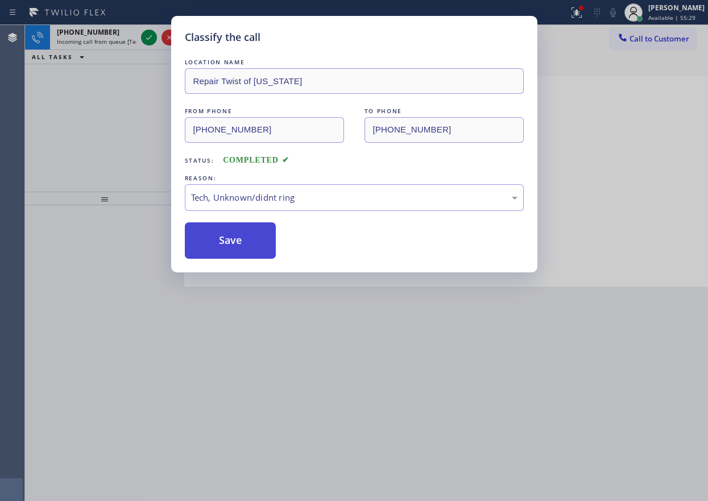
click at [236, 239] on button "Save" at bounding box center [231, 240] width 92 height 36
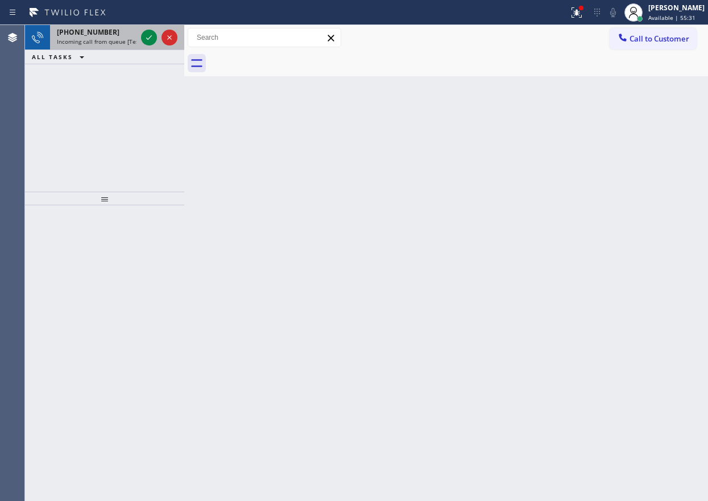
click at [112, 34] on div "[PHONE_NUMBER]" at bounding box center [97, 32] width 80 height 10
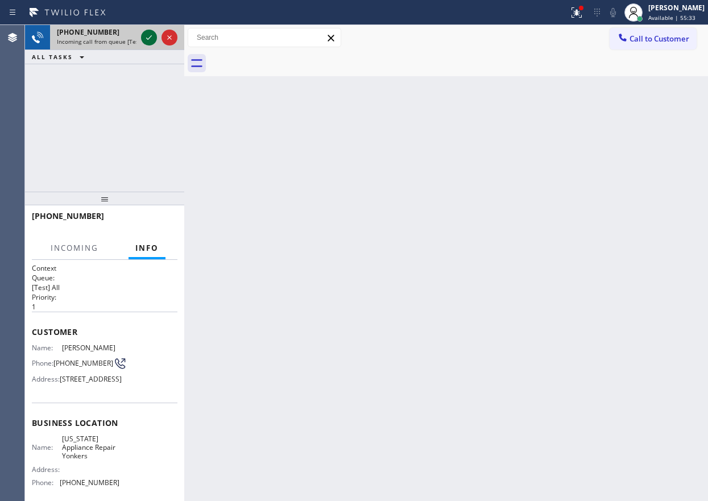
click at [142, 37] on div at bounding box center [149, 38] width 16 height 14
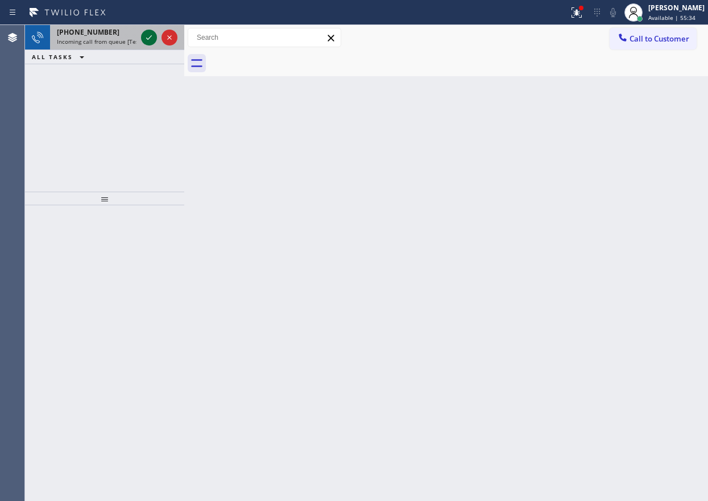
click at [143, 37] on icon at bounding box center [149, 38] width 14 height 14
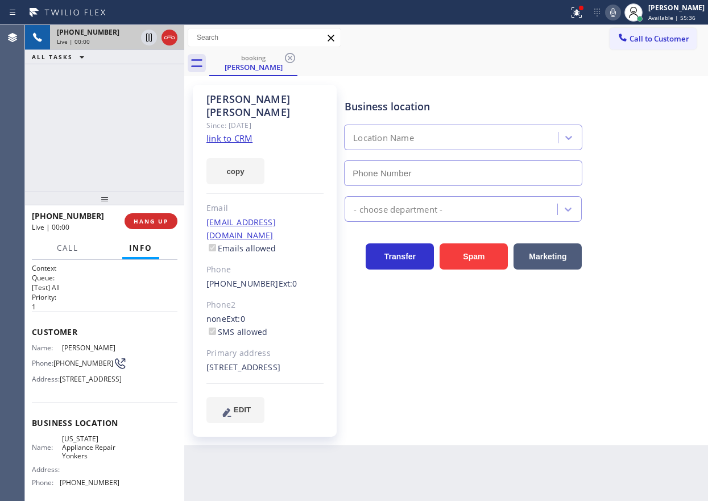
type input "[PHONE_NUMBER]"
click at [85, 460] on span "[US_STATE] Appliance Repair Yonkers" at bounding box center [90, 447] width 57 height 26
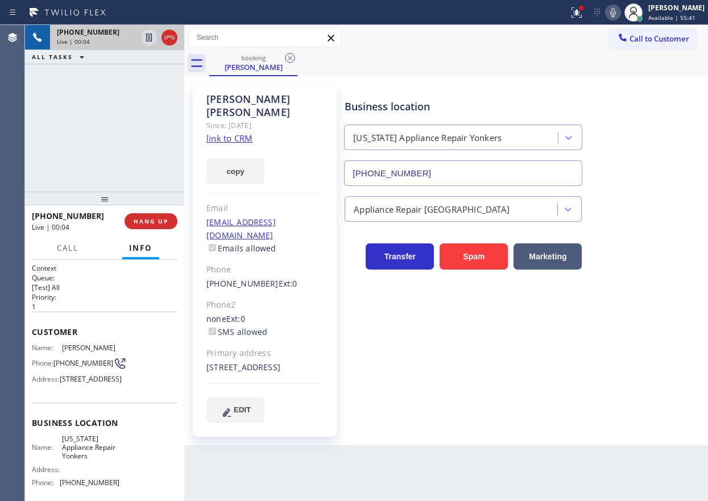
click at [368, 171] on input "[PHONE_NUMBER]" at bounding box center [463, 173] width 238 height 26
click at [223, 132] on link "link to CRM" at bounding box center [229, 137] width 46 height 11
click at [620, 11] on icon at bounding box center [613, 13] width 14 height 14
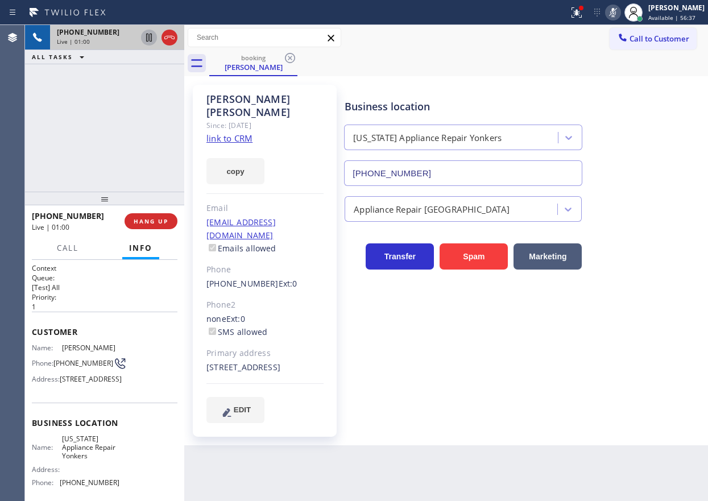
click at [149, 40] on icon at bounding box center [149, 38] width 6 height 8
click at [143, 34] on icon at bounding box center [149, 38] width 14 height 14
click at [616, 10] on icon at bounding box center [613, 12] width 6 height 9
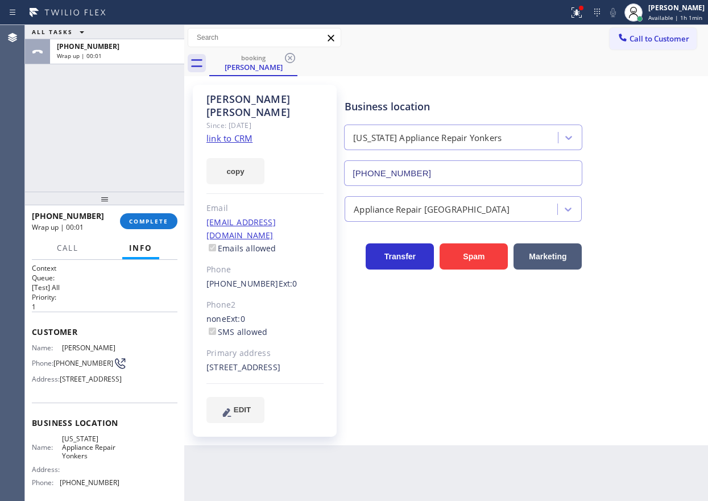
drag, startPoint x: 165, startPoint y: 216, endPoint x: 310, endPoint y: 198, distance: 146.1
click at [164, 217] on button "COMPLETE" at bounding box center [148, 221] width 57 height 16
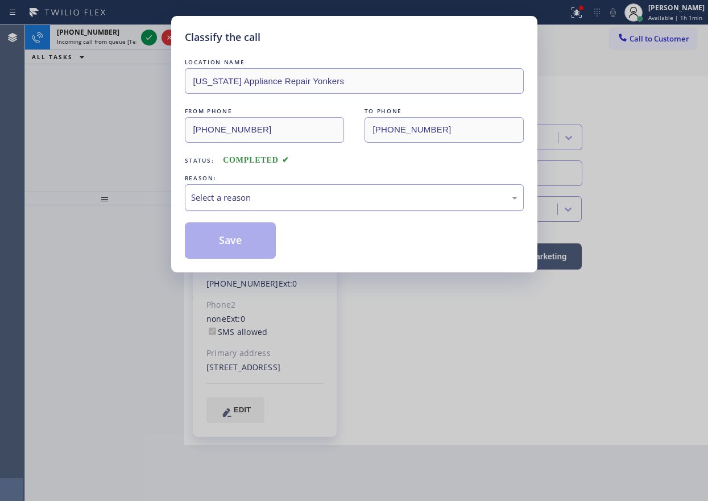
click at [257, 203] on div "Select a reason" at bounding box center [354, 197] width 326 height 13
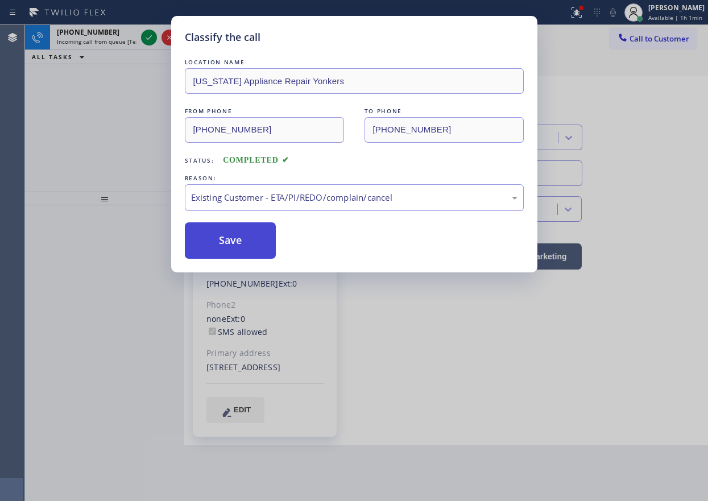
click at [231, 230] on button "Save" at bounding box center [231, 240] width 92 height 36
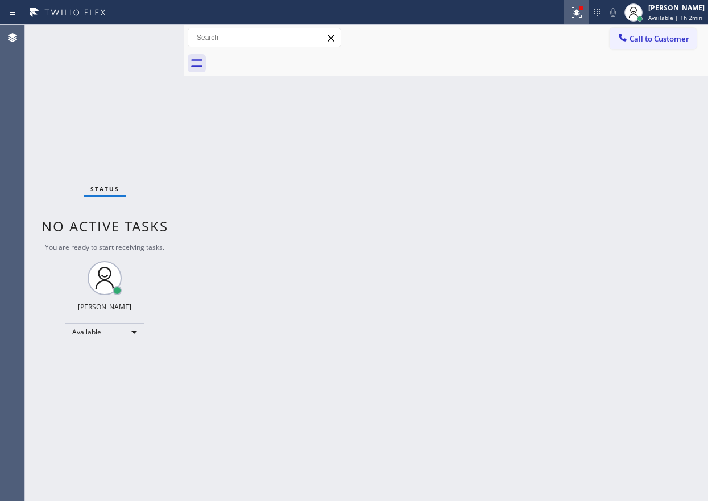
click at [578, 12] on icon at bounding box center [574, 11] width 7 height 8
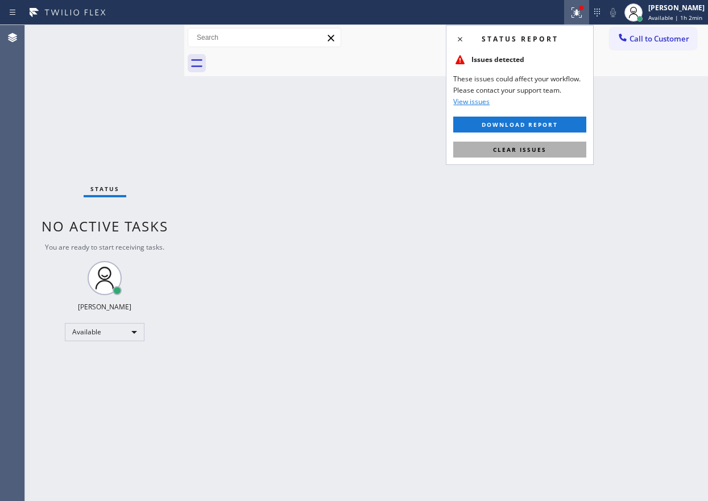
click at [565, 142] on button "Clear issues" at bounding box center [519, 150] width 133 height 16
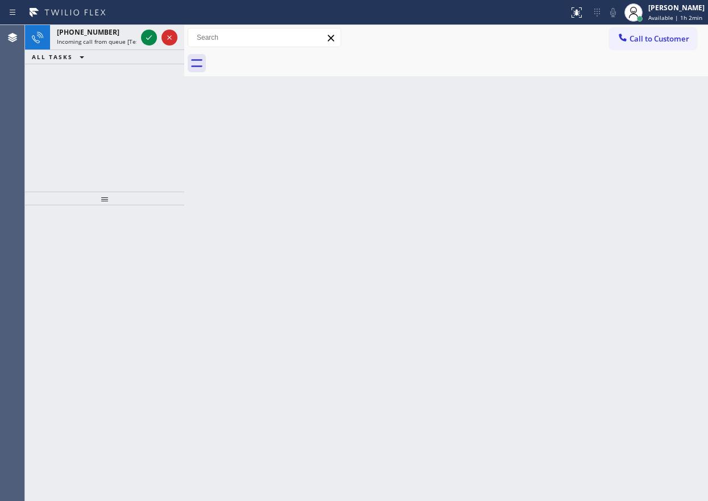
click at [608, 346] on div "Back to Dashboard Change Sender ID Customers Technicians Select a contact Outbo…" at bounding box center [445, 263] width 523 height 476
click at [564, 176] on div "Back to Dashboard Change Sender ID Customers Technicians Select a contact Outbo…" at bounding box center [445, 263] width 523 height 476
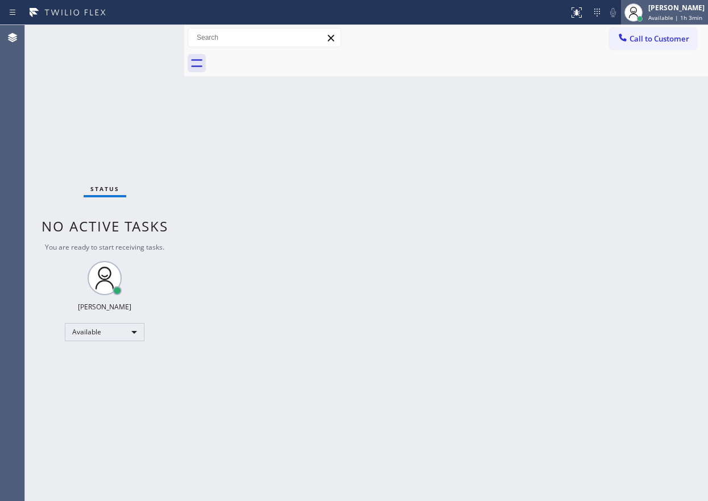
click at [681, 7] on div "[PERSON_NAME]" at bounding box center [676, 8] width 56 height 10
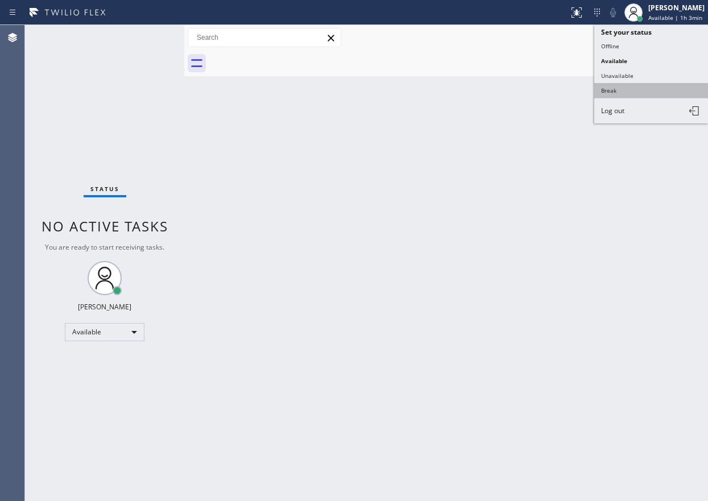
click at [626, 89] on button "Break" at bounding box center [651, 90] width 114 height 15
